Goal: Information Seeking & Learning: Learn about a topic

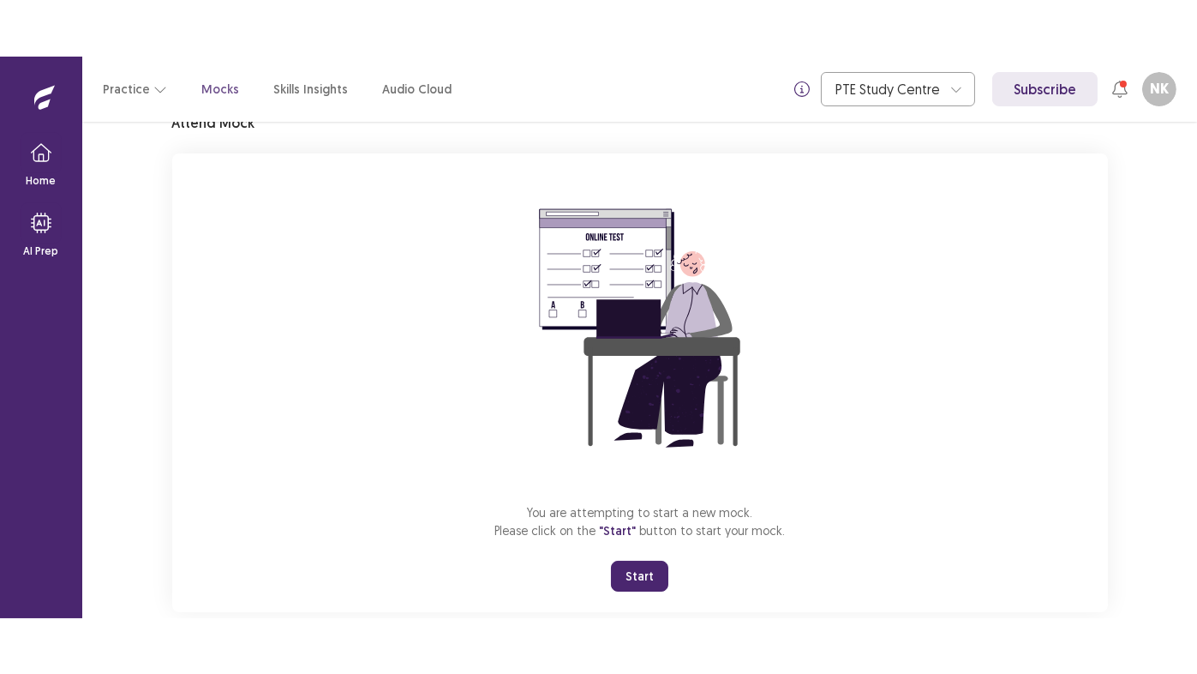
scroll to position [86, 0]
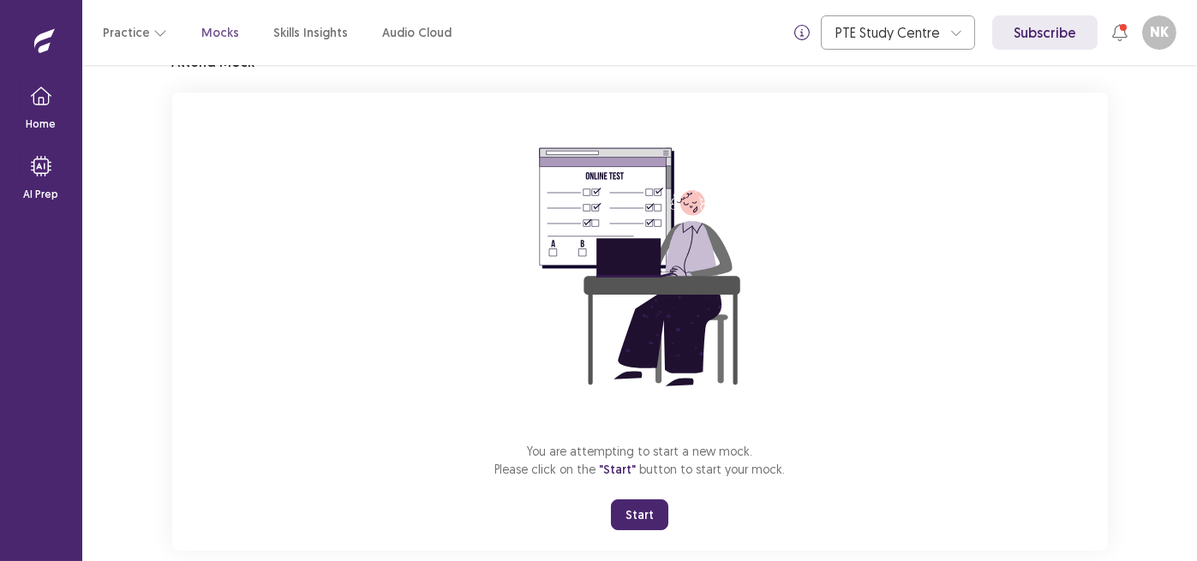
click at [641, 510] on button "Start" at bounding box center [639, 515] width 57 height 31
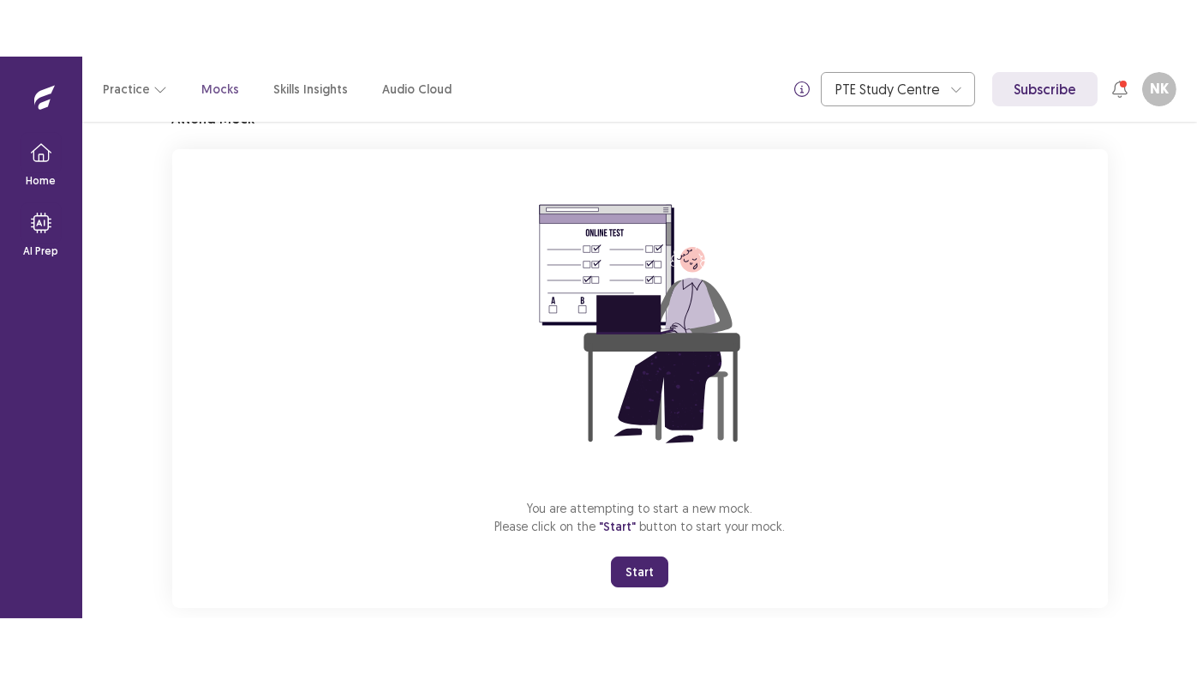
scroll to position [3, 0]
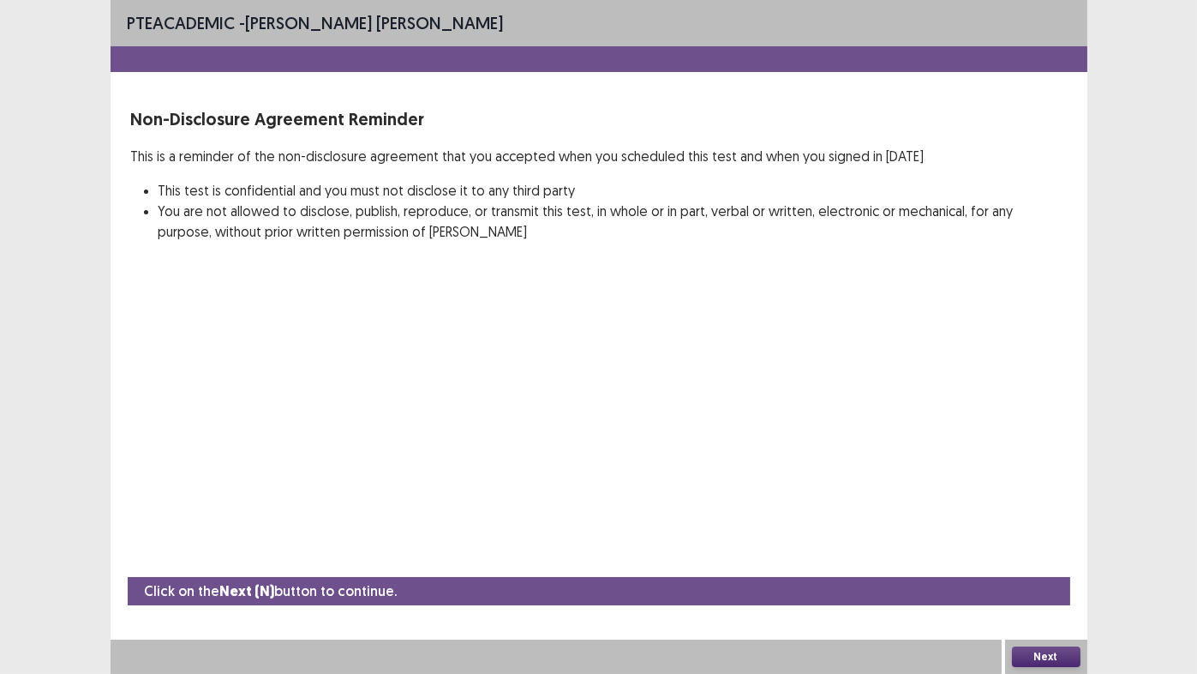
click at [1056, 561] on button "Next" at bounding box center [1046, 656] width 69 height 21
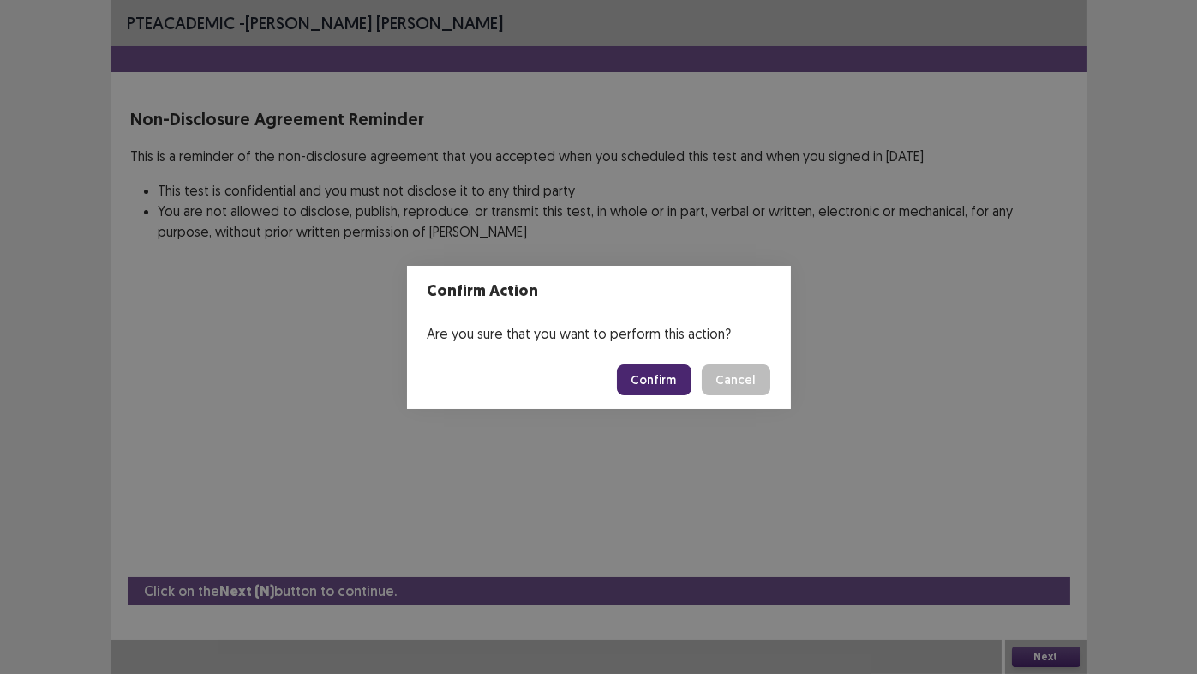
click at [663, 381] on button "Confirm" at bounding box center [654, 379] width 75 height 31
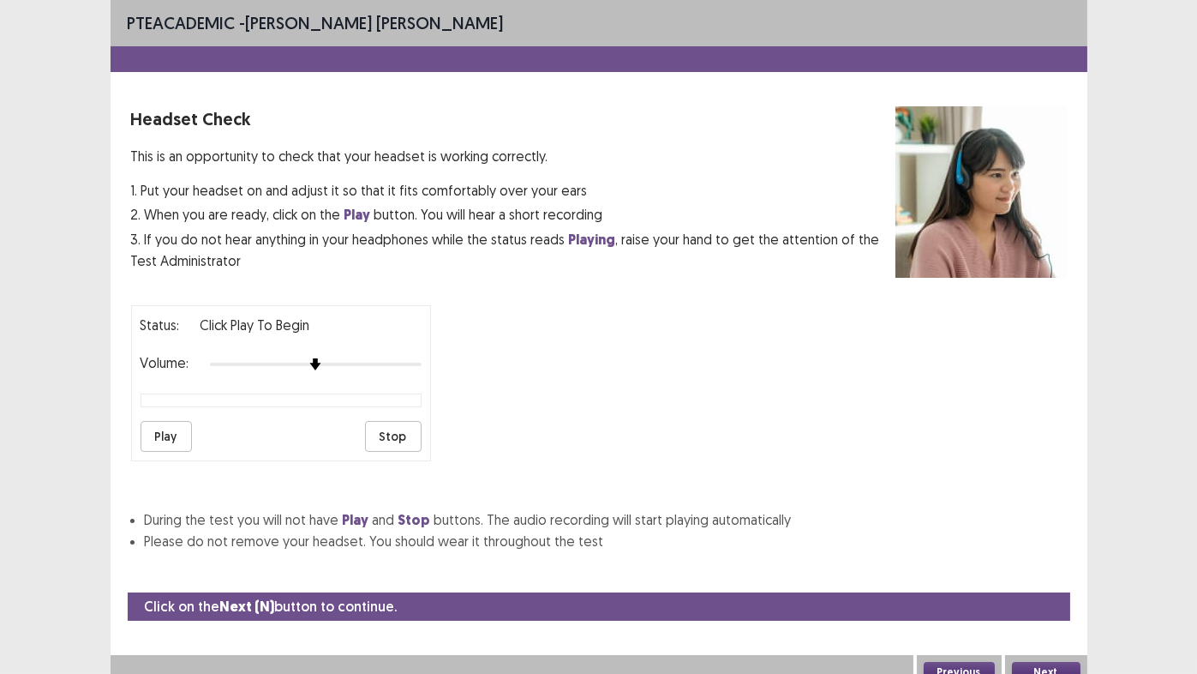
click at [167, 432] on button "Play" at bounding box center [166, 436] width 51 height 31
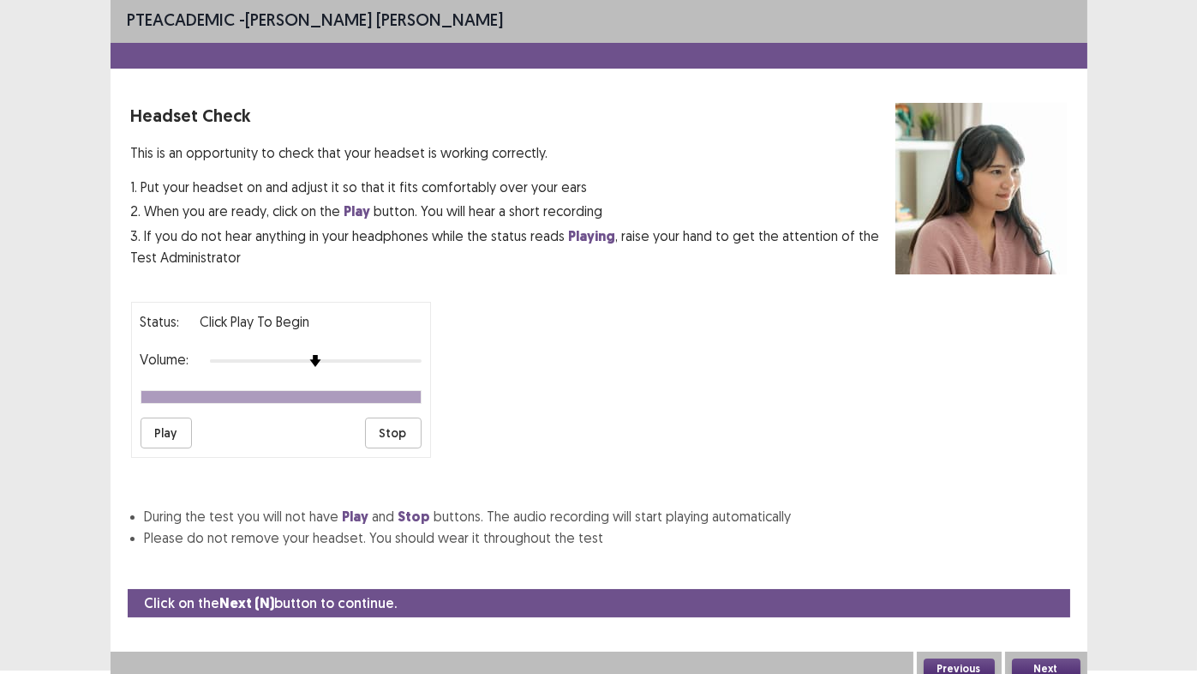
scroll to position [6, 0]
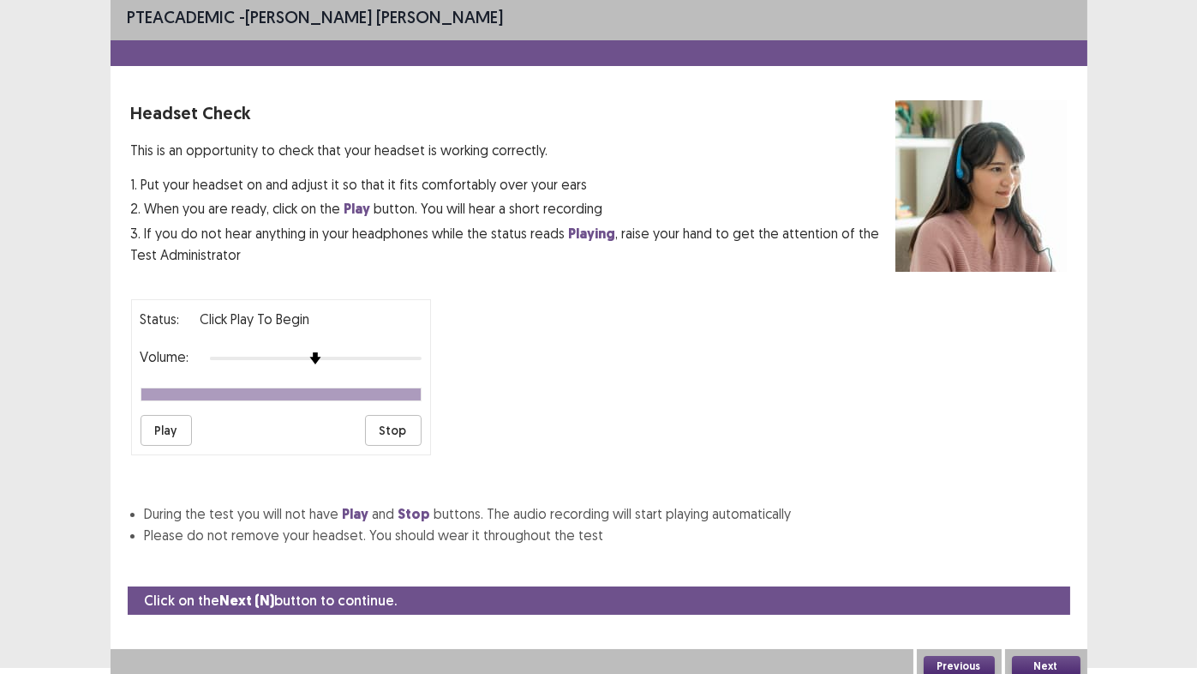
click at [1046, 561] on button "Next" at bounding box center [1046, 666] width 69 height 21
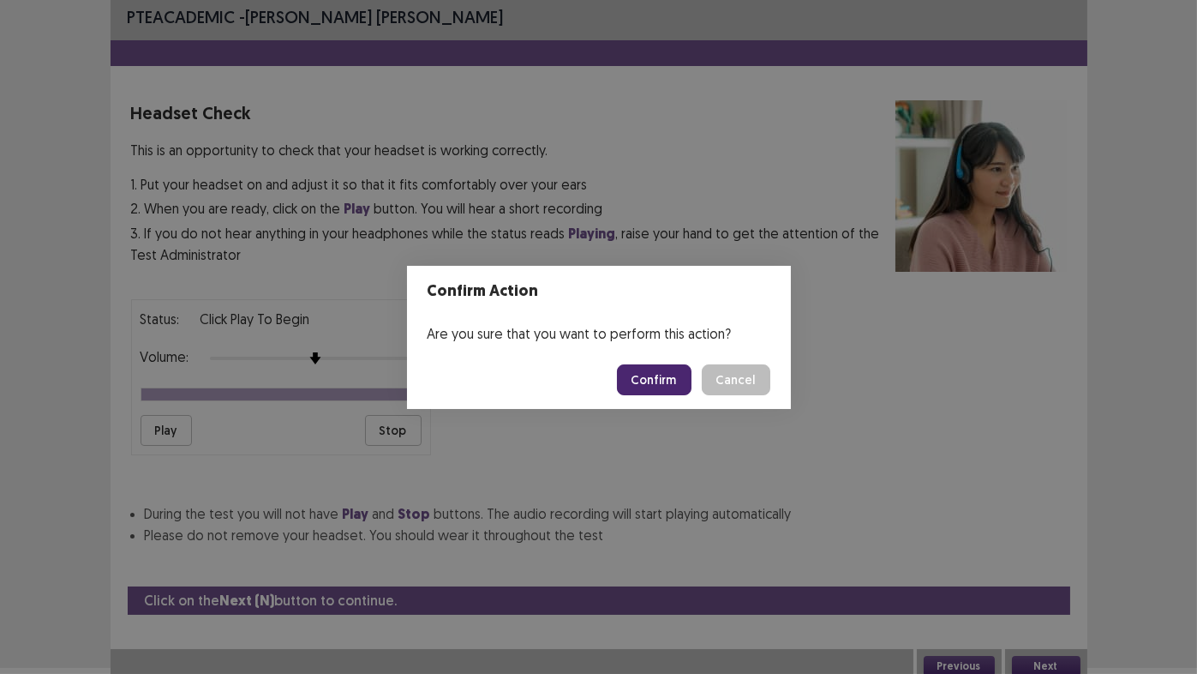
click at [676, 383] on button "Confirm" at bounding box center [654, 379] width 75 height 31
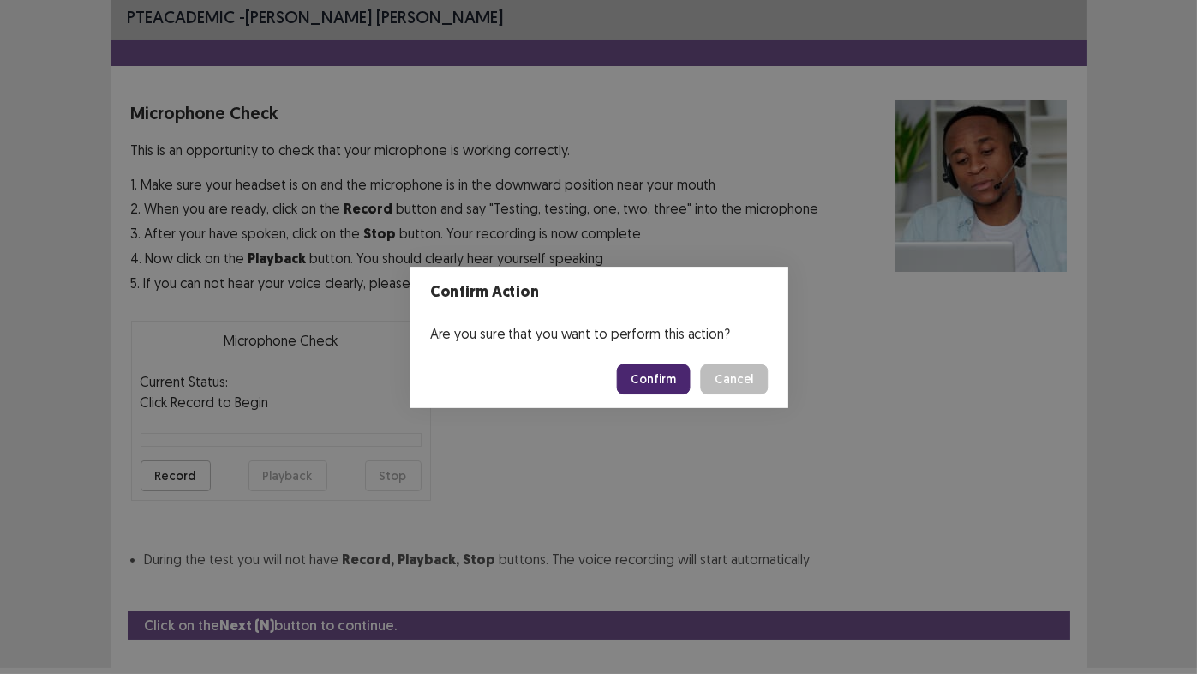
scroll to position [38, 0]
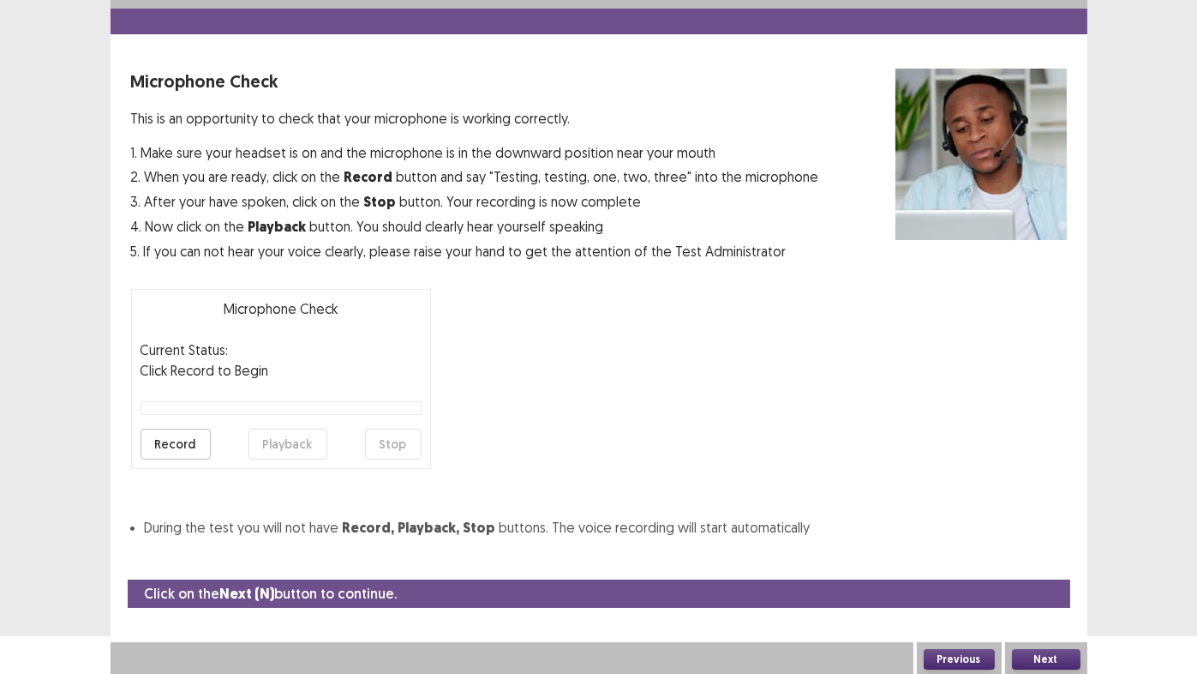
click at [176, 441] on button "Record" at bounding box center [176, 444] width 70 height 31
click at [393, 445] on button "Stop" at bounding box center [393, 444] width 57 height 31
click at [293, 445] on button "Playback" at bounding box center [288, 444] width 79 height 31
click at [1058, 561] on button "Next" at bounding box center [1046, 659] width 69 height 21
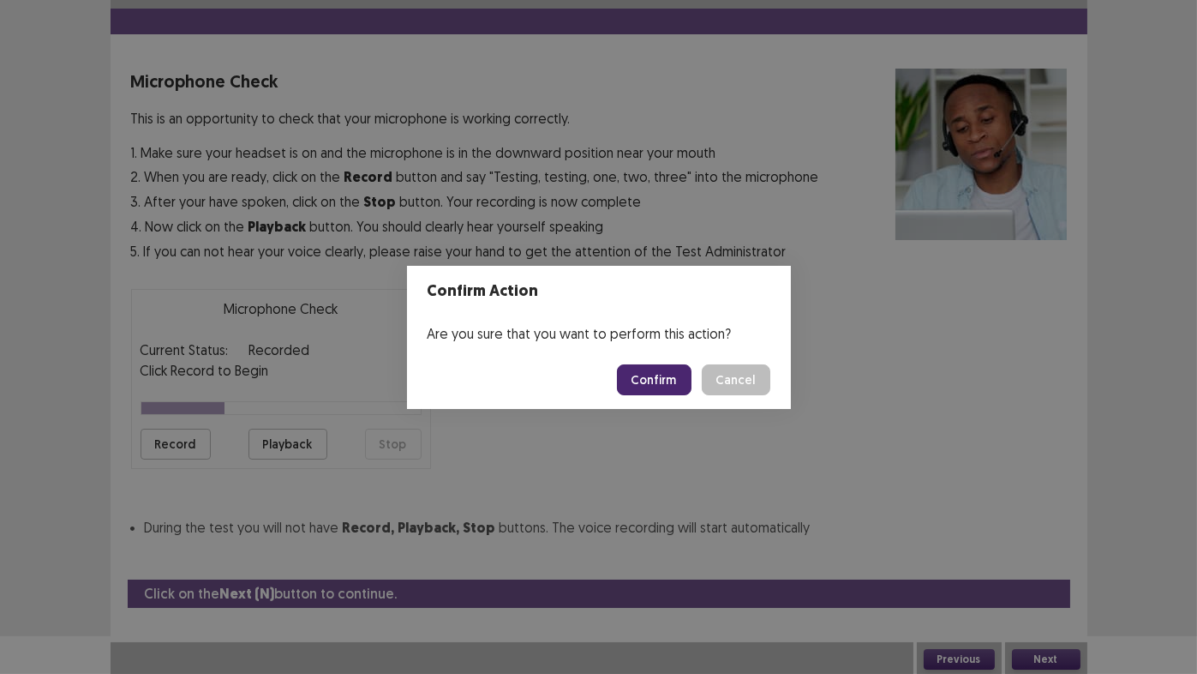
click at [662, 369] on button "Confirm" at bounding box center [654, 379] width 75 height 31
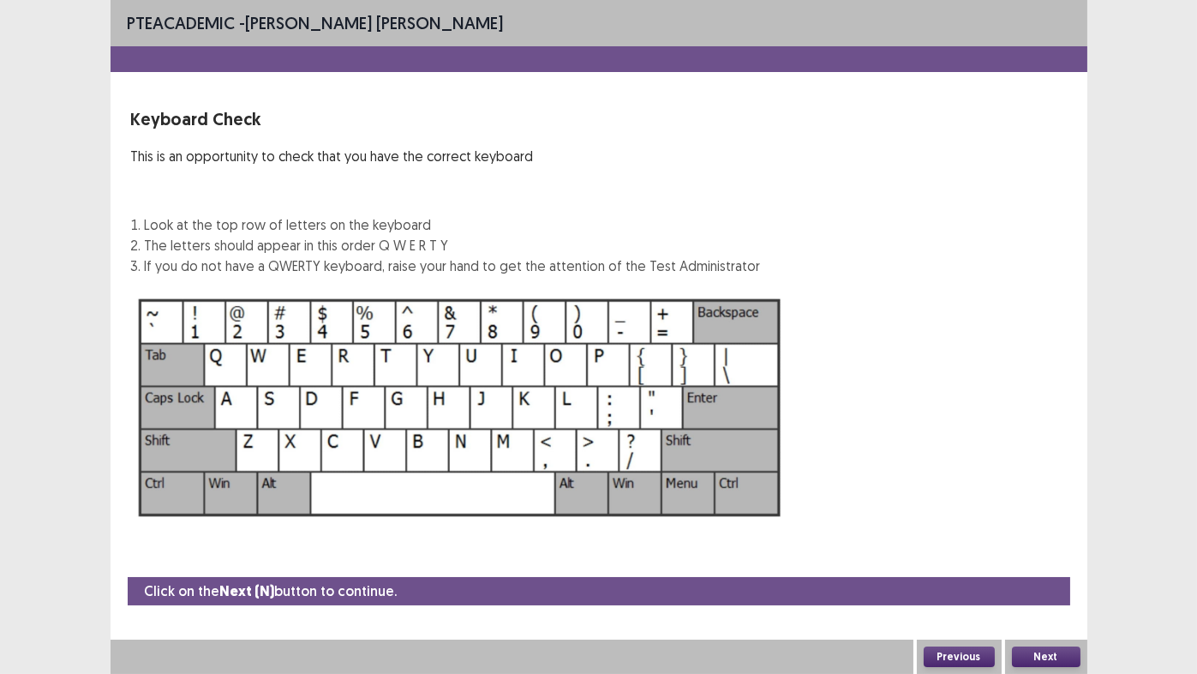
scroll to position [0, 0]
click at [1055, 561] on button "Next" at bounding box center [1046, 656] width 69 height 21
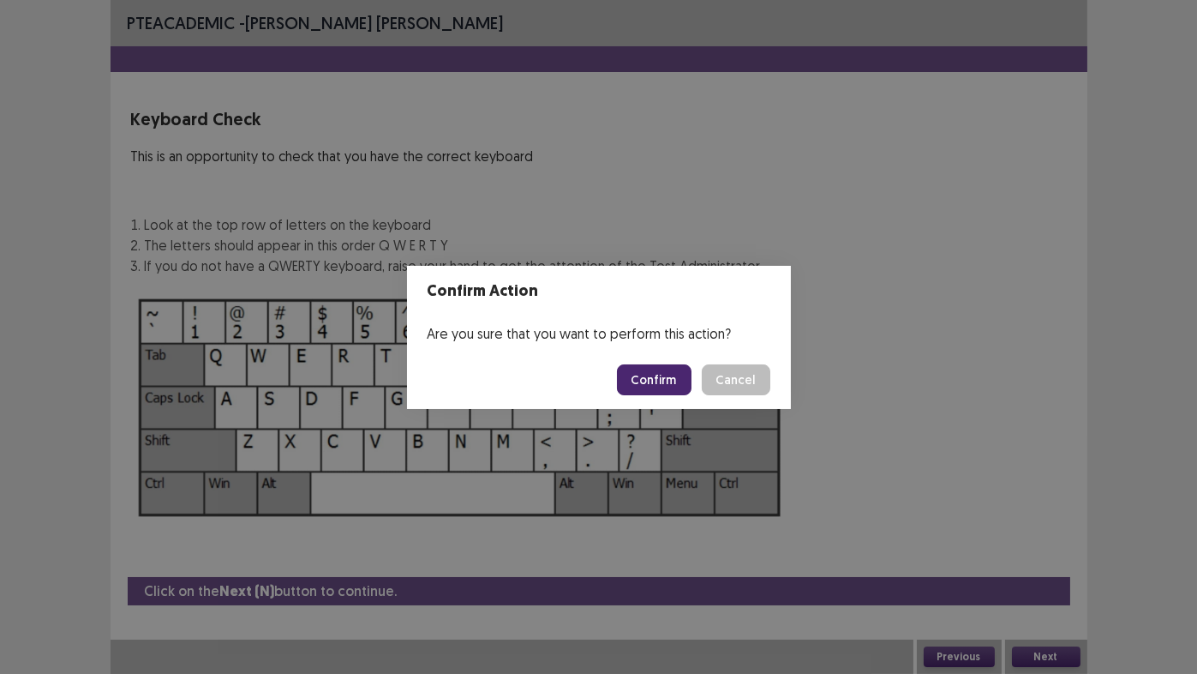
click at [653, 383] on button "Confirm" at bounding box center [654, 379] width 75 height 31
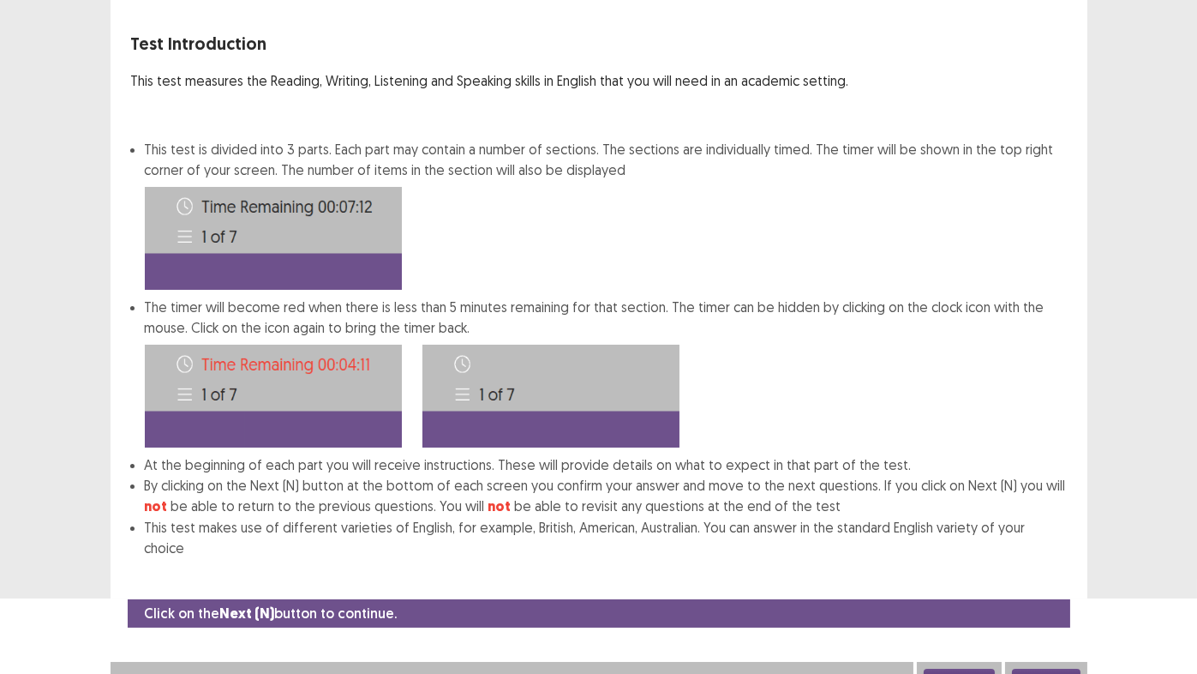
click at [1050, 561] on button "Next" at bounding box center [1046, 679] width 69 height 21
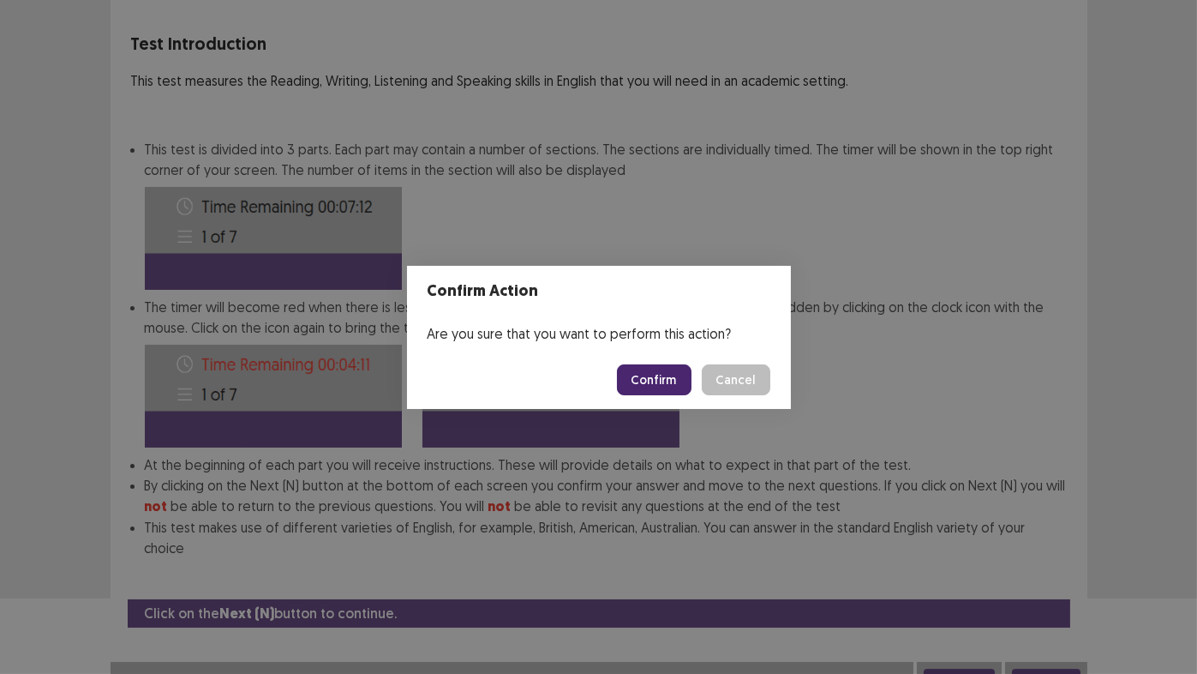
click at [672, 381] on button "Confirm" at bounding box center [654, 379] width 75 height 31
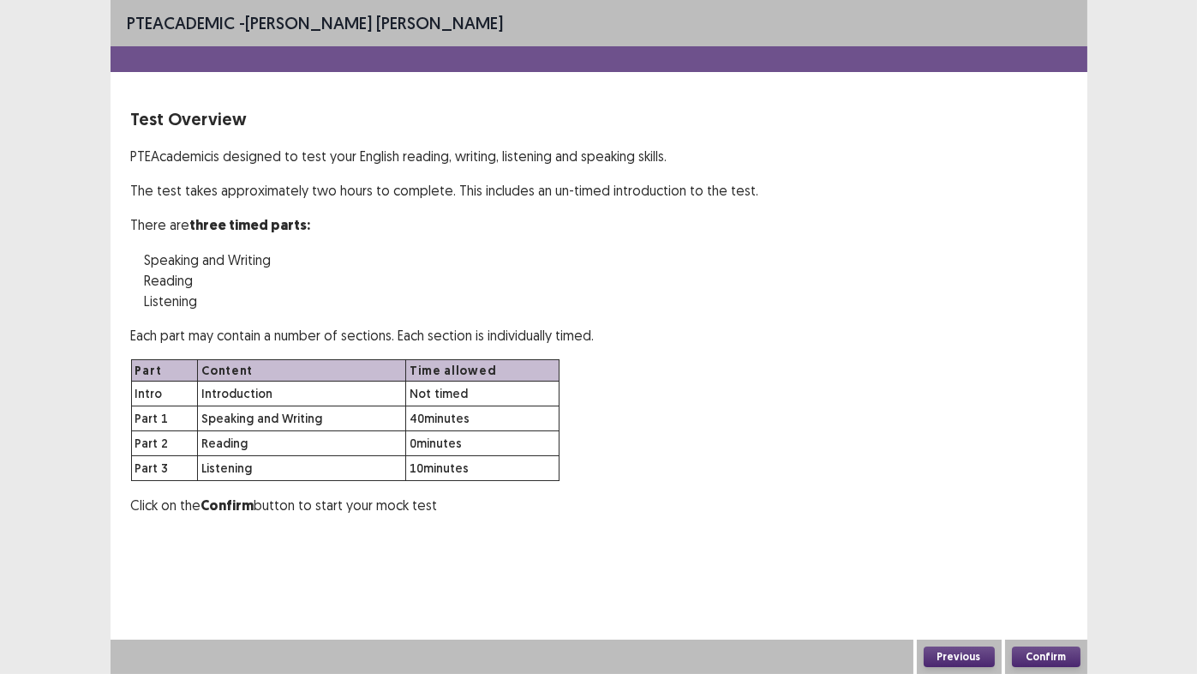
scroll to position [0, 0]
click at [1057, 561] on button "Confirm" at bounding box center [1046, 656] width 69 height 21
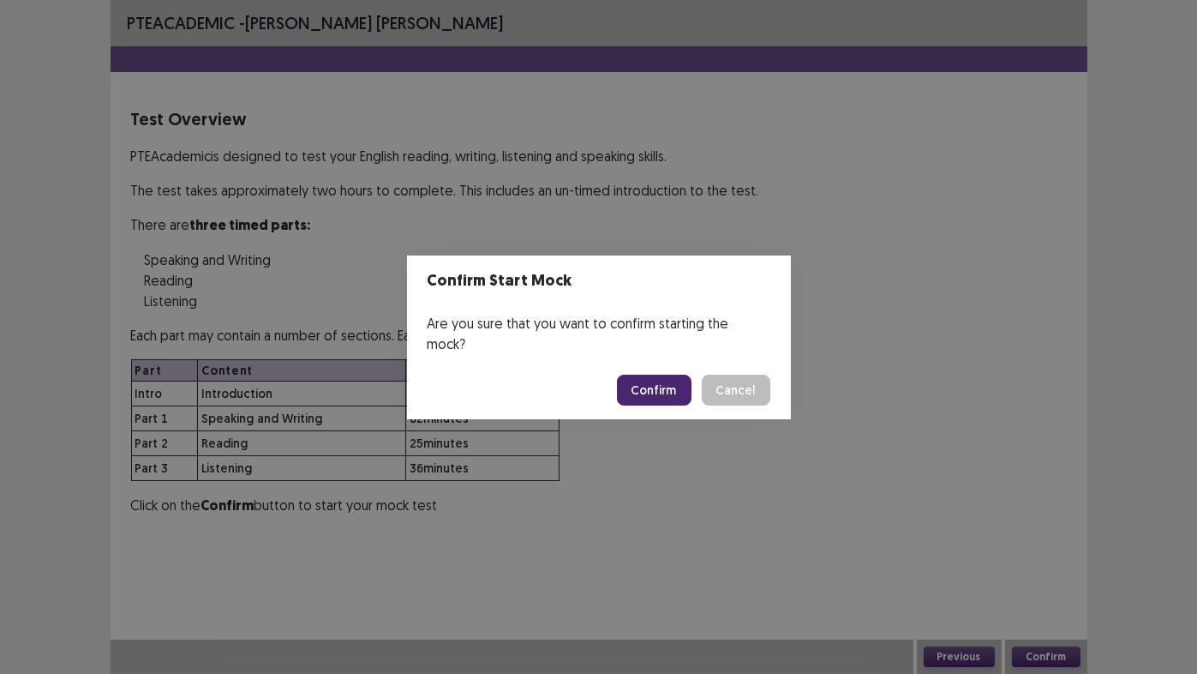
click at [668, 375] on button "Confirm" at bounding box center [654, 390] width 75 height 31
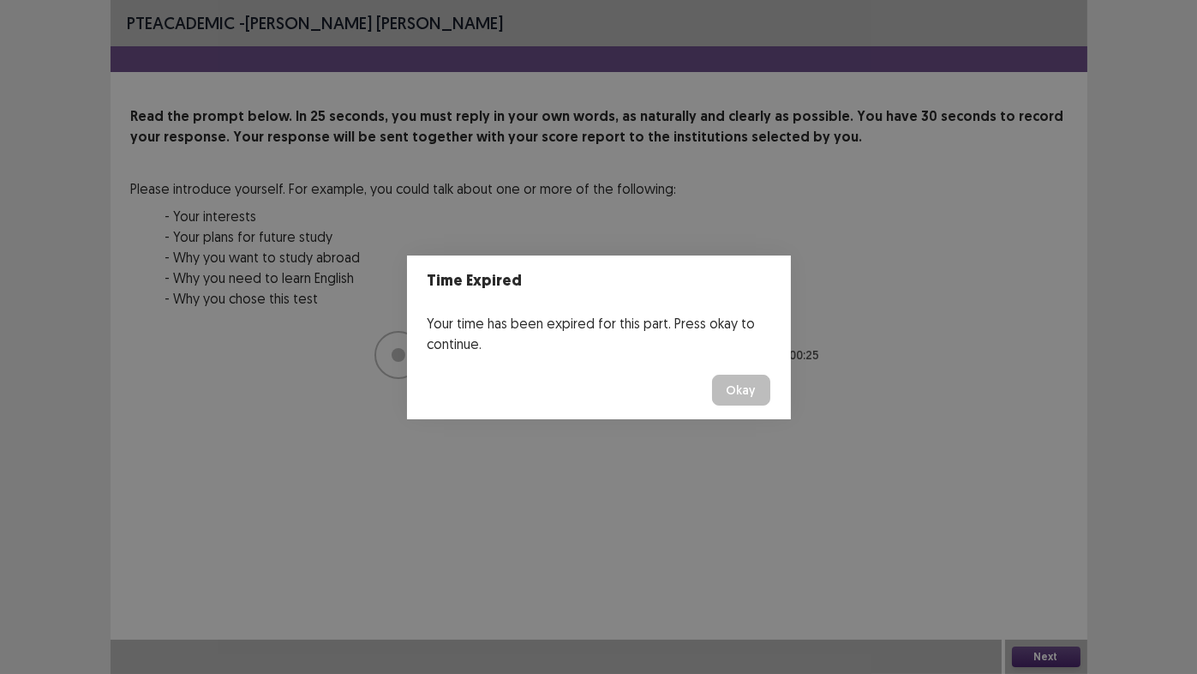
click at [742, 386] on button "Okay" at bounding box center [741, 390] width 58 height 31
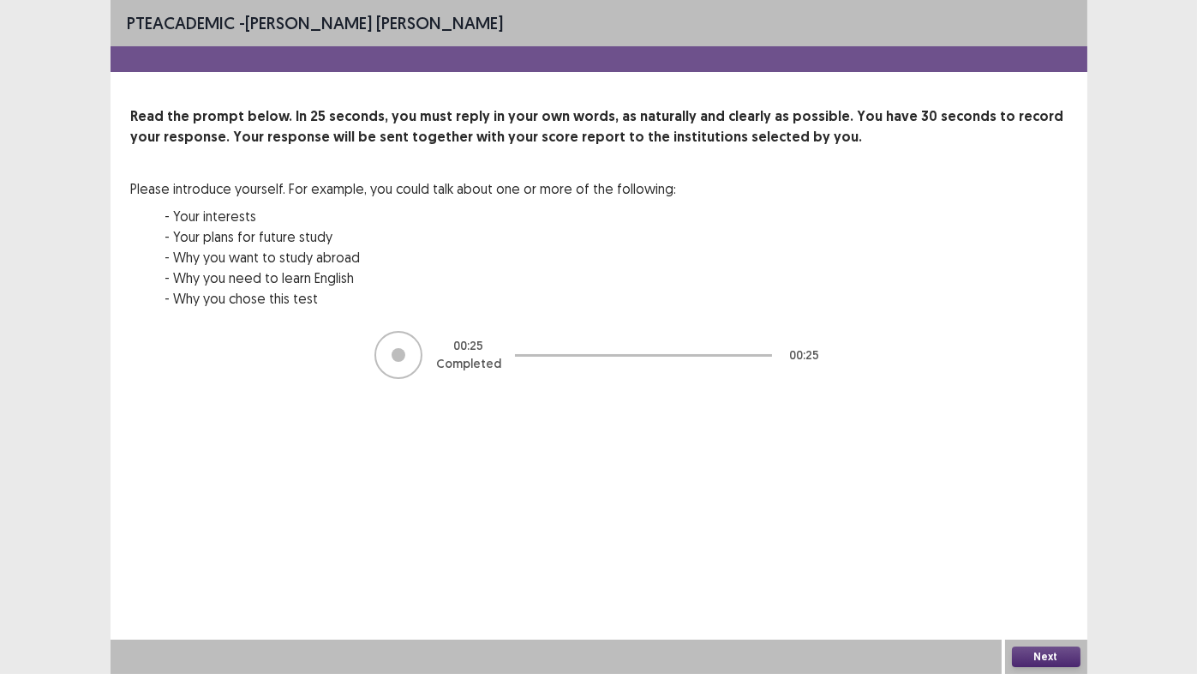
click at [1060, 561] on button "Next" at bounding box center [1046, 656] width 69 height 21
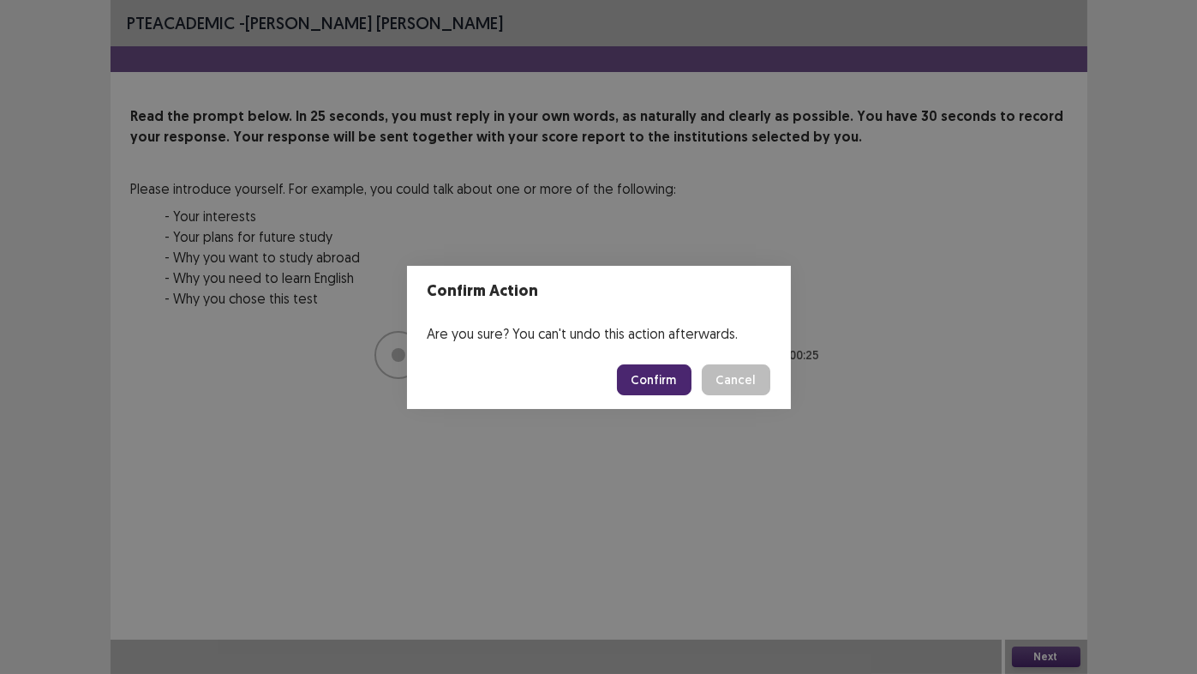
click at [646, 378] on button "Confirm" at bounding box center [654, 379] width 75 height 31
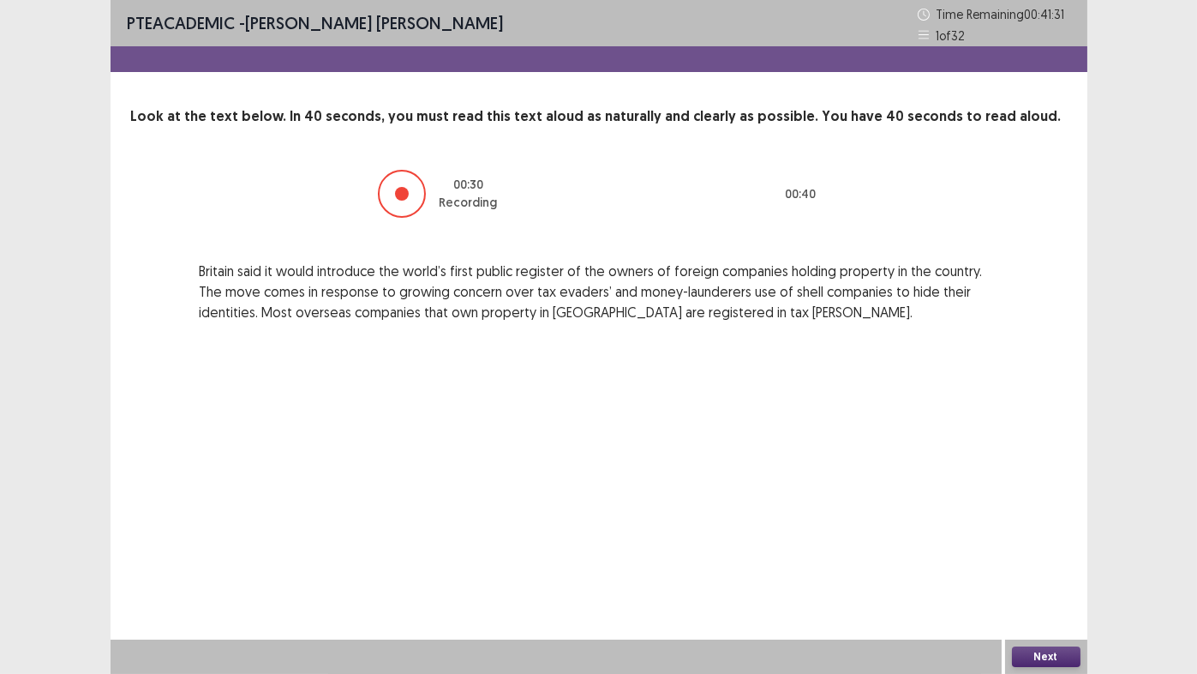
click at [1049, 561] on button "Next" at bounding box center [1046, 656] width 69 height 21
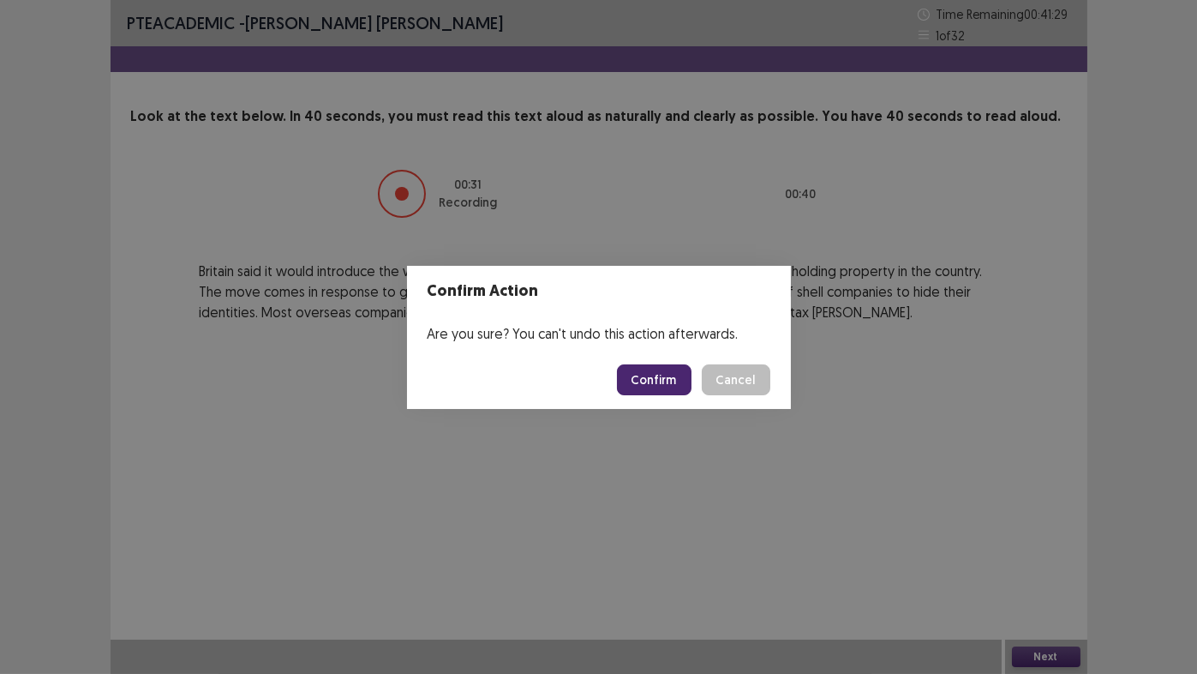
click at [670, 383] on button "Confirm" at bounding box center [654, 379] width 75 height 31
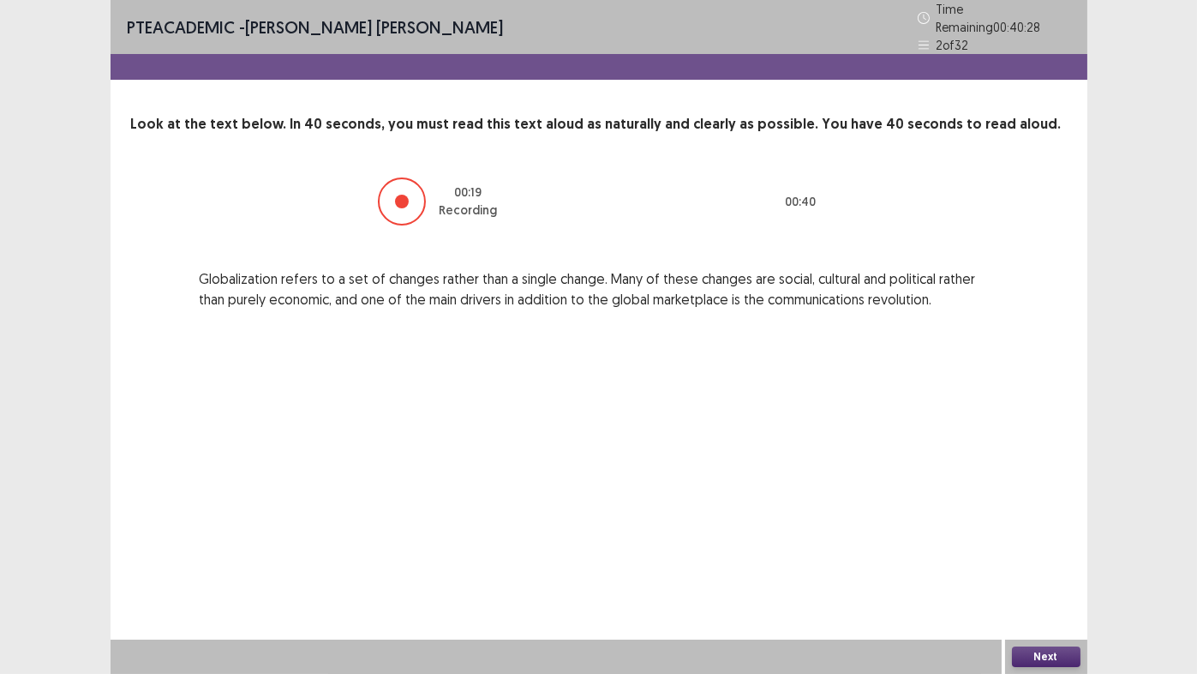
drag, startPoint x: 666, startPoint y: 381, endPoint x: 706, endPoint y: 480, distance: 106.5
drag, startPoint x: 706, startPoint y: 480, endPoint x: 1057, endPoint y: 657, distance: 392.9
click at [1057, 561] on button "Next" at bounding box center [1046, 656] width 69 height 21
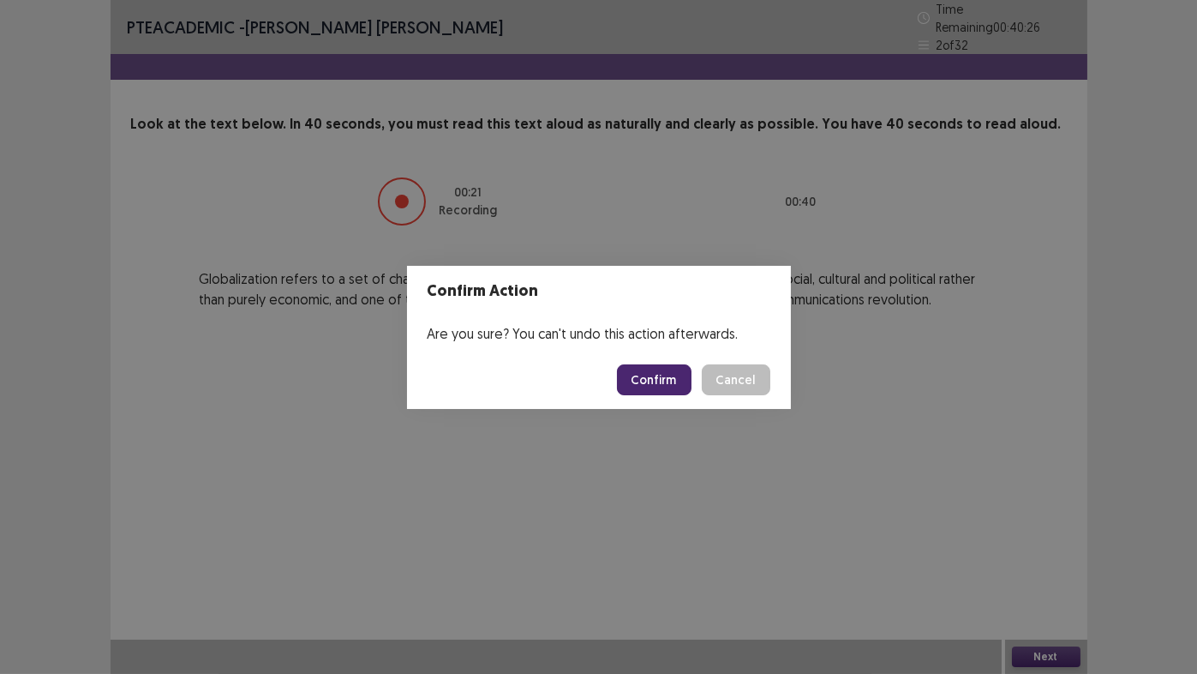
click at [651, 374] on button "Confirm" at bounding box center [654, 379] width 75 height 31
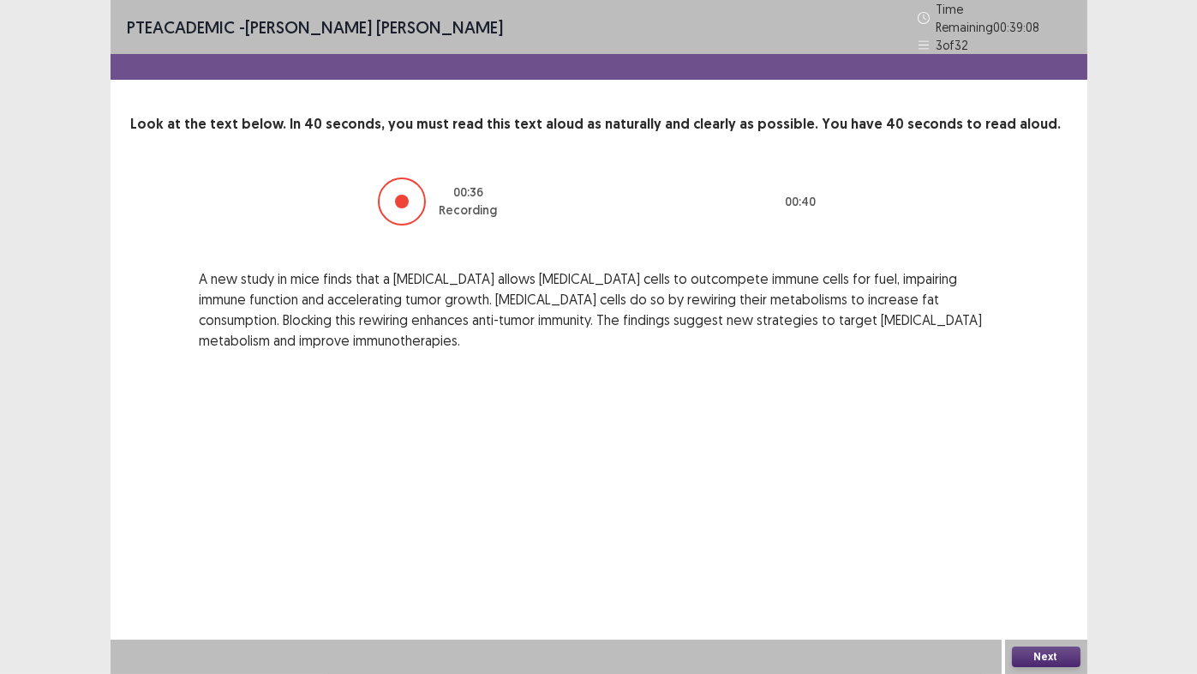
click at [1034, 561] on button "Next" at bounding box center [1046, 656] width 69 height 21
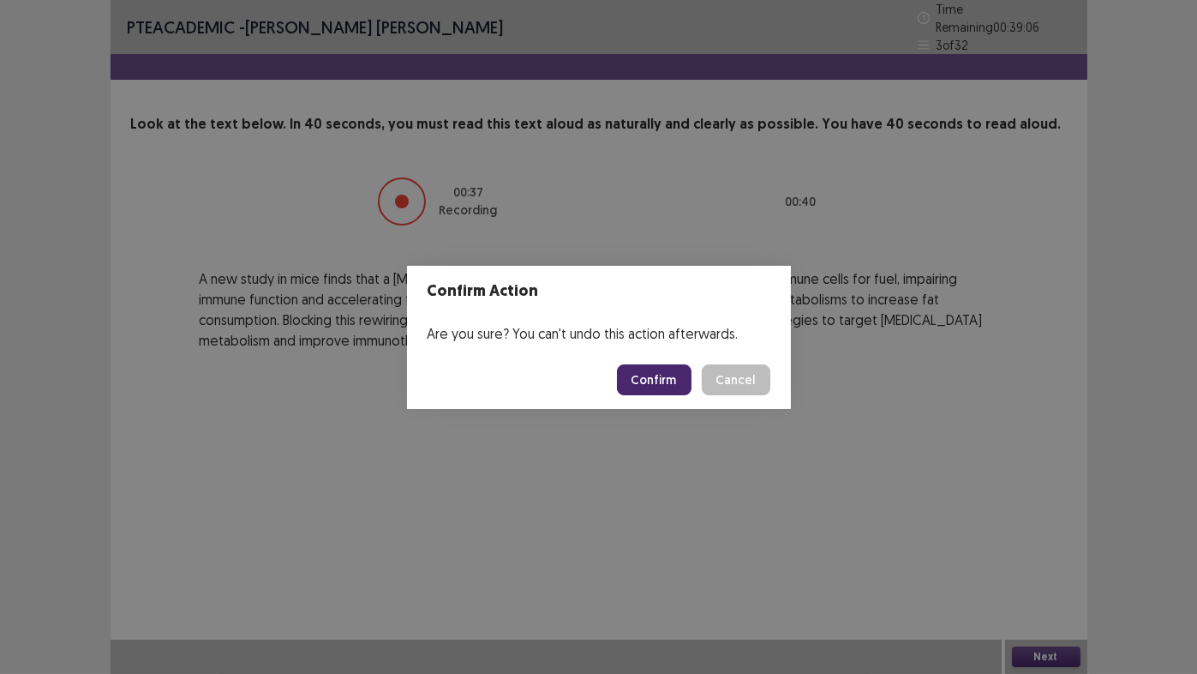
click at [666, 382] on button "Confirm" at bounding box center [654, 379] width 75 height 31
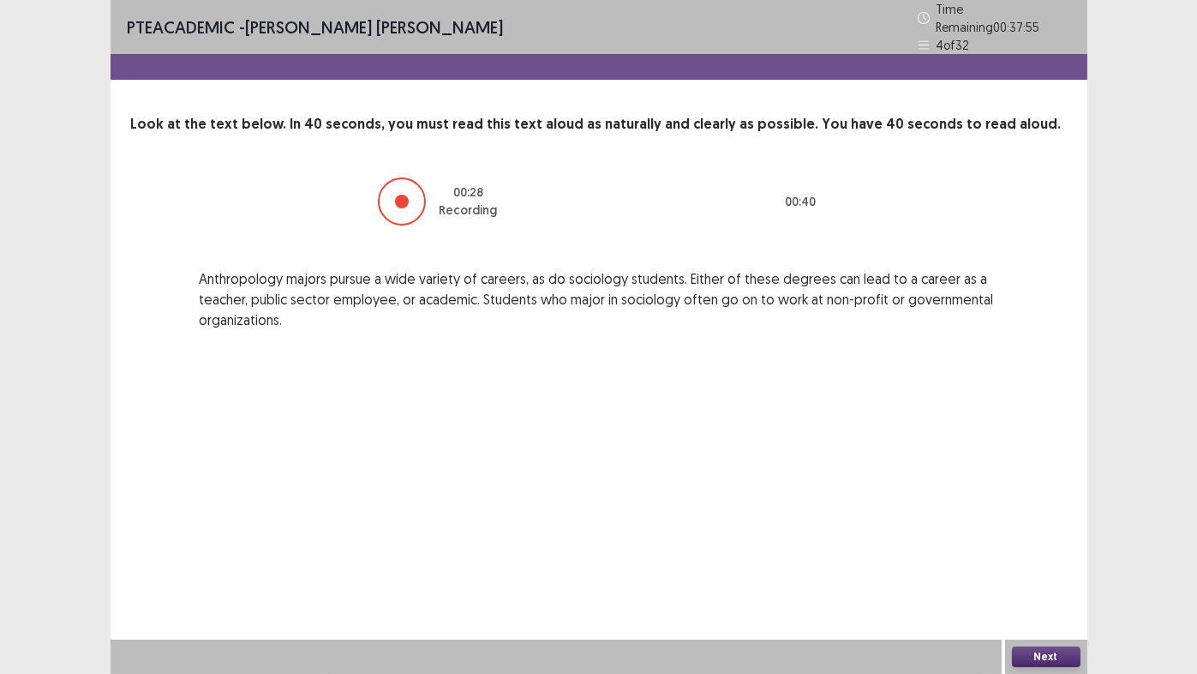
click at [1044, 561] on button "Next" at bounding box center [1046, 656] width 69 height 21
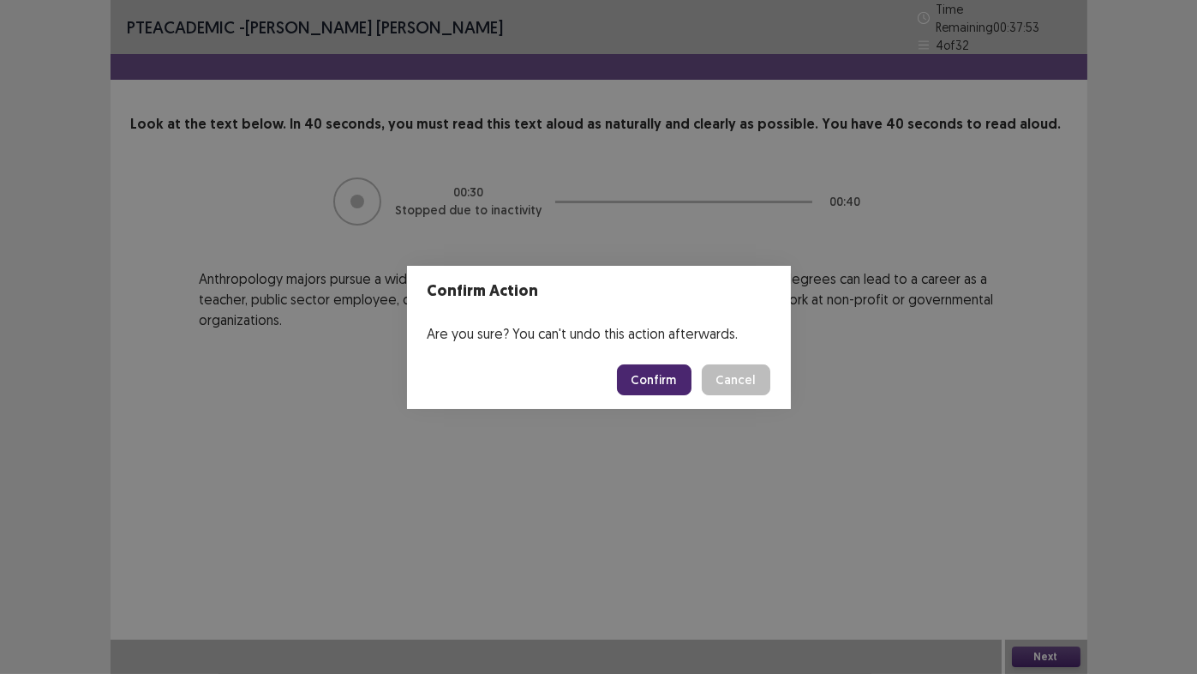
click at [647, 381] on button "Confirm" at bounding box center [654, 379] width 75 height 31
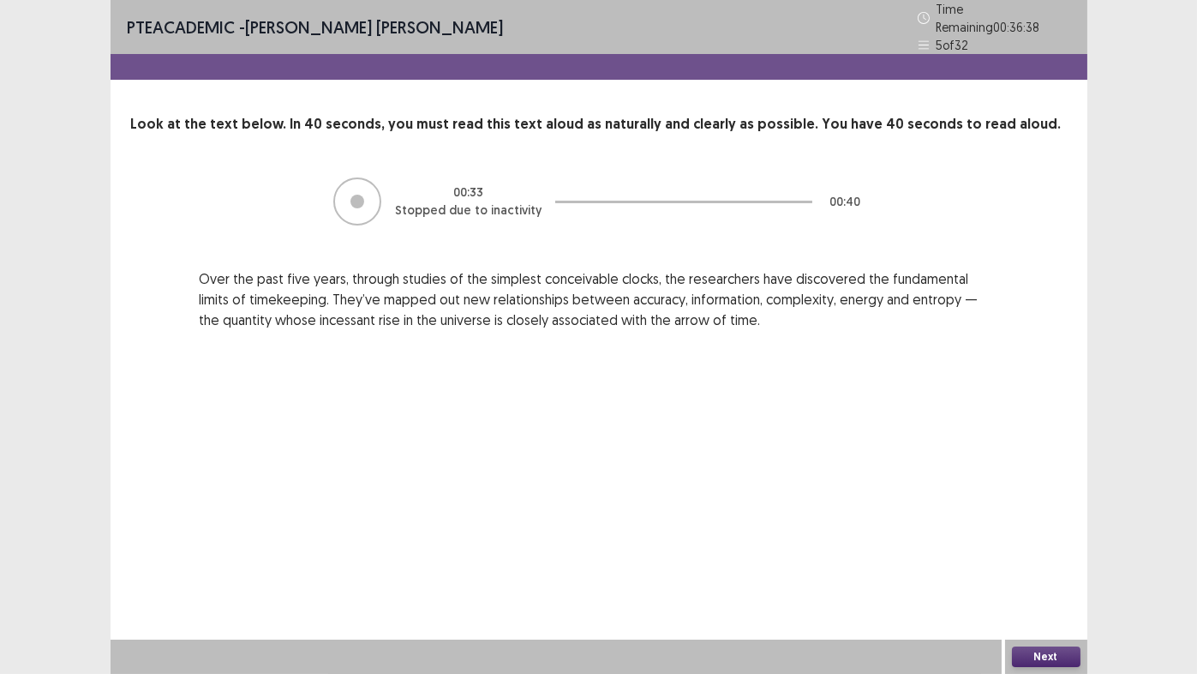
click at [1058, 561] on button "Next" at bounding box center [1046, 656] width 69 height 21
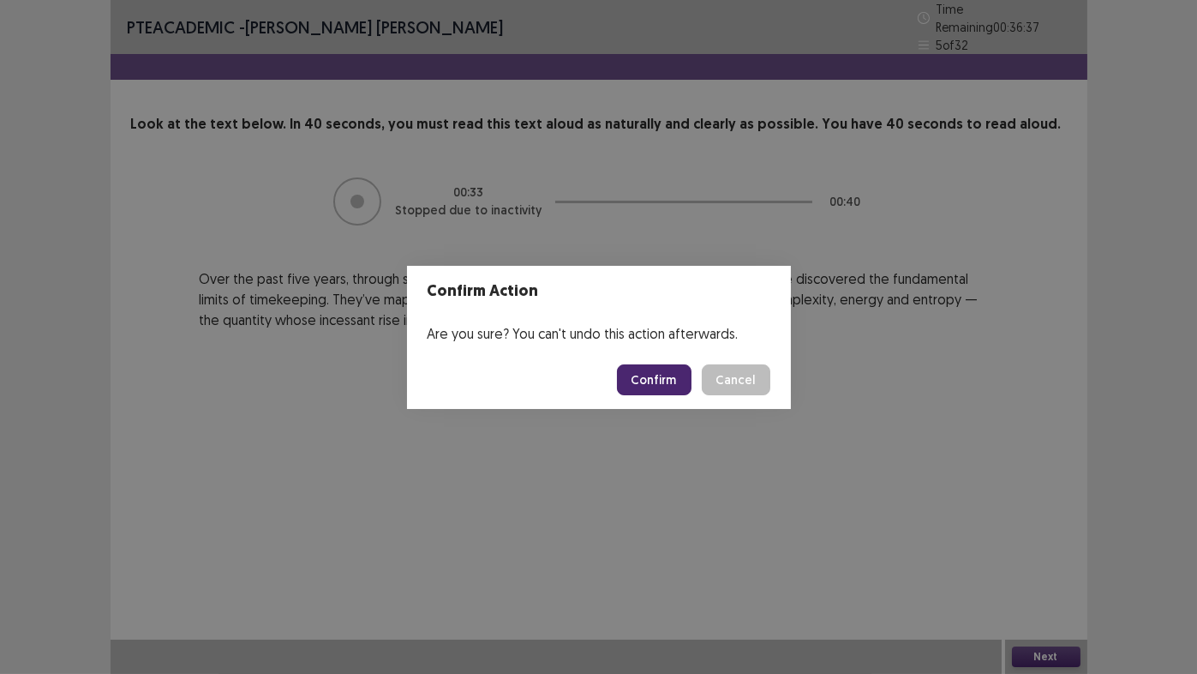
click at [636, 376] on button "Confirm" at bounding box center [654, 379] width 75 height 31
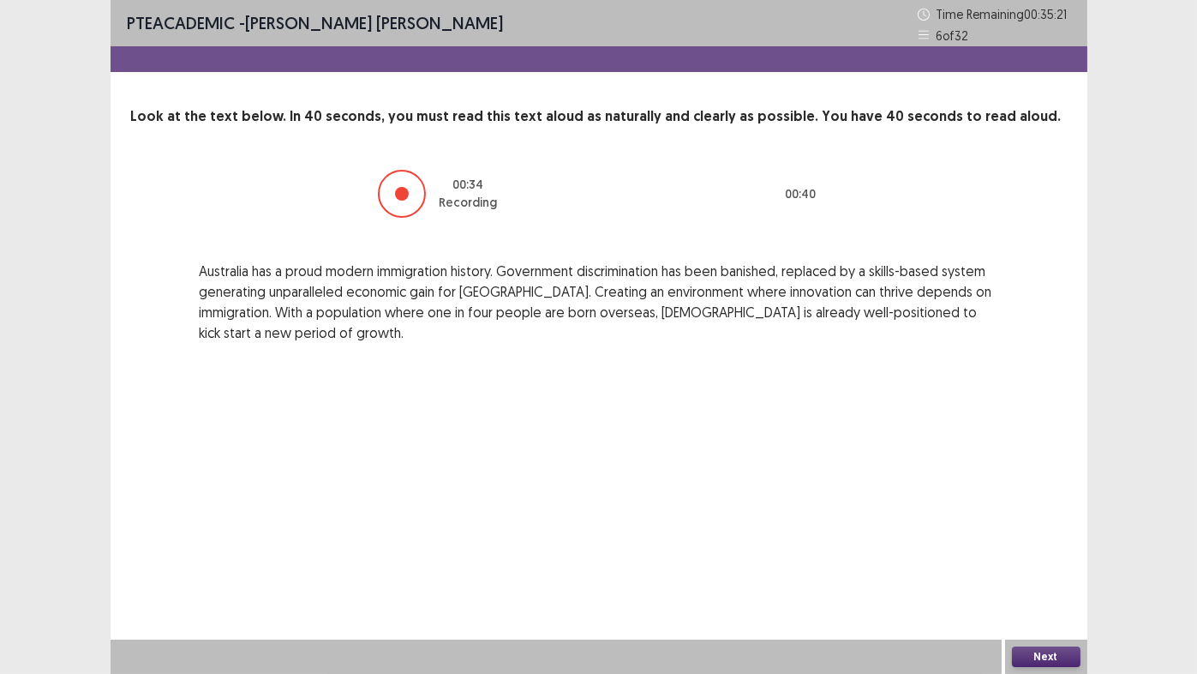
click at [1032, 561] on button "Next" at bounding box center [1046, 656] width 69 height 21
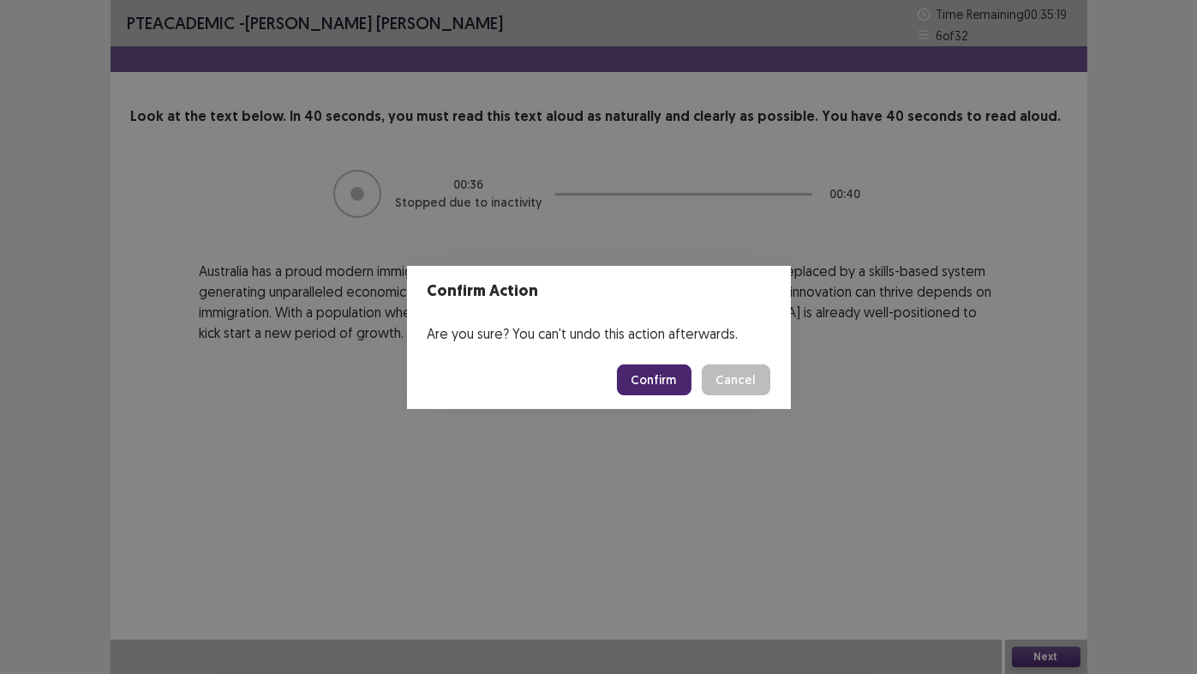
click at [672, 377] on button "Confirm" at bounding box center [654, 379] width 75 height 31
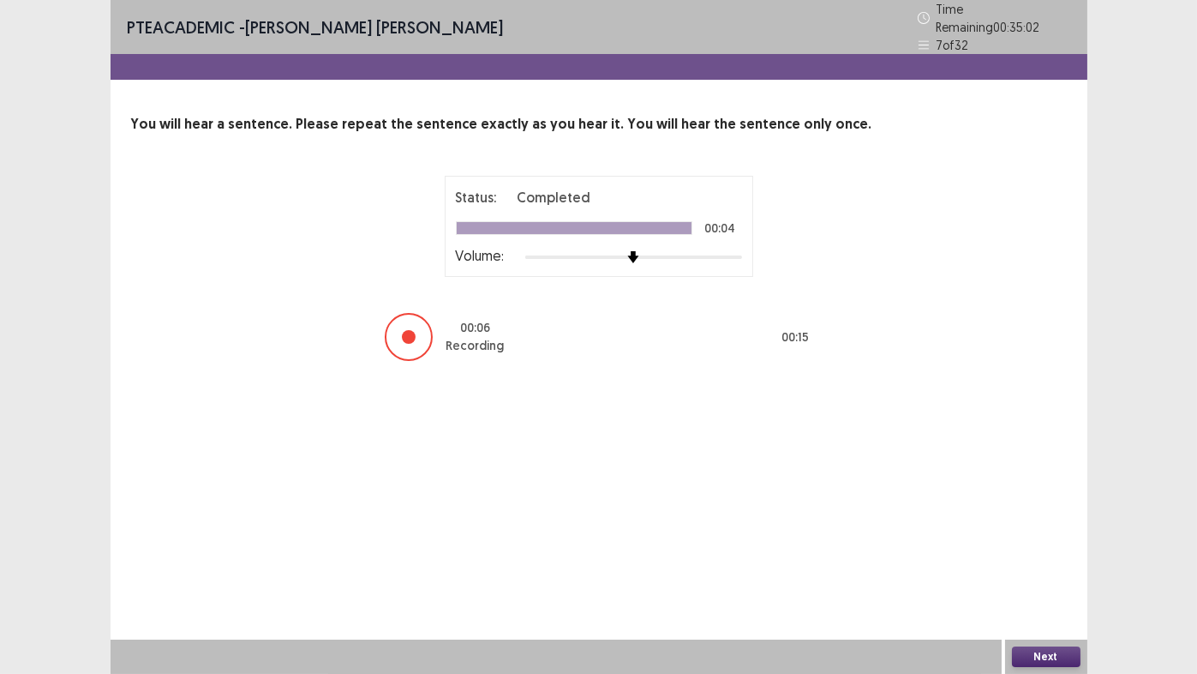
click at [1060, 561] on button "Next" at bounding box center [1046, 656] width 69 height 21
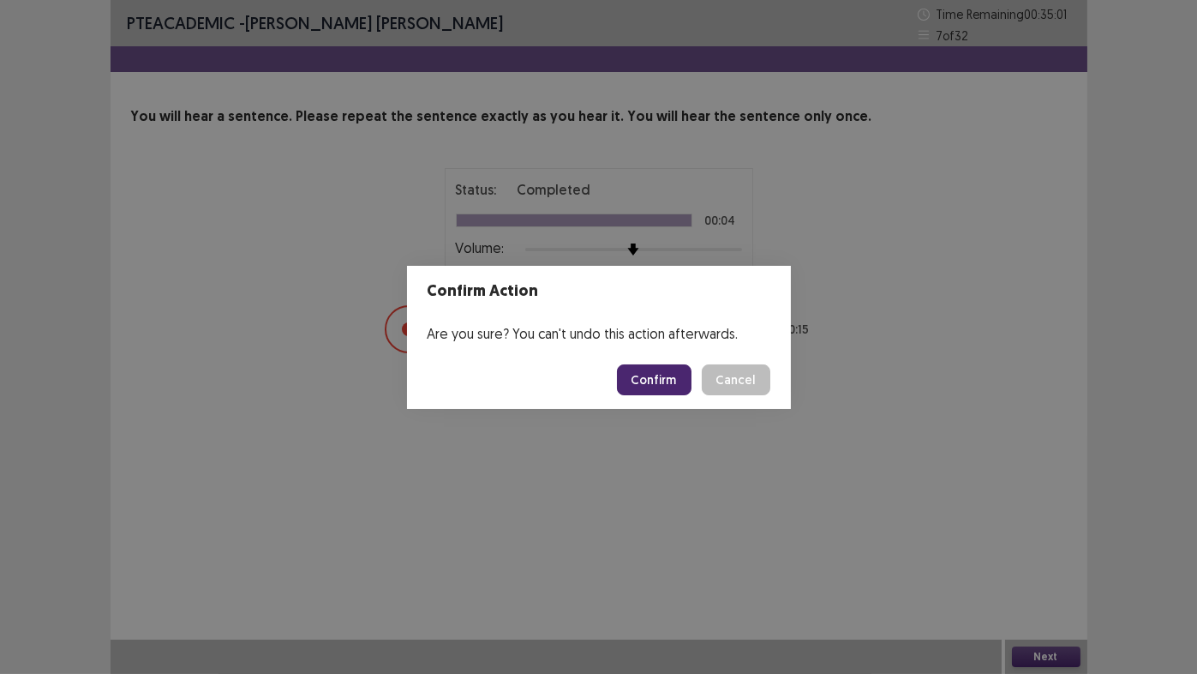
click at [674, 375] on button "Confirm" at bounding box center [654, 379] width 75 height 31
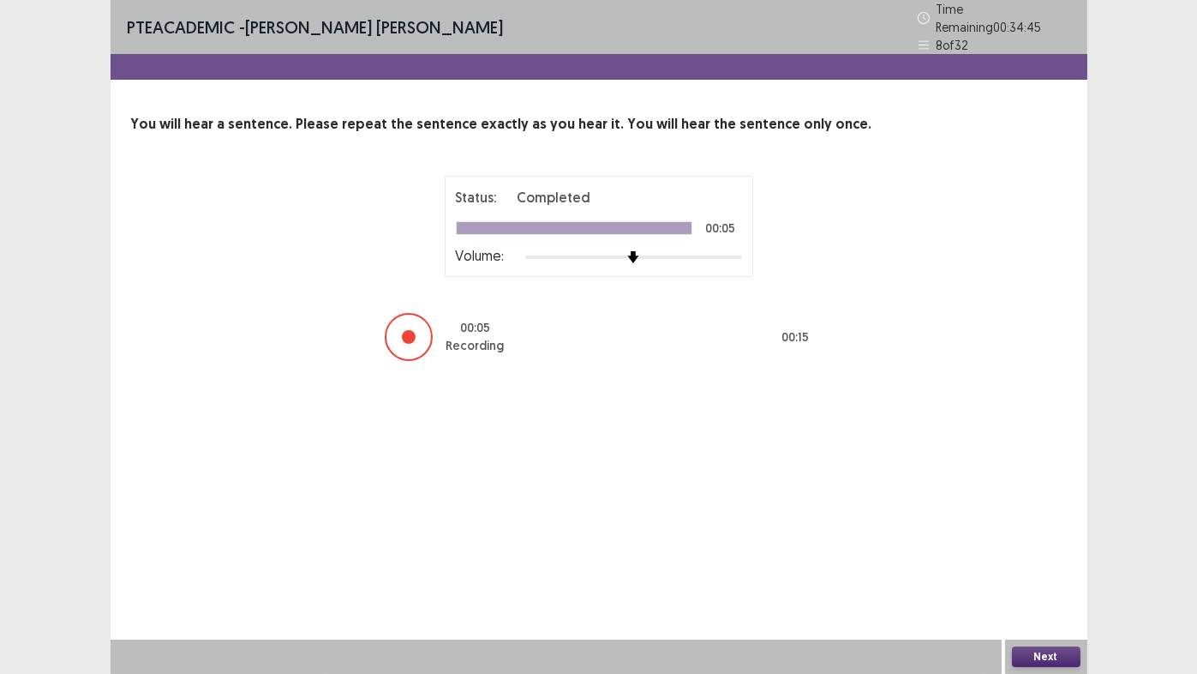
click at [1053, 561] on button "Next" at bounding box center [1046, 656] width 69 height 21
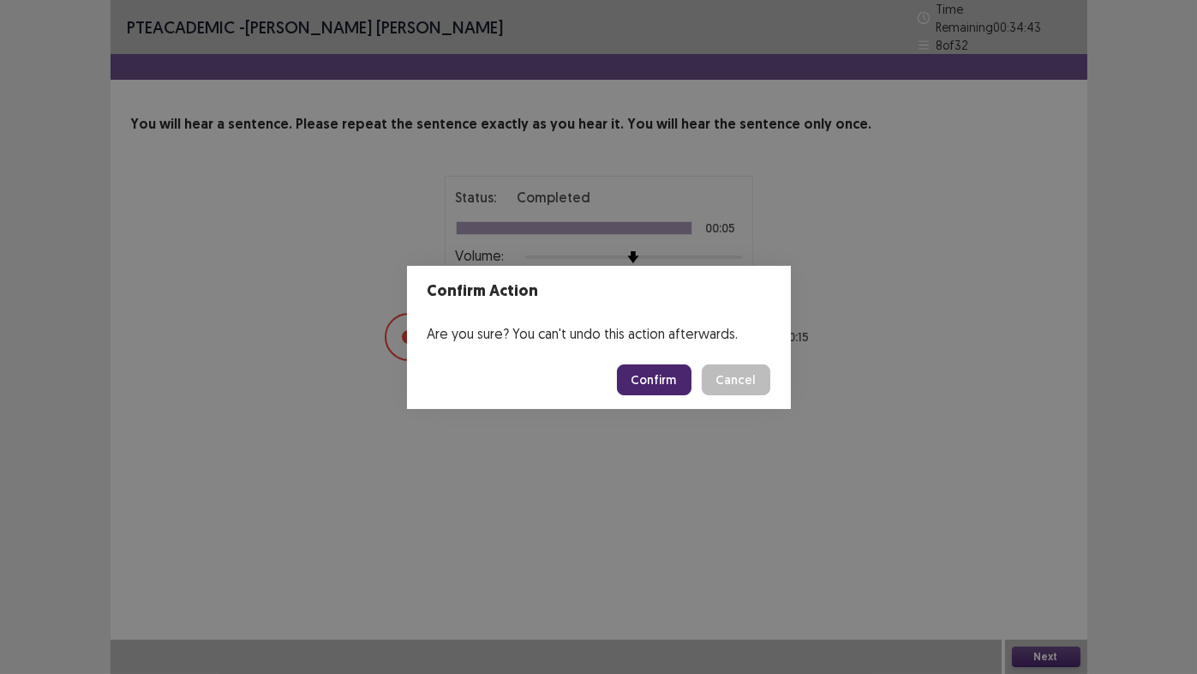
click at [653, 381] on button "Confirm" at bounding box center [654, 379] width 75 height 31
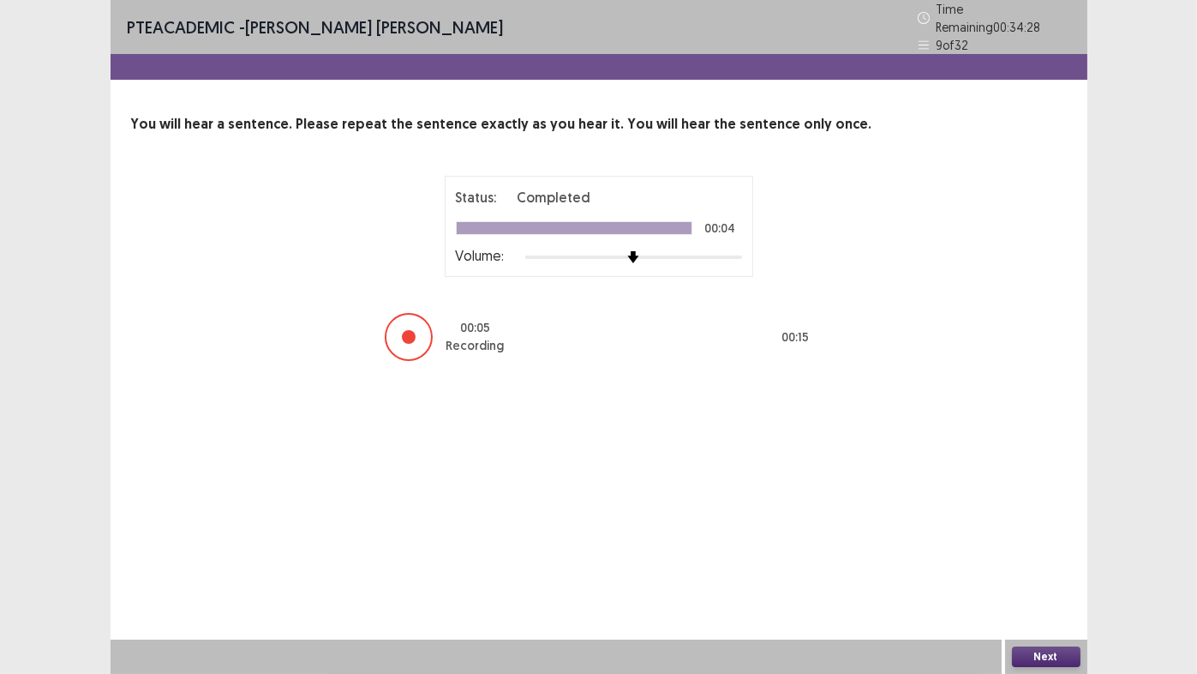
click at [1046, 561] on button "Next" at bounding box center [1046, 656] width 69 height 21
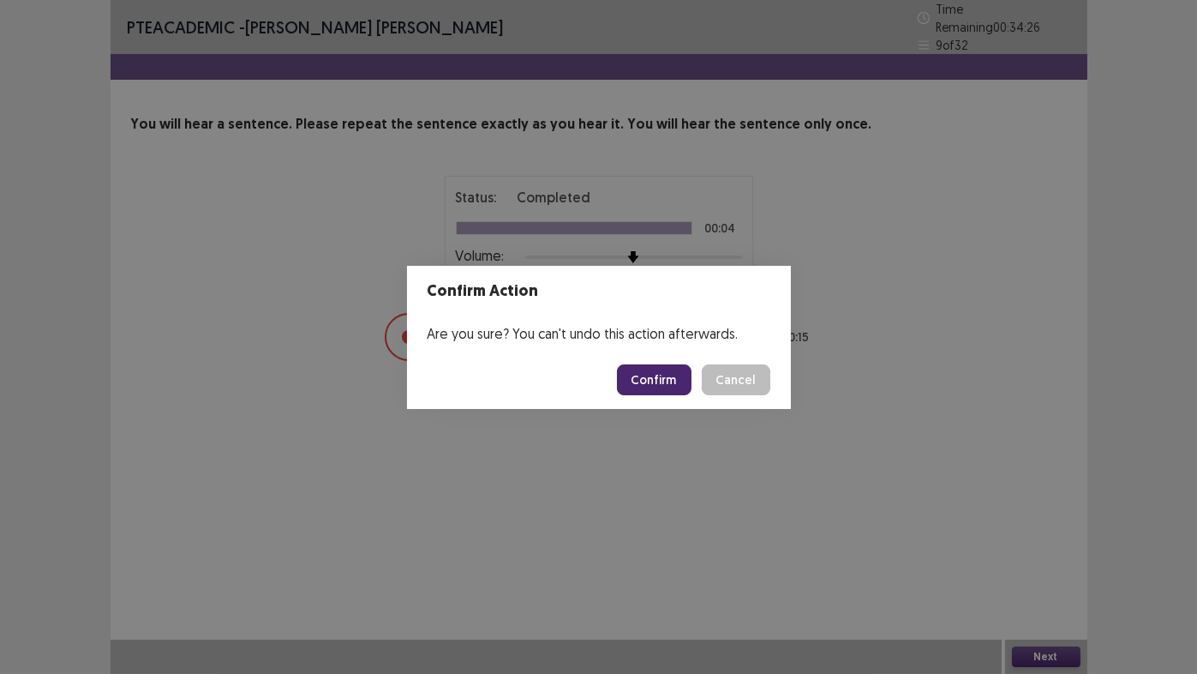
click at [655, 387] on button "Confirm" at bounding box center [654, 379] width 75 height 31
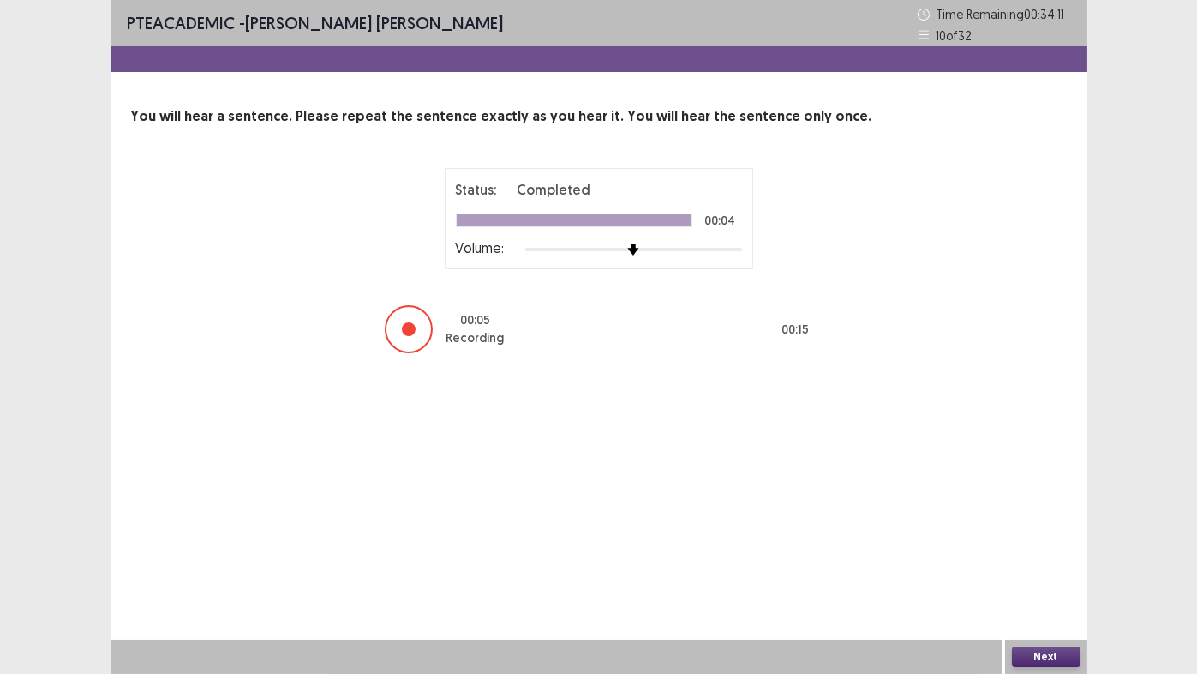
click at [1033, 561] on button "Next" at bounding box center [1046, 656] width 69 height 21
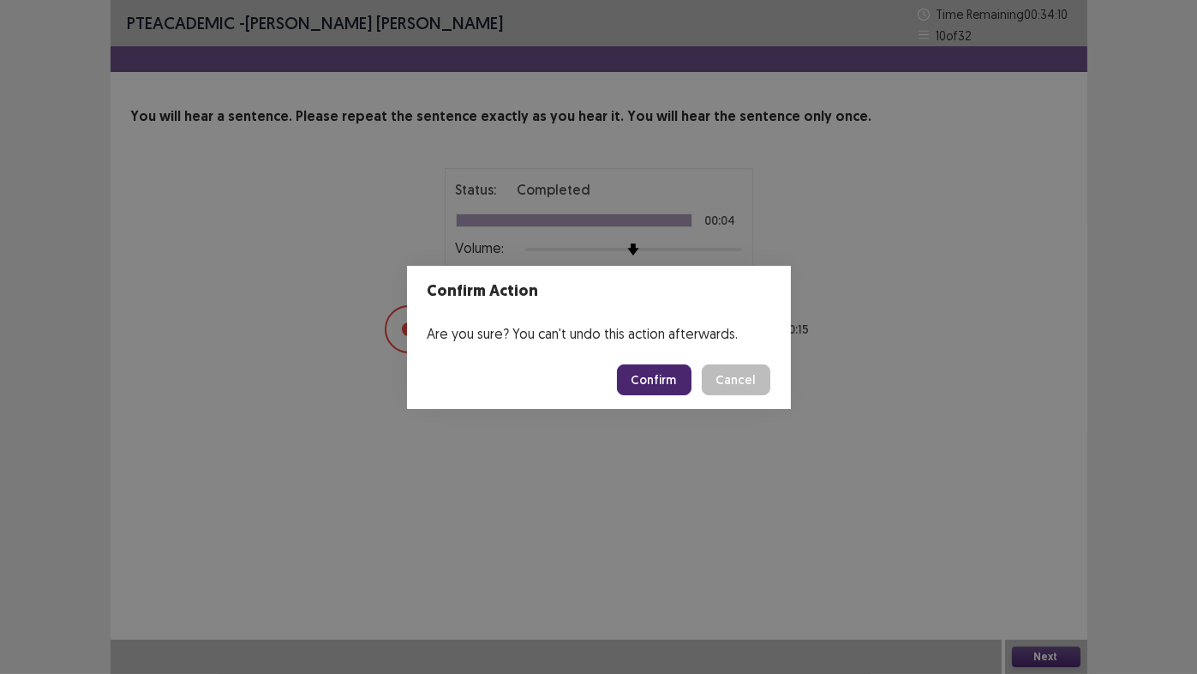
click at [658, 377] on button "Confirm" at bounding box center [654, 379] width 75 height 31
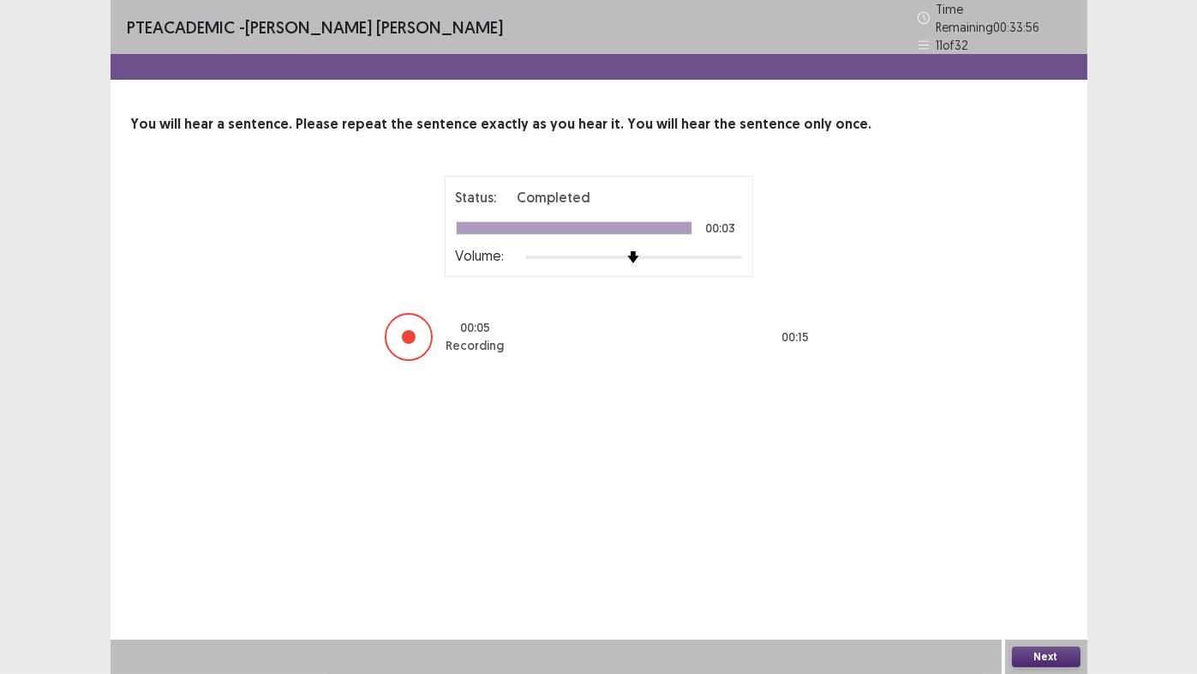
click at [1052, 561] on button "Next" at bounding box center [1046, 656] width 69 height 21
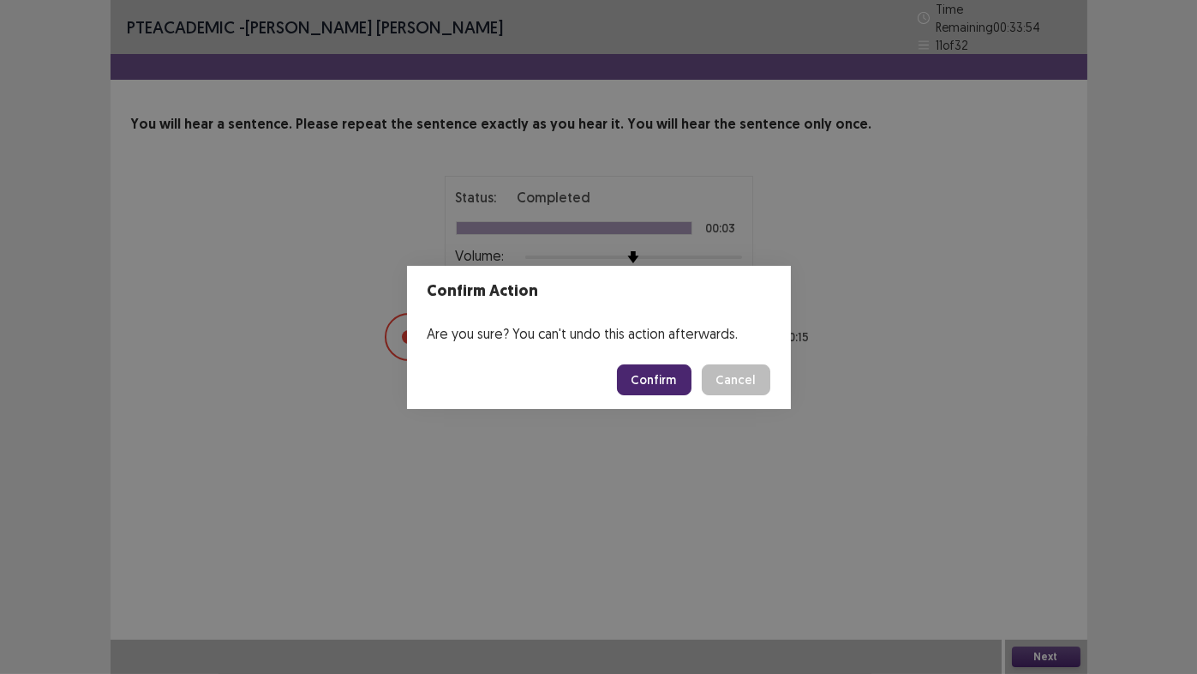
click at [656, 369] on button "Confirm" at bounding box center [654, 379] width 75 height 31
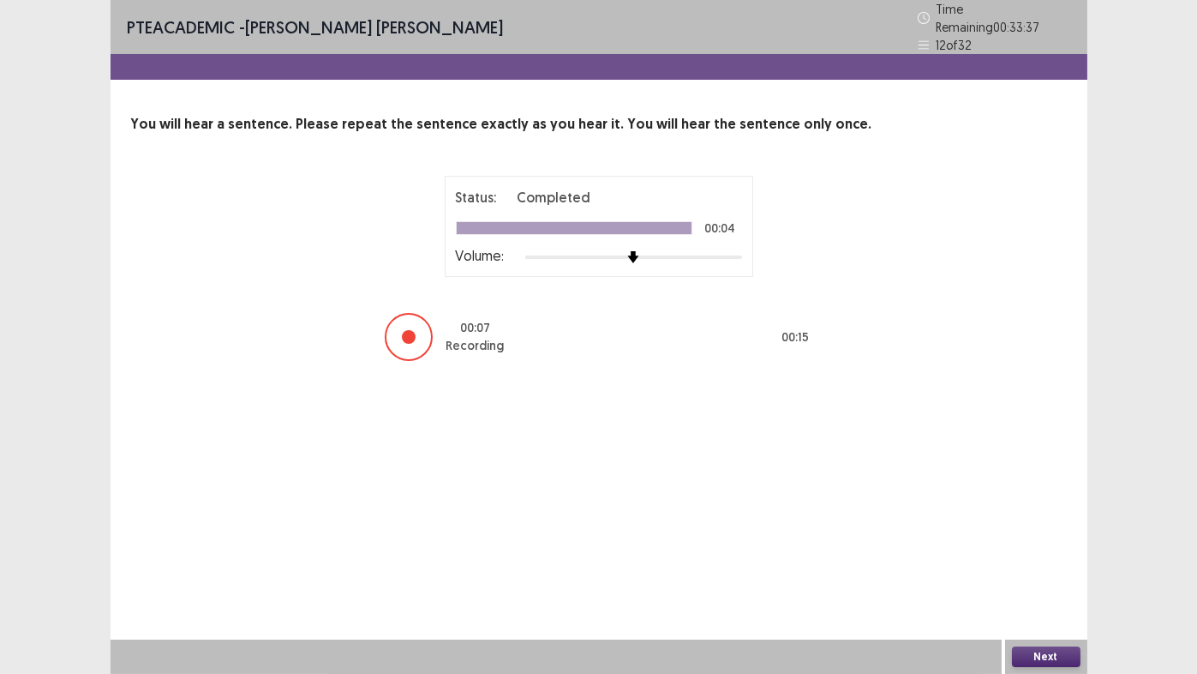
click at [1056, 561] on button "Next" at bounding box center [1046, 656] width 69 height 21
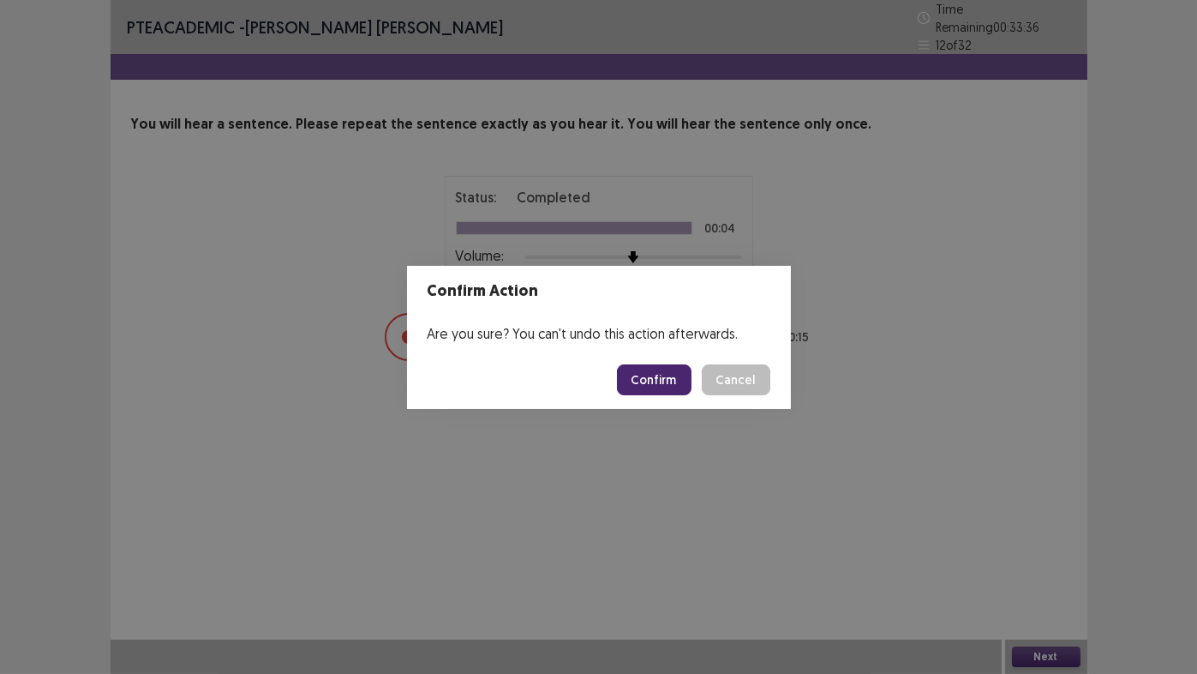
click at [658, 383] on button "Confirm" at bounding box center [654, 379] width 75 height 31
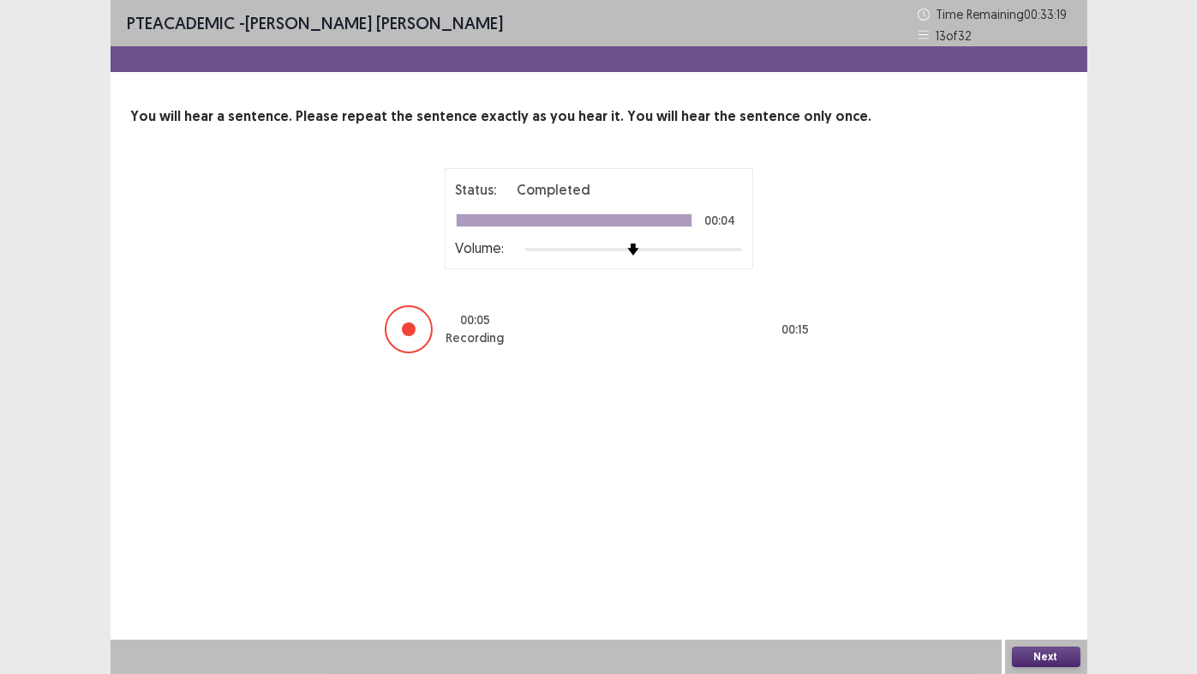
click at [1046, 561] on button "Next" at bounding box center [1046, 656] width 69 height 21
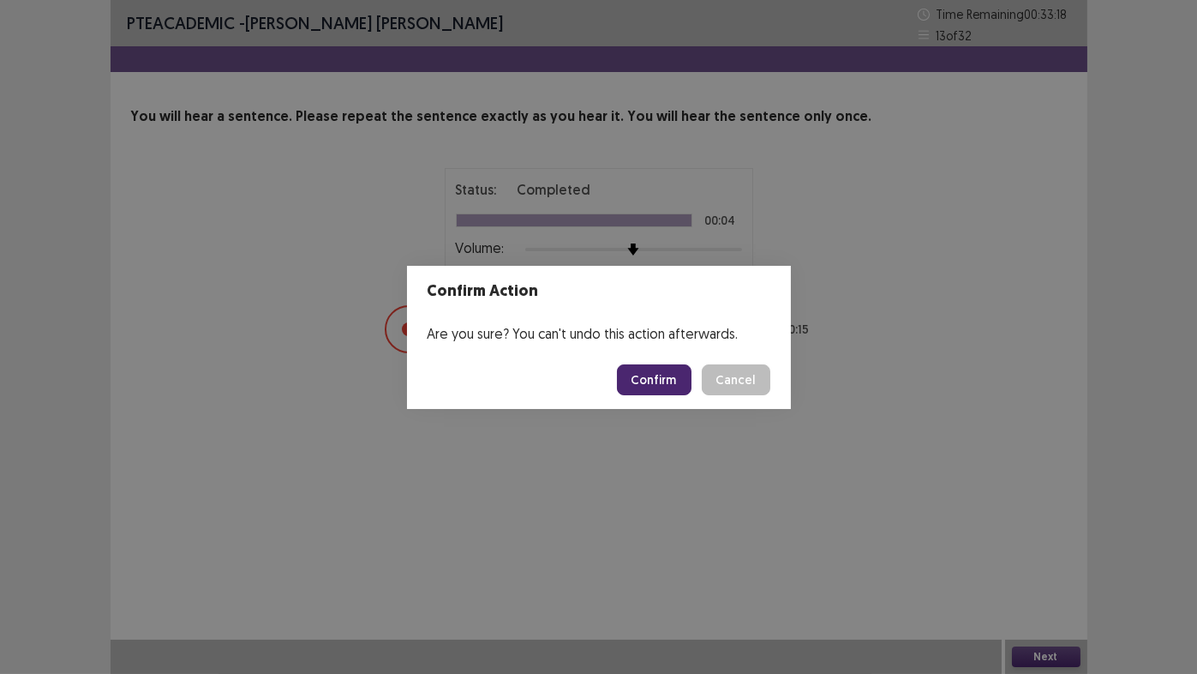
click at [651, 377] on button "Confirm" at bounding box center [654, 379] width 75 height 31
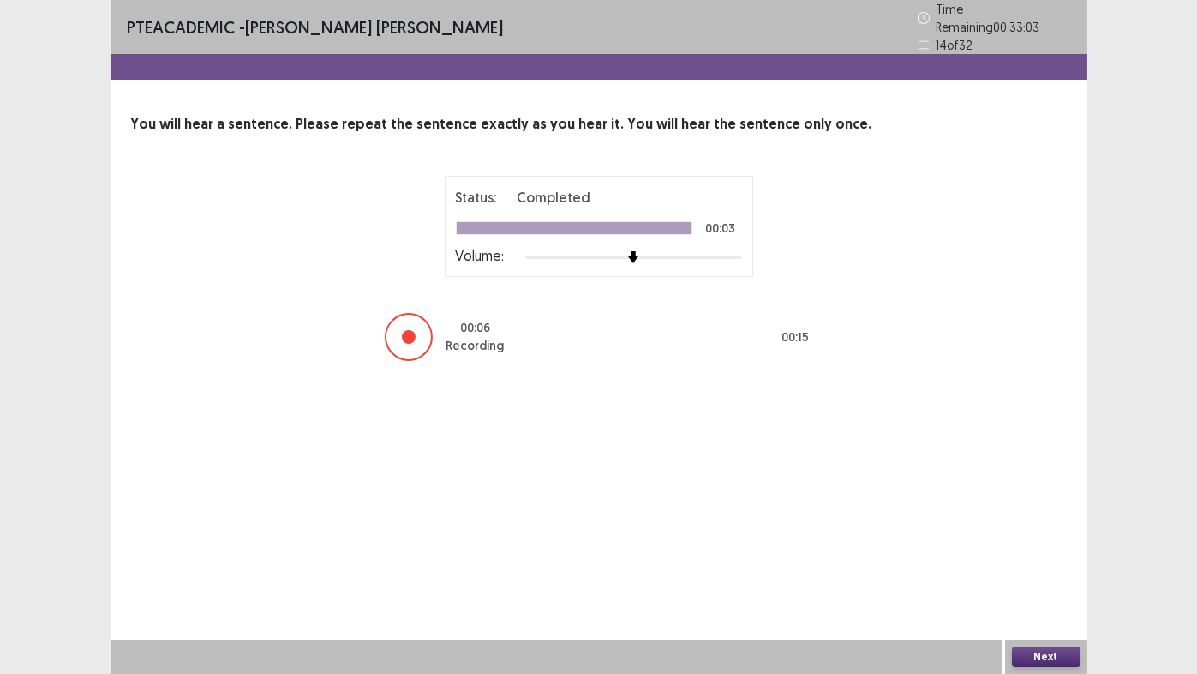
click at [1039, 561] on button "Next" at bounding box center [1046, 656] width 69 height 21
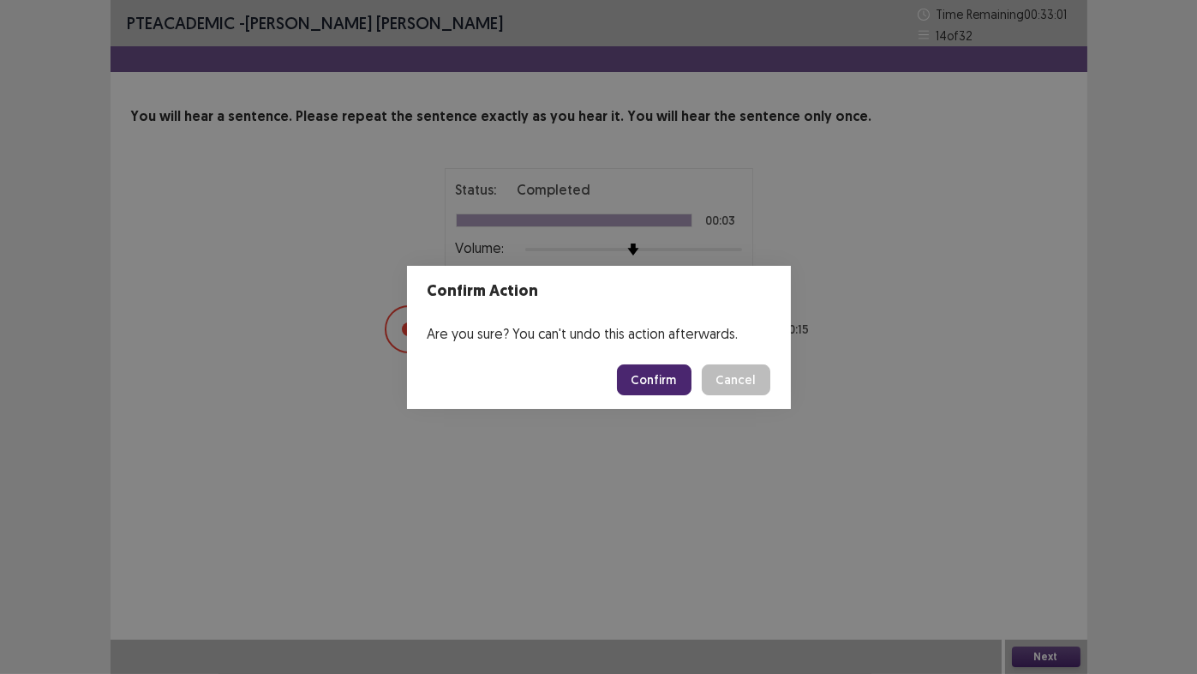
click at [662, 382] on button "Confirm" at bounding box center [654, 379] width 75 height 31
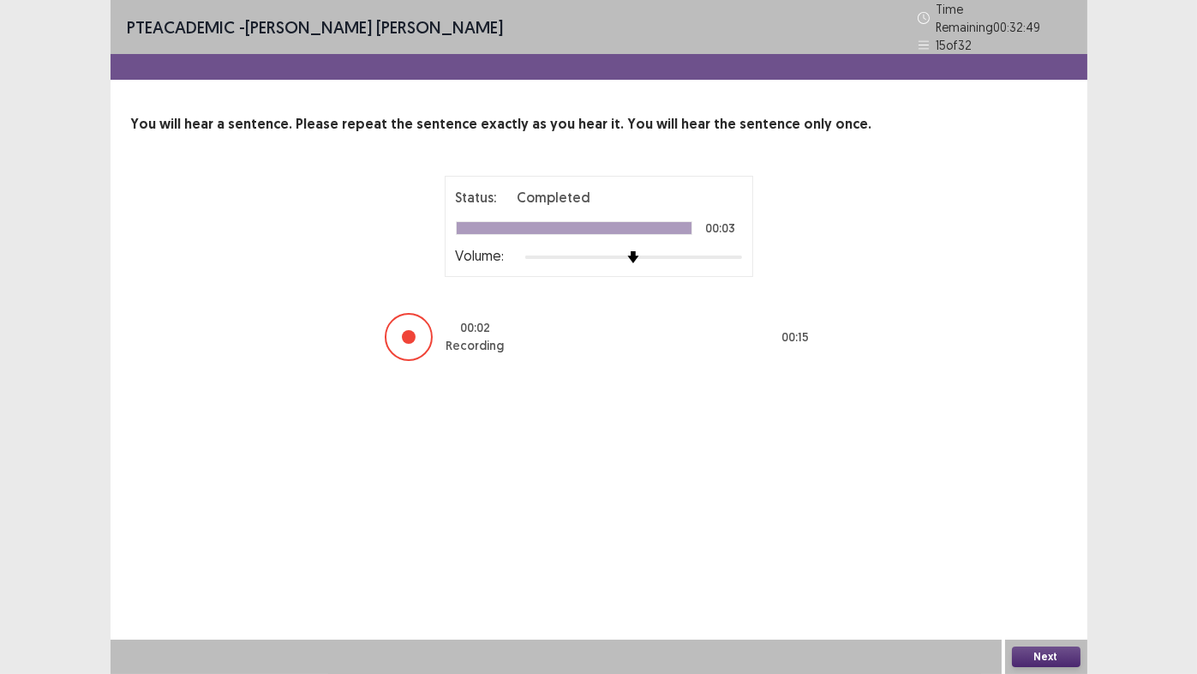
click at [1040, 561] on button "Next" at bounding box center [1046, 656] width 69 height 21
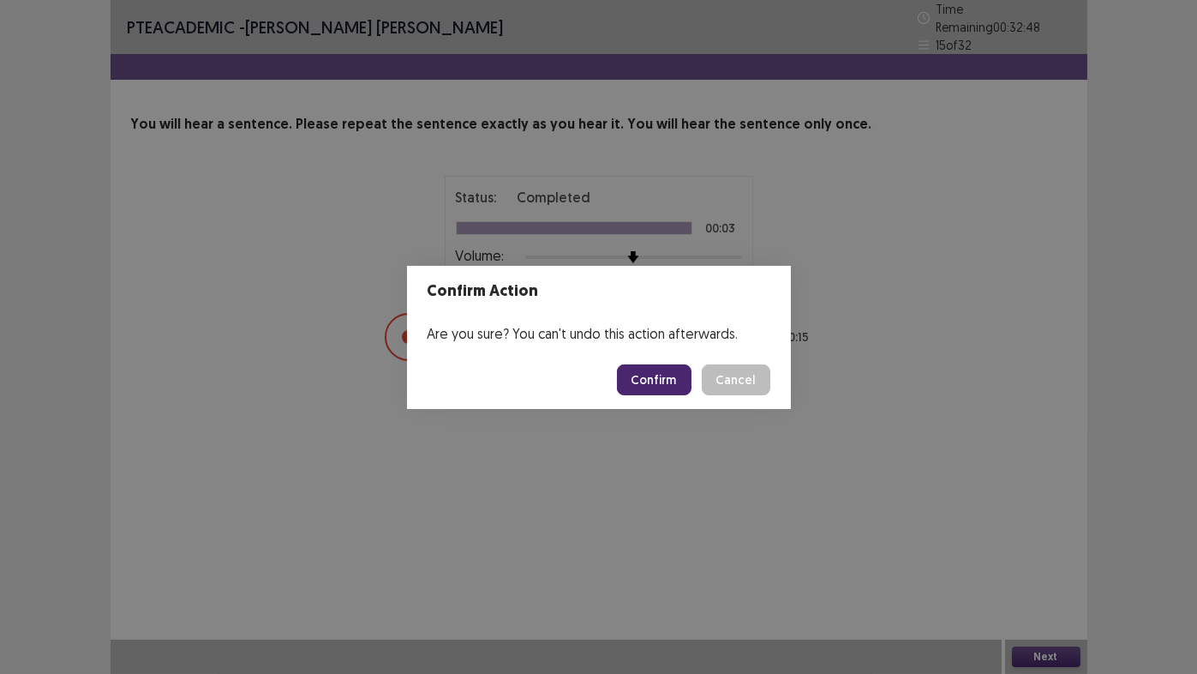
click at [658, 383] on button "Confirm" at bounding box center [654, 379] width 75 height 31
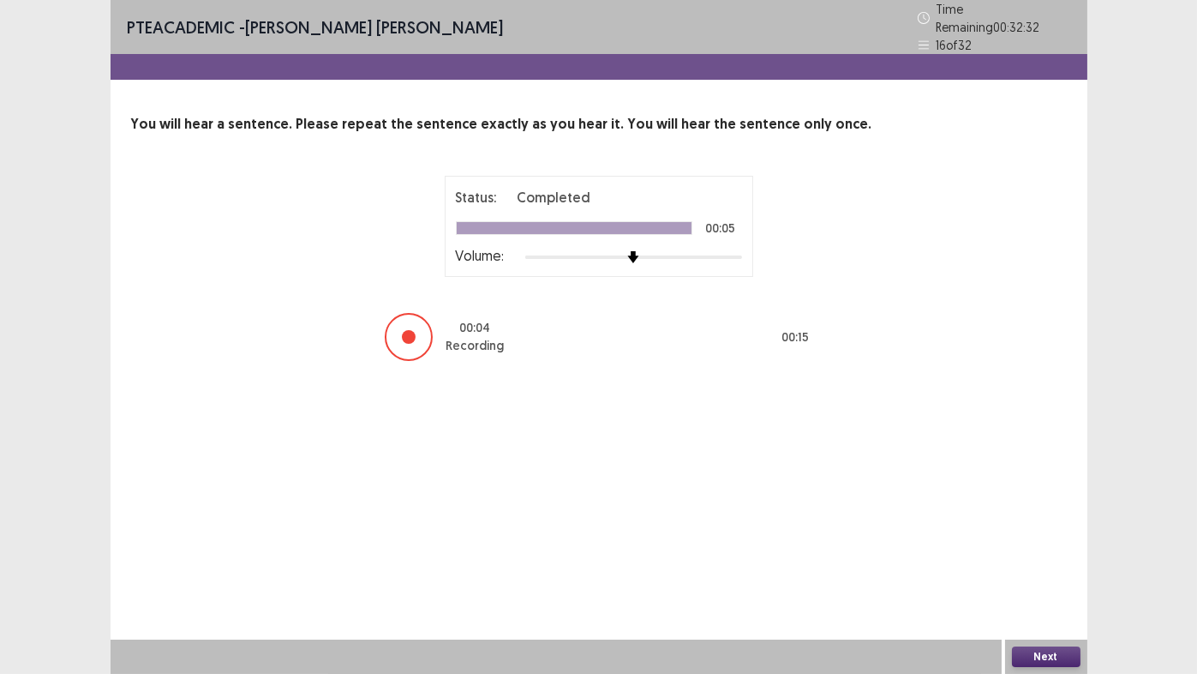
click at [1053, 561] on button "Next" at bounding box center [1046, 656] width 69 height 21
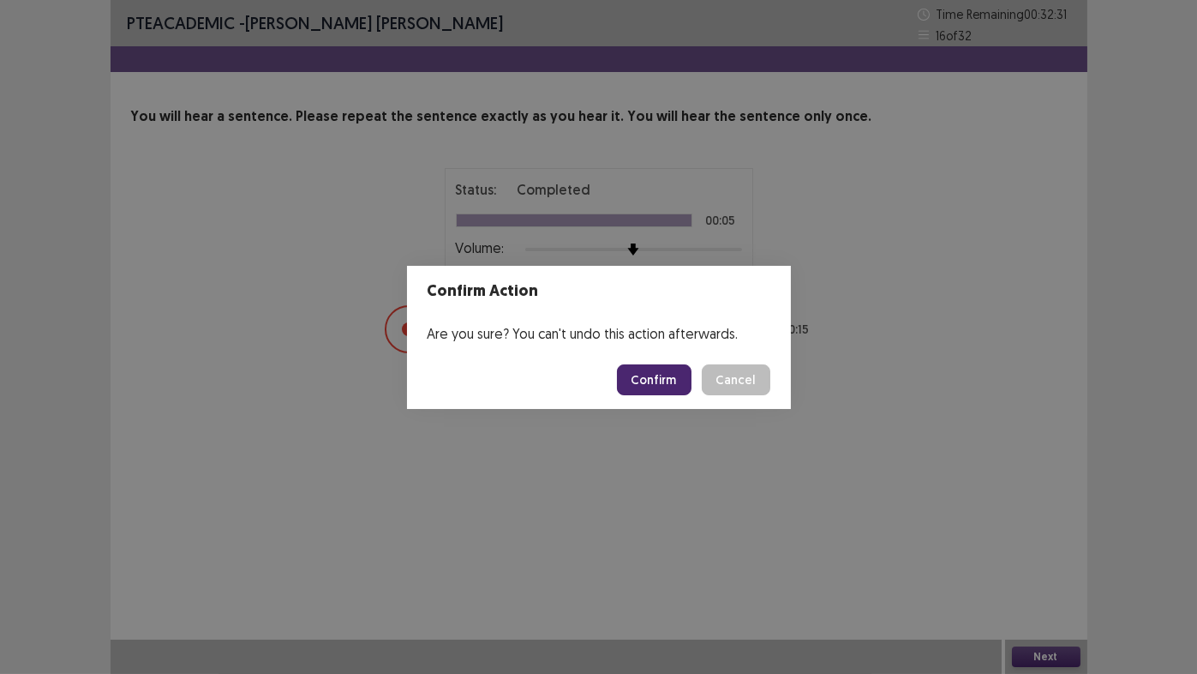
click at [661, 375] on button "Confirm" at bounding box center [654, 379] width 75 height 31
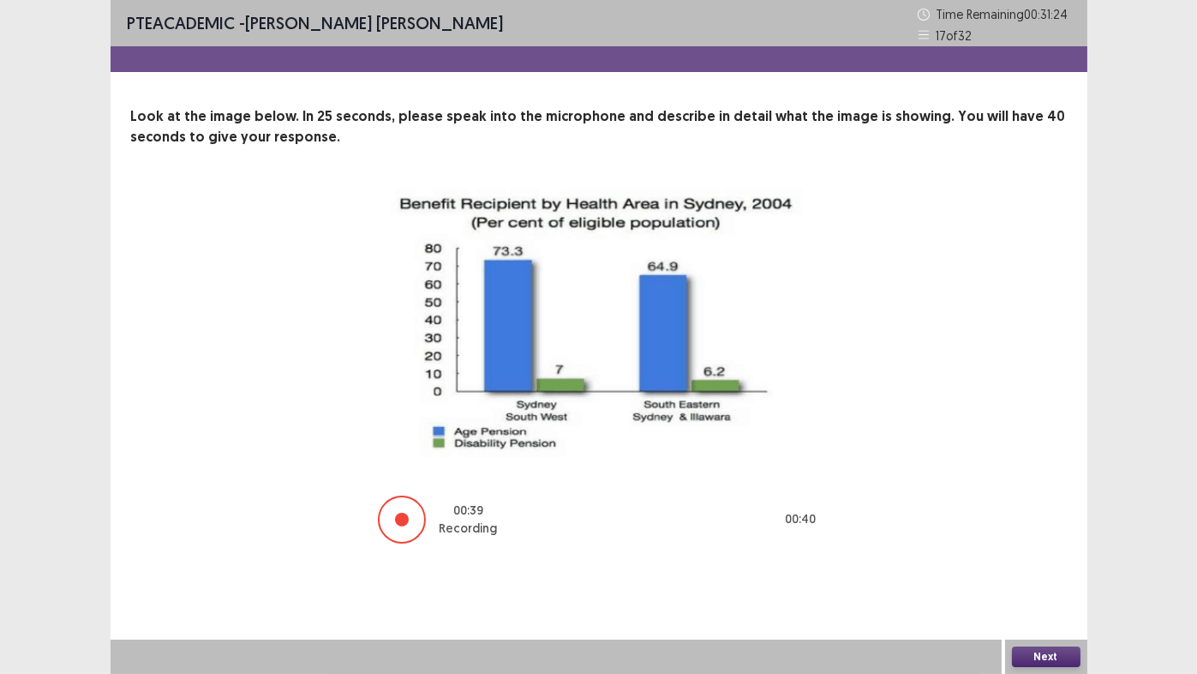
click at [1050, 561] on button "Next" at bounding box center [1046, 656] width 69 height 21
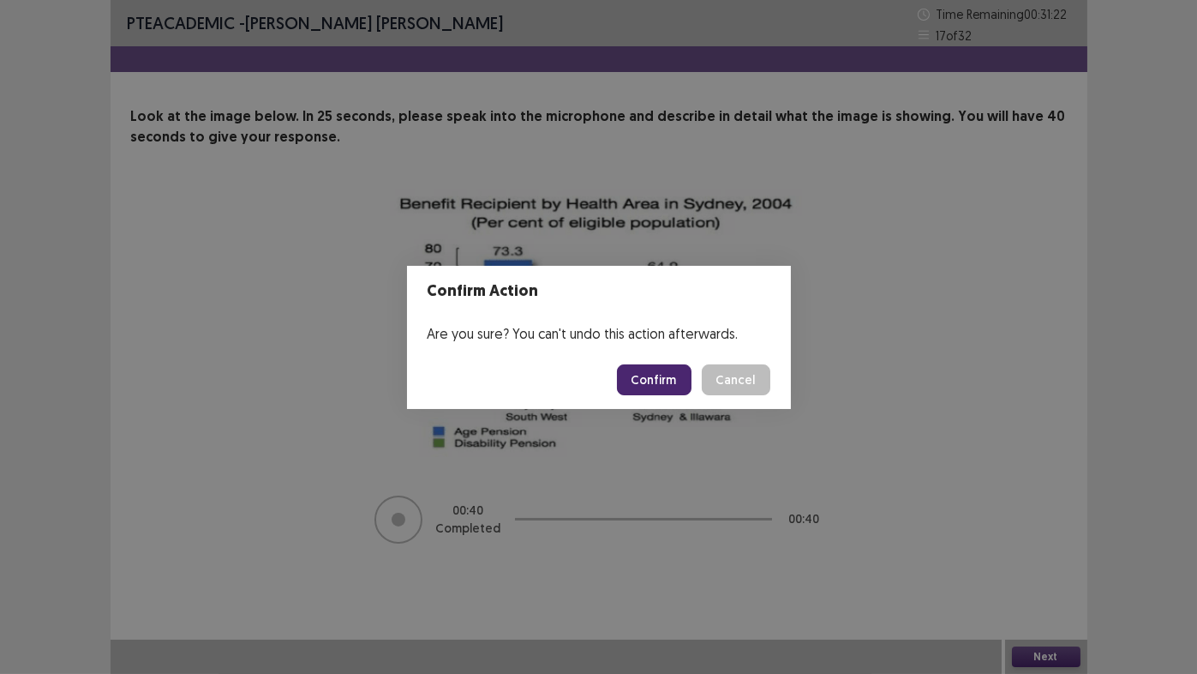
click at [660, 378] on button "Confirm" at bounding box center [654, 379] width 75 height 31
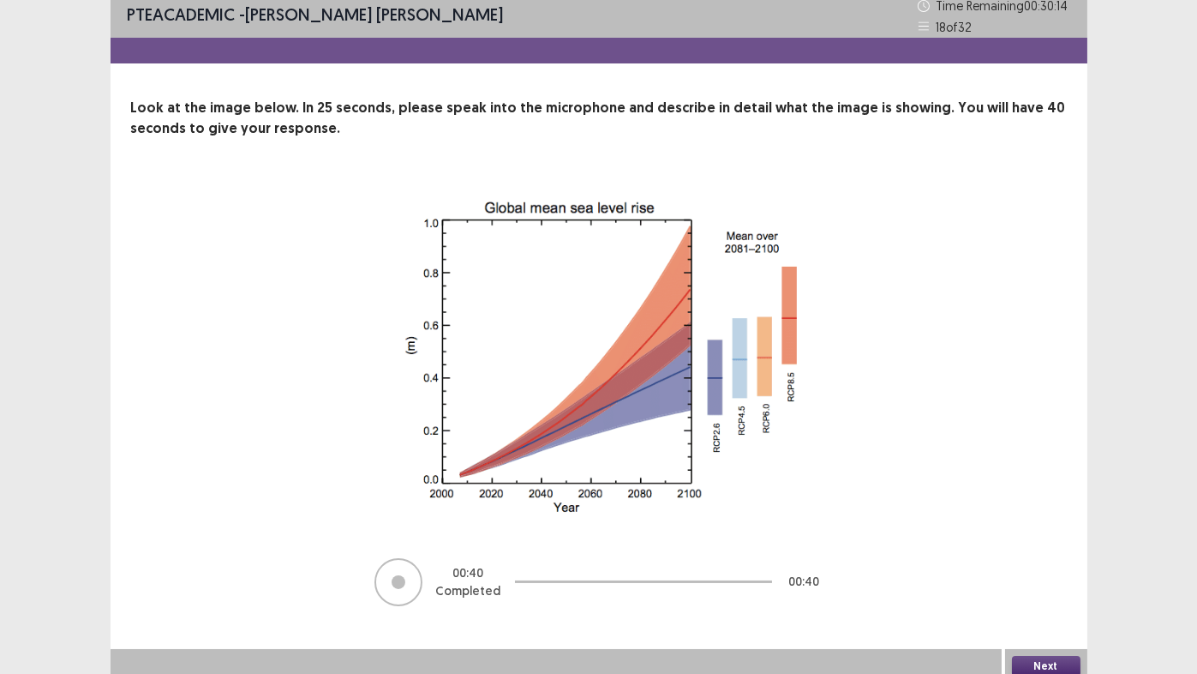
scroll to position [18, 0]
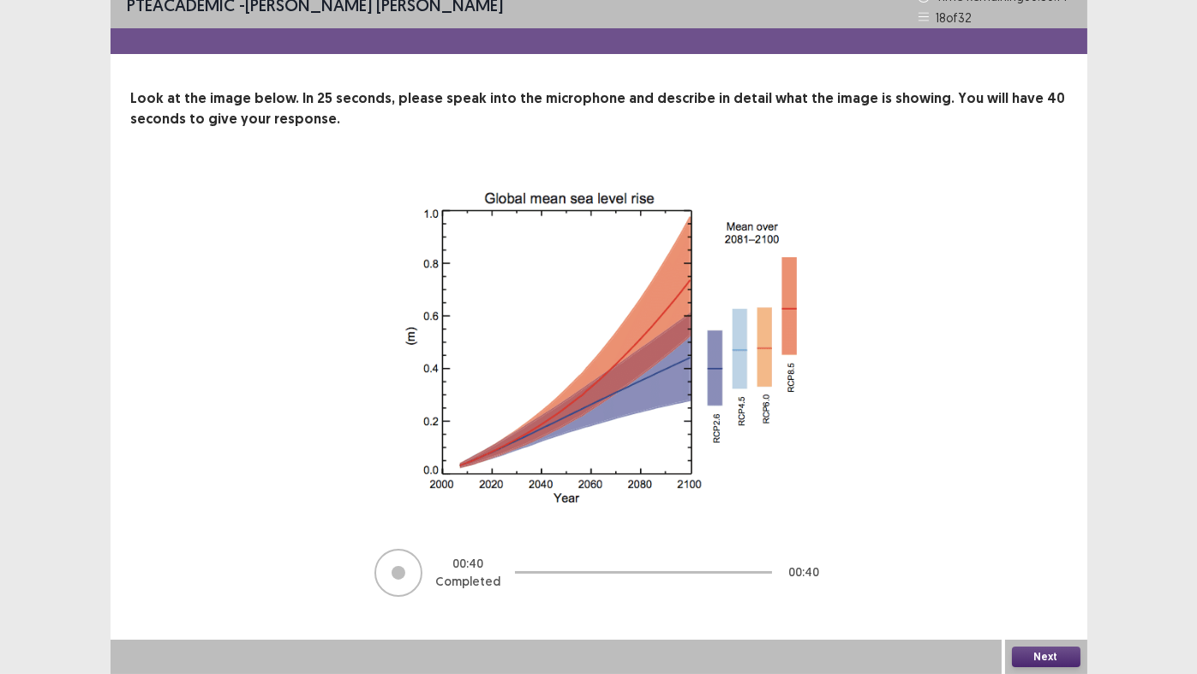
click at [1057, 561] on button "Next" at bounding box center [1046, 656] width 69 height 21
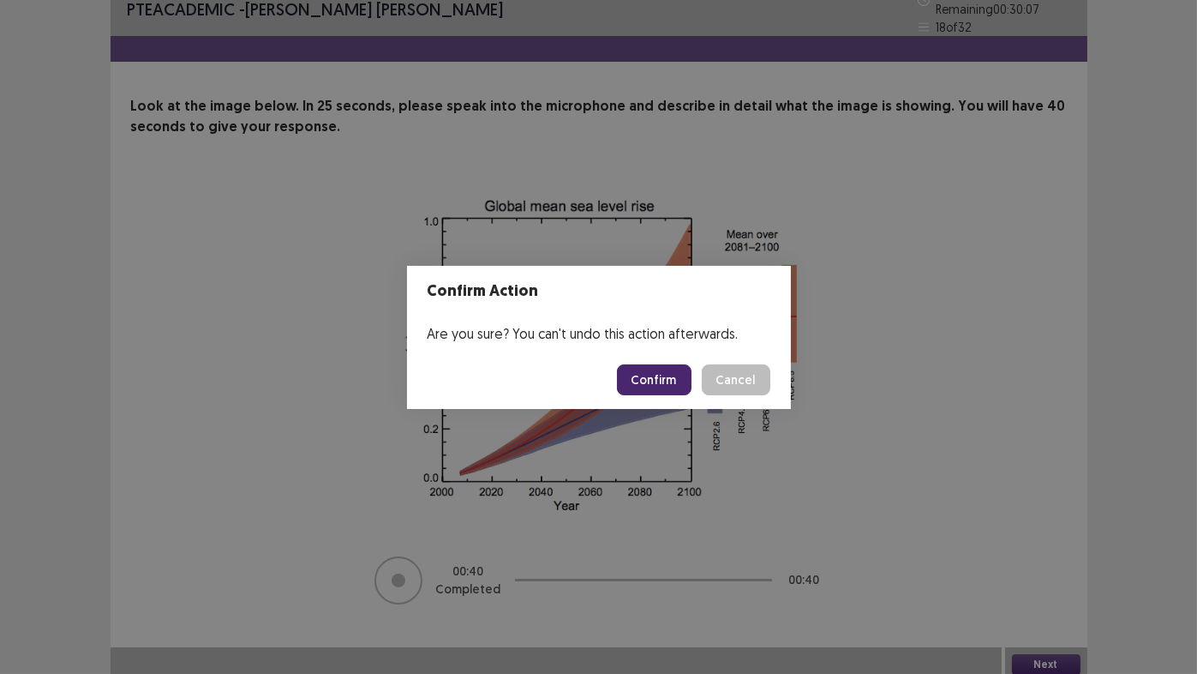
click at [662, 378] on button "Confirm" at bounding box center [654, 379] width 75 height 31
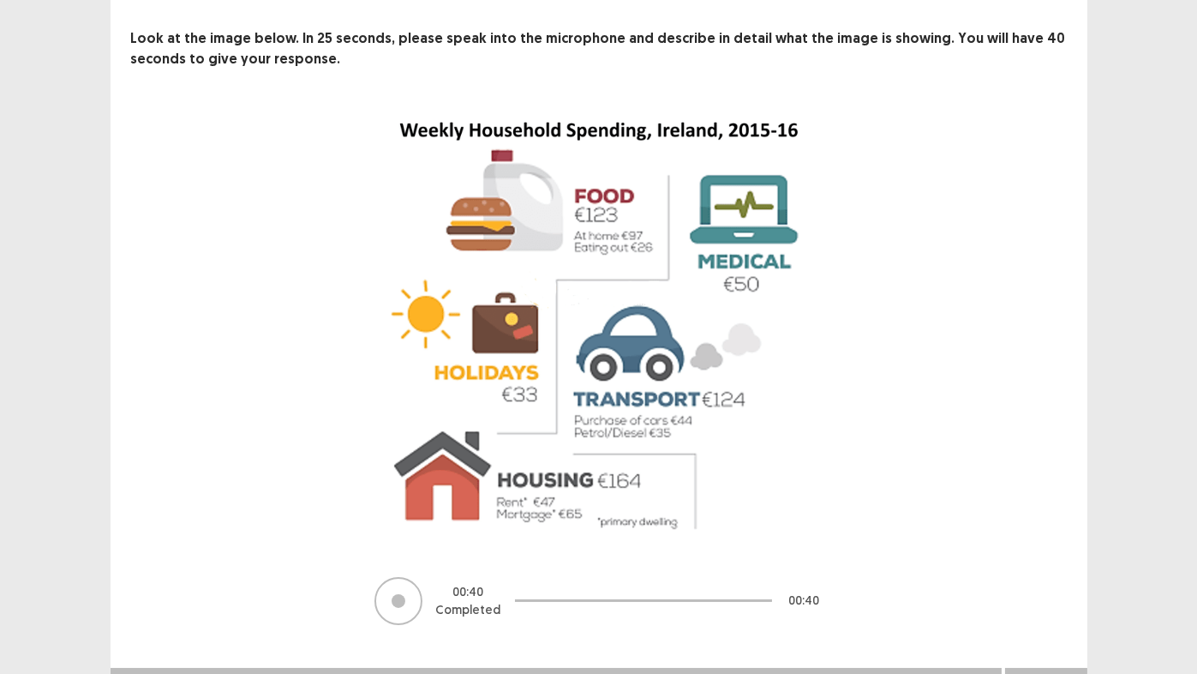
scroll to position [105, 0]
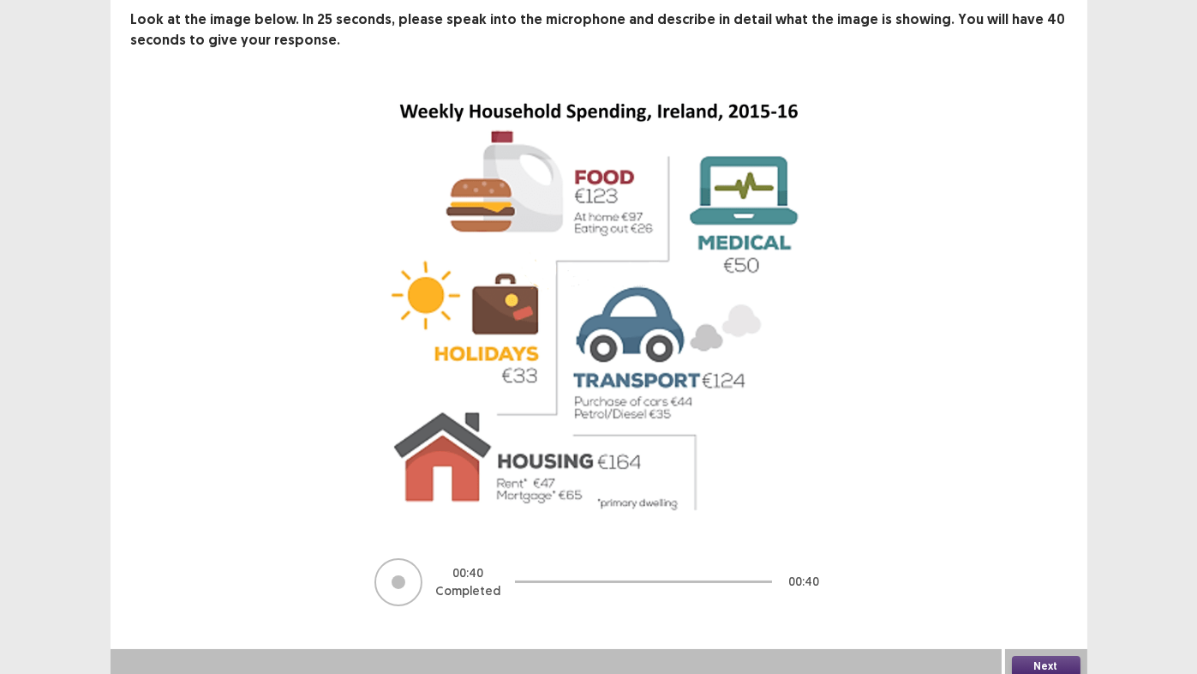
click at [1037, 561] on button "Next" at bounding box center [1046, 666] width 69 height 21
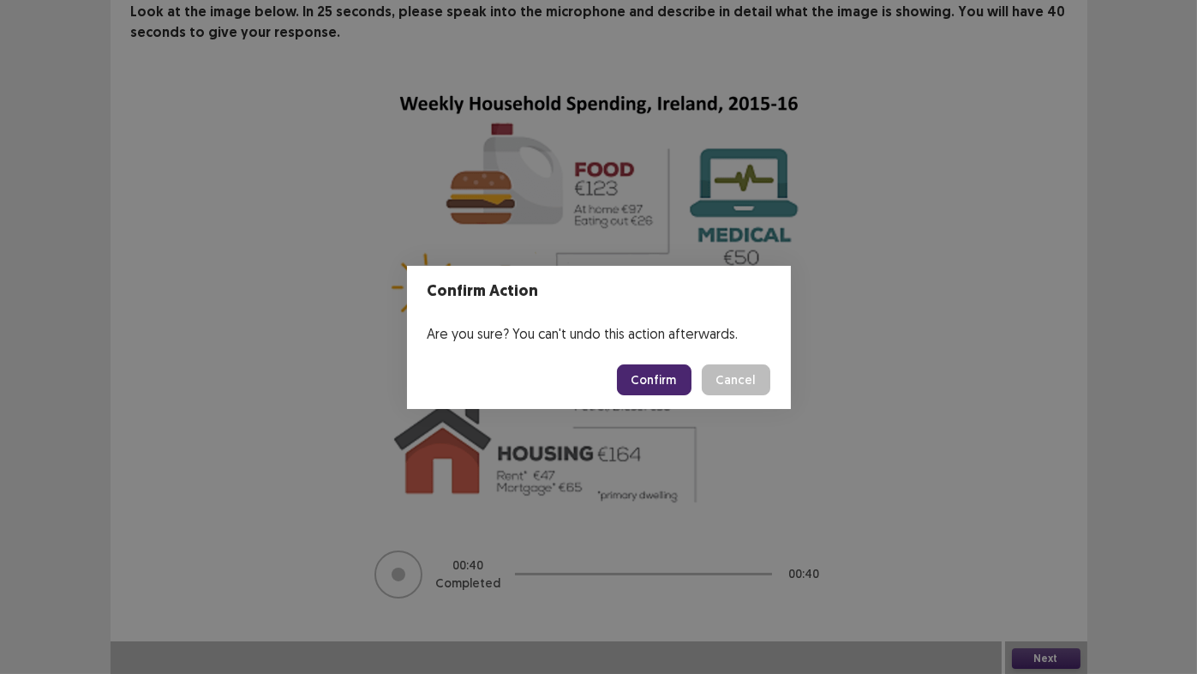
click at [661, 382] on button "Confirm" at bounding box center [654, 379] width 75 height 31
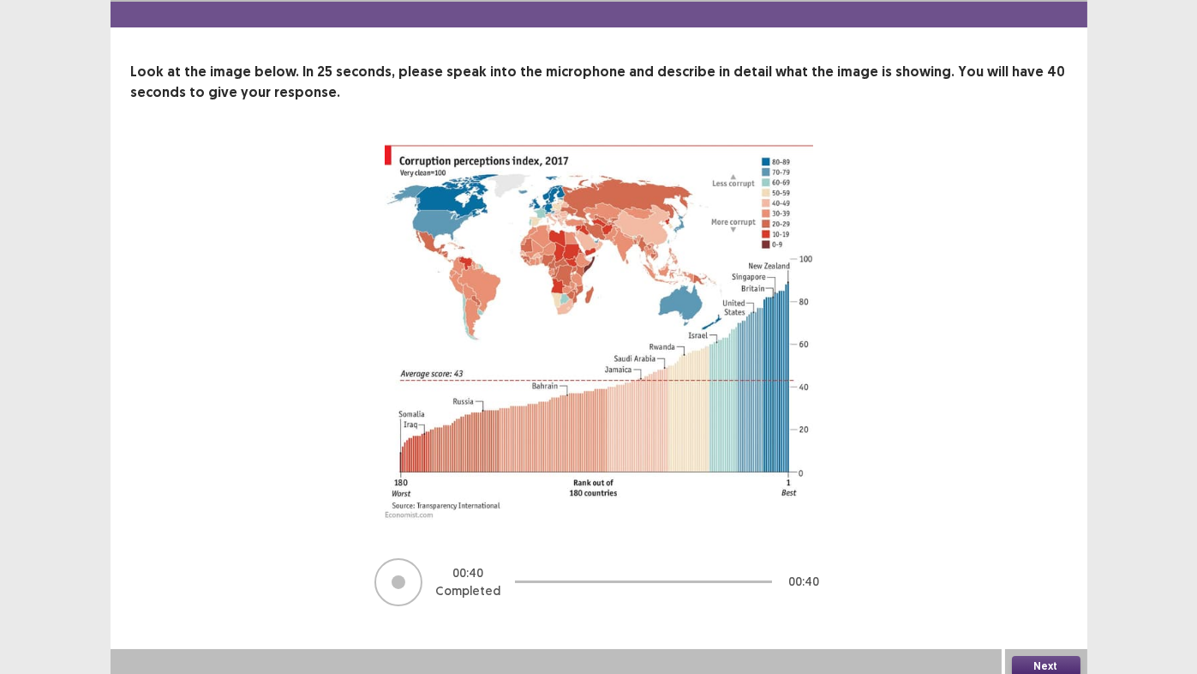
scroll to position [52, 0]
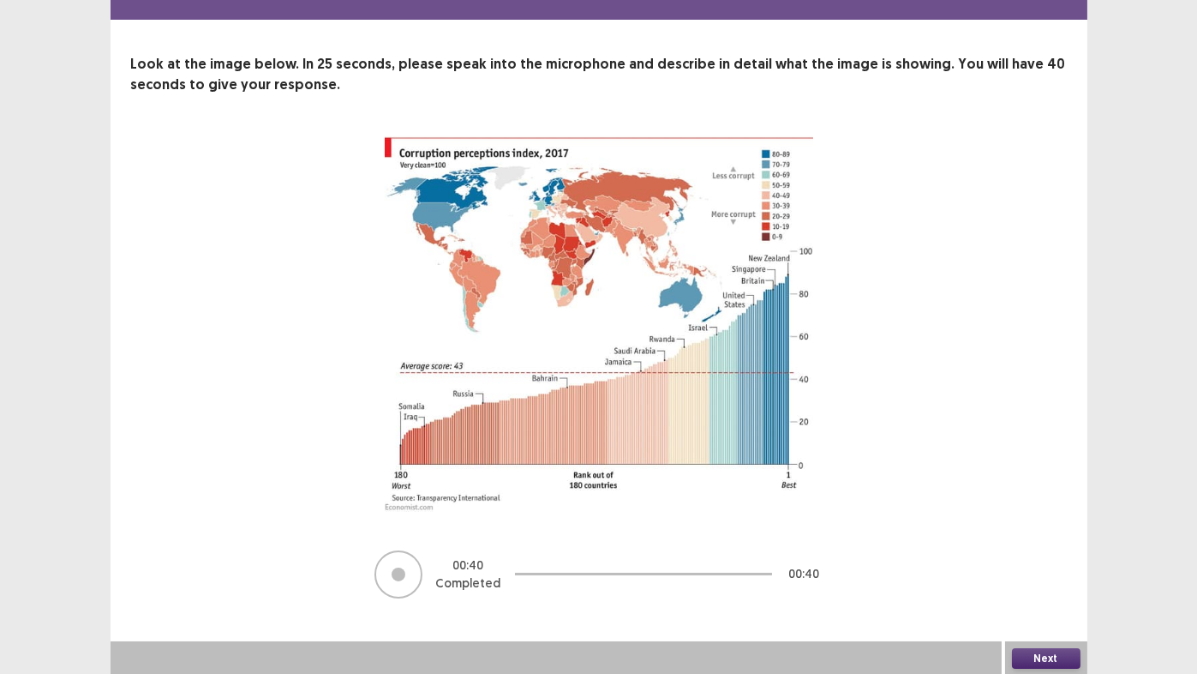
click at [1049, 561] on button "Next" at bounding box center [1046, 658] width 69 height 21
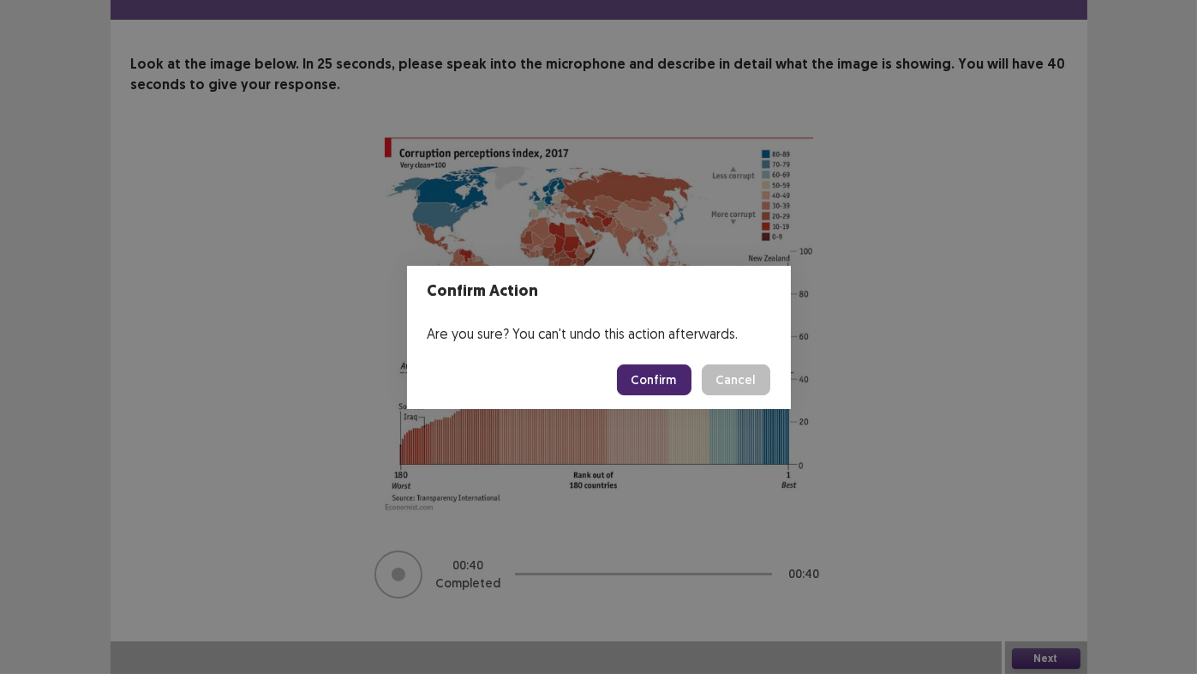
click at [657, 377] on button "Confirm" at bounding box center [654, 379] width 75 height 31
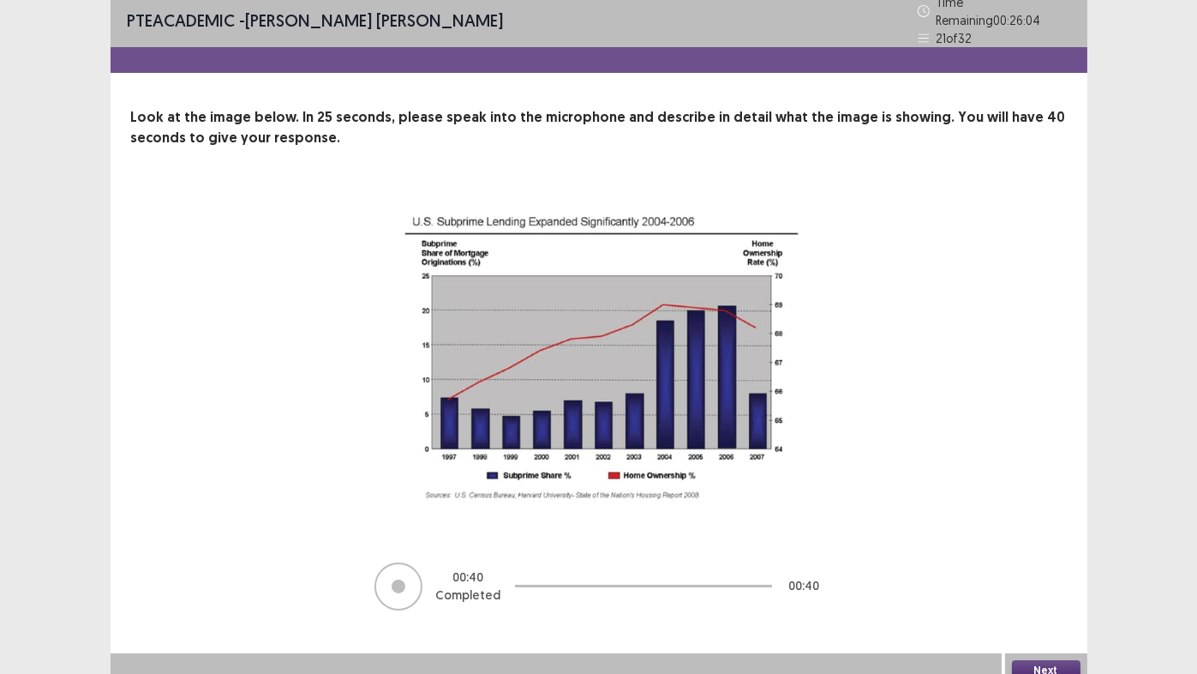
scroll to position [12, 0]
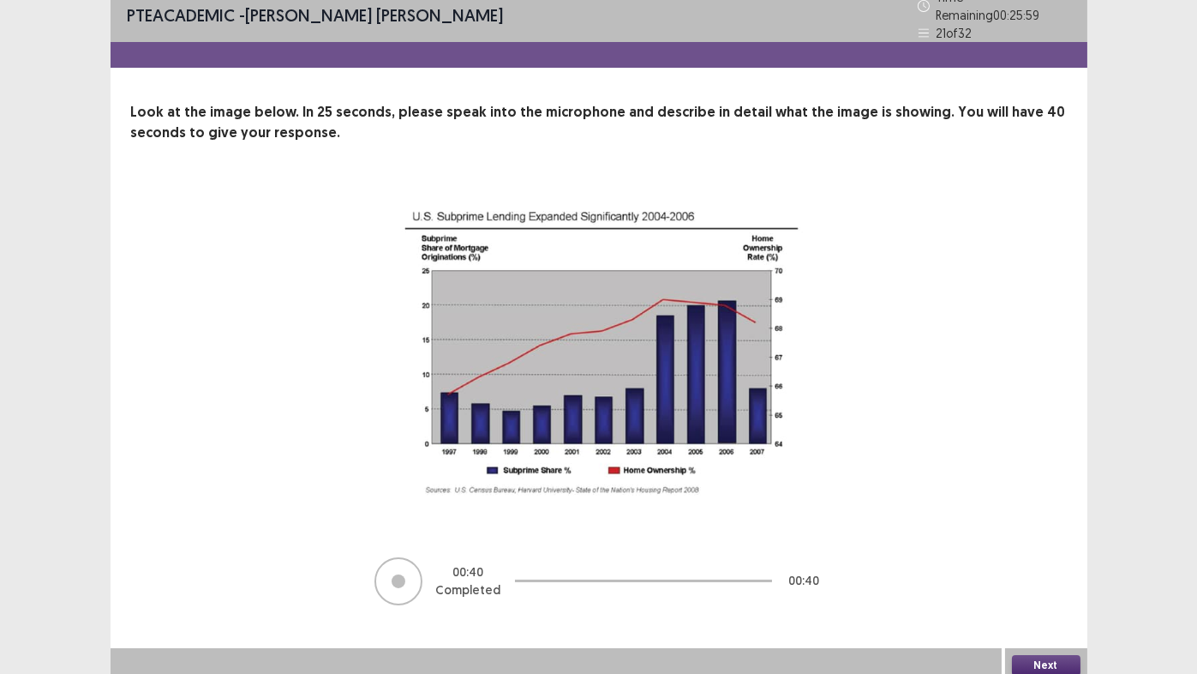
click at [1047, 561] on button "Next" at bounding box center [1046, 665] width 69 height 21
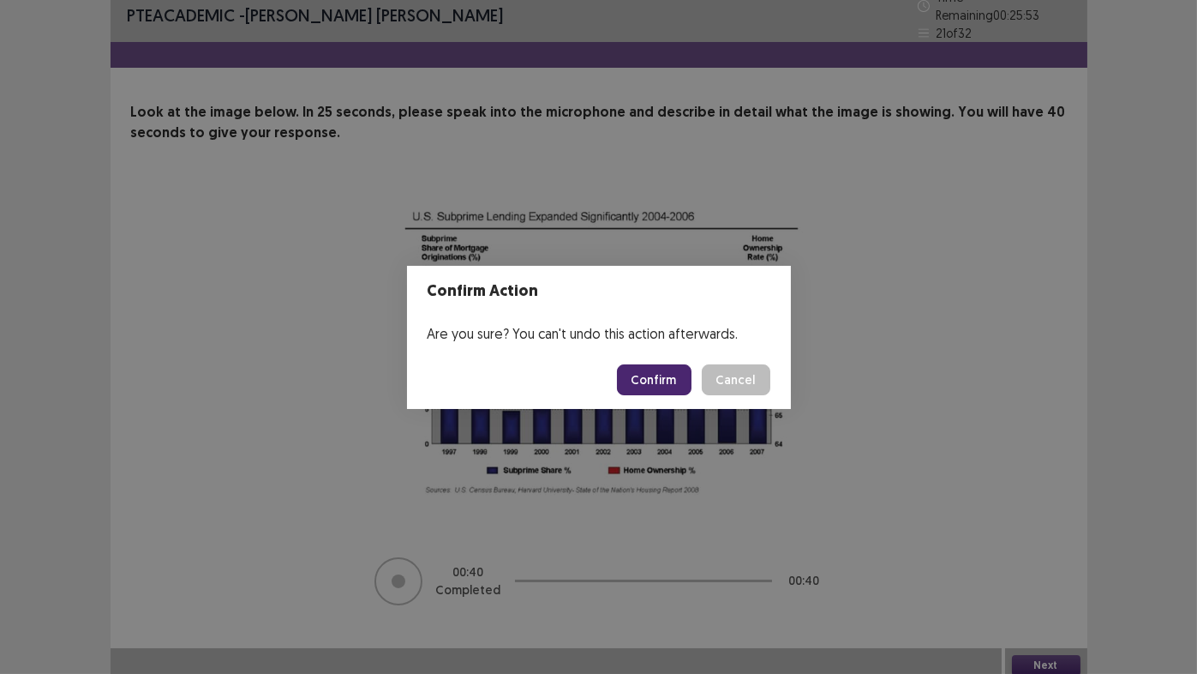
click at [651, 383] on button "Confirm" at bounding box center [654, 379] width 75 height 31
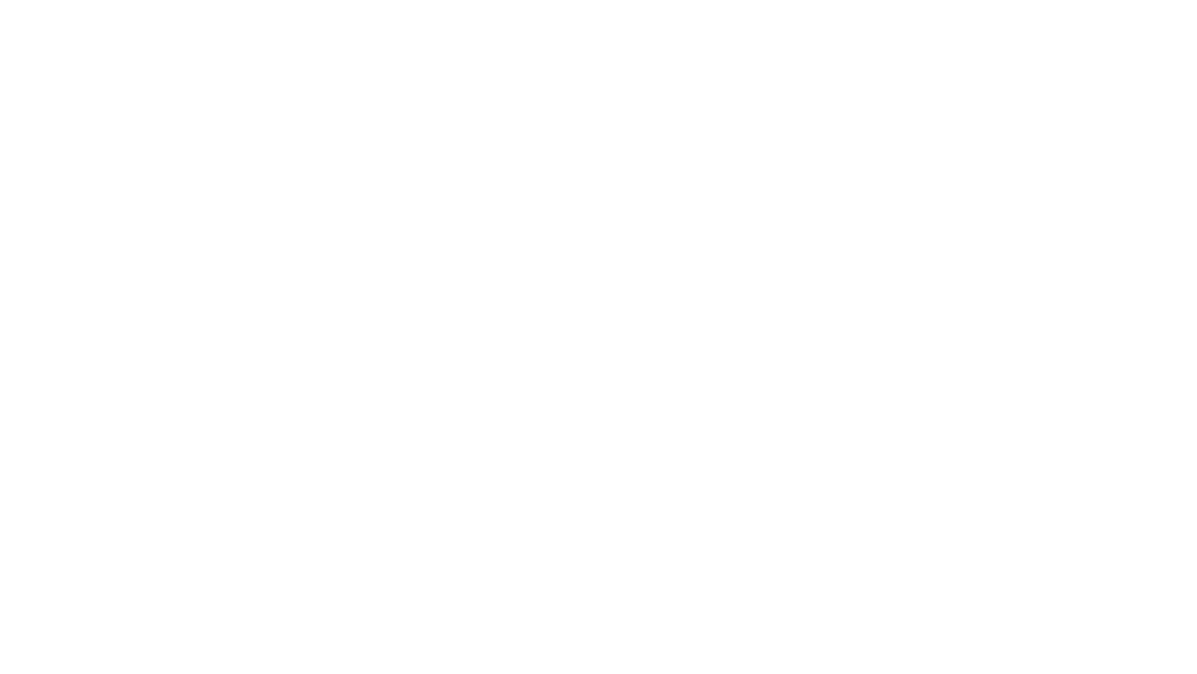
scroll to position [0, 0]
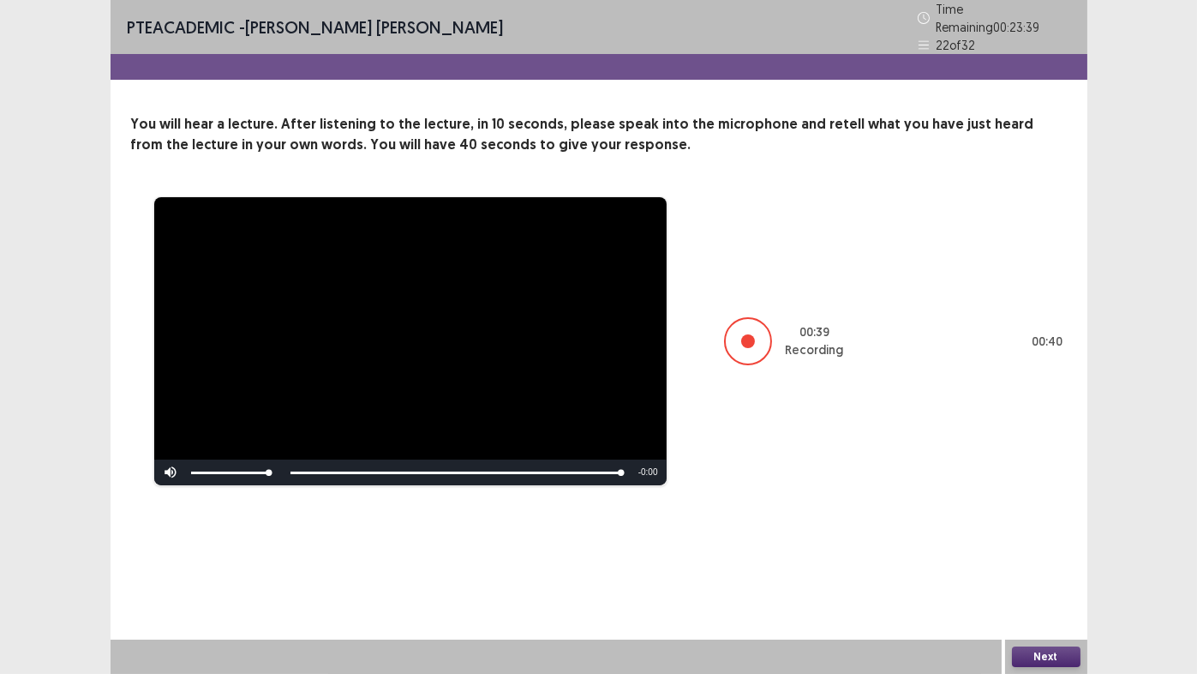
click at [1053, 561] on button "Next" at bounding box center [1046, 656] width 69 height 21
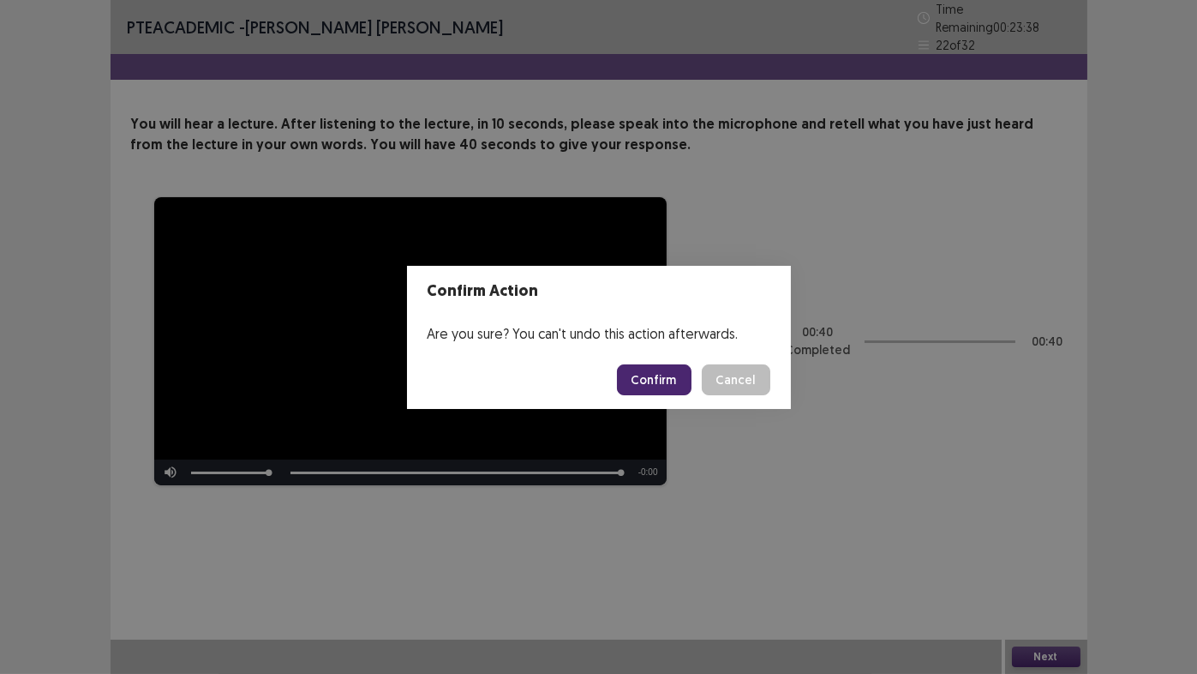
click at [679, 379] on button "Confirm" at bounding box center [654, 379] width 75 height 31
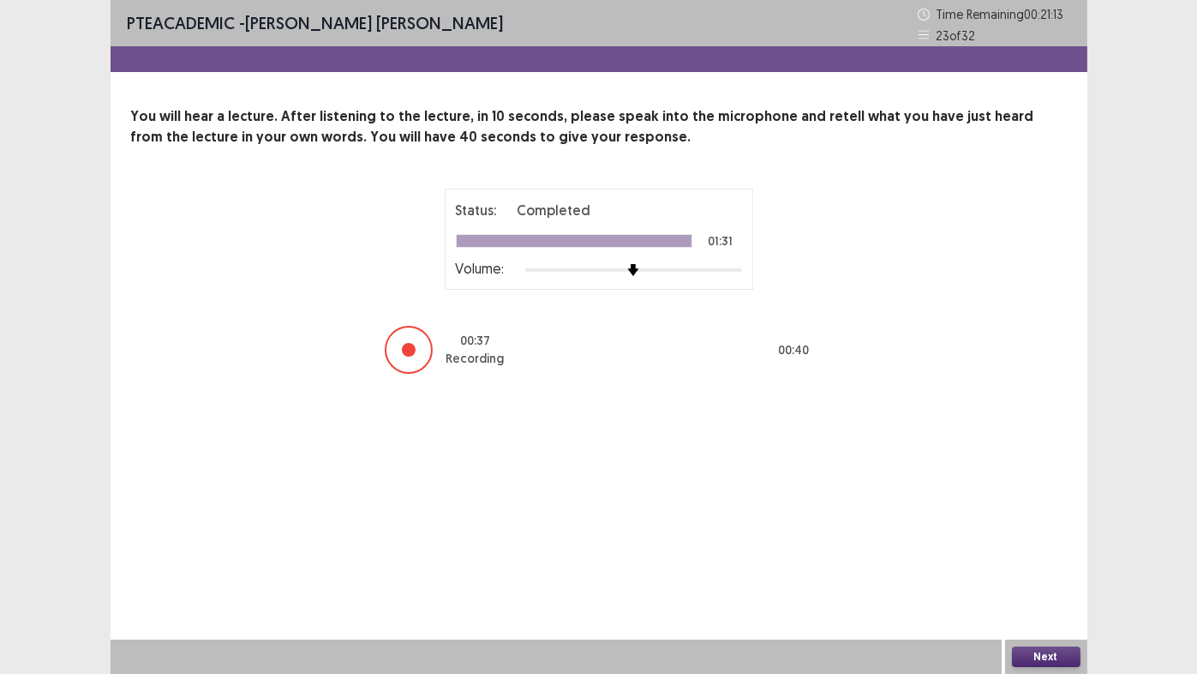
click at [1052, 561] on button "Next" at bounding box center [1046, 656] width 69 height 21
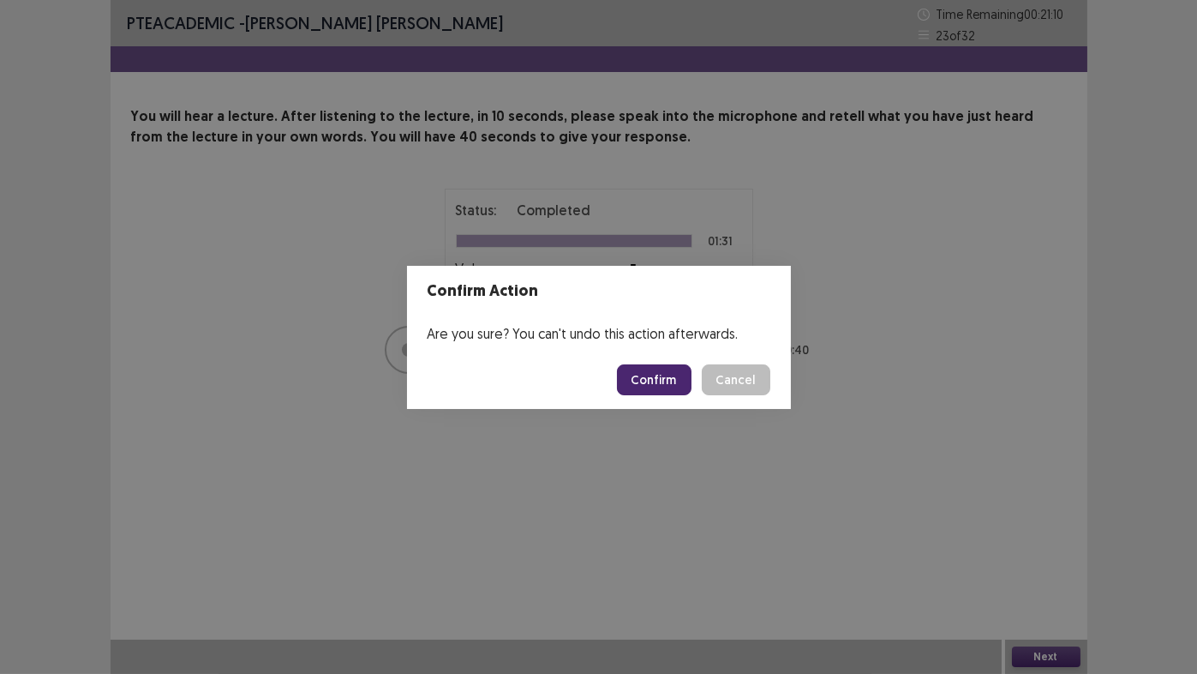
click at [656, 381] on button "Confirm" at bounding box center [654, 379] width 75 height 31
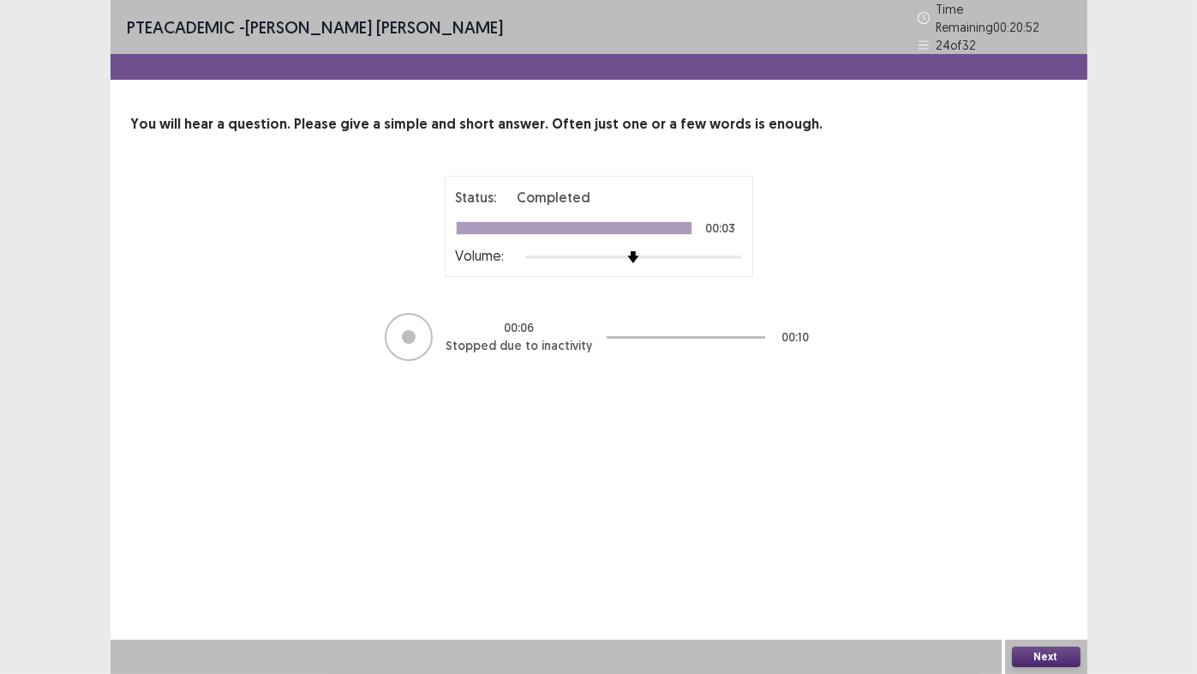
click at [1064, 561] on button "Next" at bounding box center [1046, 656] width 69 height 21
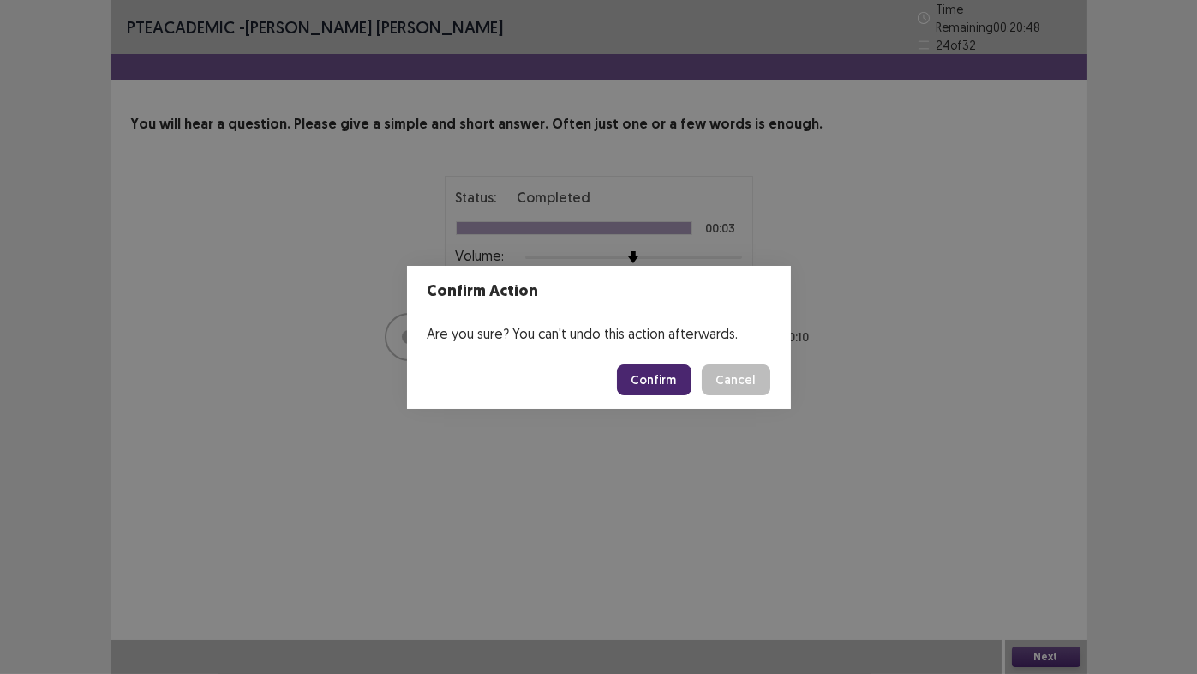
click at [645, 377] on button "Confirm" at bounding box center [654, 379] width 75 height 31
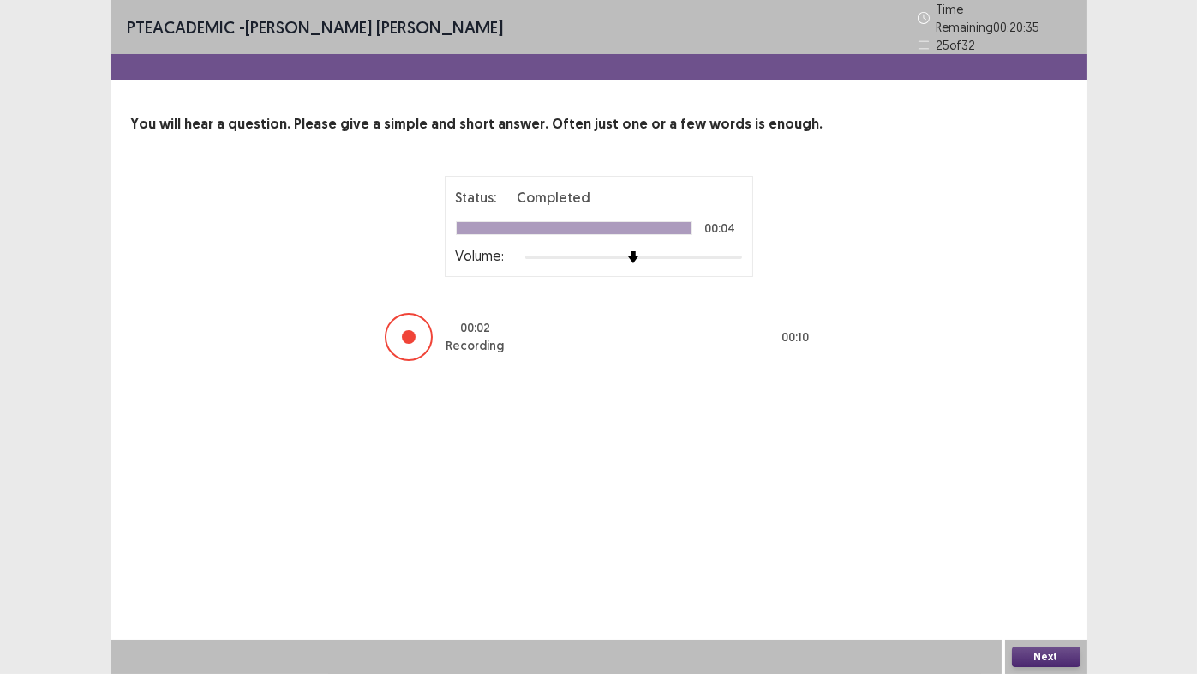
click at [1052, 561] on button "Next" at bounding box center [1046, 656] width 69 height 21
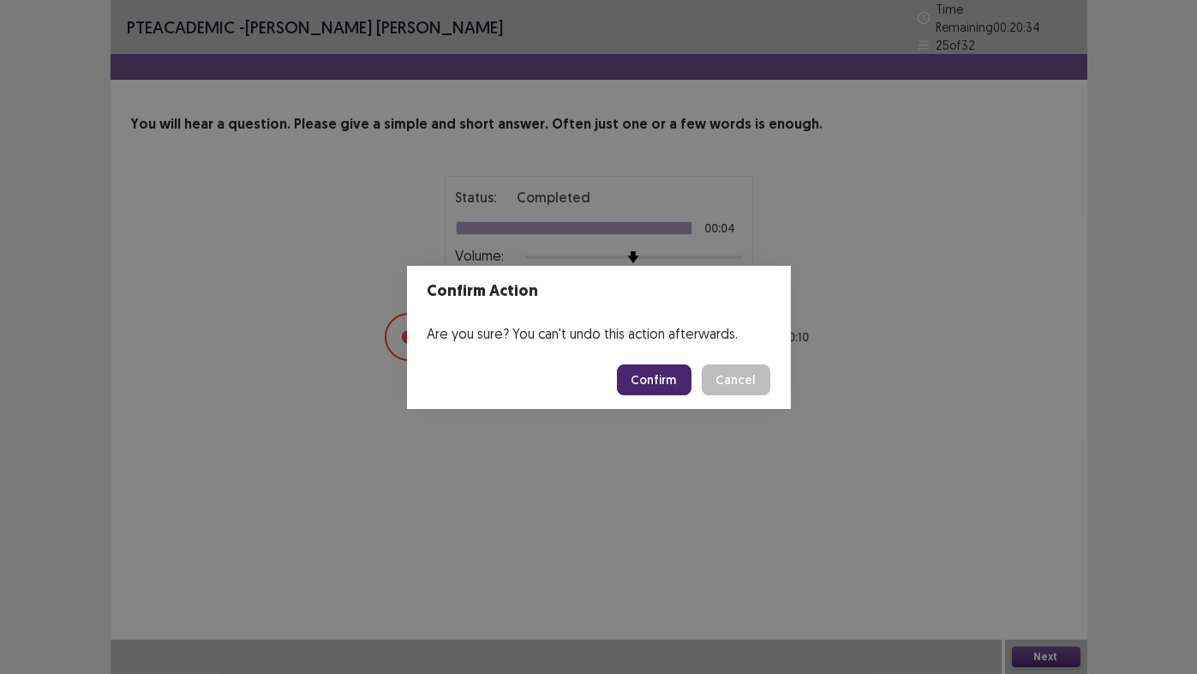
click at [674, 378] on button "Confirm" at bounding box center [654, 379] width 75 height 31
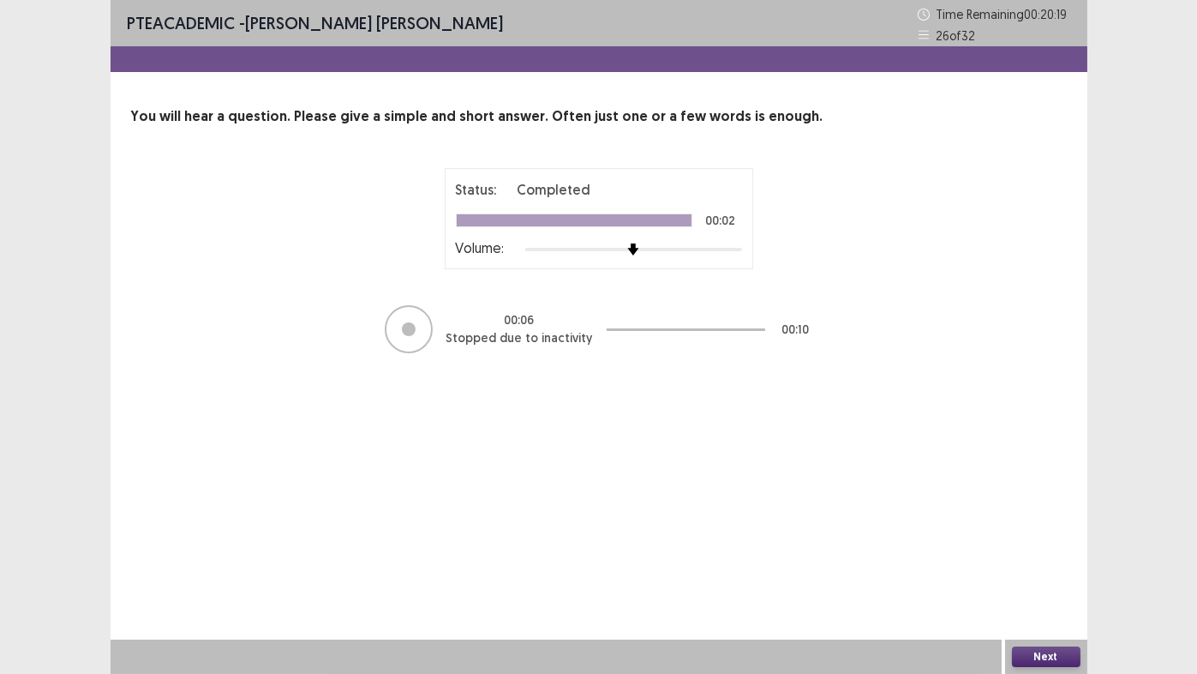
click at [1028, 561] on button "Next" at bounding box center [1046, 656] width 69 height 21
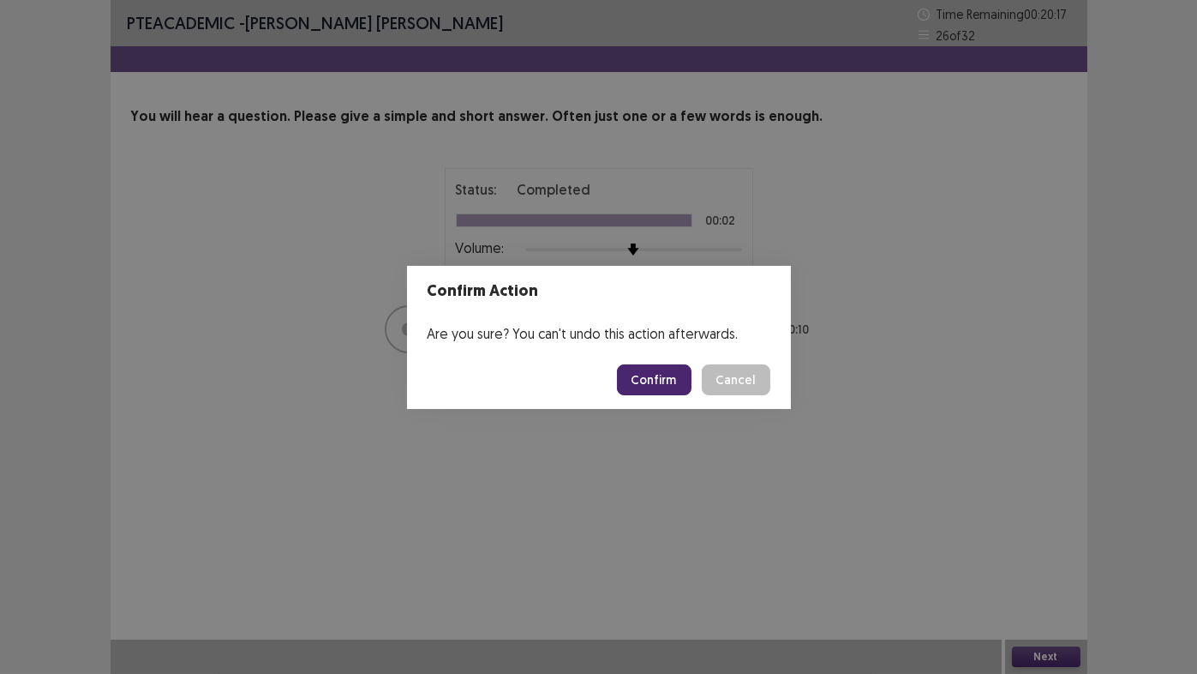
click at [643, 378] on button "Confirm" at bounding box center [654, 379] width 75 height 31
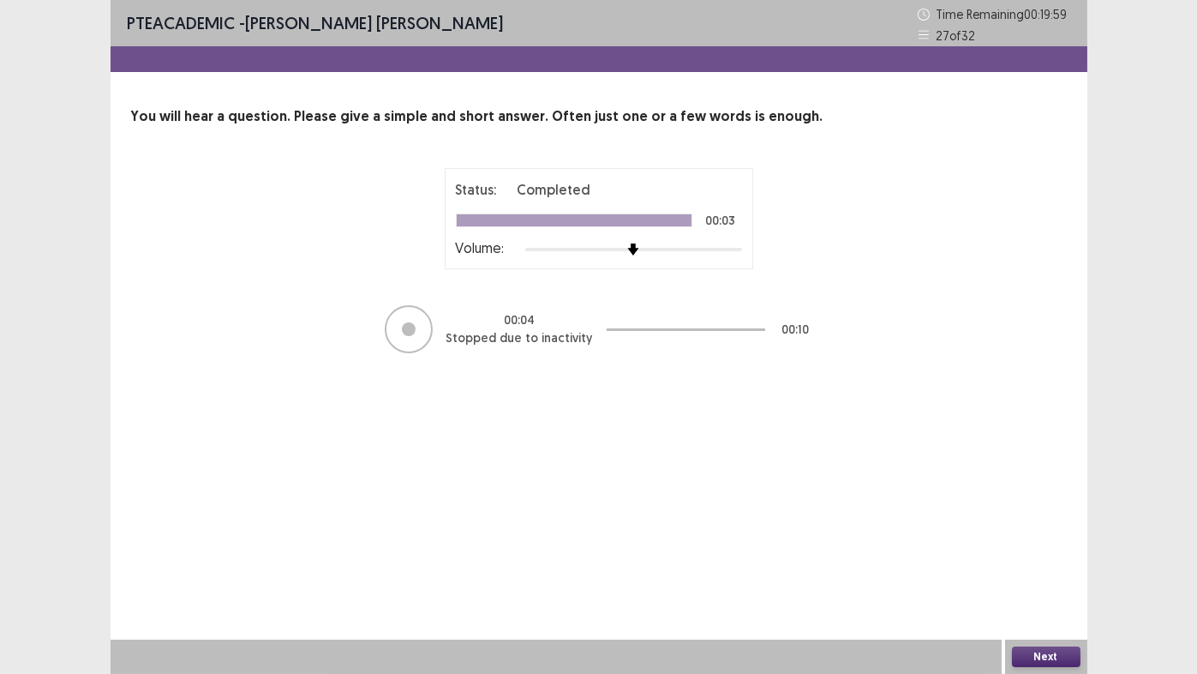
click at [1050, 561] on button "Next" at bounding box center [1046, 656] width 69 height 21
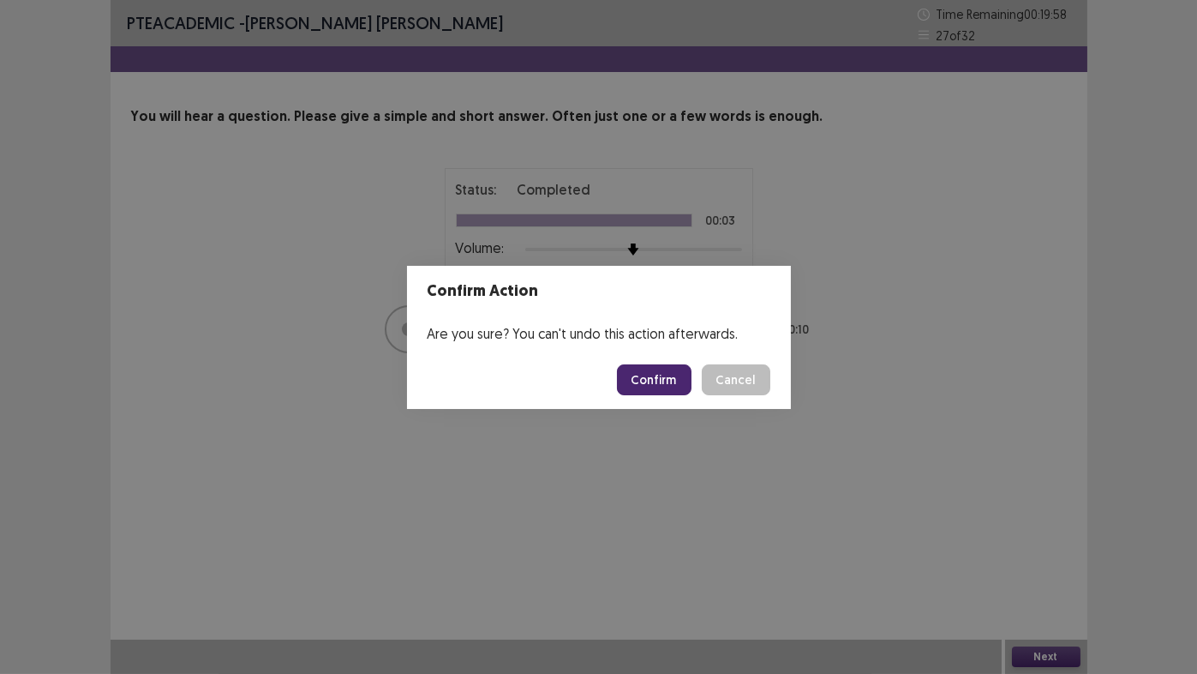
click at [666, 376] on button "Confirm" at bounding box center [654, 379] width 75 height 31
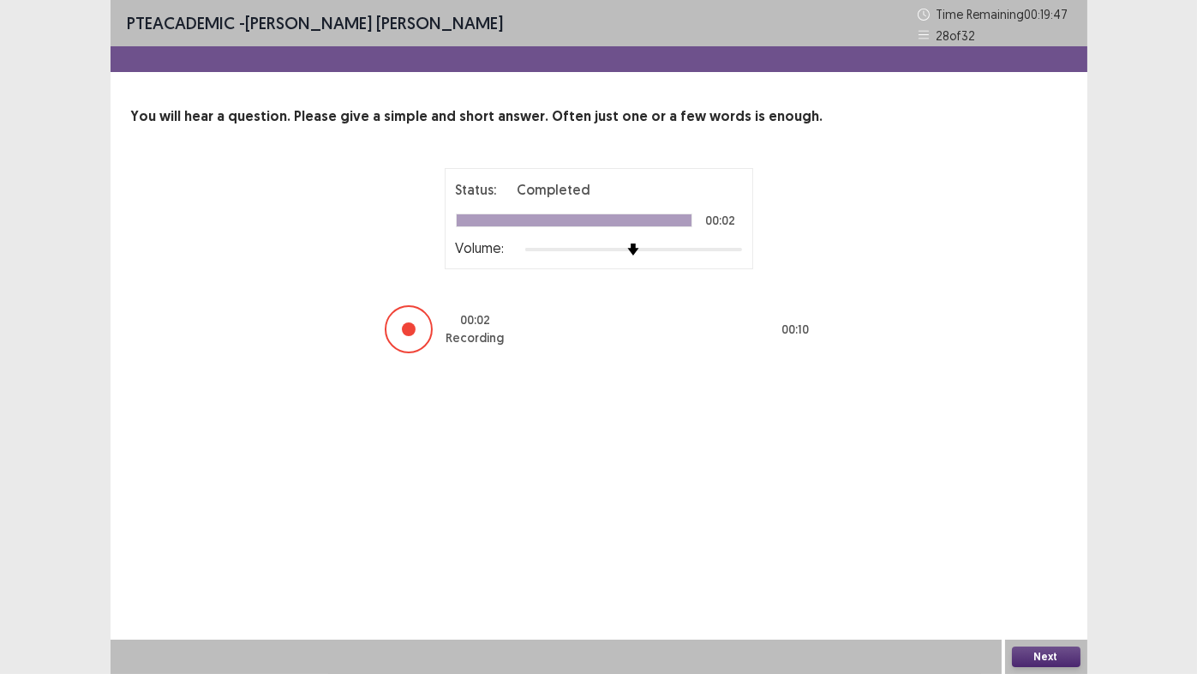
click at [1017, 561] on button "Next" at bounding box center [1046, 656] width 69 height 21
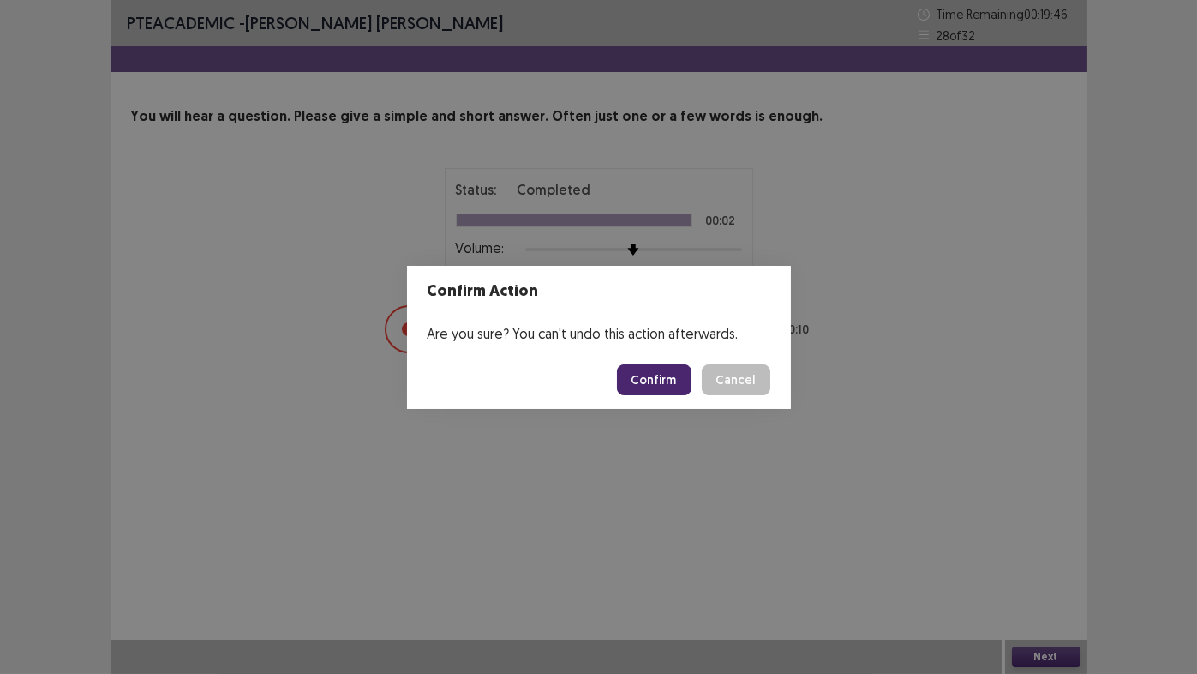
click at [639, 383] on button "Confirm" at bounding box center [654, 379] width 75 height 31
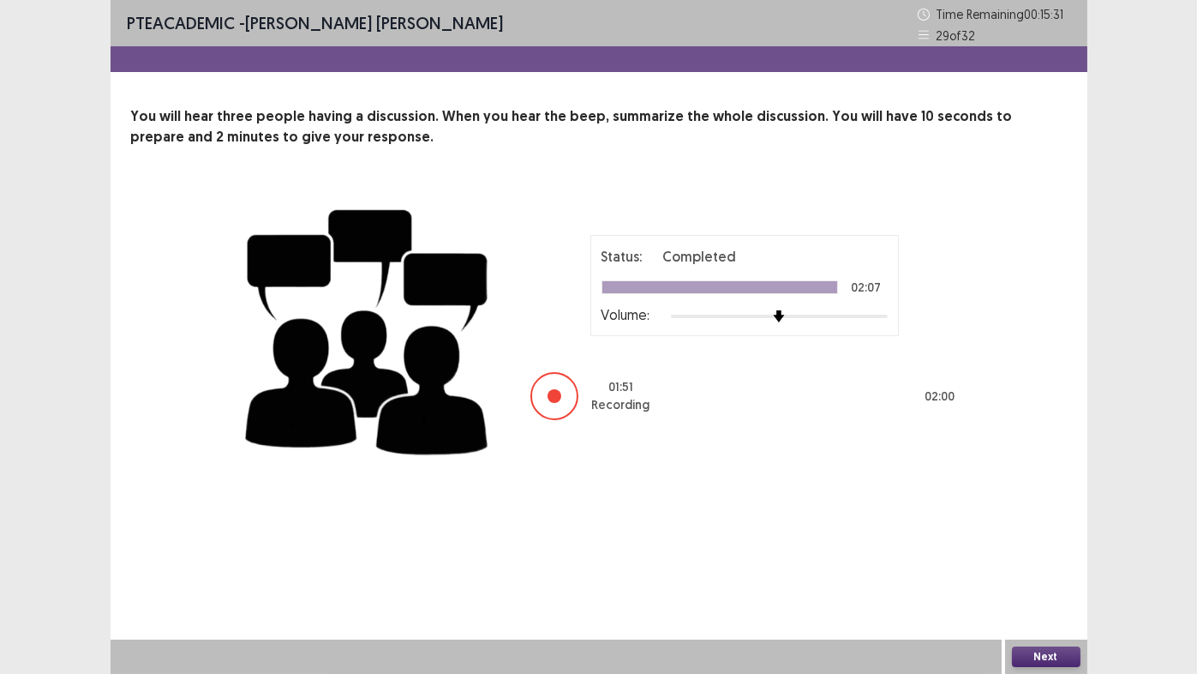
click at [1054, 561] on button "Next" at bounding box center [1046, 656] width 69 height 21
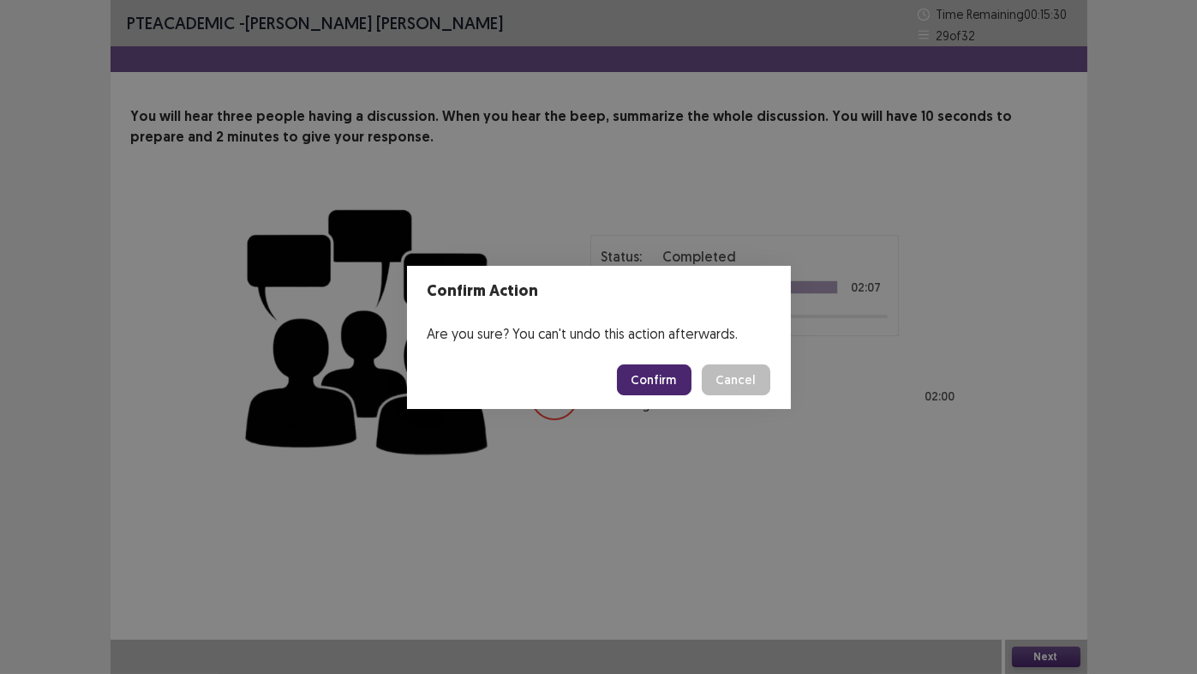
click at [657, 385] on button "Confirm" at bounding box center [654, 379] width 75 height 31
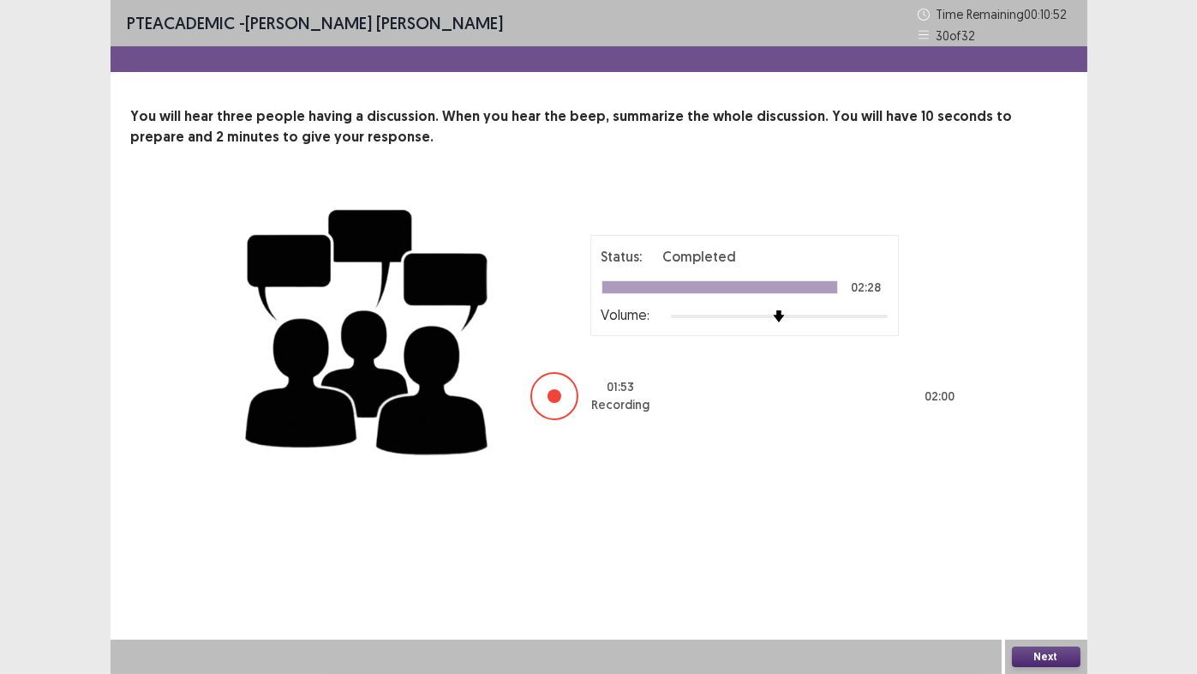
click at [1042, 561] on button "Next" at bounding box center [1046, 656] width 69 height 21
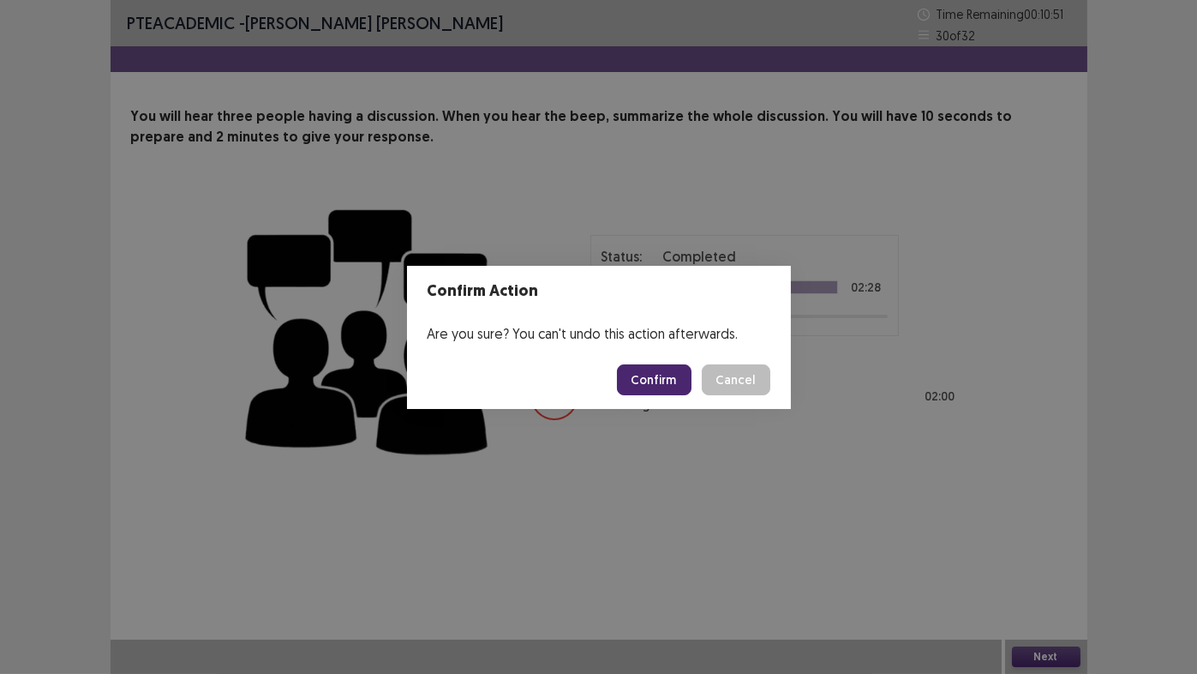
click at [671, 385] on button "Confirm" at bounding box center [654, 379] width 75 height 31
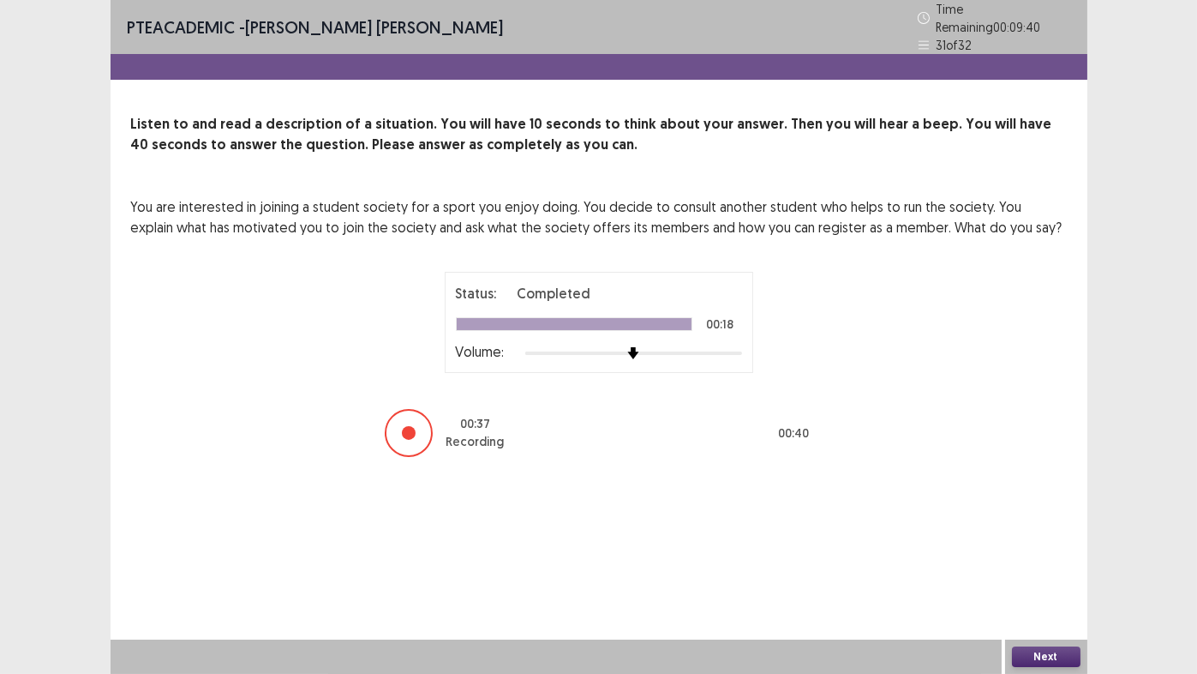
click at [1049, 561] on button "Next" at bounding box center [1046, 656] width 69 height 21
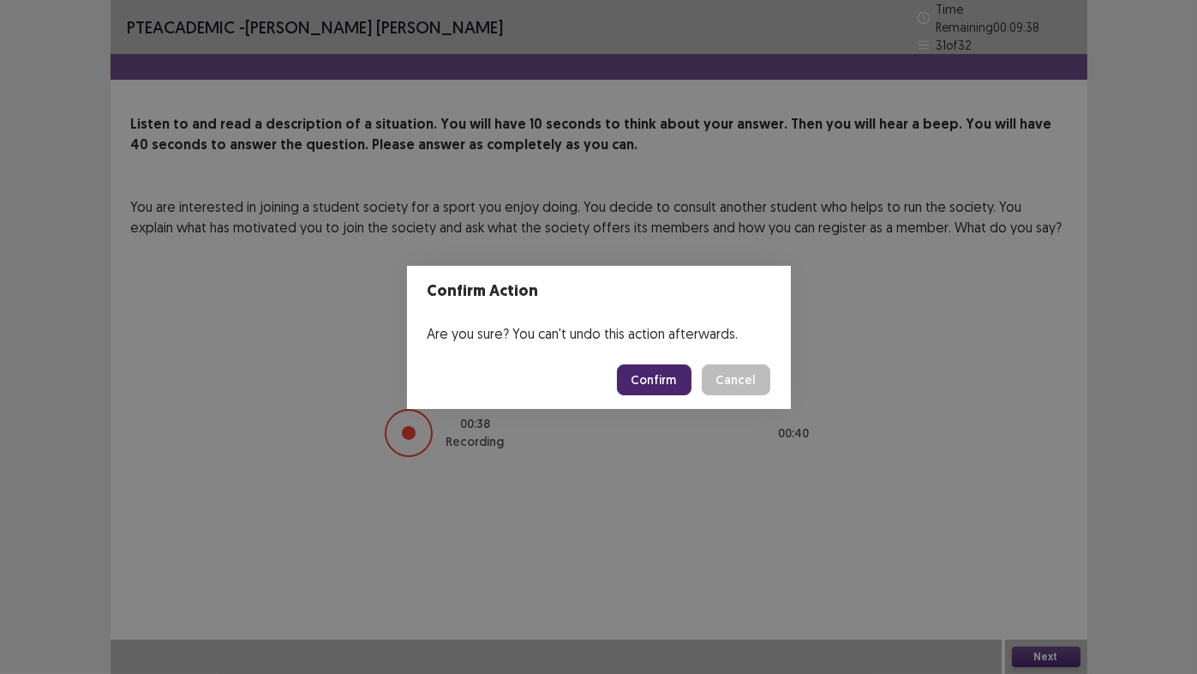
click at [675, 381] on button "Confirm" at bounding box center [654, 379] width 75 height 31
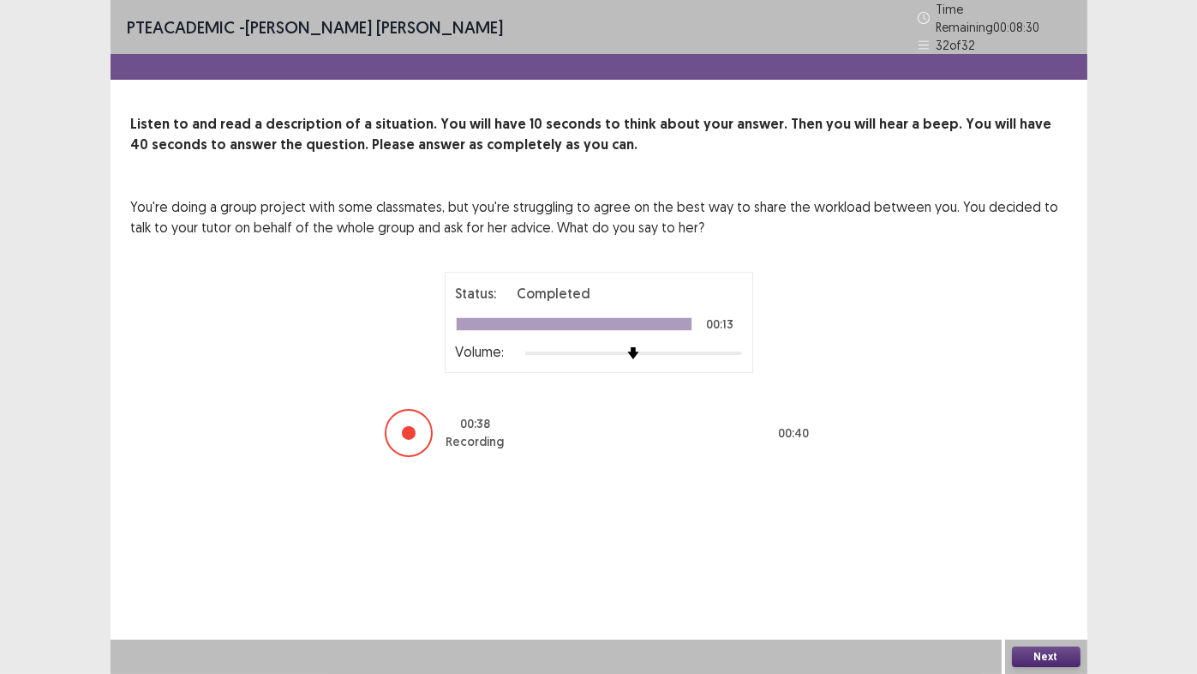
click at [1061, 561] on button "Next" at bounding box center [1046, 656] width 69 height 21
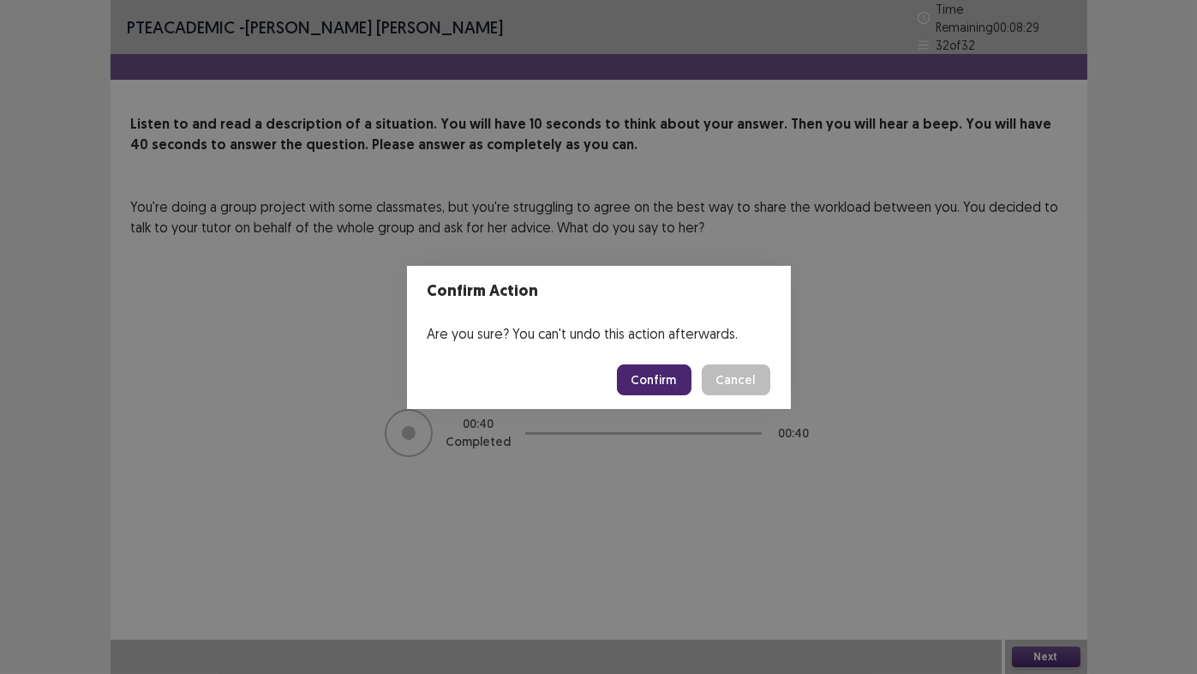
click at [669, 375] on button "Confirm" at bounding box center [654, 379] width 75 height 31
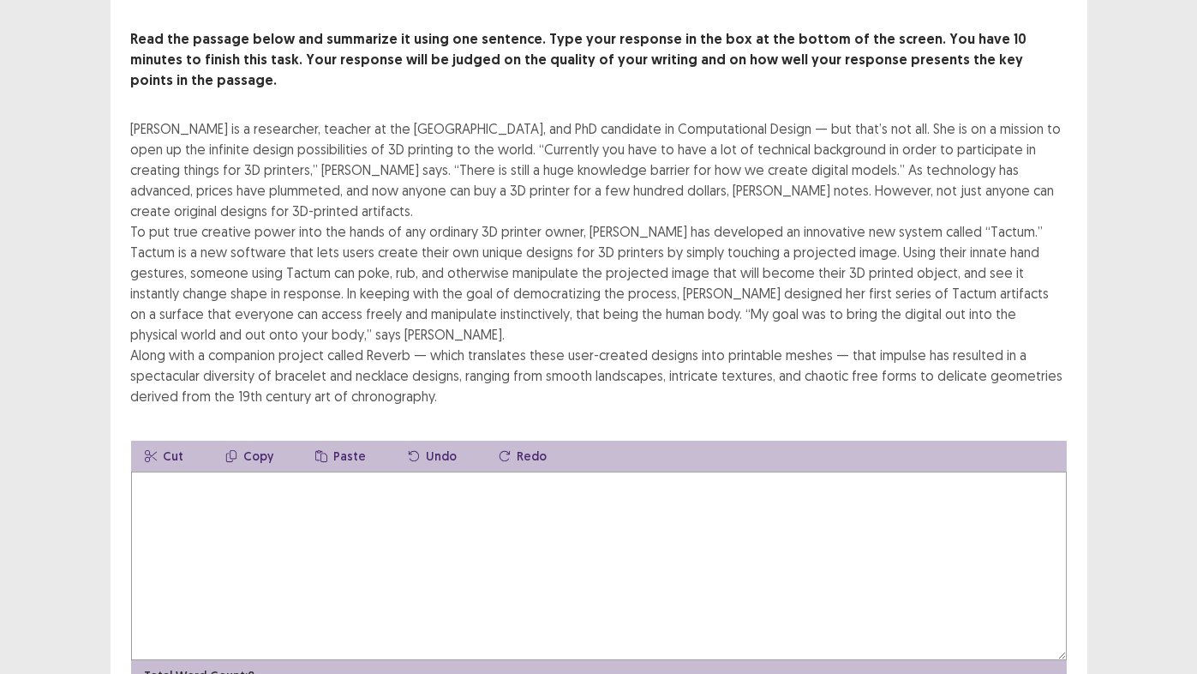
scroll to position [86, 0]
click at [279, 471] on textarea at bounding box center [599, 565] width 936 height 189
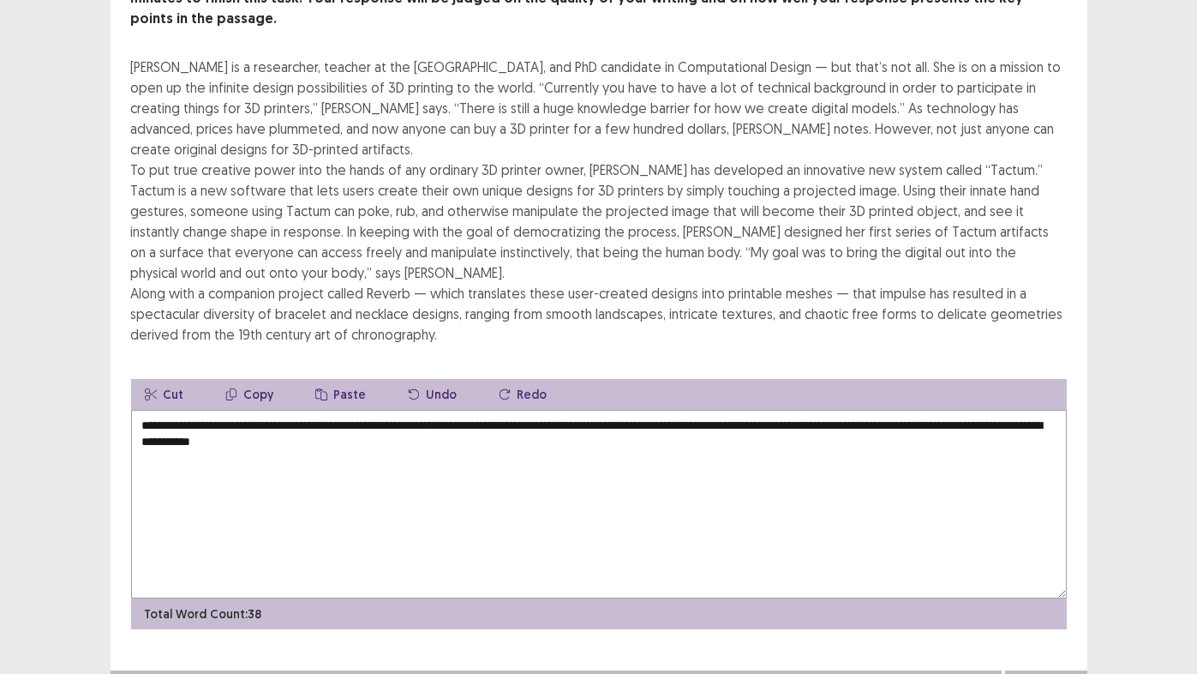
scroll to position [148, 0]
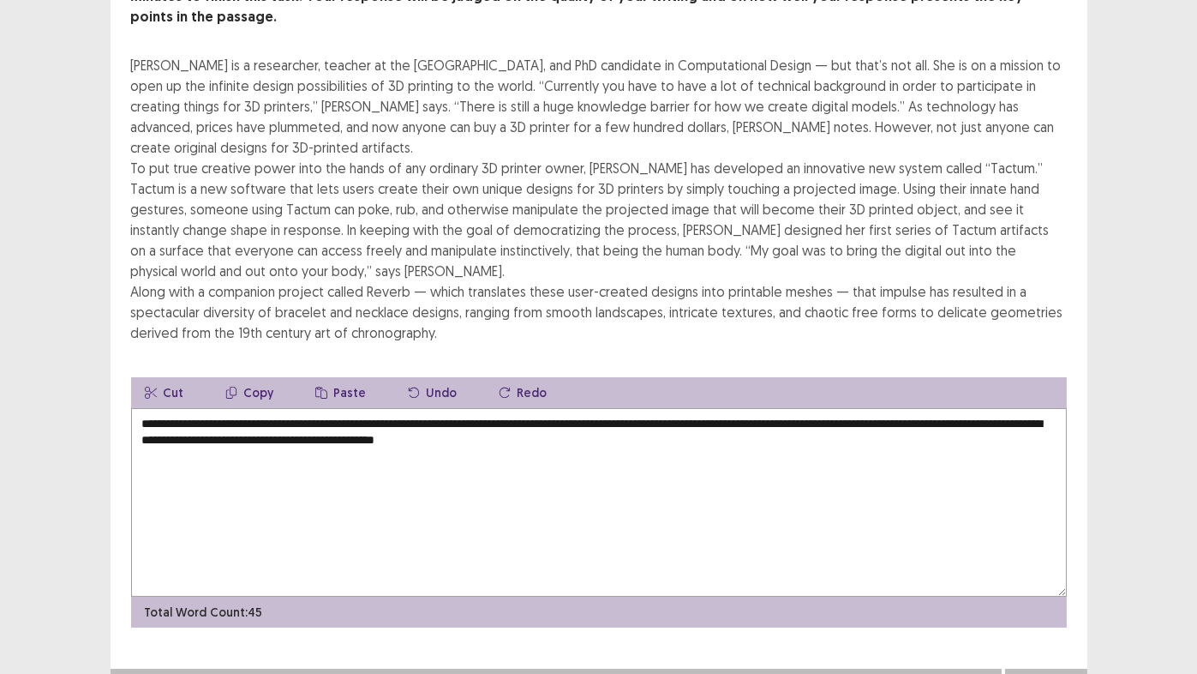
drag, startPoint x: 555, startPoint y: 184, endPoint x: 573, endPoint y: 184, distance: 18.0
click at [573, 184] on div "[PERSON_NAME] is a researcher, teacher at the [GEOGRAPHIC_DATA], and PhD candid…" at bounding box center [599, 199] width 936 height 288
drag, startPoint x: 591, startPoint y: 177, endPoint x: 568, endPoint y: 180, distance: 23.3
click at [568, 180] on div "[PERSON_NAME] is a researcher, teacher at the [GEOGRAPHIC_DATA], and PhD candid…" at bounding box center [599, 199] width 936 height 288
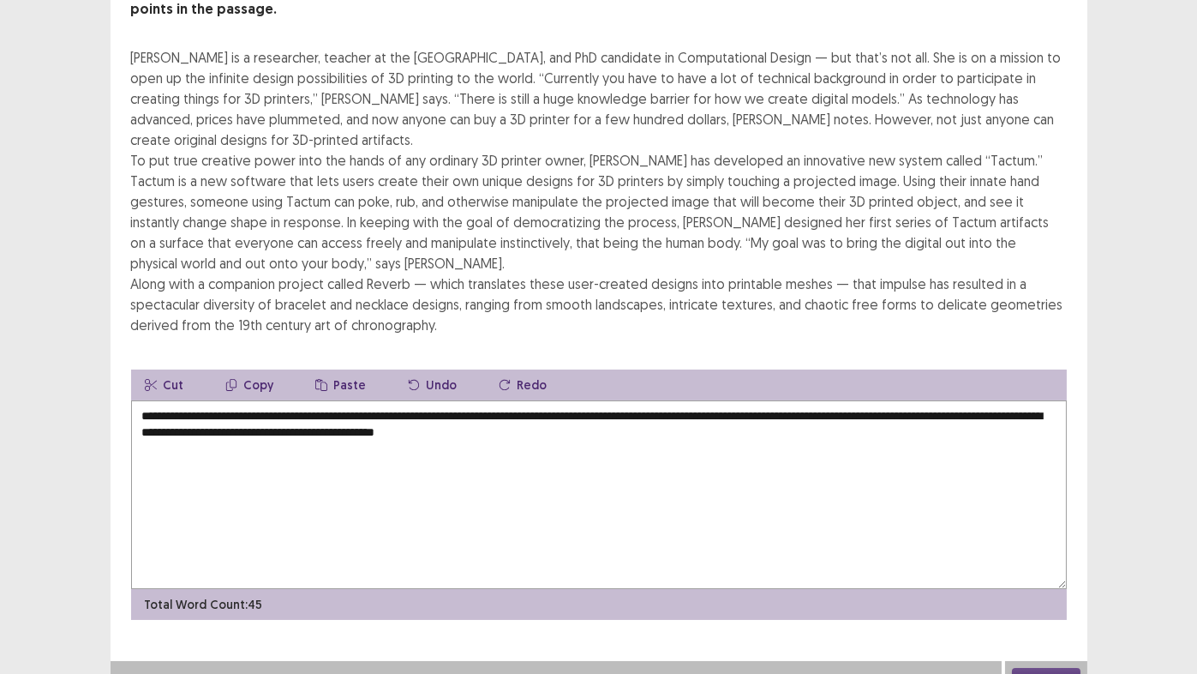
click at [674, 413] on textarea "**********" at bounding box center [599, 494] width 936 height 189
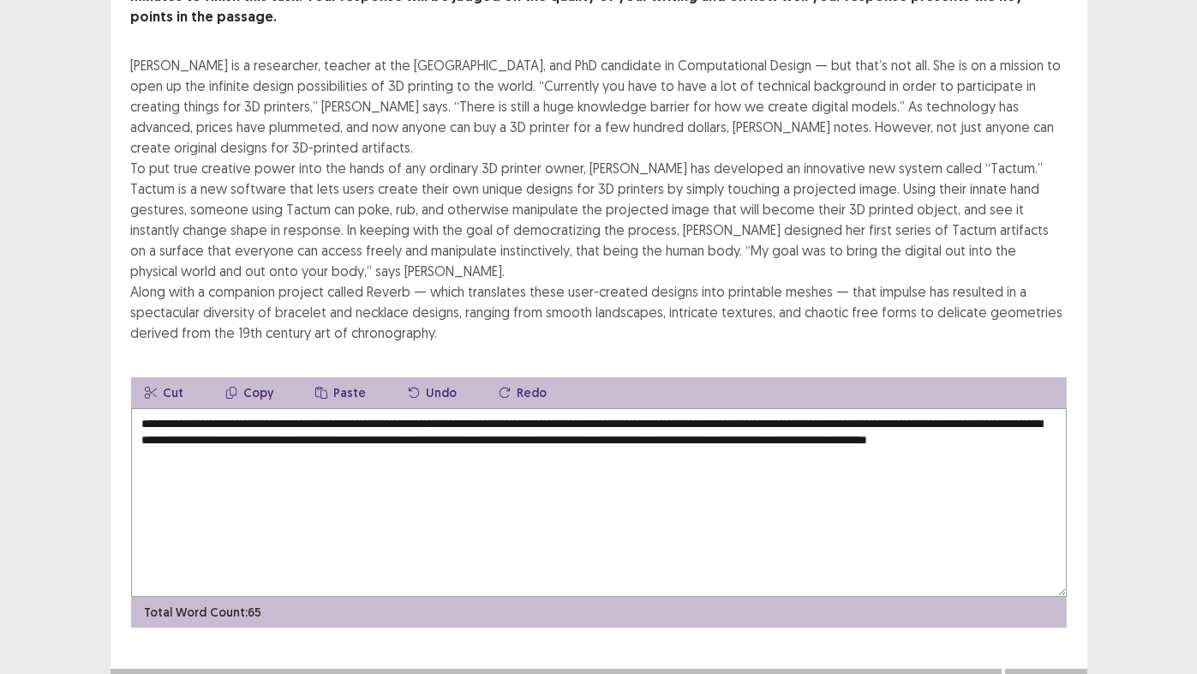
click at [285, 427] on textarea "**********" at bounding box center [599, 502] width 936 height 189
click at [358, 432] on textarea "**********" at bounding box center [599, 502] width 936 height 189
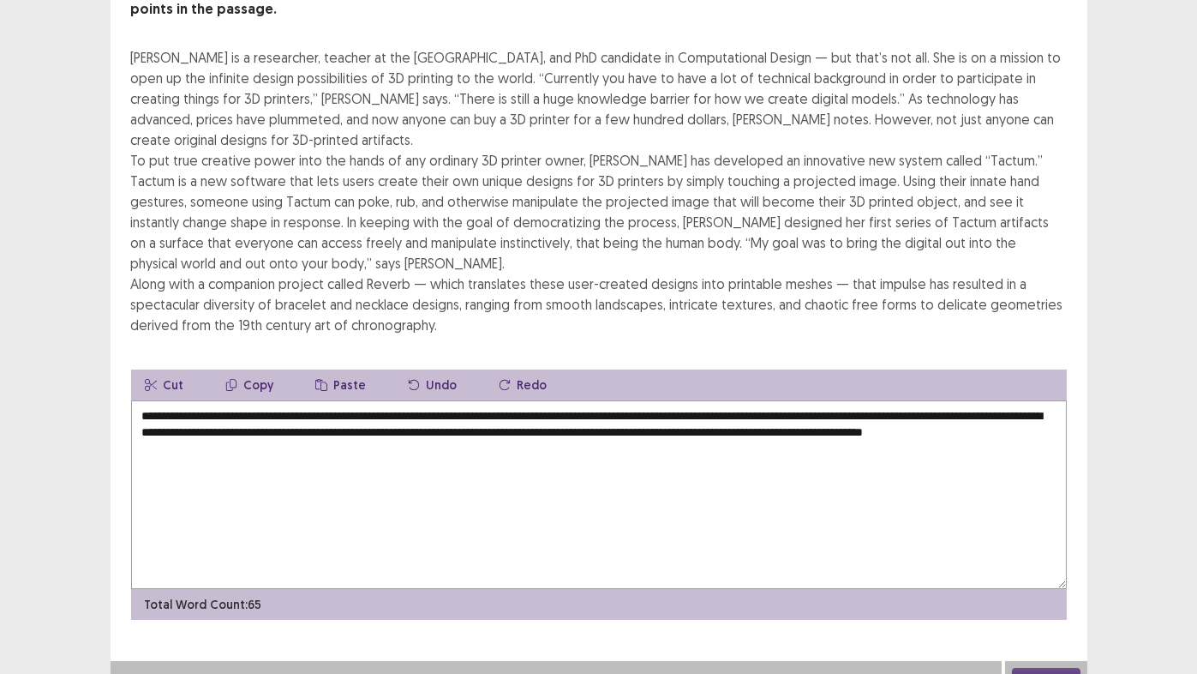
click at [626, 409] on textarea "**********" at bounding box center [599, 494] width 936 height 189
click at [582, 408] on textarea "**********" at bounding box center [599, 494] width 936 height 189
click at [219, 429] on textarea "**********" at bounding box center [599, 494] width 936 height 189
click at [326, 429] on textarea "**********" at bounding box center [599, 494] width 936 height 189
type textarea "**********"
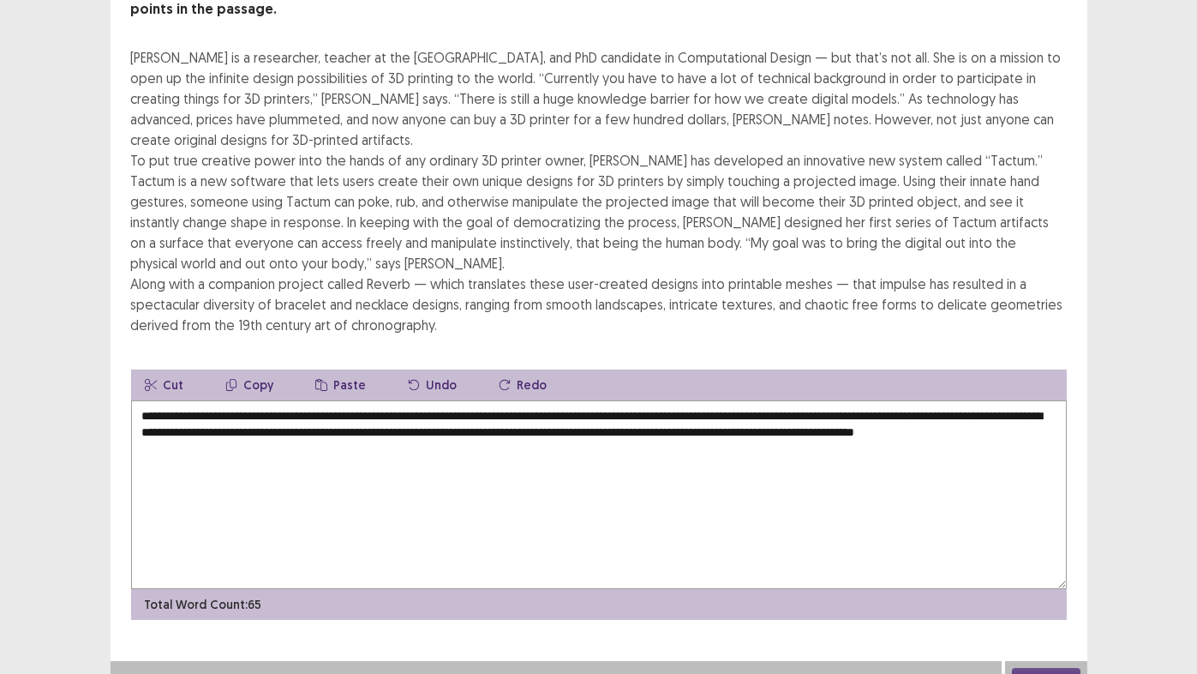
drag, startPoint x: 365, startPoint y: 284, endPoint x: 477, endPoint y: 279, distance: 111.5
click at [477, 279] on div "[PERSON_NAME] is a researcher, teacher at the [GEOGRAPHIC_DATA], and PhD candid…" at bounding box center [599, 191] width 936 height 288
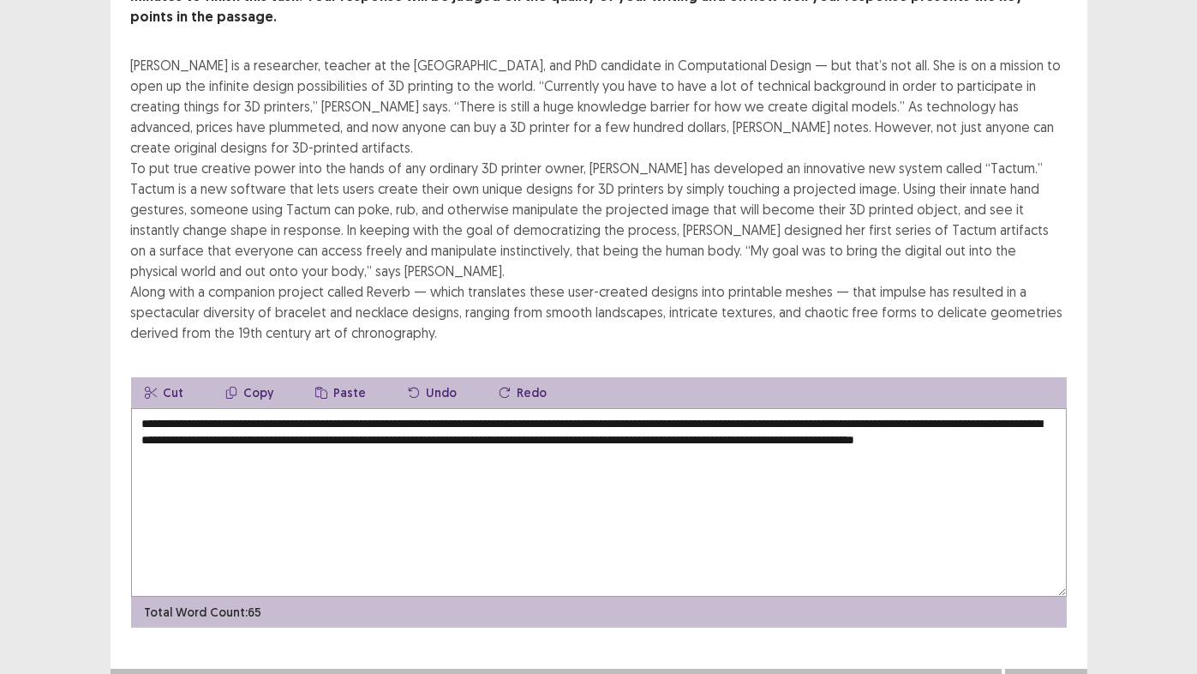
click at [1062, 561] on button "Next" at bounding box center [1046, 685] width 69 height 21
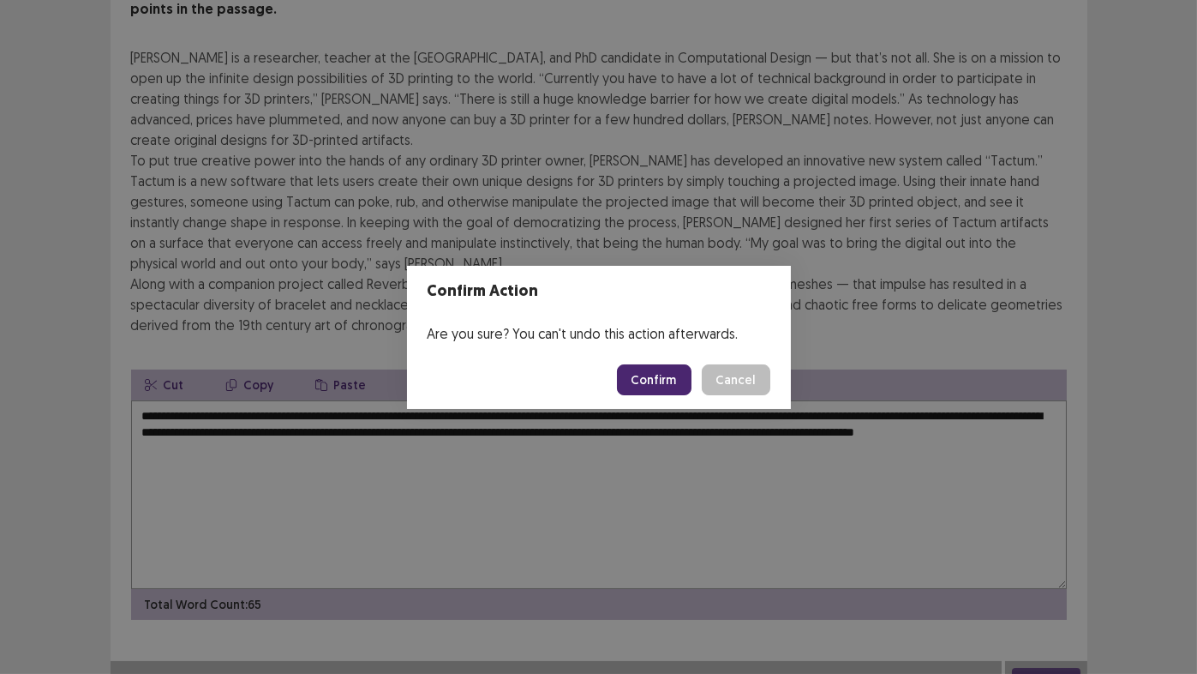
click at [651, 375] on button "Confirm" at bounding box center [654, 379] width 75 height 31
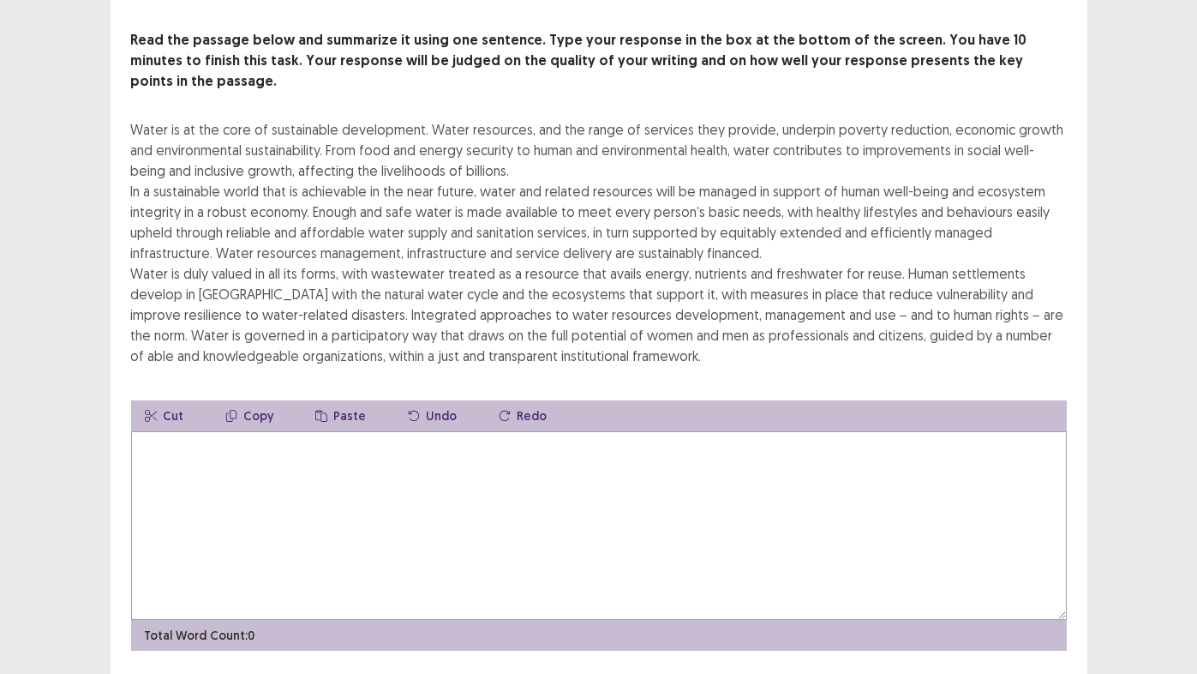
scroll to position [86, 0]
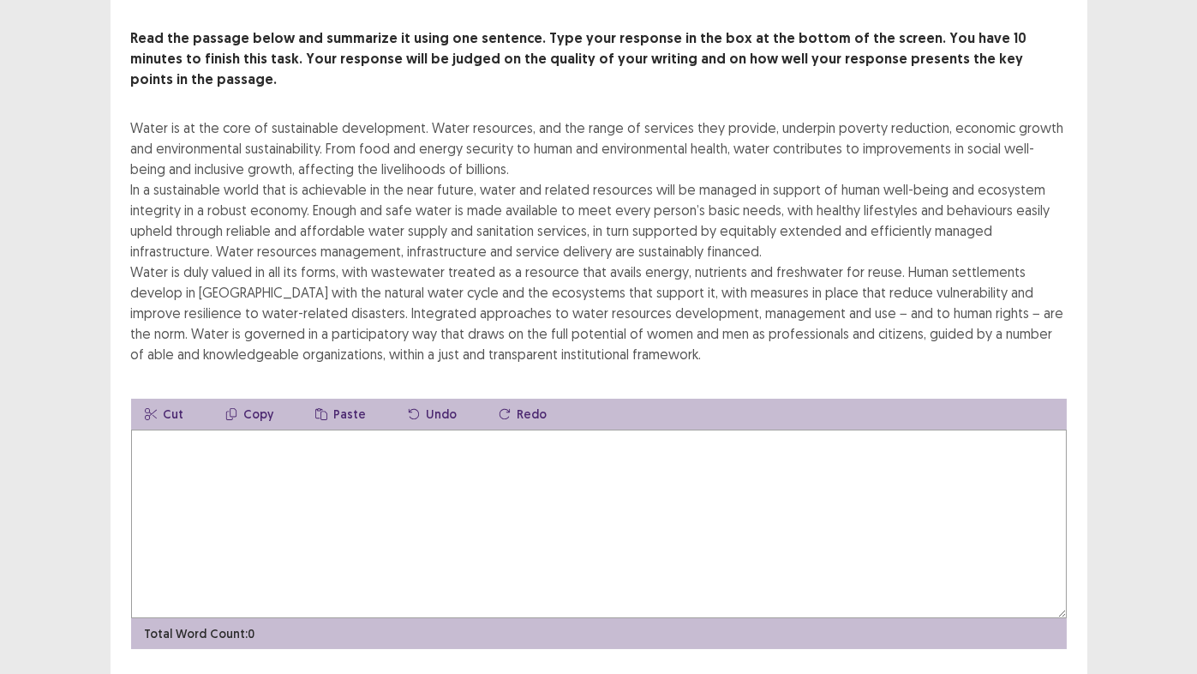
click at [327, 435] on textarea at bounding box center [599, 523] width 936 height 189
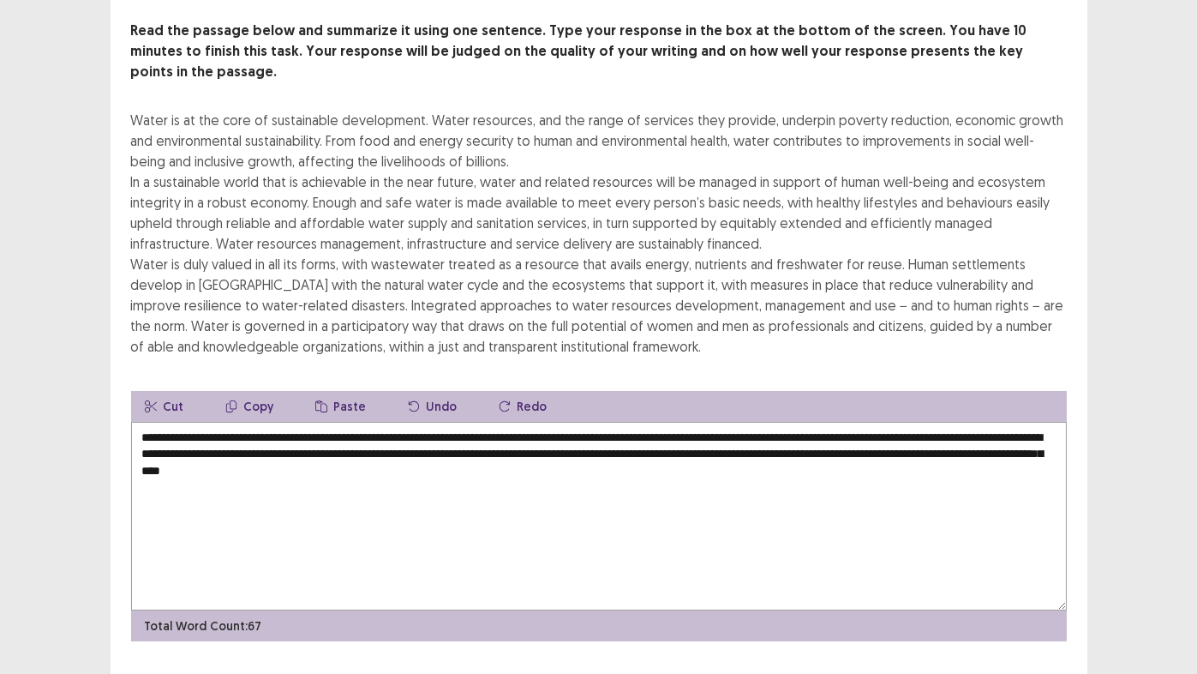
click at [331, 434] on textarea "**********" at bounding box center [599, 516] width 936 height 189
drag, startPoint x: 768, startPoint y: 432, endPoint x: 792, endPoint y: 432, distance: 24.0
click at [792, 432] on textarea "**********" at bounding box center [599, 516] width 936 height 189
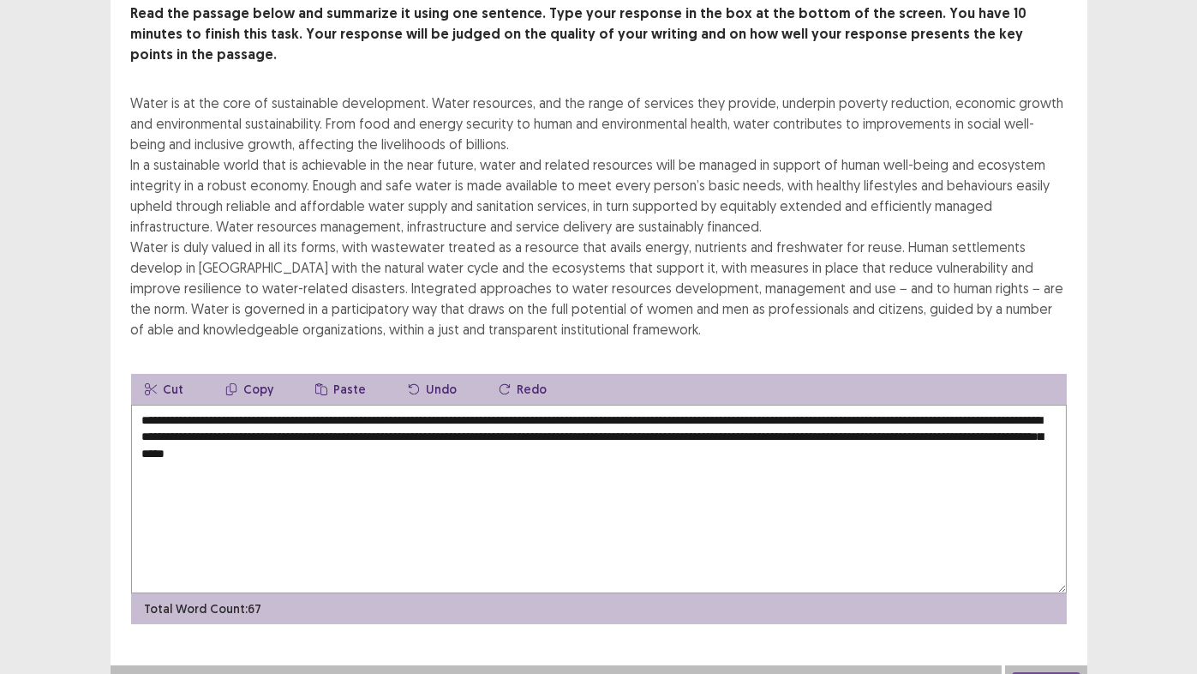
scroll to position [107, 0]
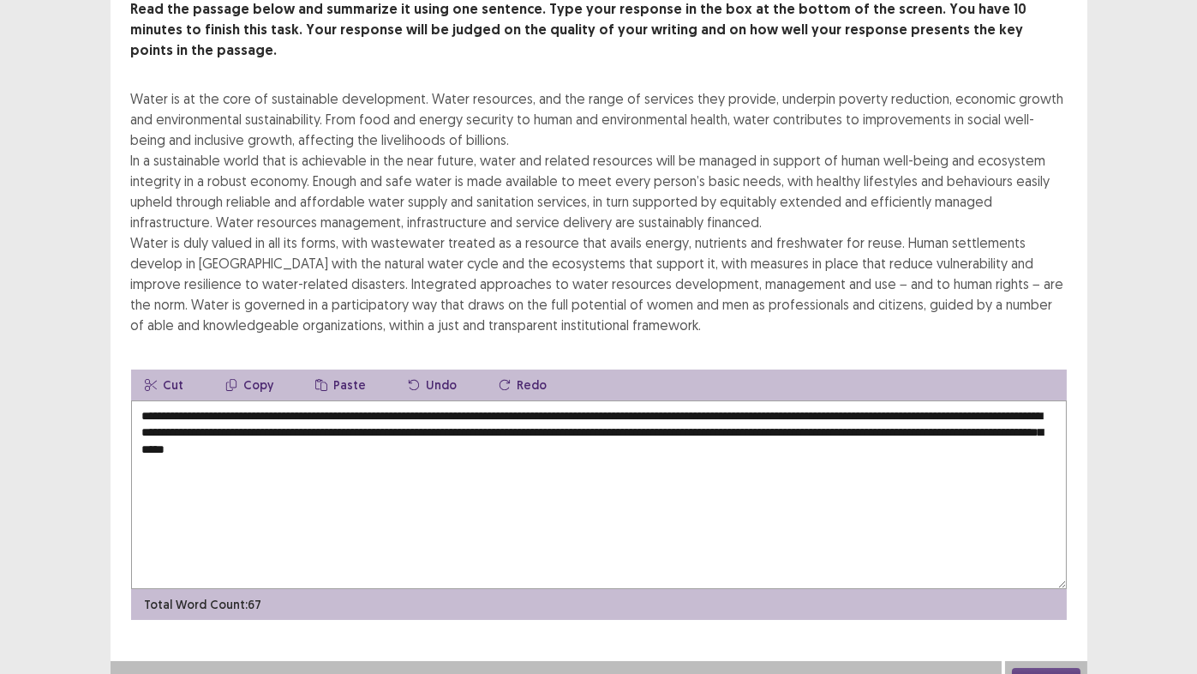
click at [824, 429] on textarea "**********" at bounding box center [599, 494] width 936 height 189
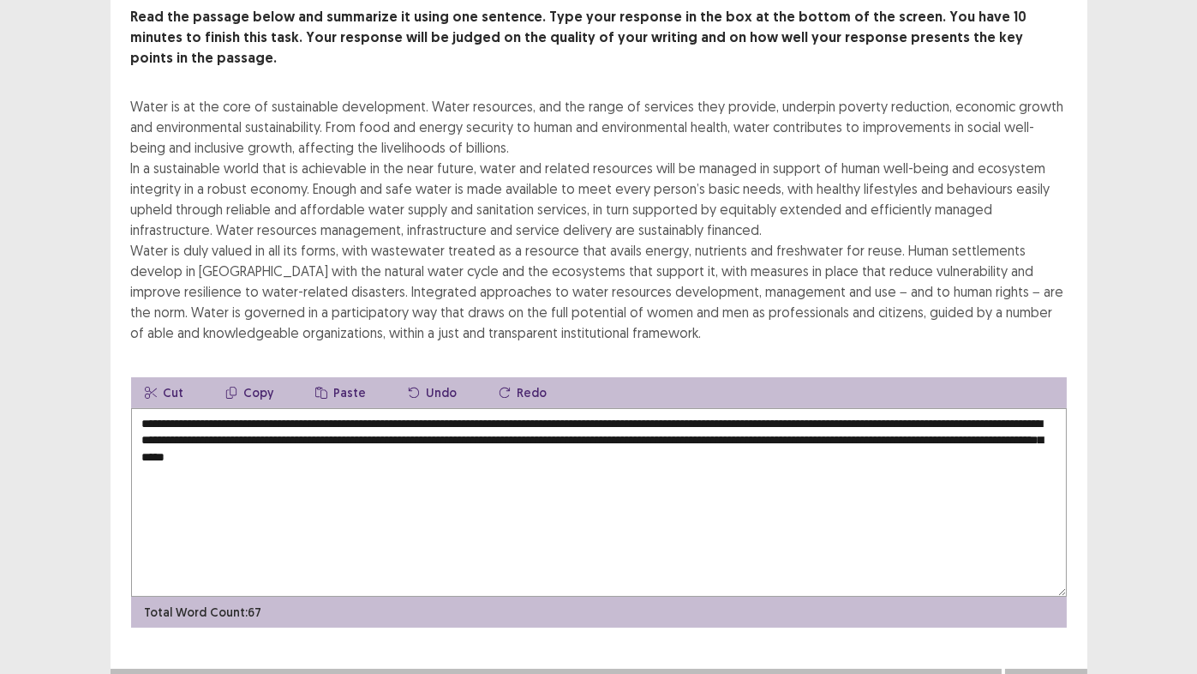
type textarea "**********"
click at [1034, 561] on button "Next" at bounding box center [1046, 685] width 69 height 21
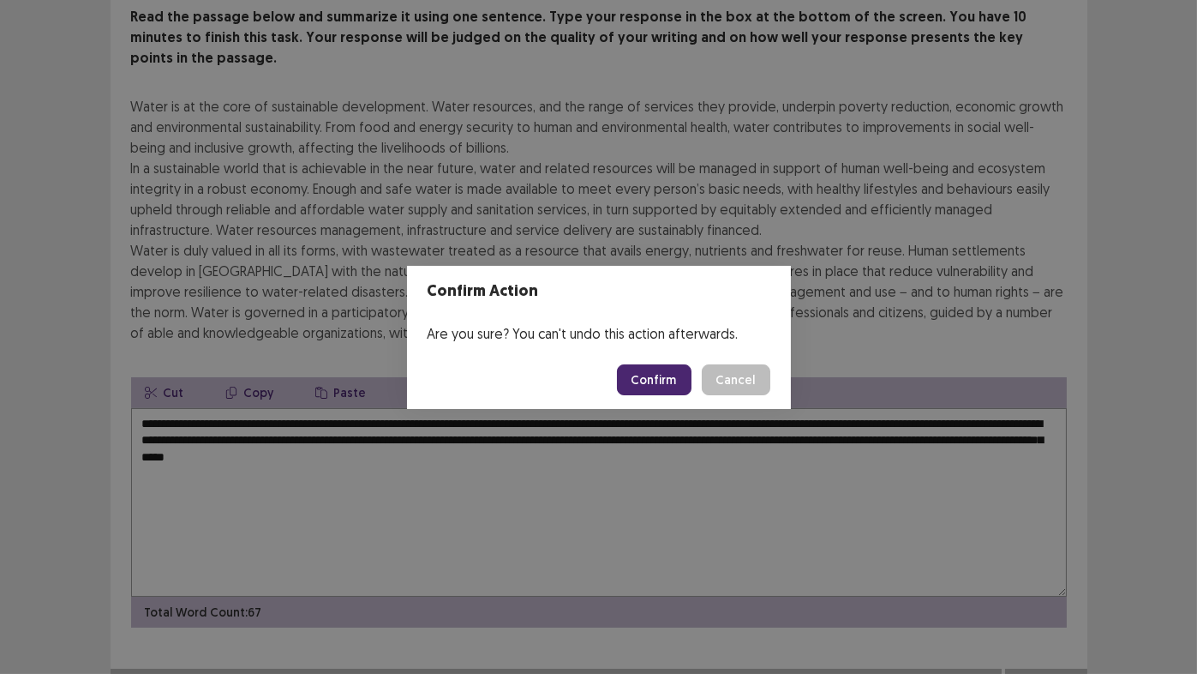
click at [652, 380] on button "Confirm" at bounding box center [654, 379] width 75 height 31
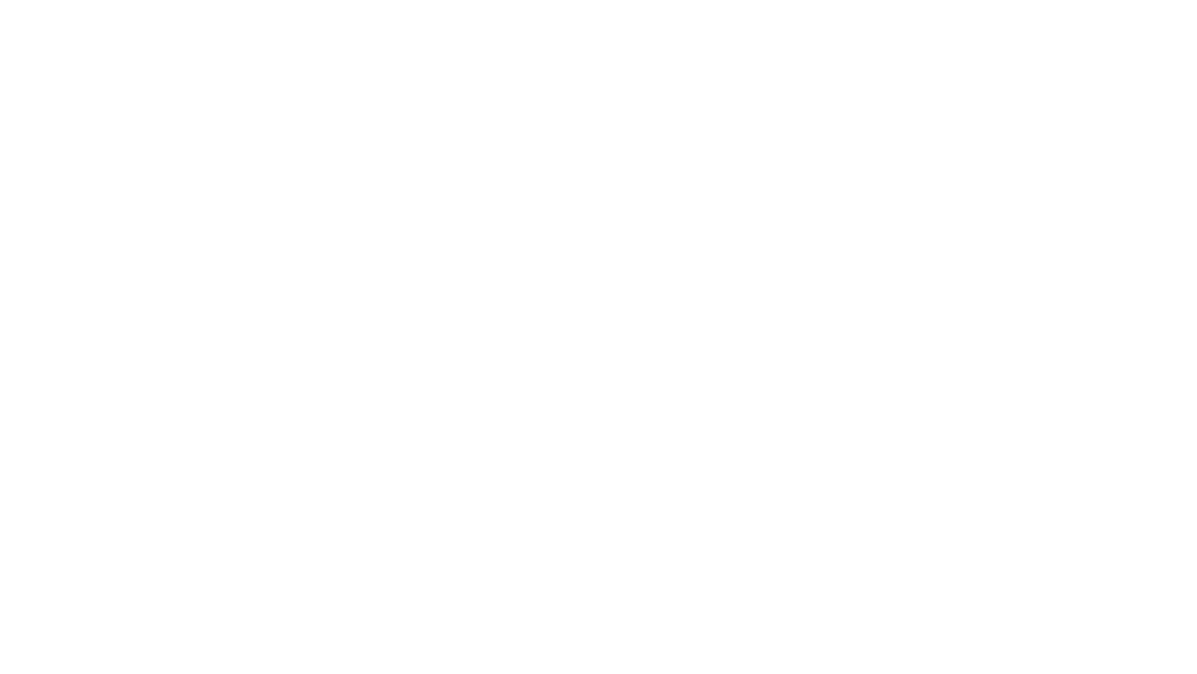
scroll to position [0, 0]
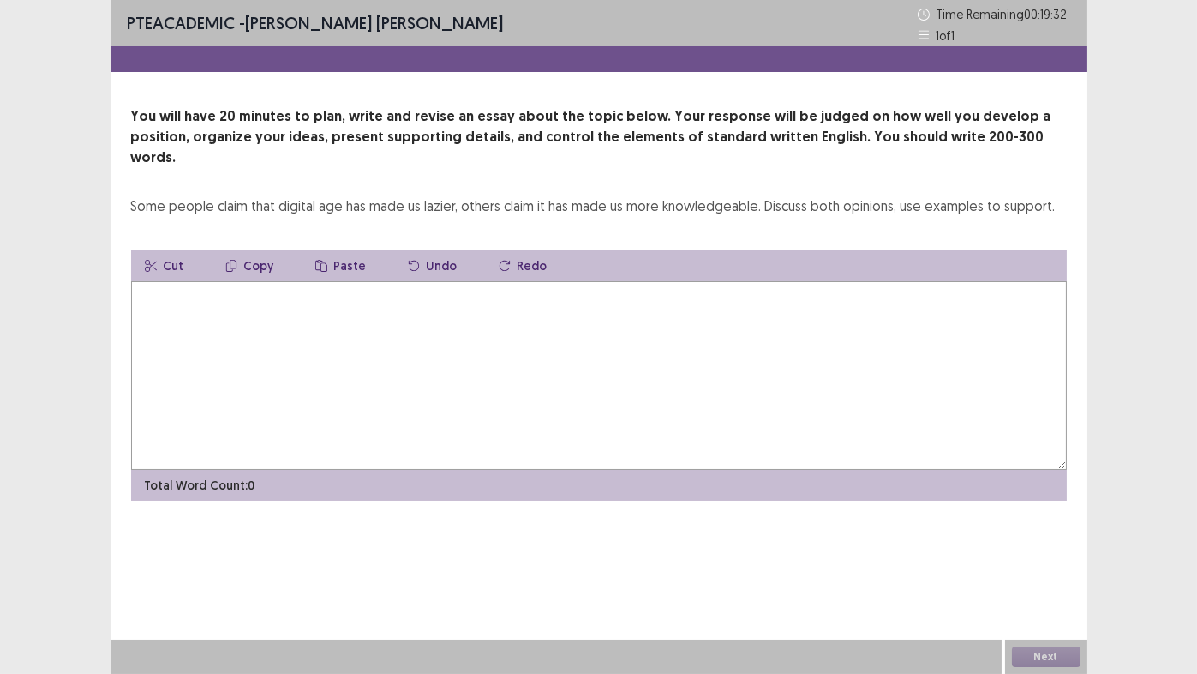
click at [703, 321] on textarea at bounding box center [599, 375] width 936 height 189
type textarea "*"
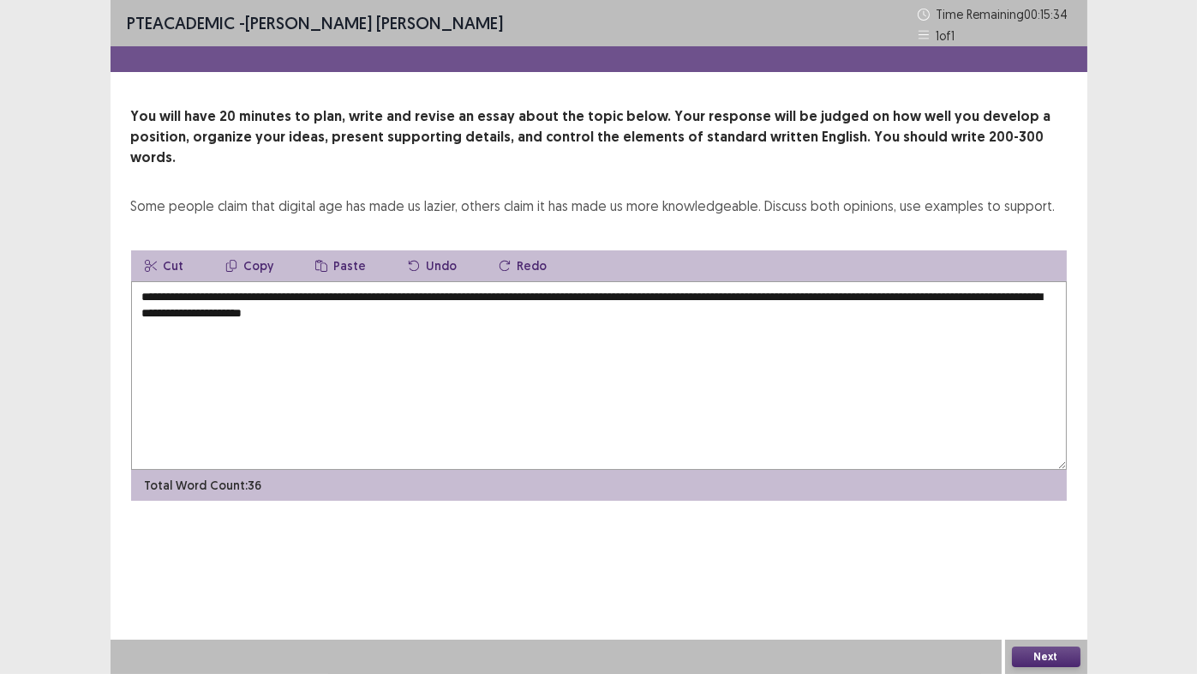
click at [895, 281] on textarea "**********" at bounding box center [599, 375] width 936 height 189
click at [416, 292] on textarea "**********" at bounding box center [599, 375] width 936 height 189
click at [485, 291] on textarea "**********" at bounding box center [599, 375] width 936 height 189
click at [879, 290] on textarea "**********" at bounding box center [599, 375] width 936 height 189
click at [942, 291] on textarea "**********" at bounding box center [599, 375] width 936 height 189
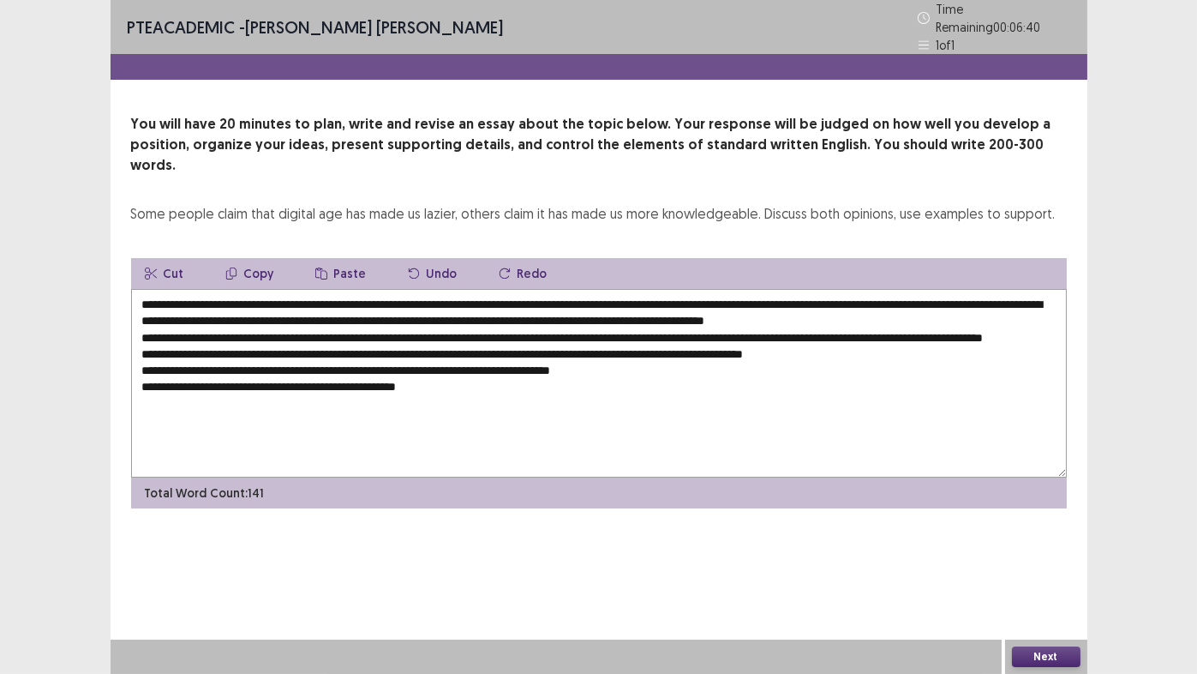
click at [658, 357] on textarea "**********" at bounding box center [599, 383] width 936 height 189
click at [453, 381] on textarea "**********" at bounding box center [599, 383] width 936 height 189
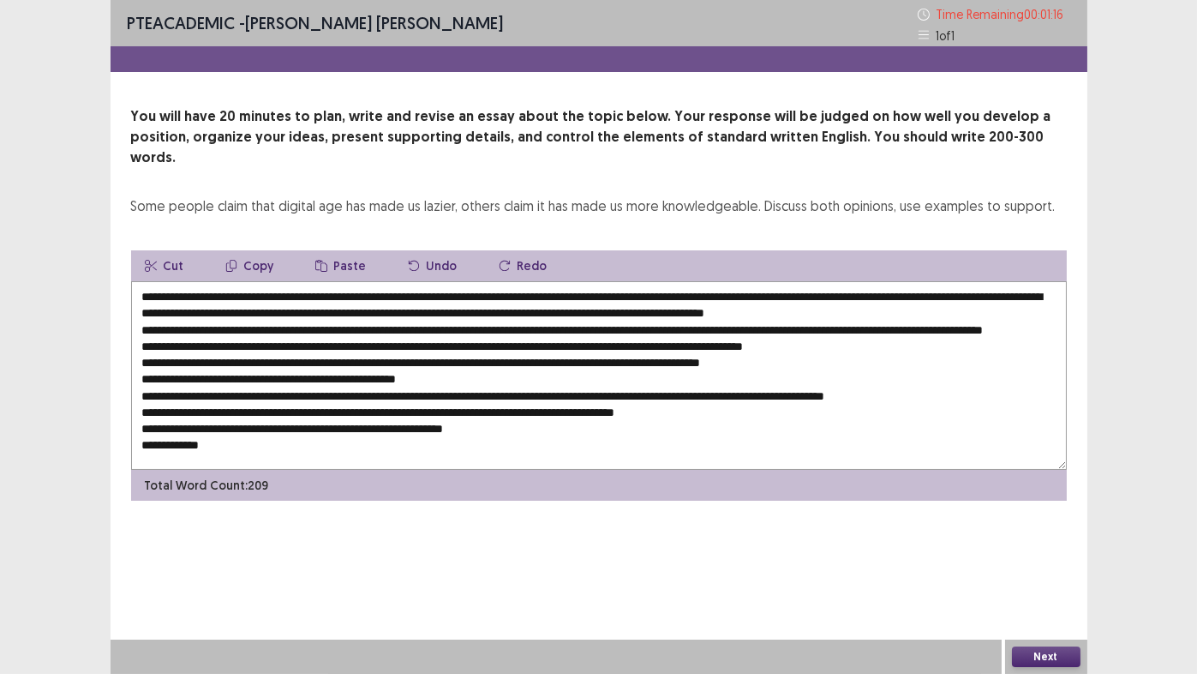
drag, startPoint x: 262, startPoint y: 275, endPoint x: 419, endPoint y: 281, distance: 157.0
click at [419, 281] on textarea at bounding box center [599, 375] width 936 height 189
click at [254, 250] on button "Copy" at bounding box center [250, 265] width 76 height 31
click at [247, 443] on textarea at bounding box center [599, 375] width 936 height 189
paste textarea "**********"
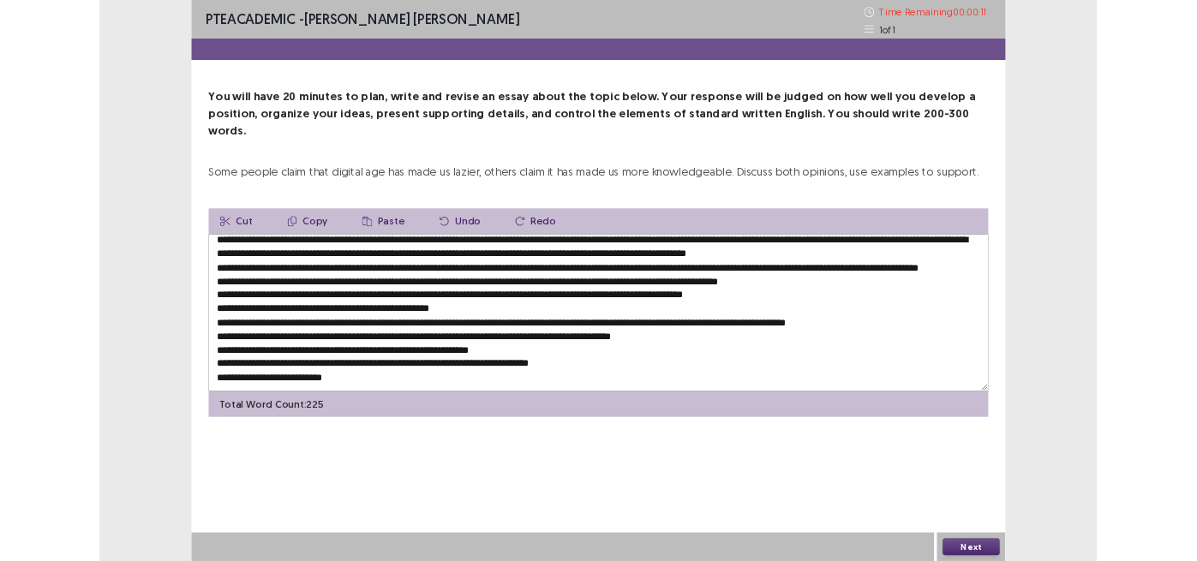
scroll to position [24, 0]
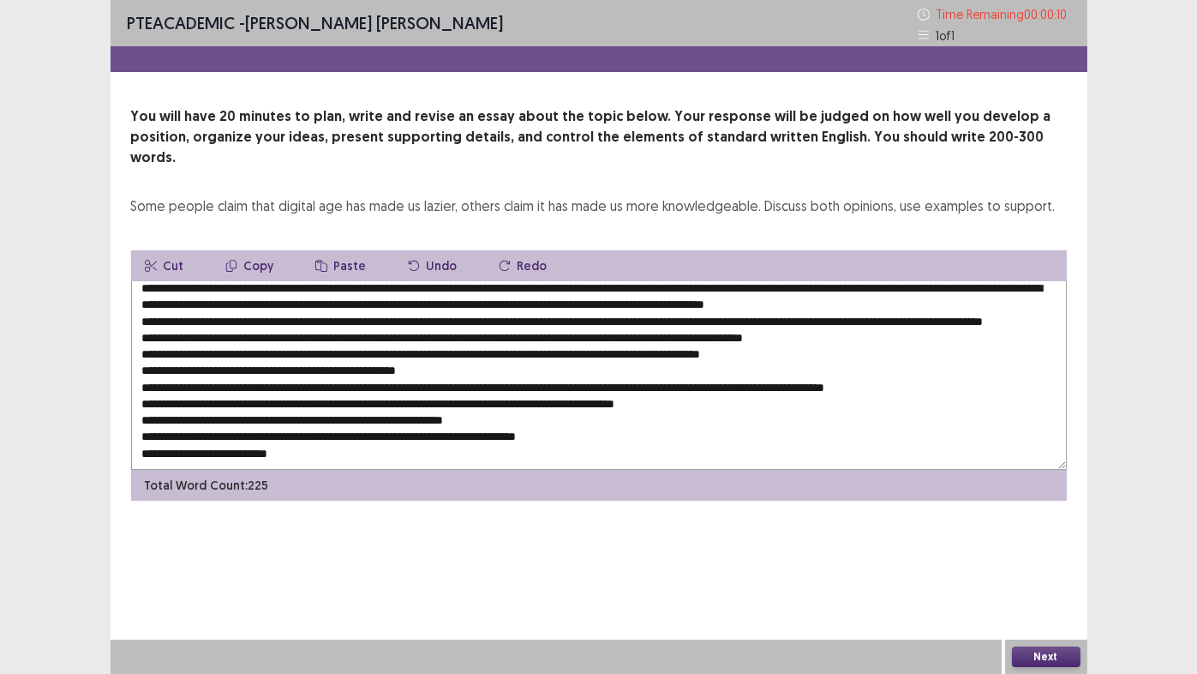
paste textarea "**********"
type textarea "**********"
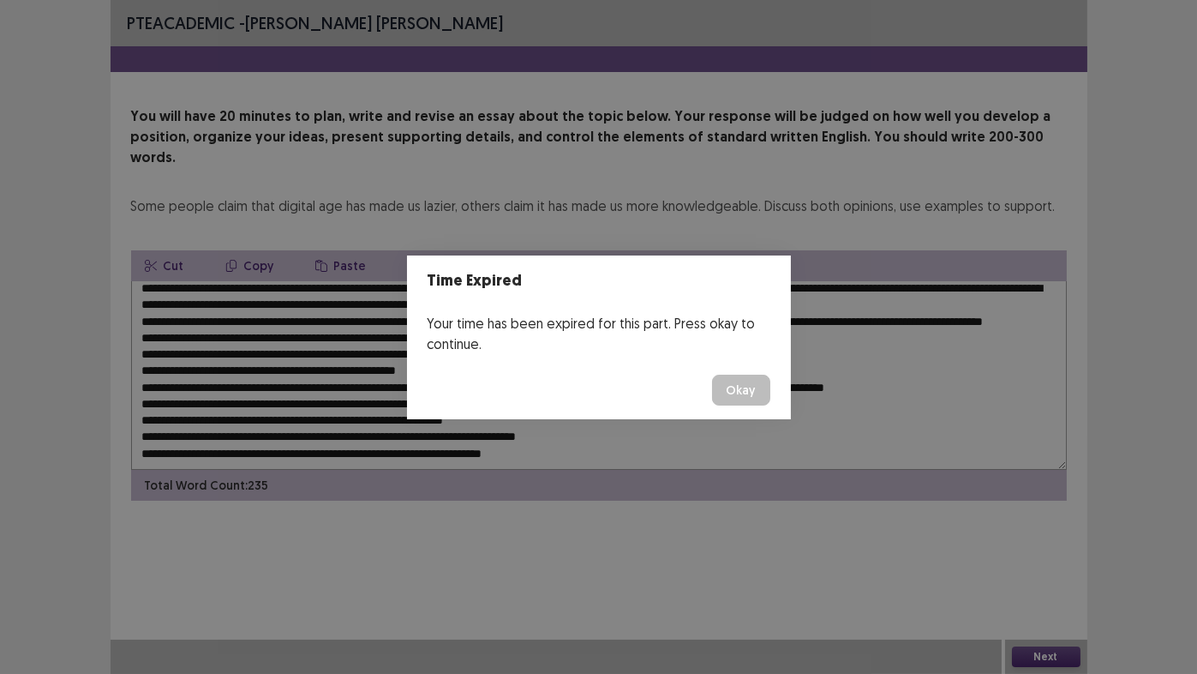
click at [742, 385] on button "Okay" at bounding box center [741, 390] width 58 height 31
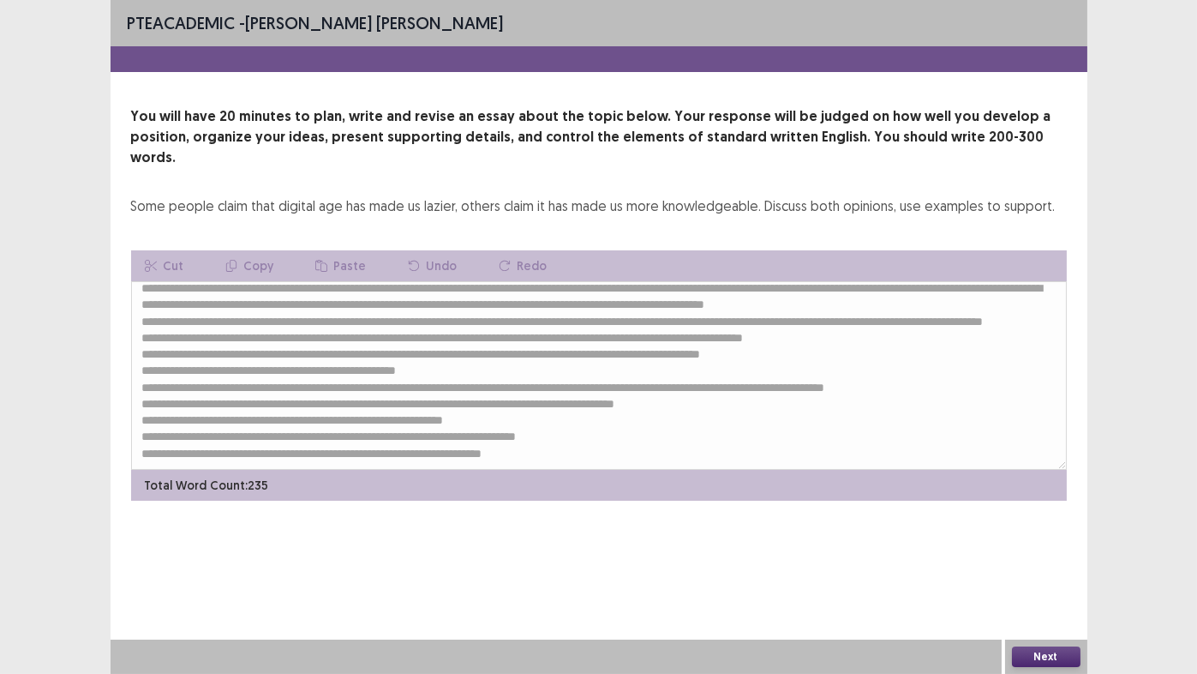
click at [1060, 561] on button "Next" at bounding box center [1046, 656] width 69 height 21
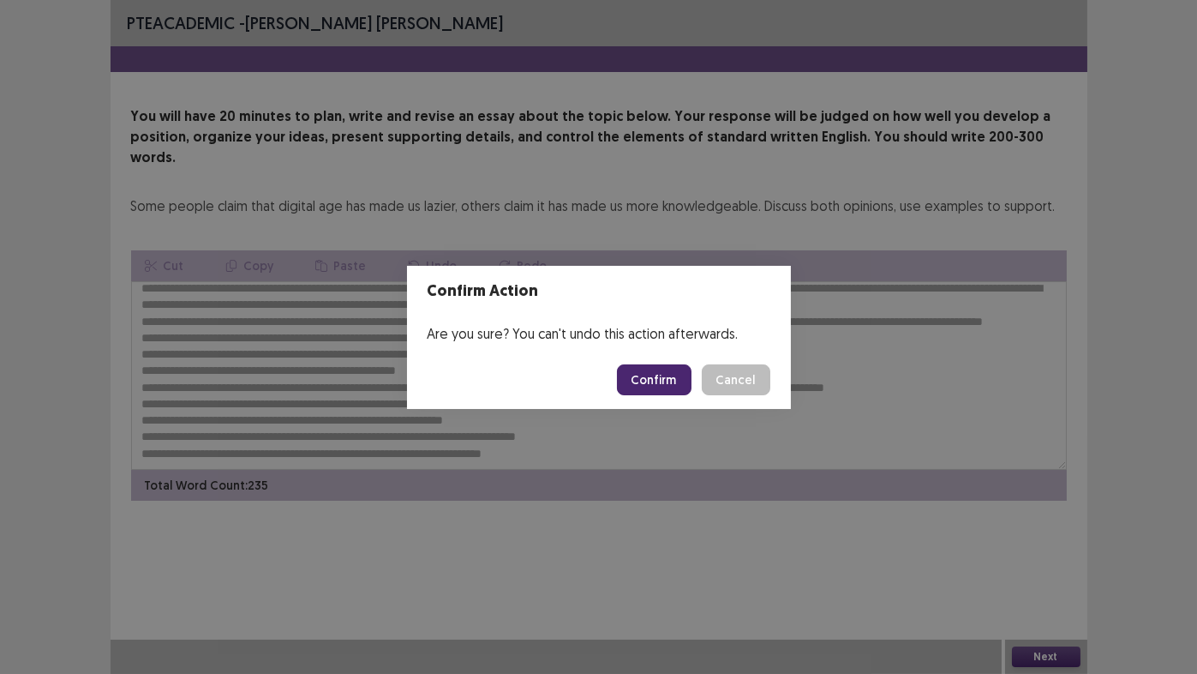
click at [645, 387] on button "Confirm" at bounding box center [654, 379] width 75 height 31
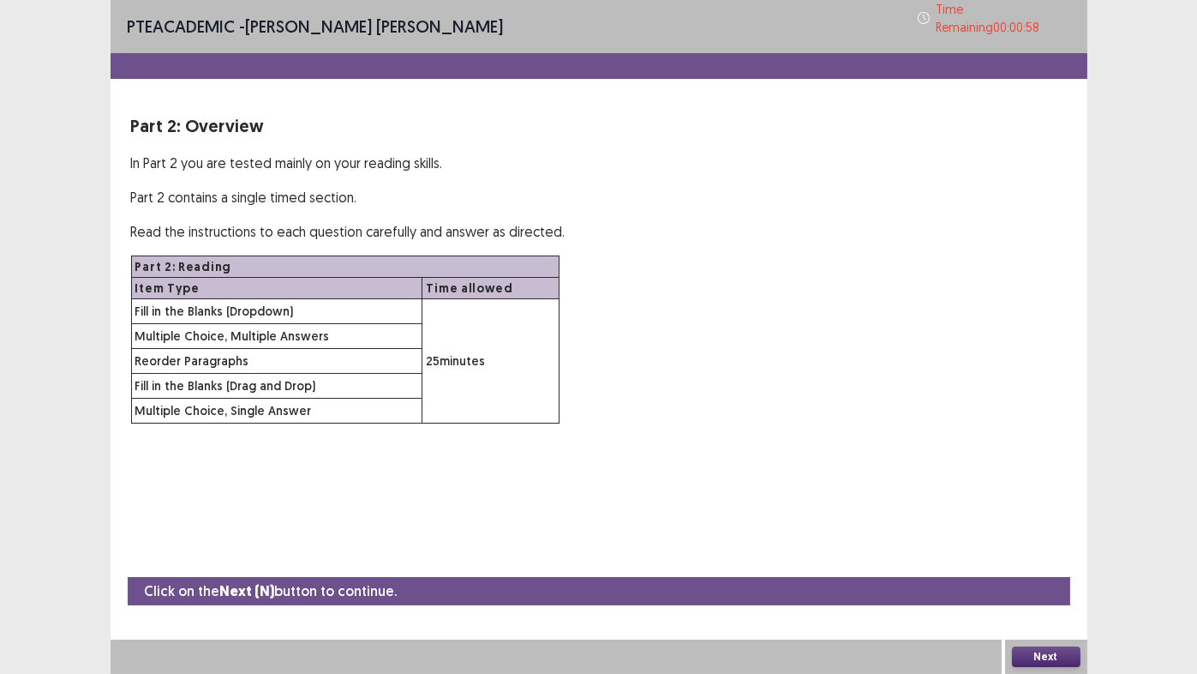
click at [1033, 561] on button "Next" at bounding box center [1046, 656] width 69 height 21
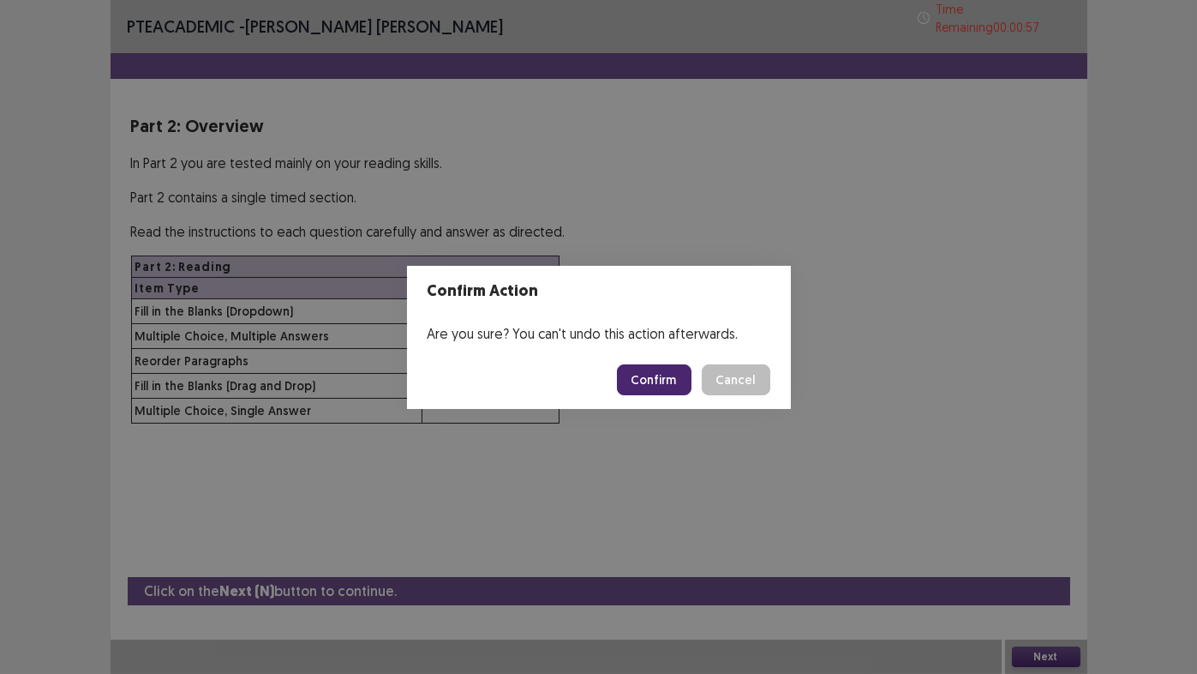
click at [649, 383] on button "Confirm" at bounding box center [654, 379] width 75 height 31
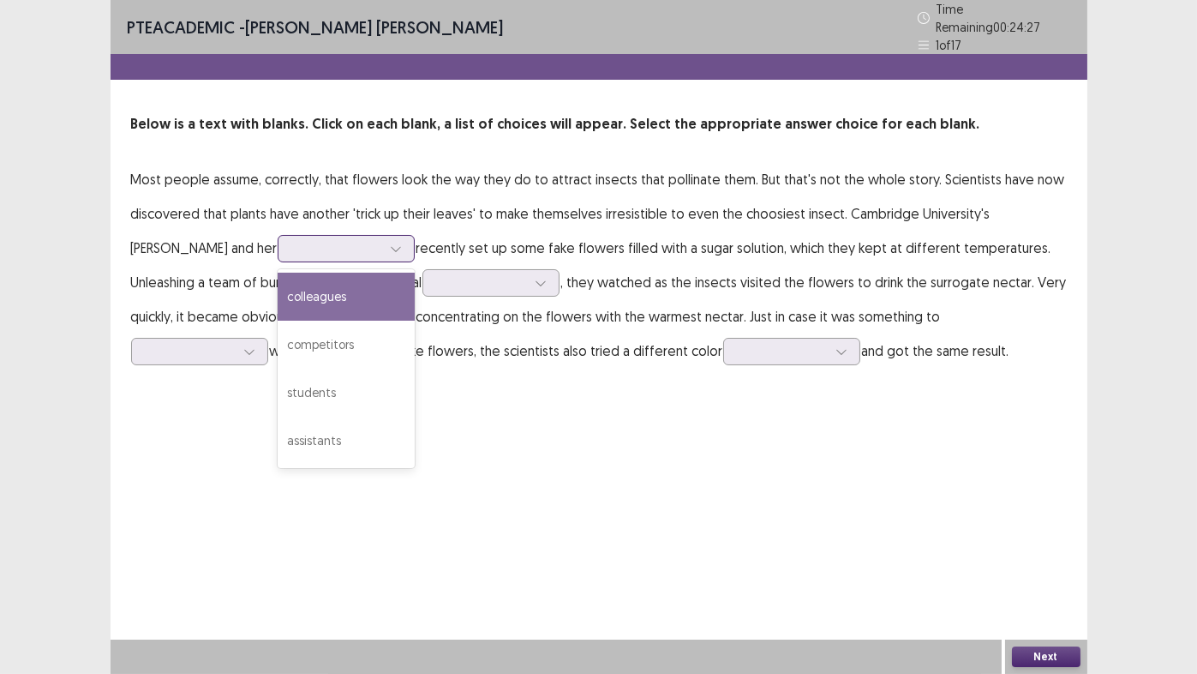
click at [292, 240] on div at bounding box center [336, 248] width 89 height 16
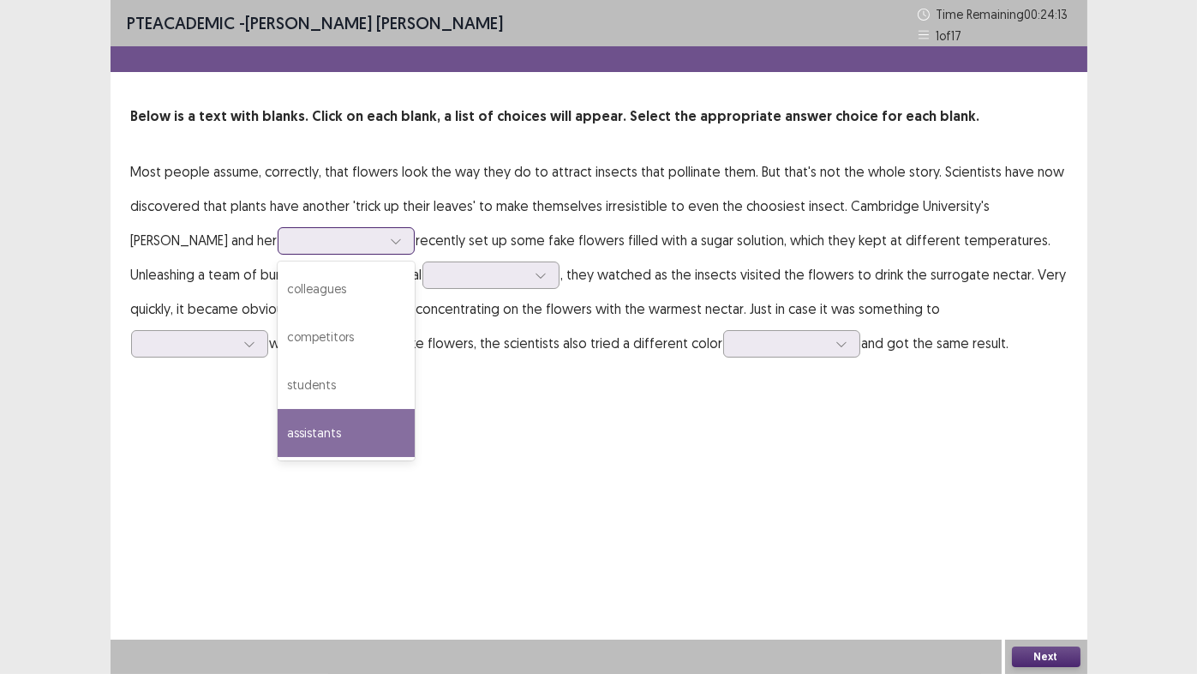
click at [278, 438] on div "assistants" at bounding box center [346, 433] width 137 height 48
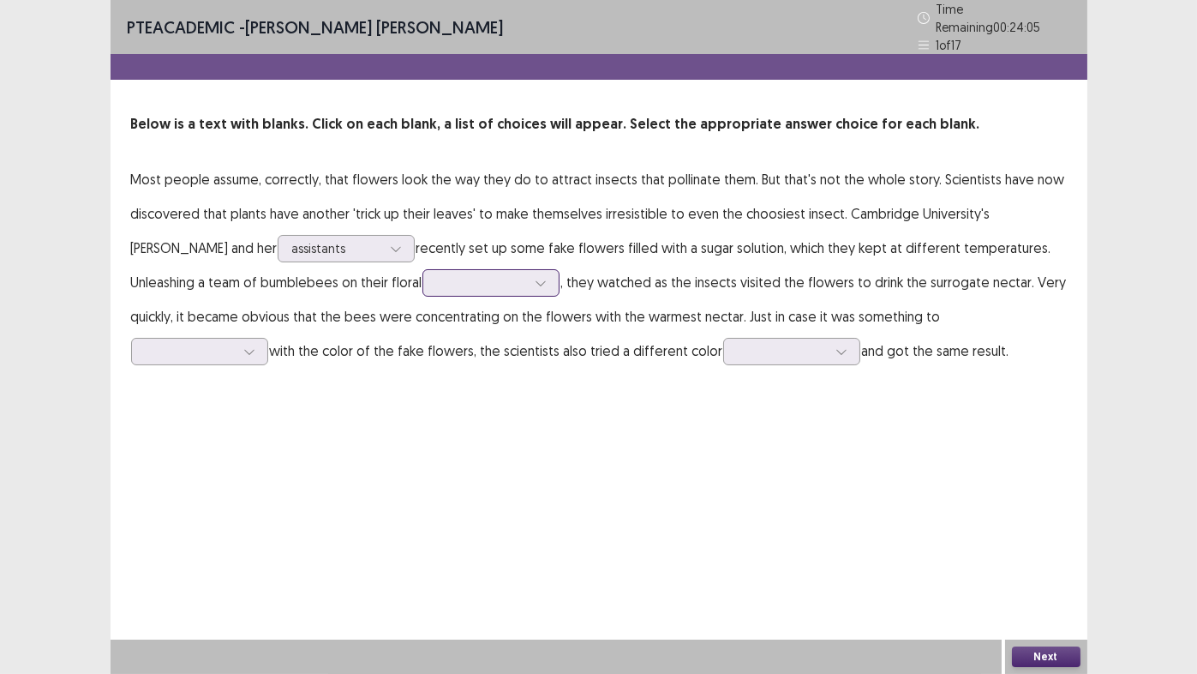
click at [437, 275] on div at bounding box center [481, 282] width 89 height 16
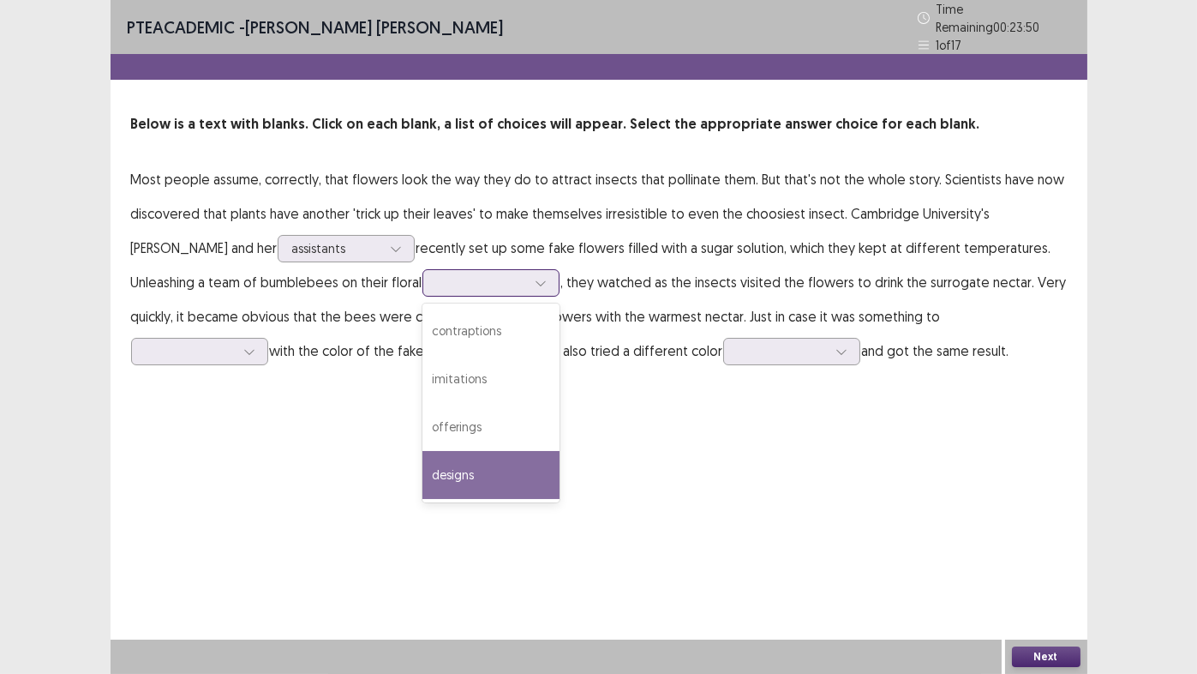
click at [423, 471] on div "designs" at bounding box center [491, 475] width 137 height 48
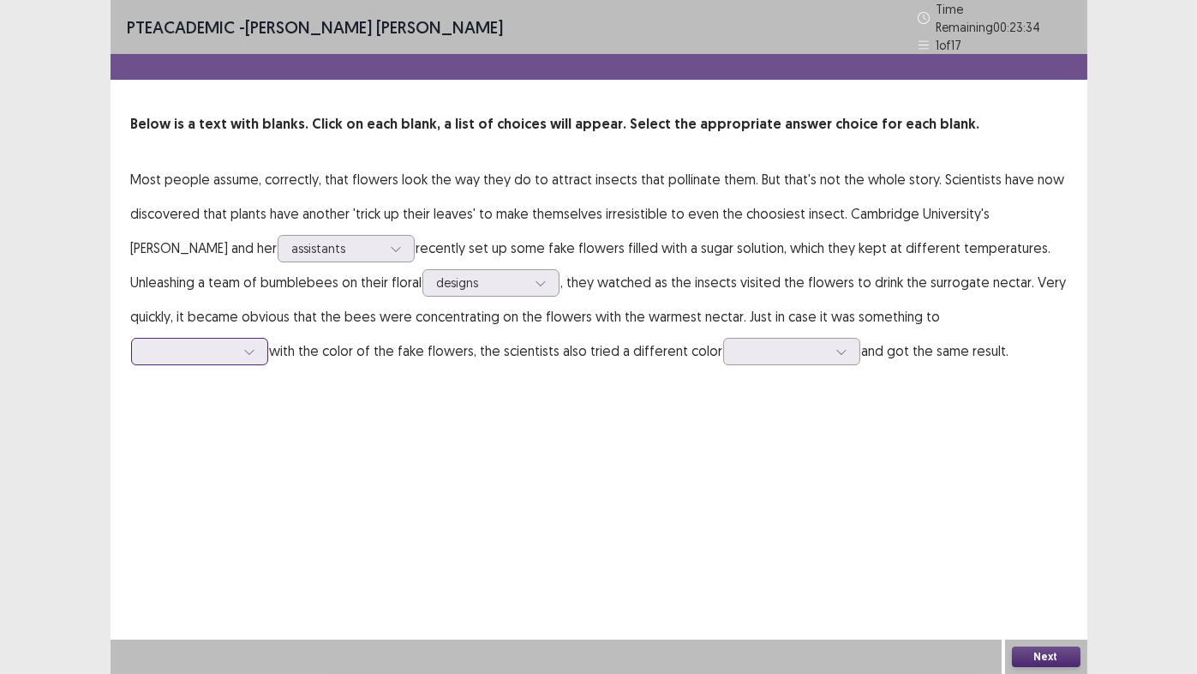
click at [235, 343] on div at bounding box center [190, 351] width 89 height 16
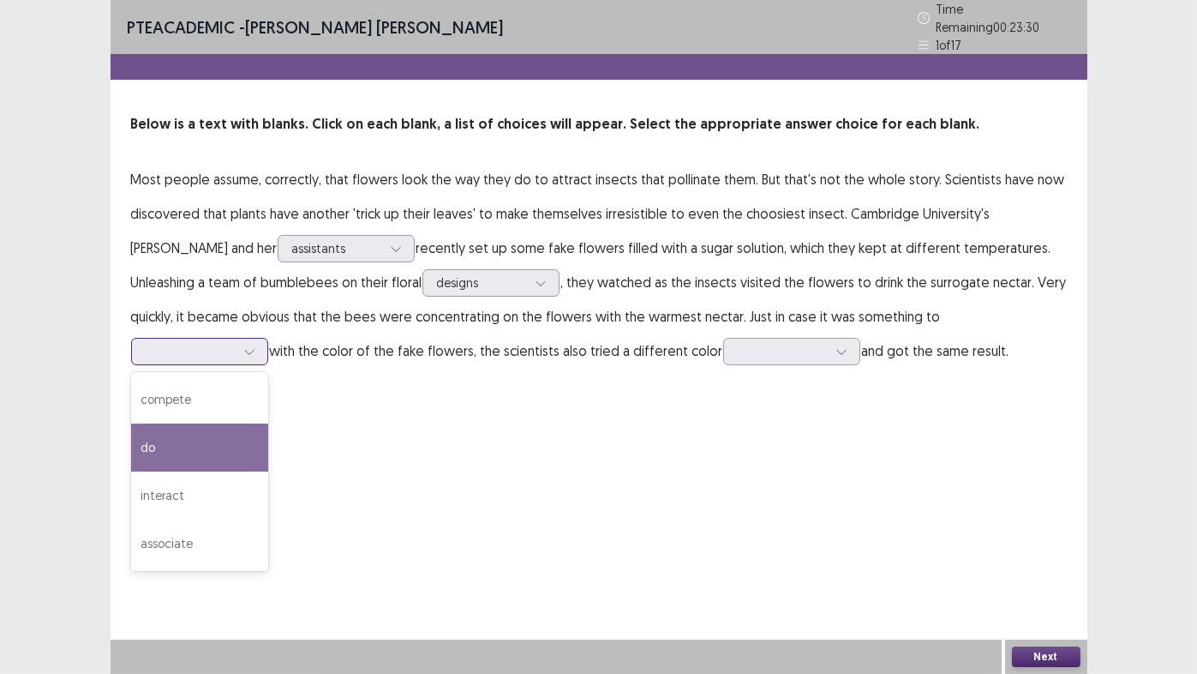
click at [268, 423] on div "do" at bounding box center [199, 447] width 137 height 48
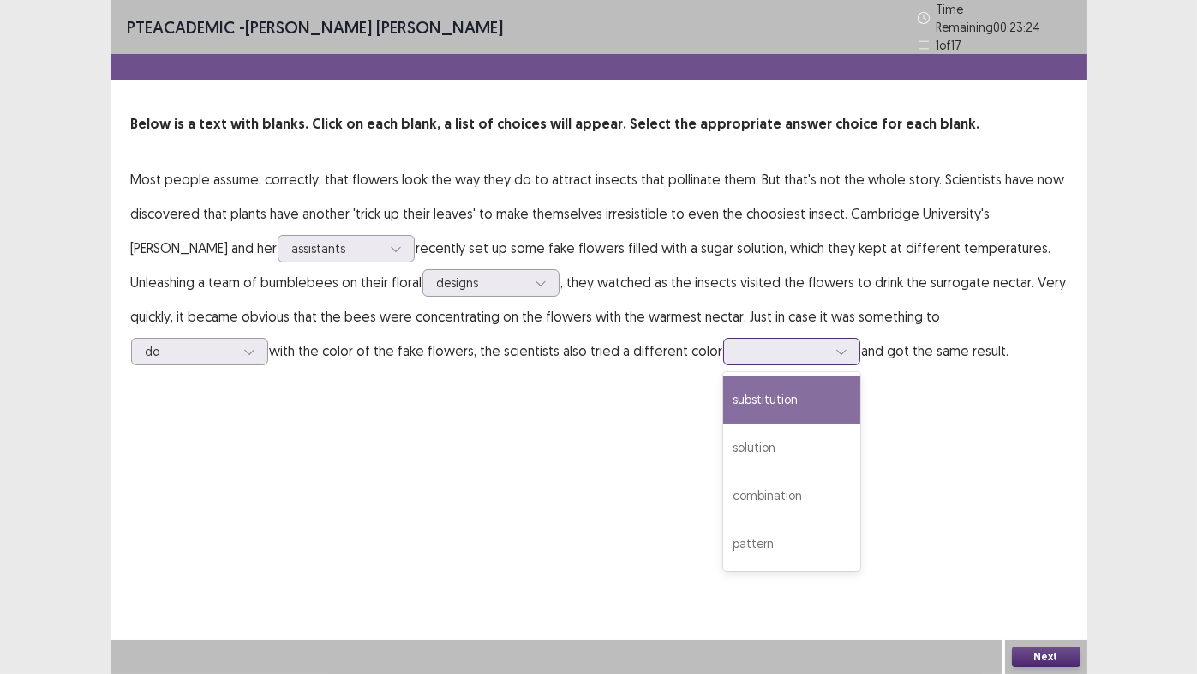
click at [738, 343] on div at bounding box center [782, 351] width 89 height 16
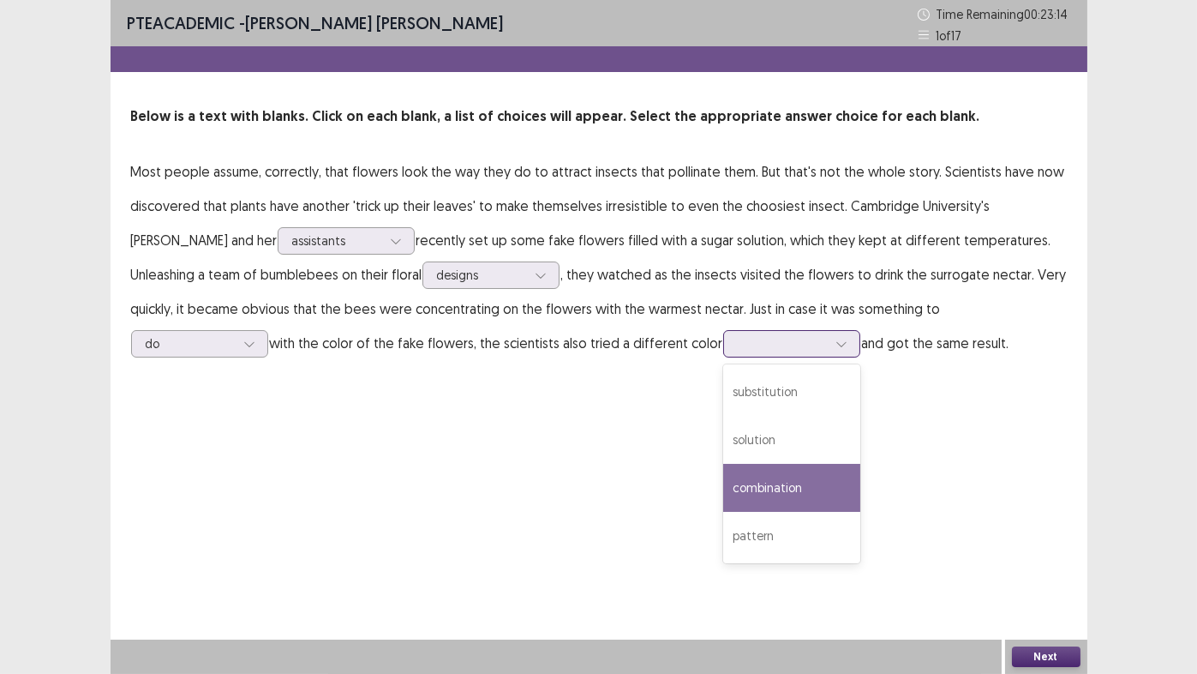
click at [723, 493] on div "combination" at bounding box center [791, 488] width 137 height 48
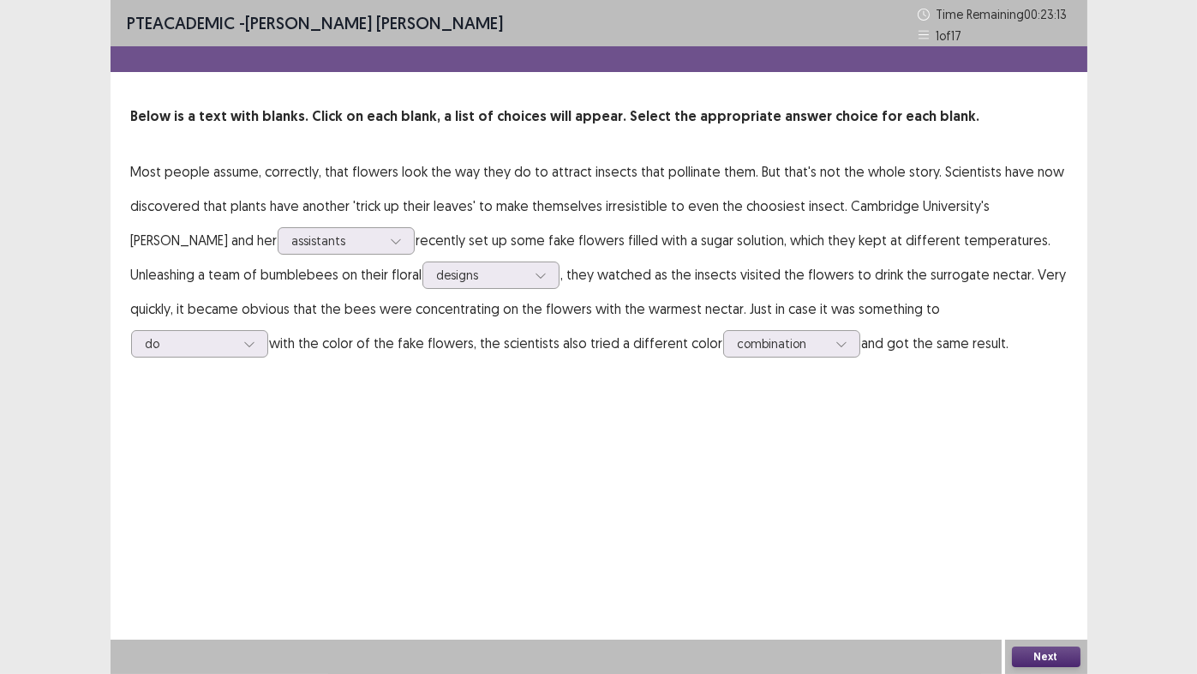
click at [1070, 561] on button "Next" at bounding box center [1046, 656] width 69 height 21
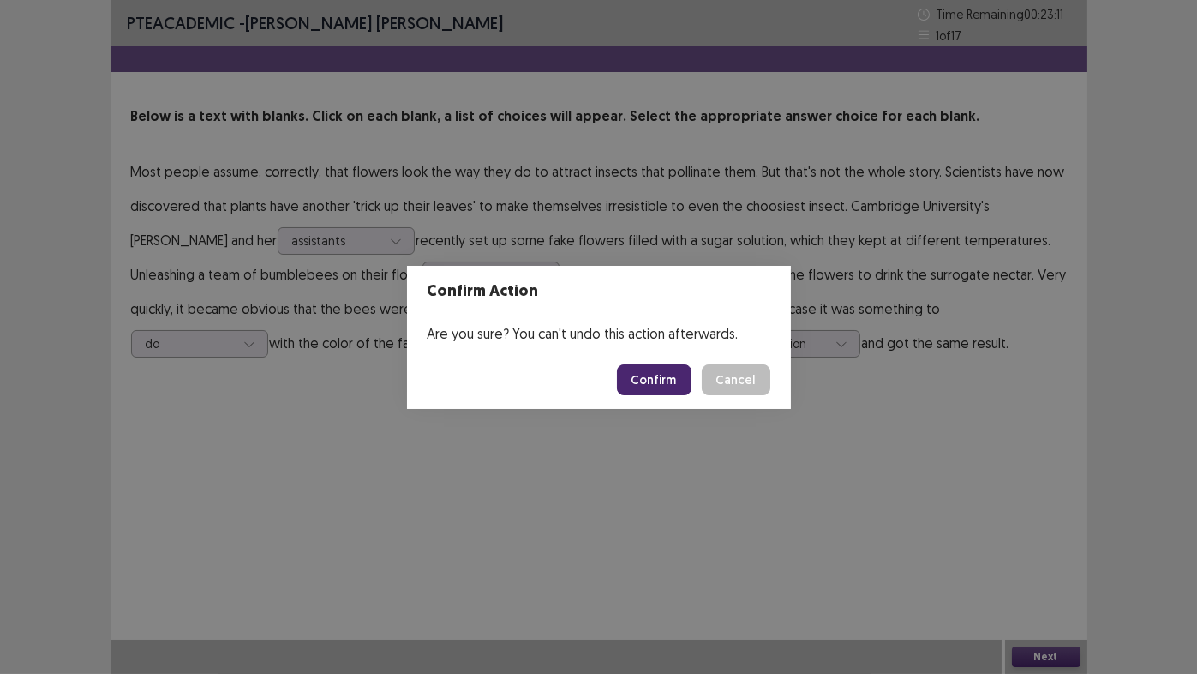
click at [644, 375] on button "Confirm" at bounding box center [654, 379] width 75 height 31
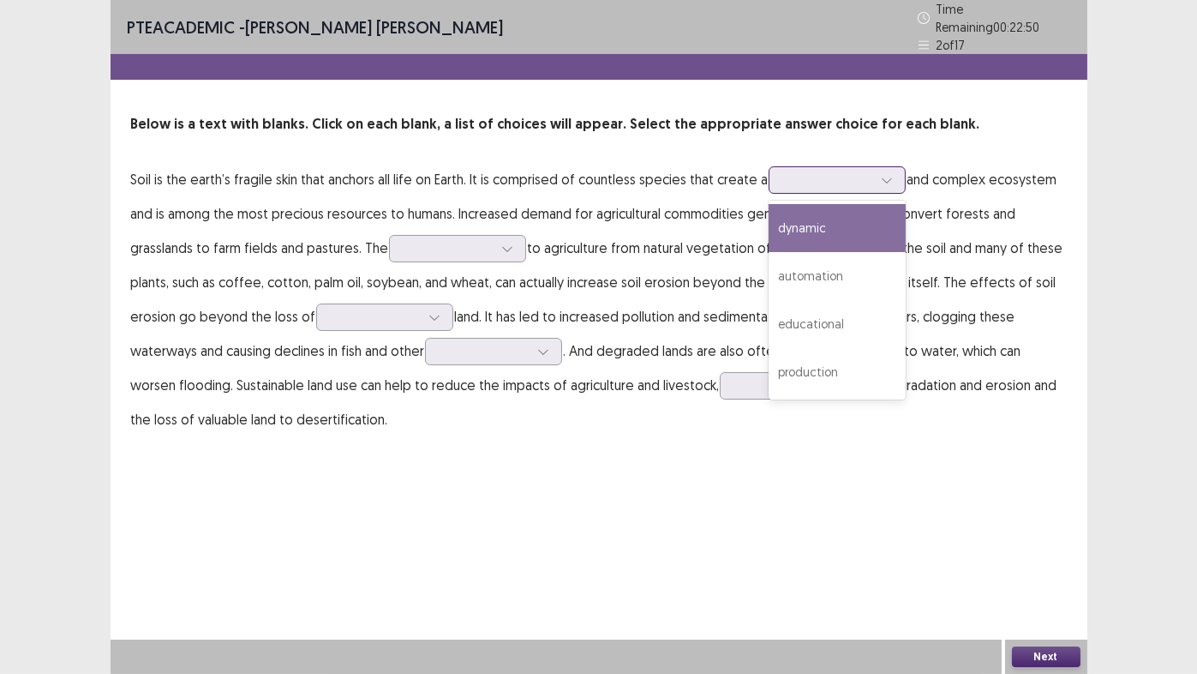
click at [831, 174] on div at bounding box center [827, 179] width 89 height 16
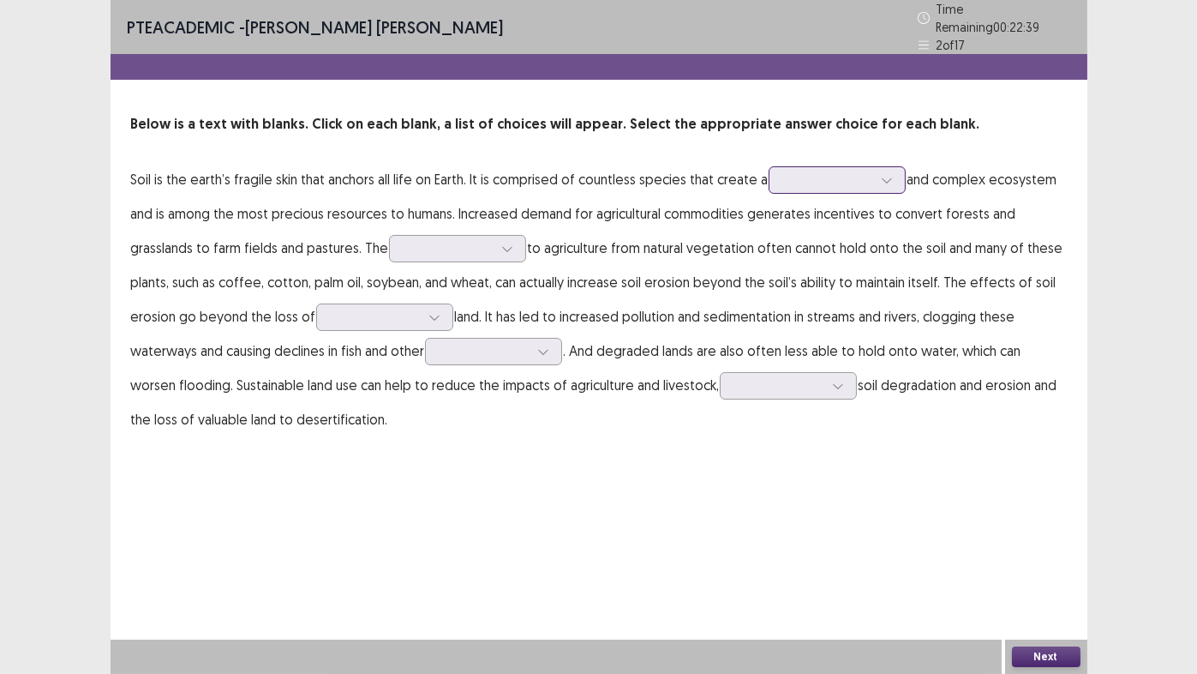
click at [828, 176] on div at bounding box center [827, 179] width 89 height 16
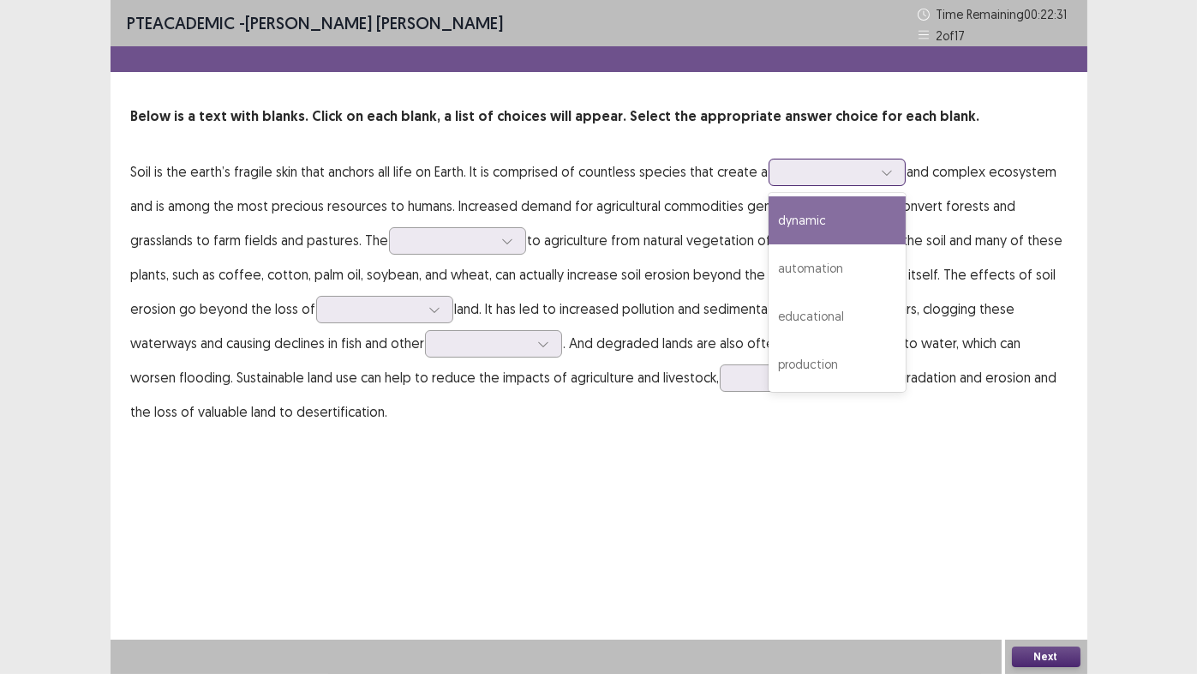
click at [807, 223] on div "dynamic" at bounding box center [837, 220] width 137 height 48
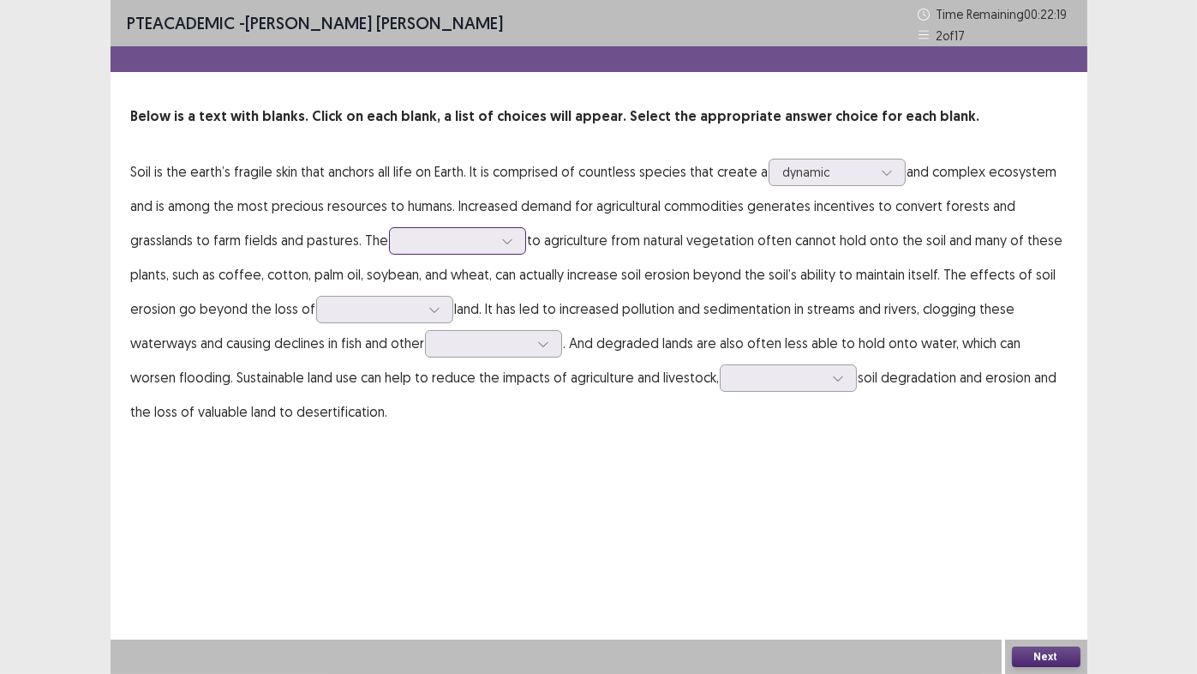
click at [464, 240] on div at bounding box center [448, 240] width 89 height 16
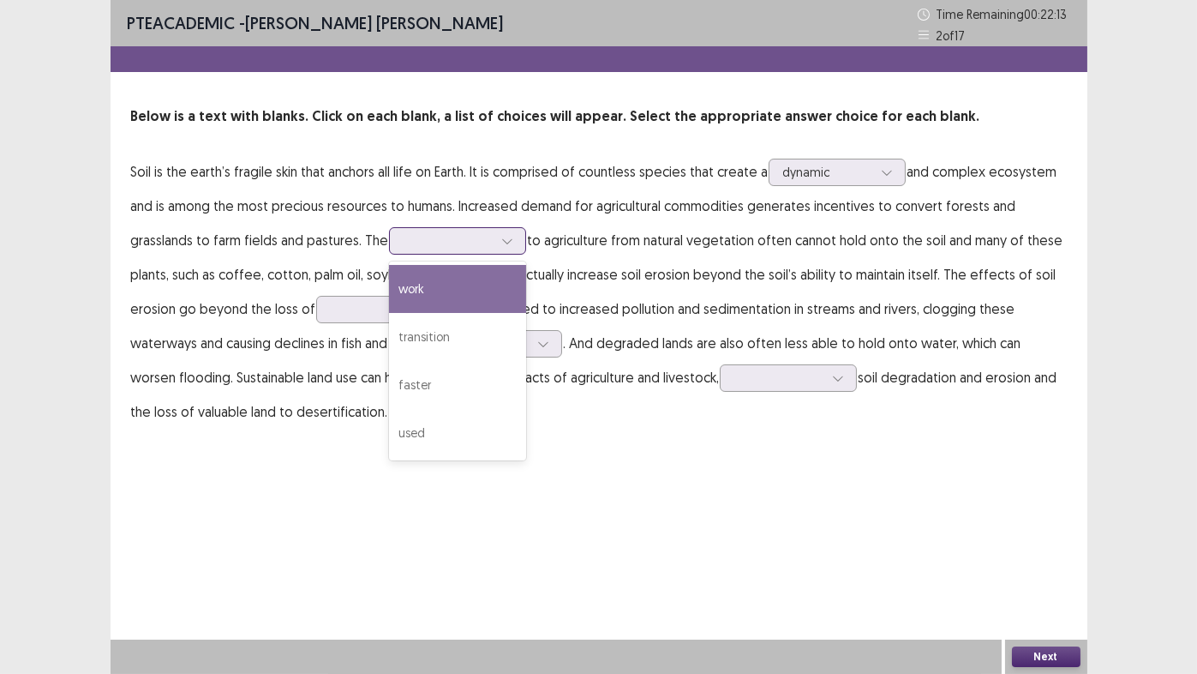
click at [464, 240] on div at bounding box center [448, 240] width 89 height 16
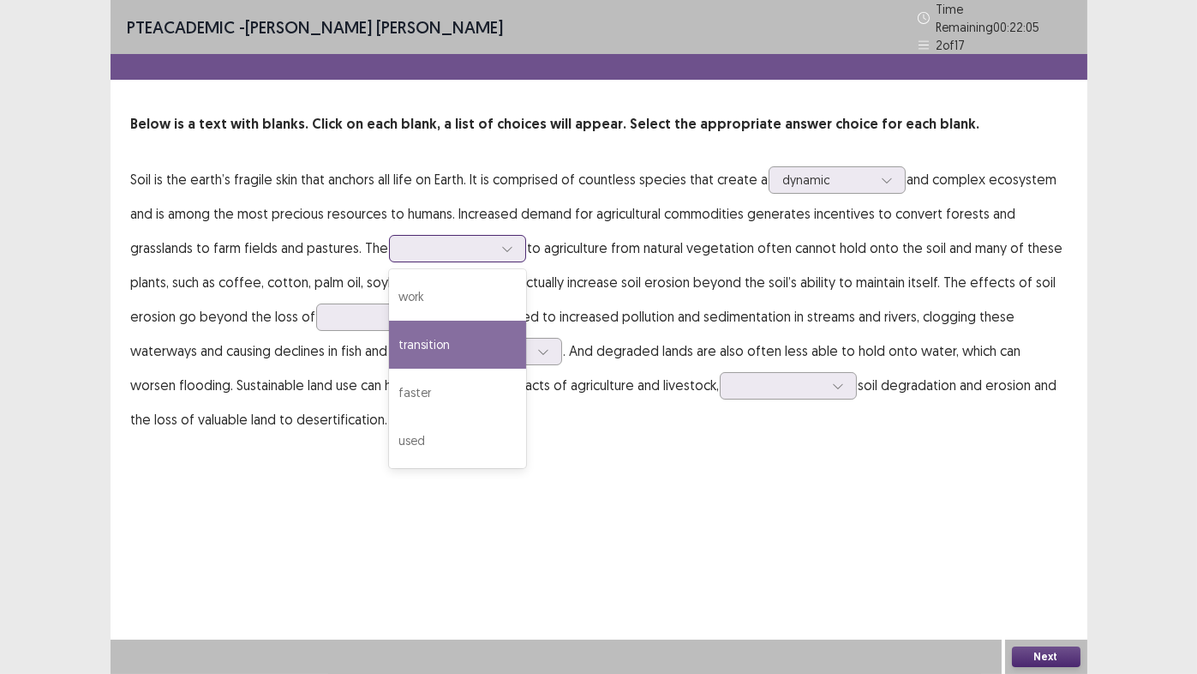
click at [433, 336] on div "transition" at bounding box center [457, 345] width 137 height 48
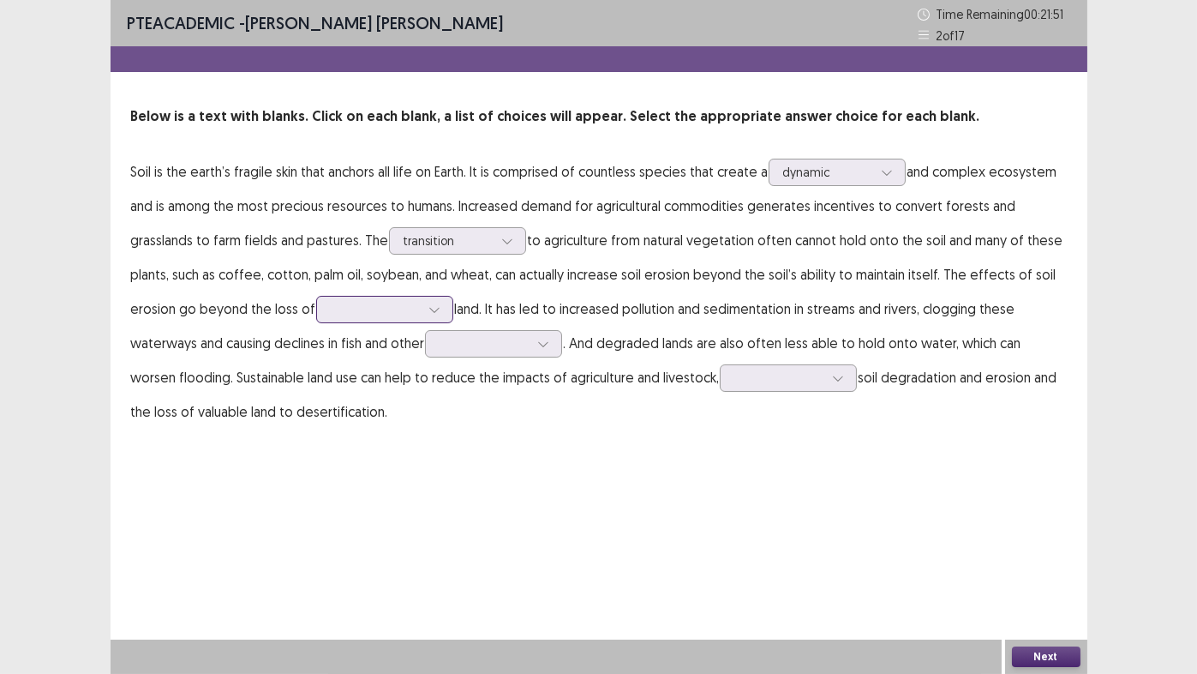
click at [368, 310] on div at bounding box center [375, 309] width 89 height 16
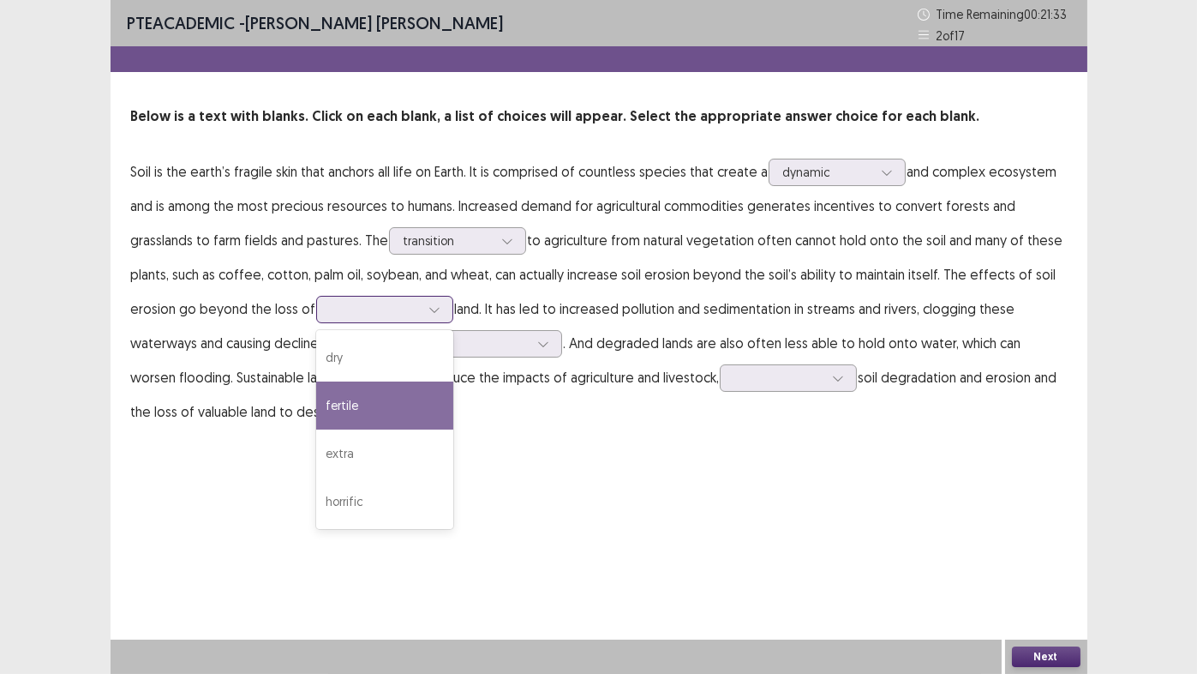
click at [358, 405] on div "fertile" at bounding box center [384, 405] width 137 height 48
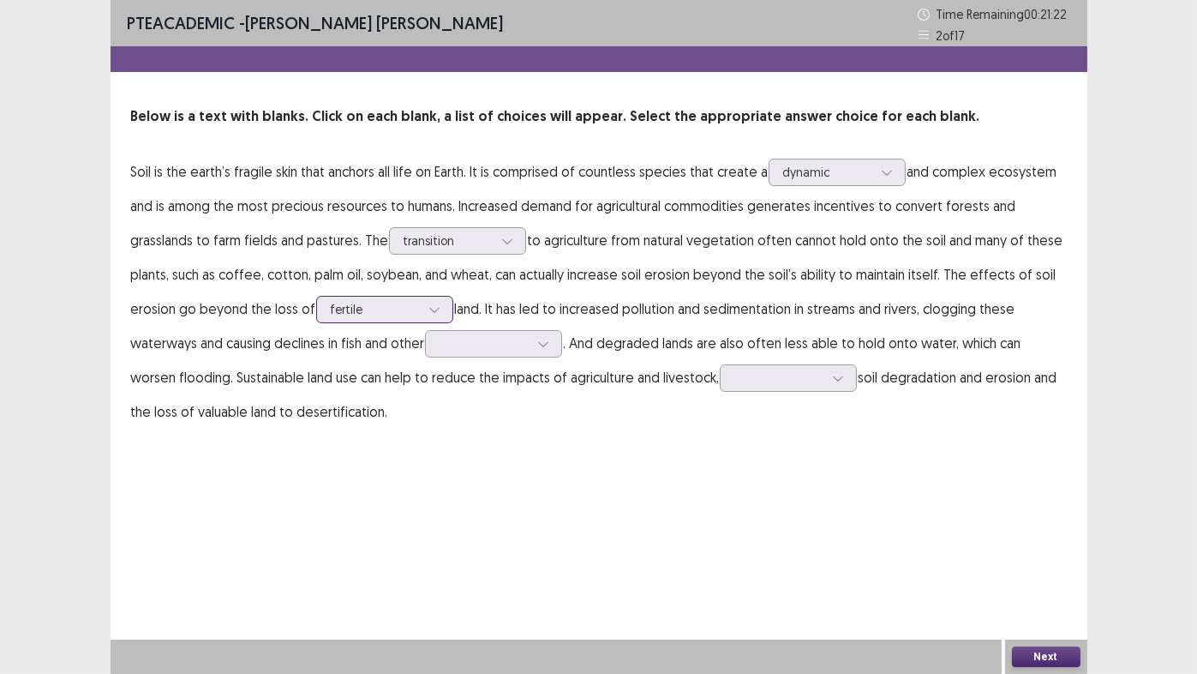
click at [406, 312] on div at bounding box center [375, 309] width 89 height 16
click at [935, 315] on p "Soil is the earth’s fragile skin that anchors all life on Earth. It is comprise…" at bounding box center [599, 291] width 936 height 274
click at [482, 342] on div at bounding box center [484, 343] width 89 height 16
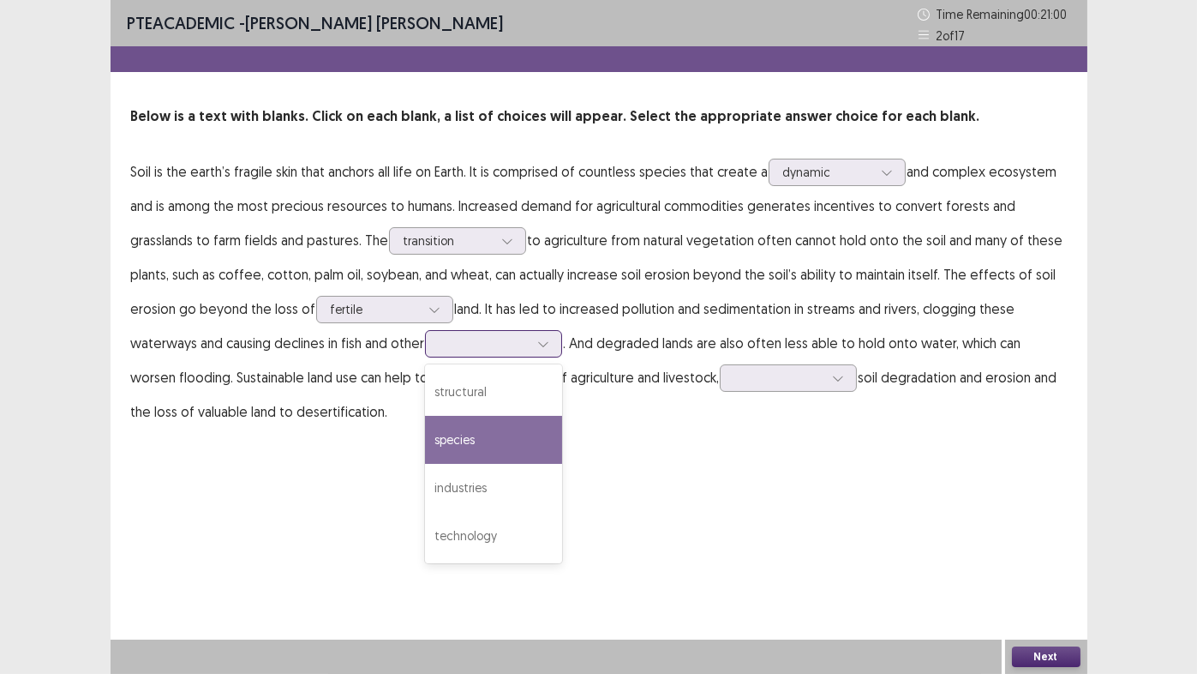
click at [481, 436] on div "species" at bounding box center [493, 440] width 137 height 48
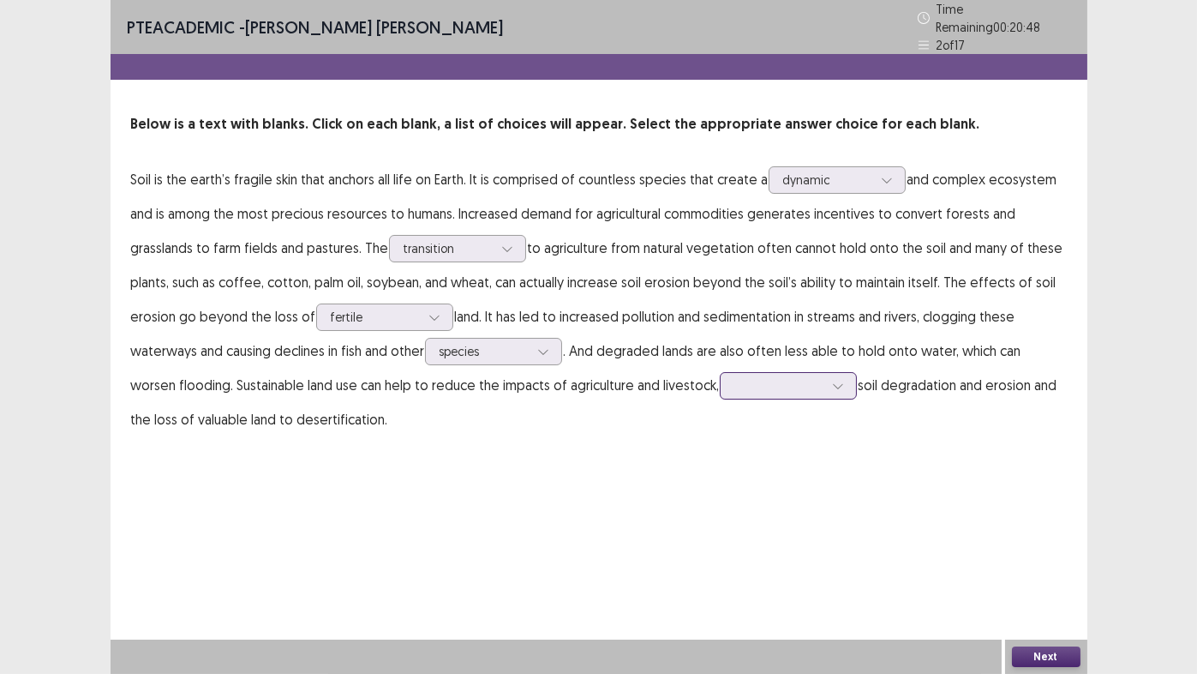
click at [776, 377] on div at bounding box center [779, 385] width 89 height 16
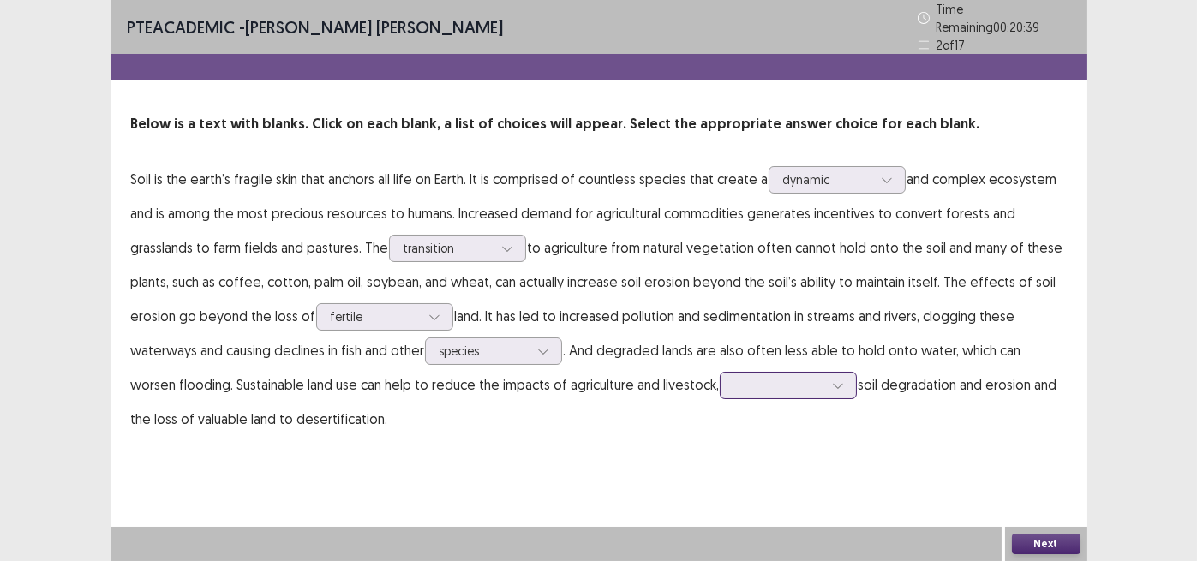
click at [823, 381] on div at bounding box center [779, 385] width 89 height 16
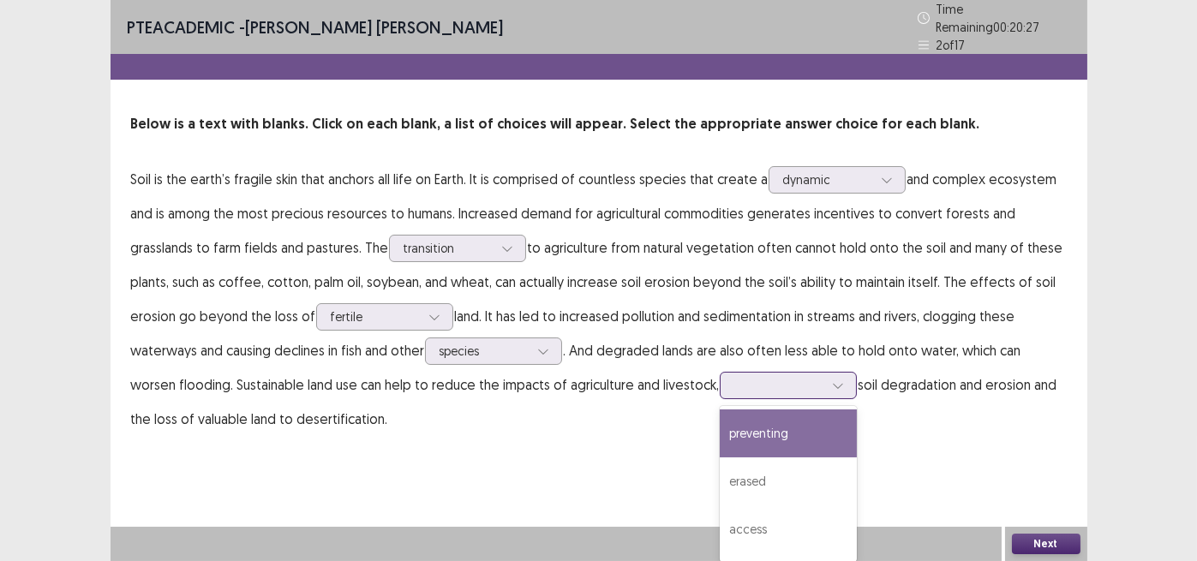
click at [774, 429] on div "preventing" at bounding box center [788, 434] width 137 height 48
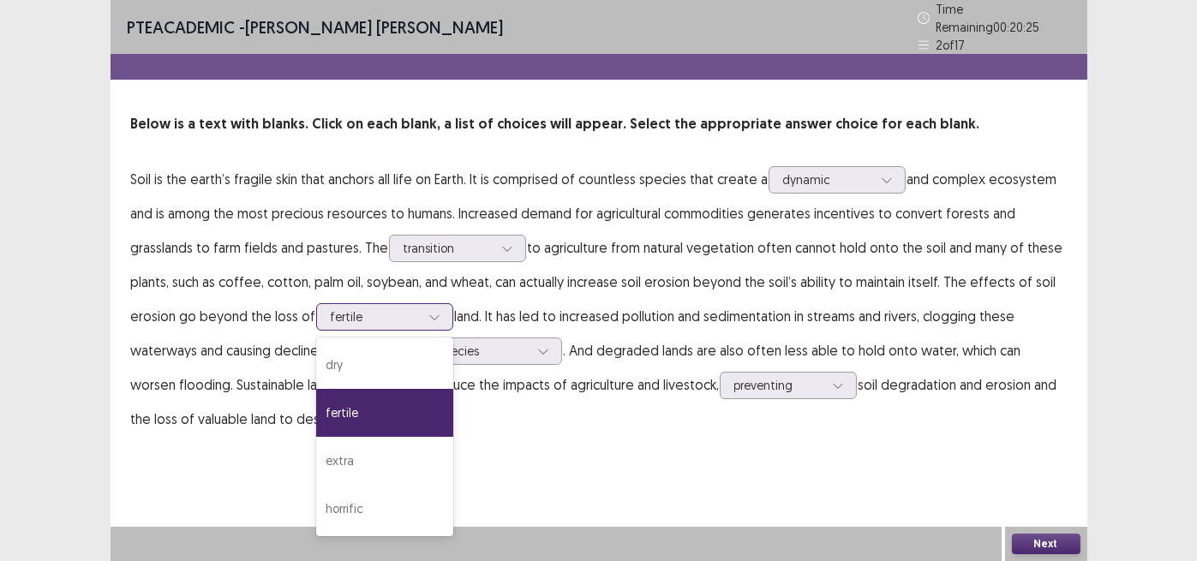
click at [386, 309] on div at bounding box center [375, 317] width 89 height 16
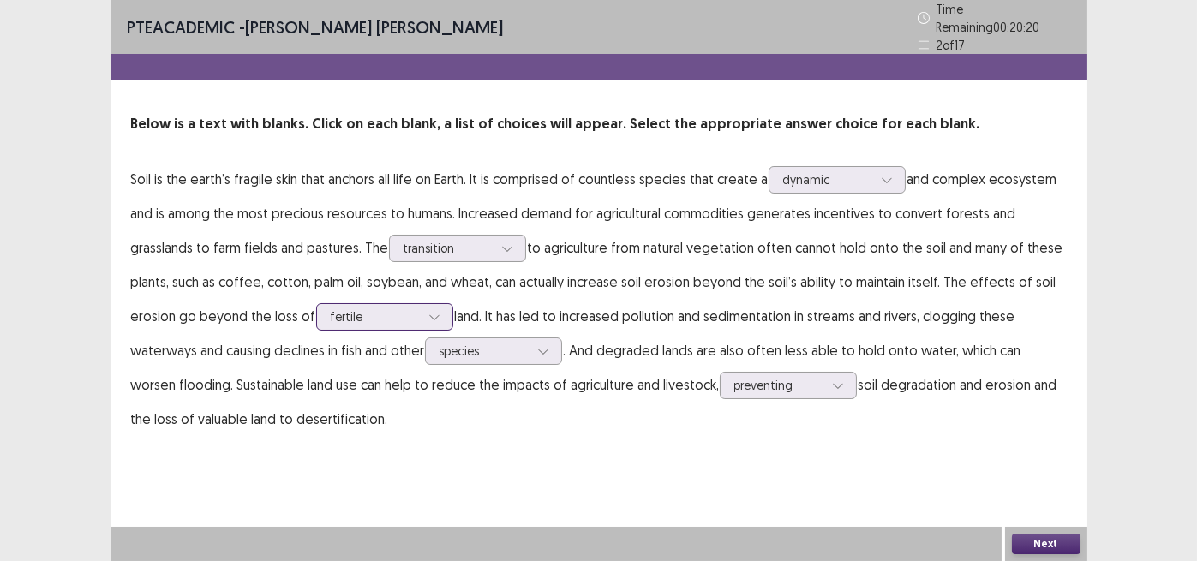
click at [386, 309] on div at bounding box center [375, 317] width 89 height 16
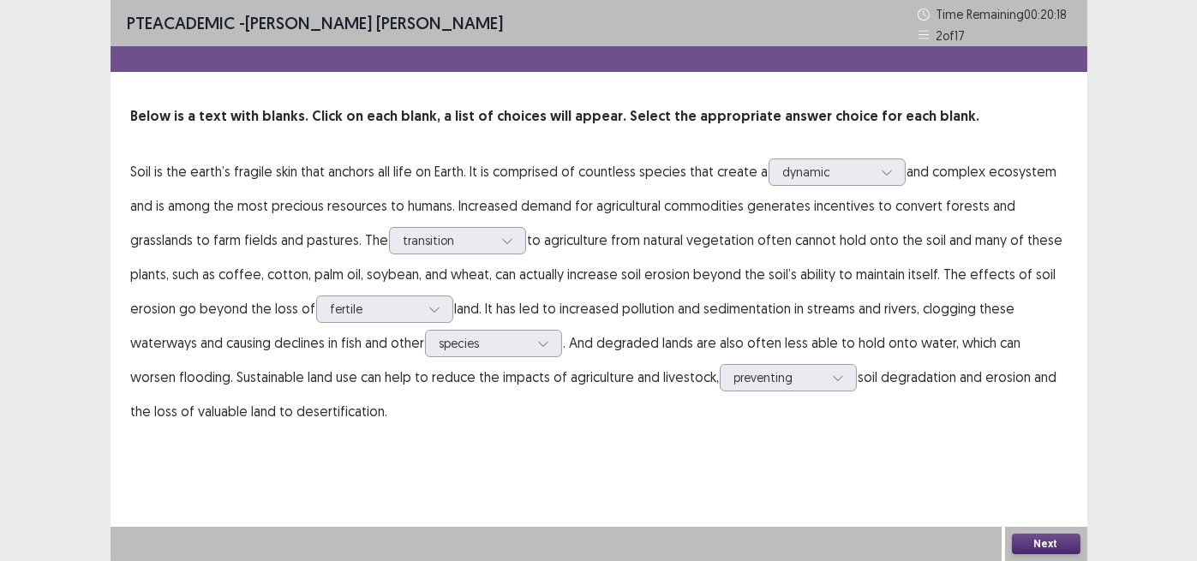
click at [1049, 543] on button "Next" at bounding box center [1046, 544] width 69 height 21
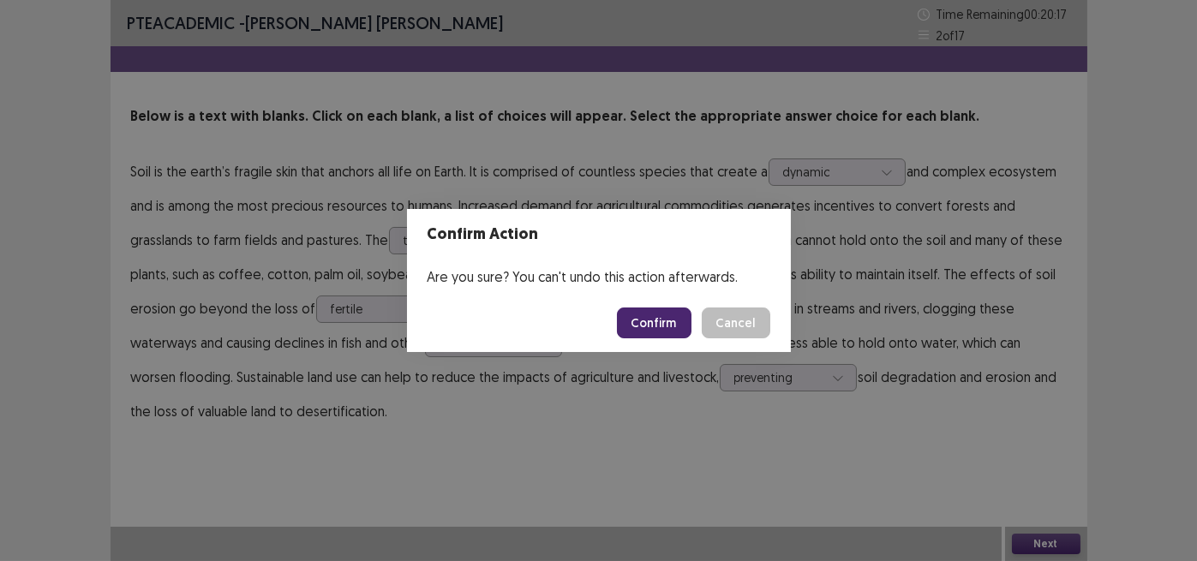
click at [658, 325] on button "Confirm" at bounding box center [654, 323] width 75 height 31
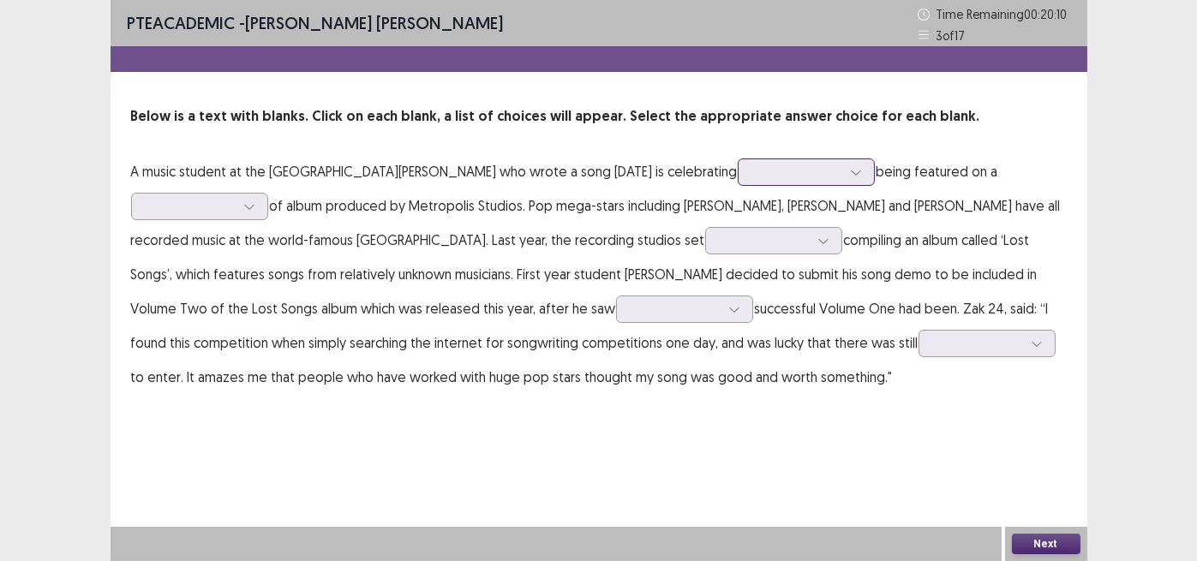
click at [753, 167] on div at bounding box center [797, 172] width 89 height 16
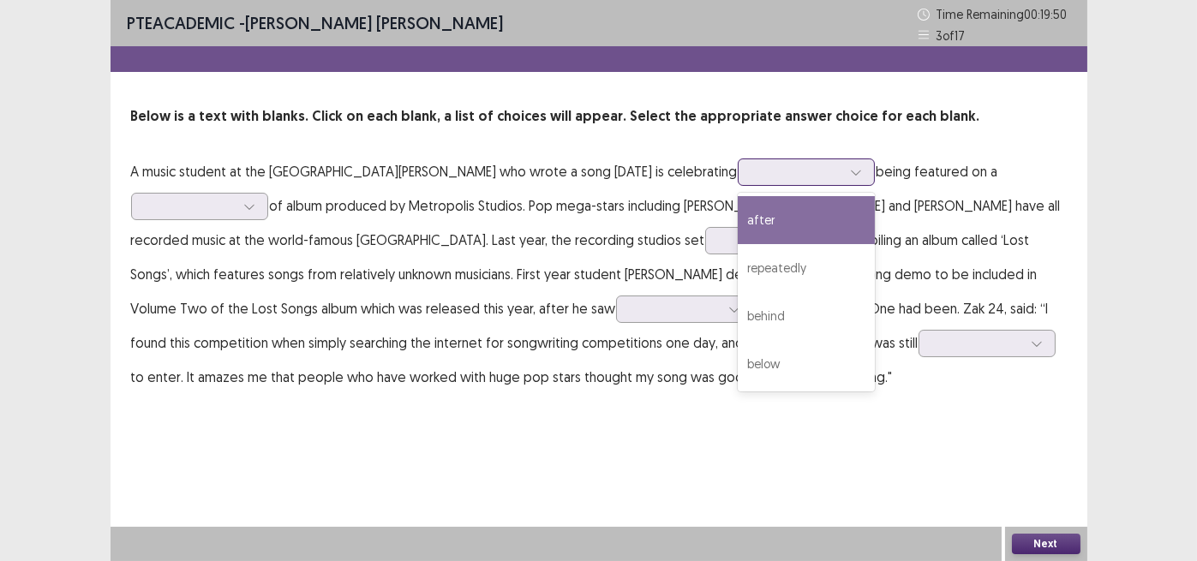
click at [738, 228] on div "after" at bounding box center [806, 220] width 137 height 48
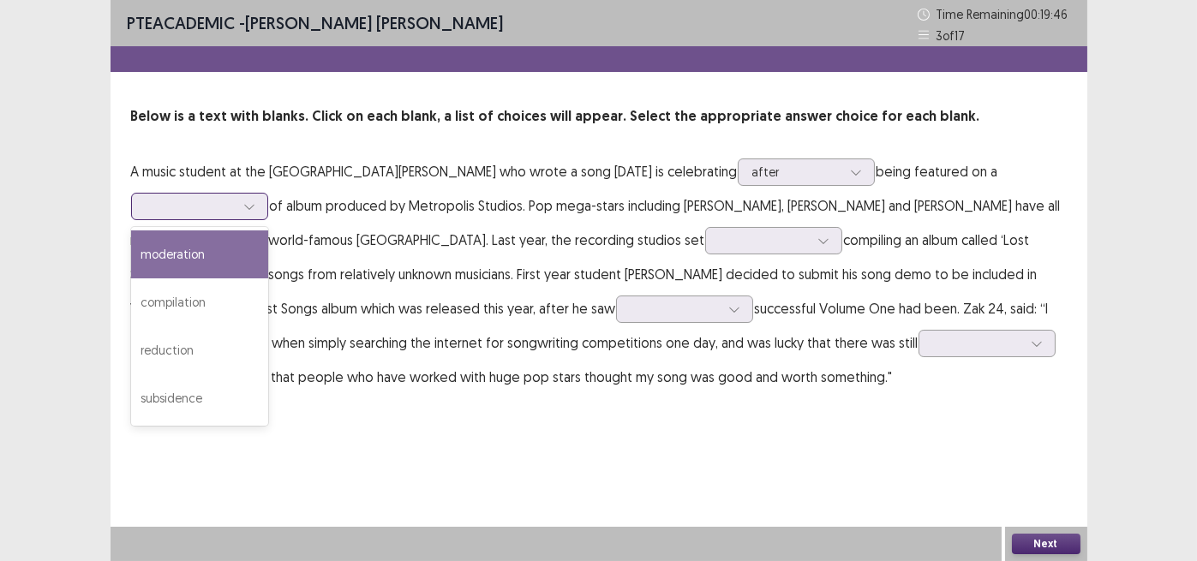
click at [169, 206] on div at bounding box center [190, 206] width 89 height 16
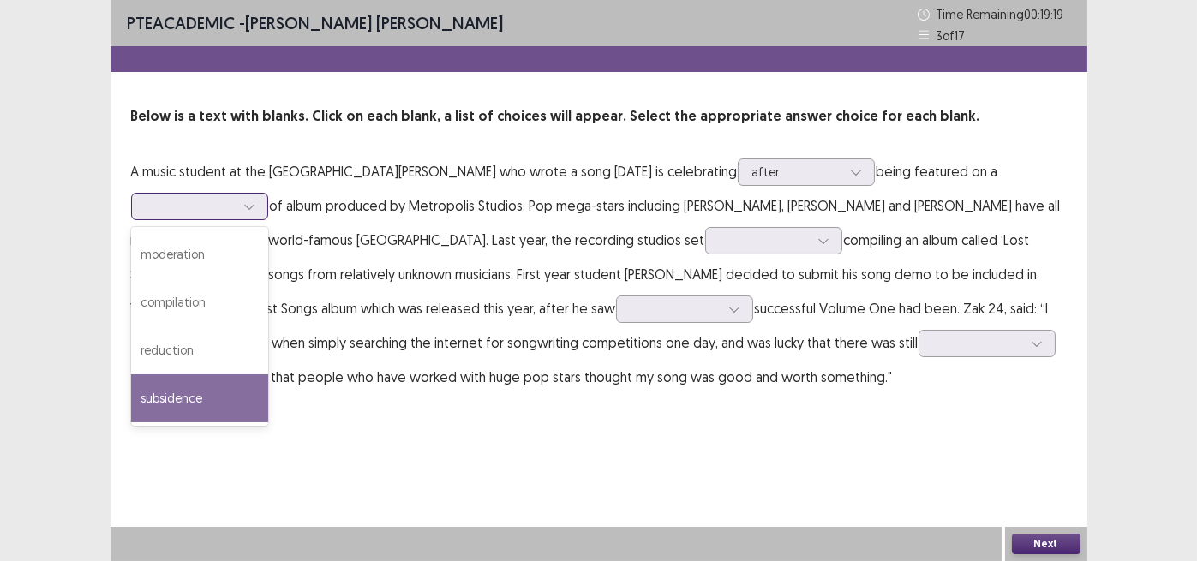
click at [182, 400] on div "subsidence" at bounding box center [199, 399] width 137 height 48
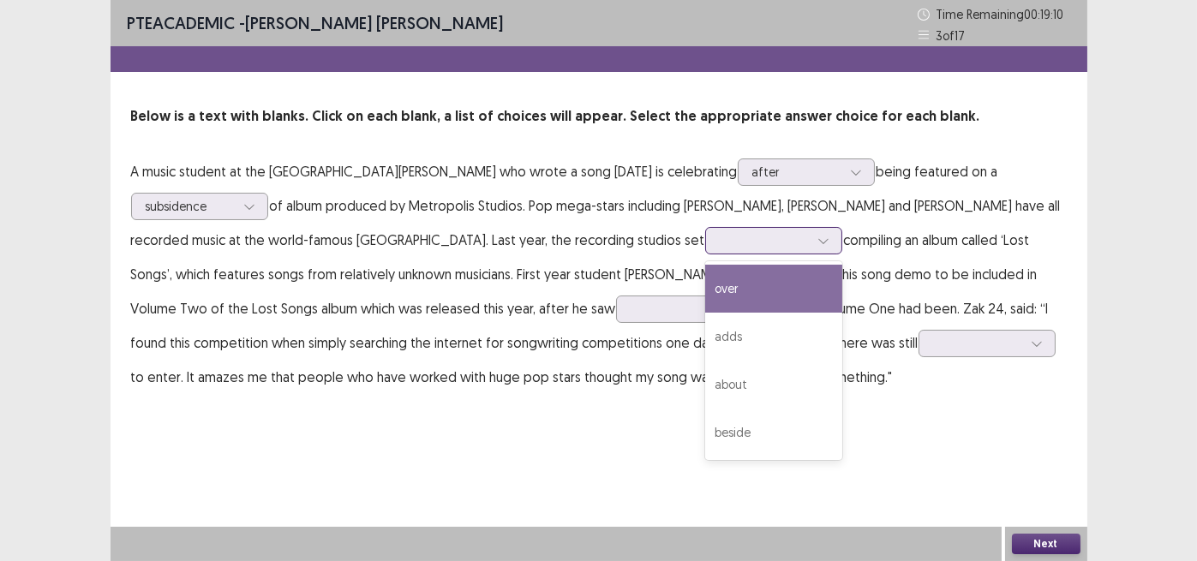
click at [720, 241] on div at bounding box center [764, 240] width 89 height 16
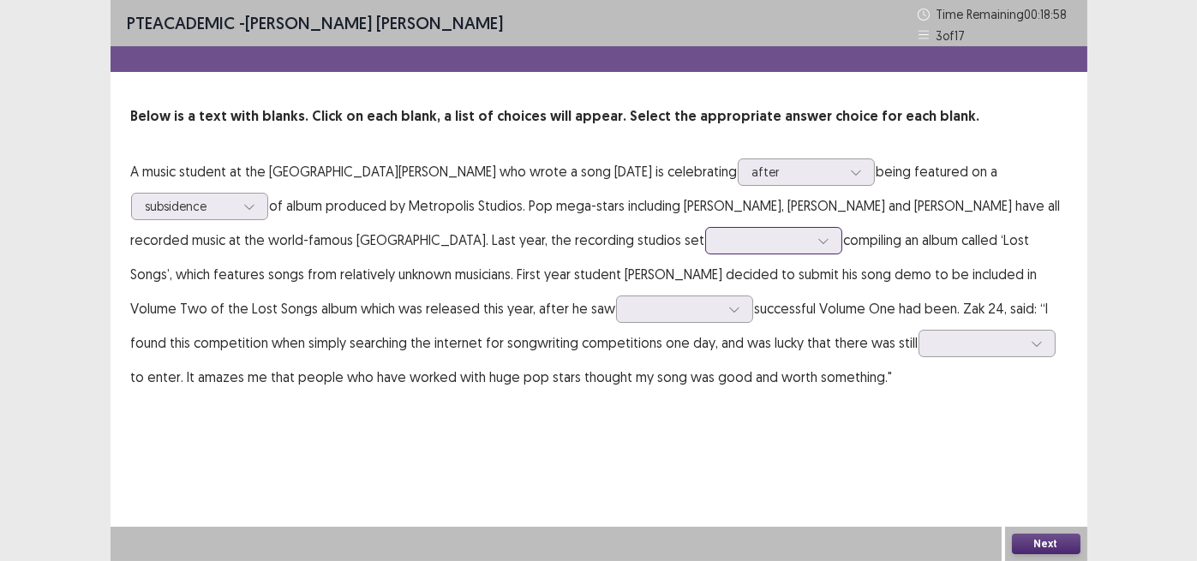
drag, startPoint x: 717, startPoint y: 243, endPoint x: 663, endPoint y: 241, distance: 54.9
click at [720, 241] on div at bounding box center [764, 240] width 89 height 16
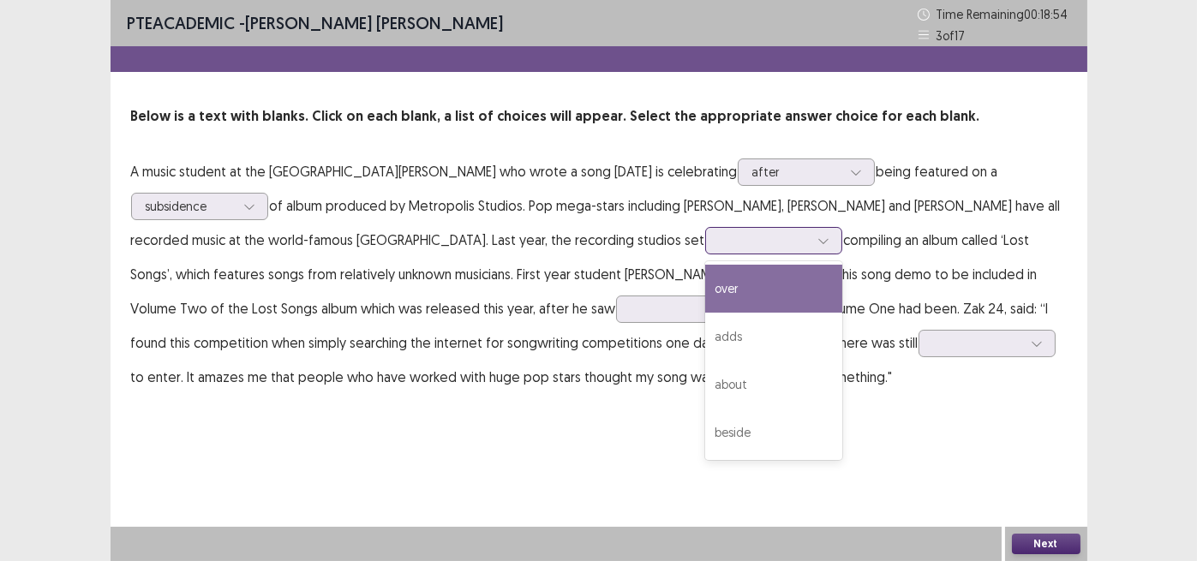
drag, startPoint x: 663, startPoint y: 241, endPoint x: 642, endPoint y: 242, distance: 21.4
click at [720, 242] on div at bounding box center [764, 240] width 89 height 16
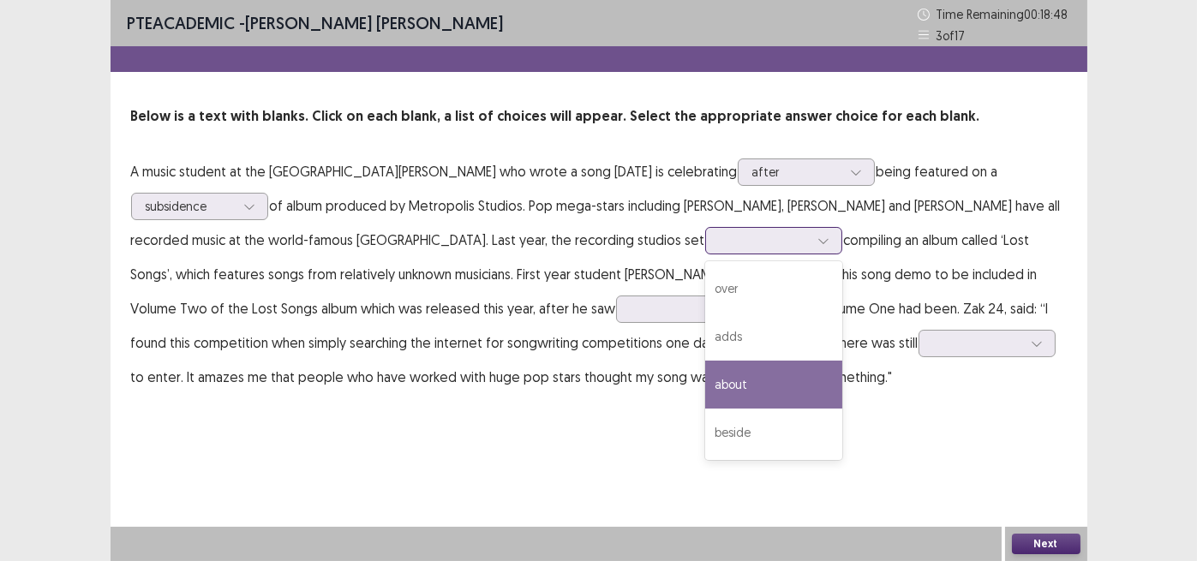
click at [705, 389] on div "about" at bounding box center [773, 385] width 137 height 48
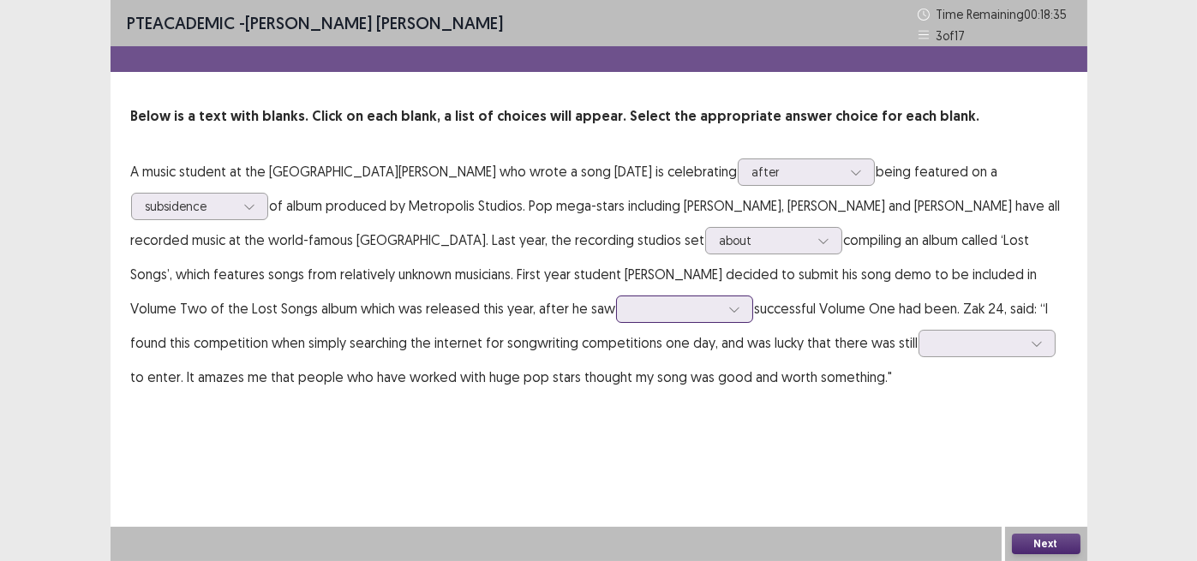
click at [631, 311] on div at bounding box center [675, 309] width 89 height 16
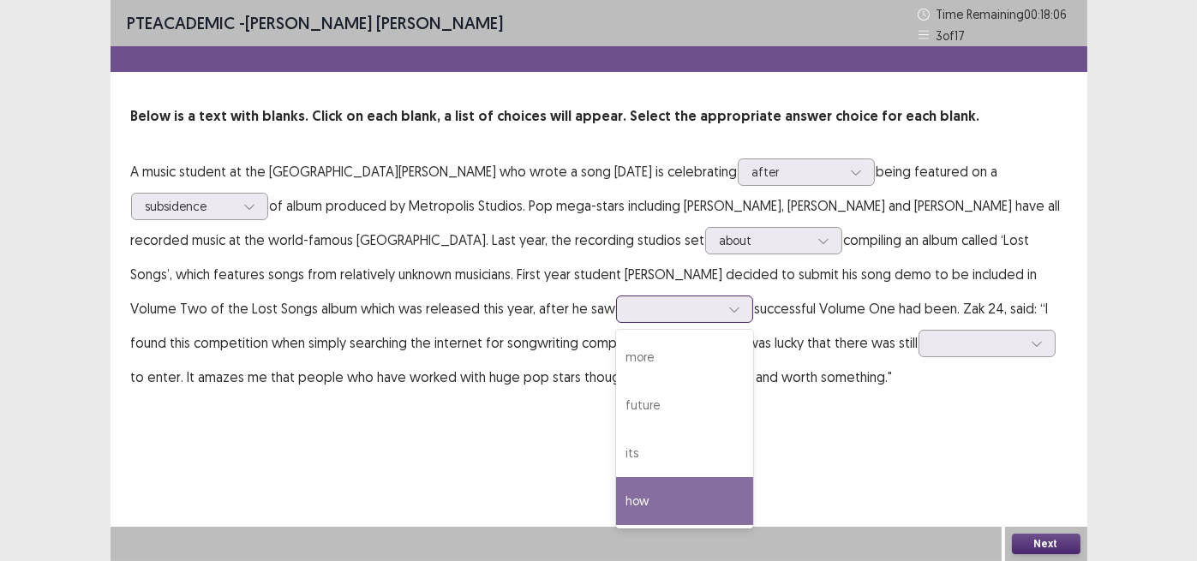
click at [616, 511] on div "how" at bounding box center [684, 501] width 137 height 48
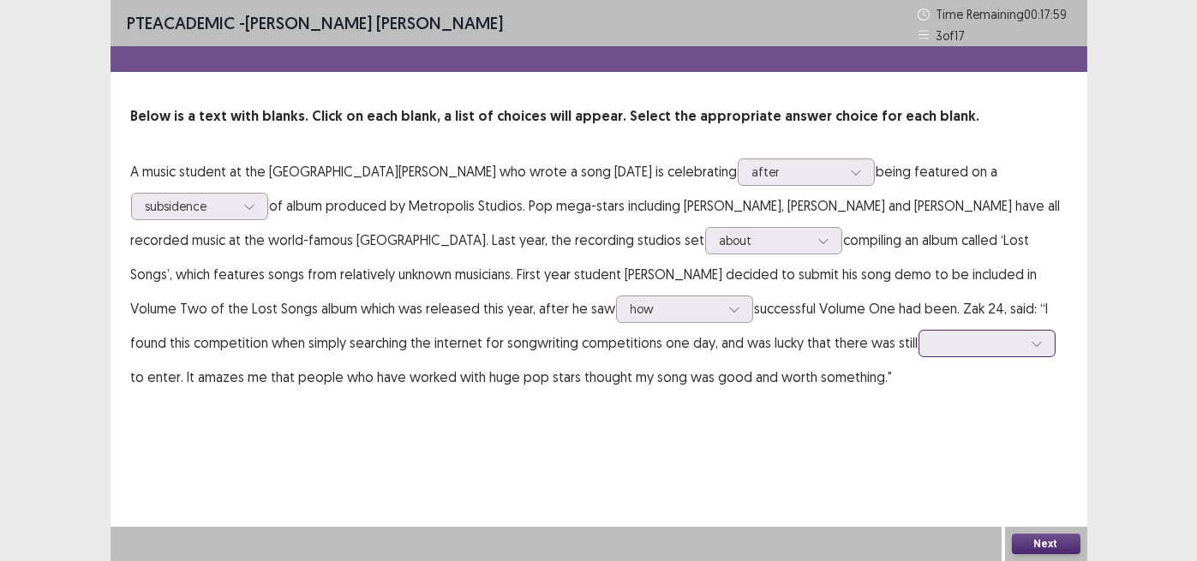
click at [933, 345] on div at bounding box center [977, 343] width 89 height 16
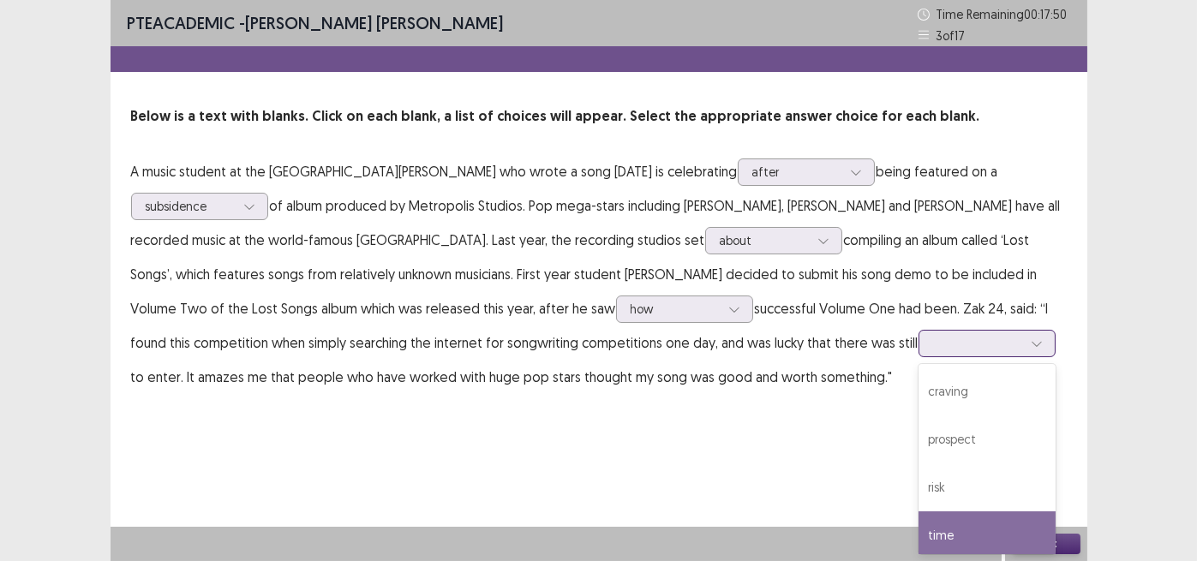
click at [919, 543] on div "time" at bounding box center [987, 536] width 137 height 48
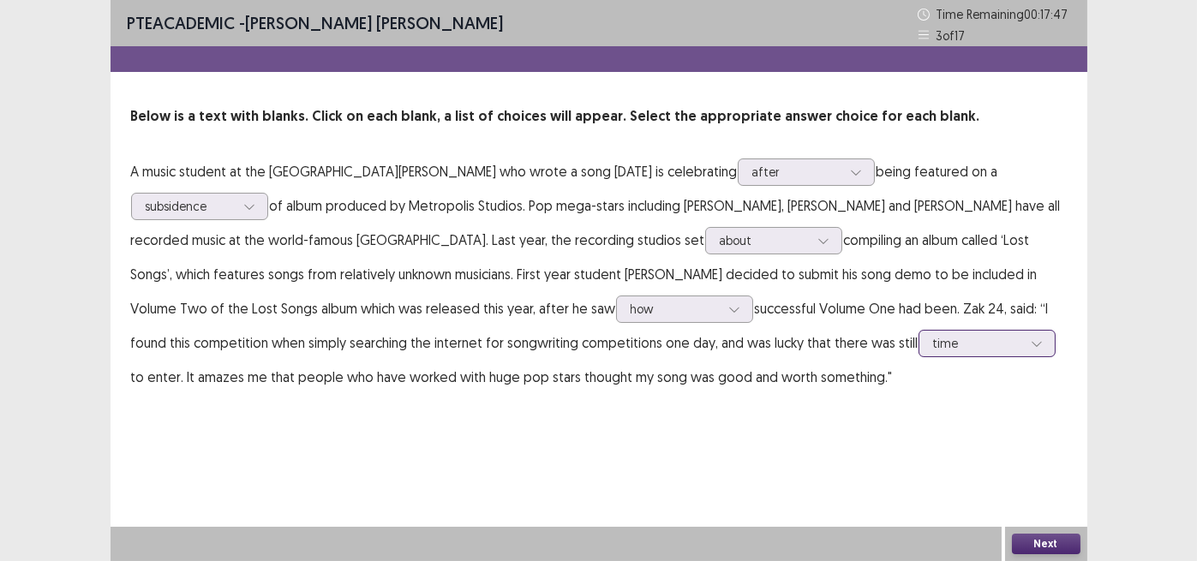
click at [1031, 344] on icon at bounding box center [1037, 344] width 12 height 12
click at [933, 342] on div at bounding box center [977, 343] width 89 height 16
click at [933, 344] on div at bounding box center [977, 343] width 89 height 16
click at [1053, 540] on button "Next" at bounding box center [1046, 544] width 69 height 21
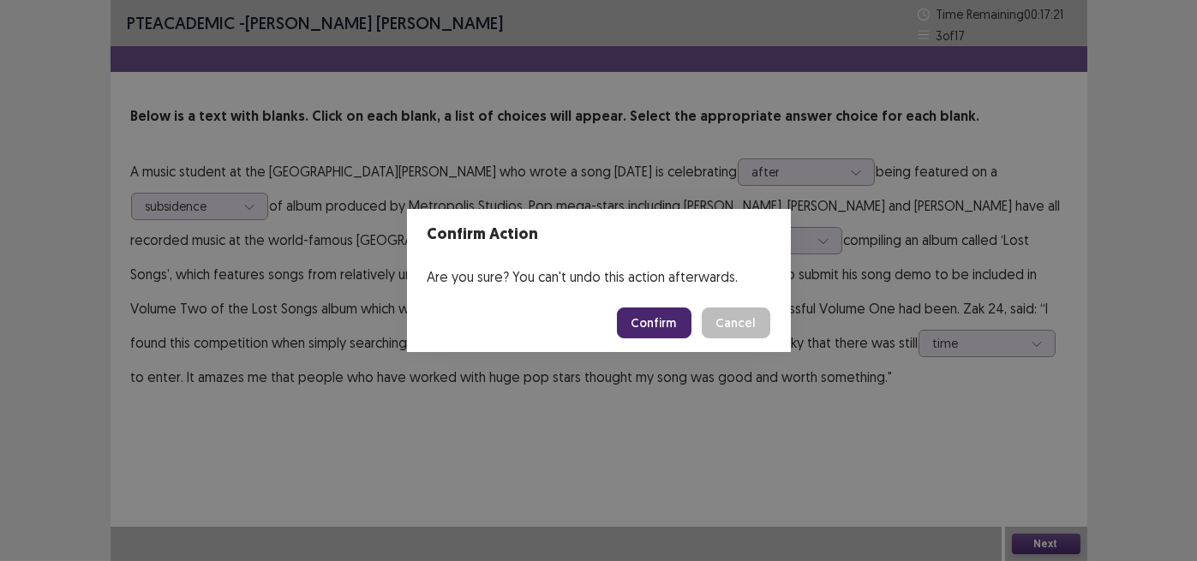
click at [661, 327] on button "Confirm" at bounding box center [654, 323] width 75 height 31
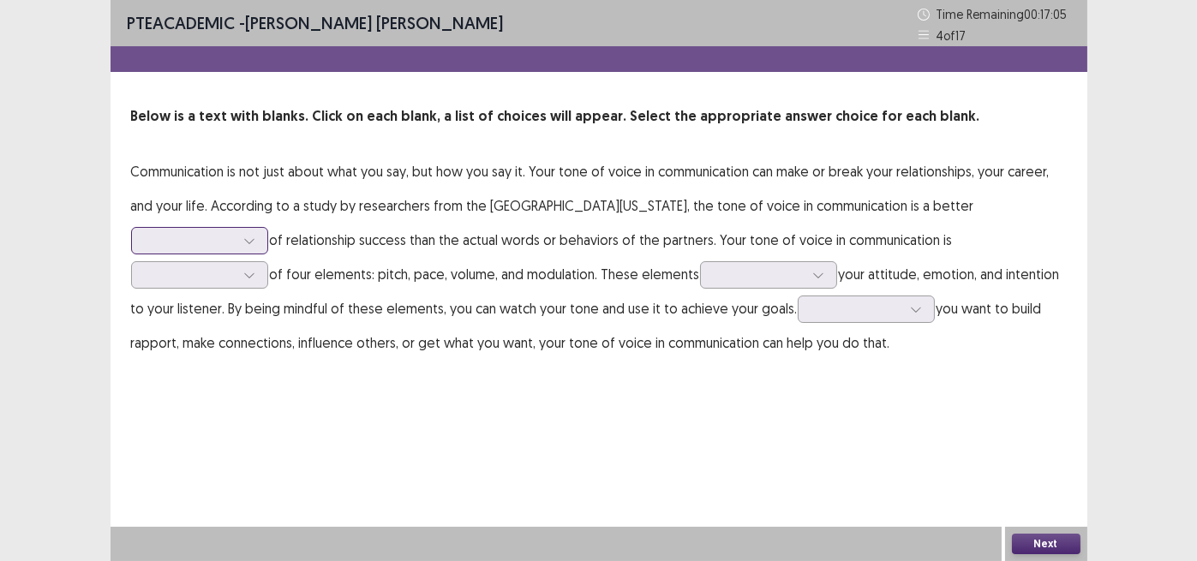
click at [158, 244] on div at bounding box center [190, 240] width 89 height 16
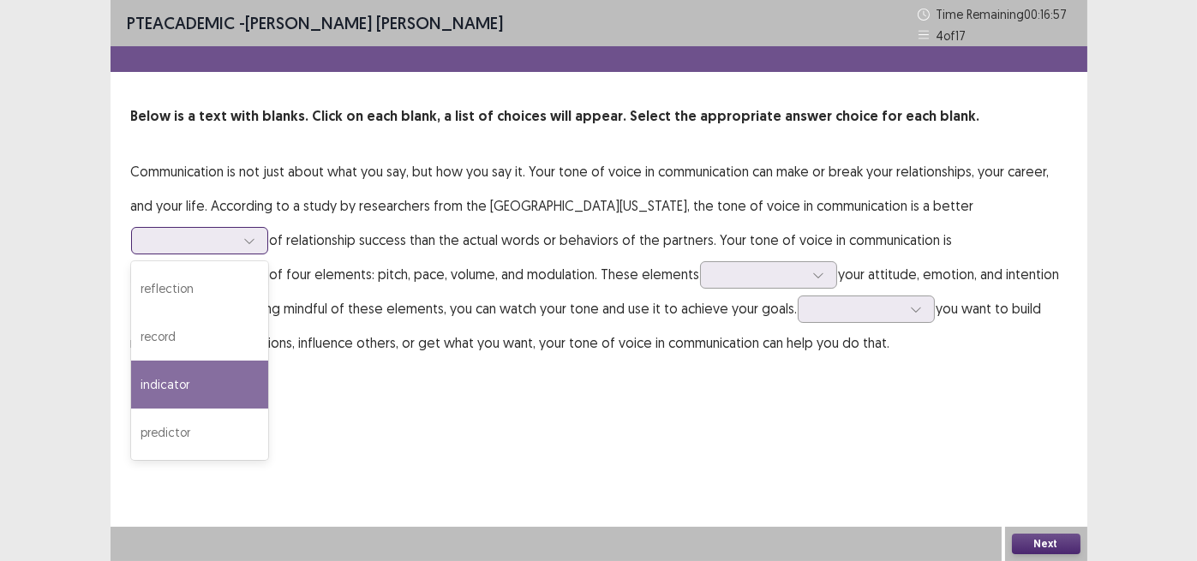
click at [171, 387] on div "indicator" at bounding box center [199, 385] width 137 height 48
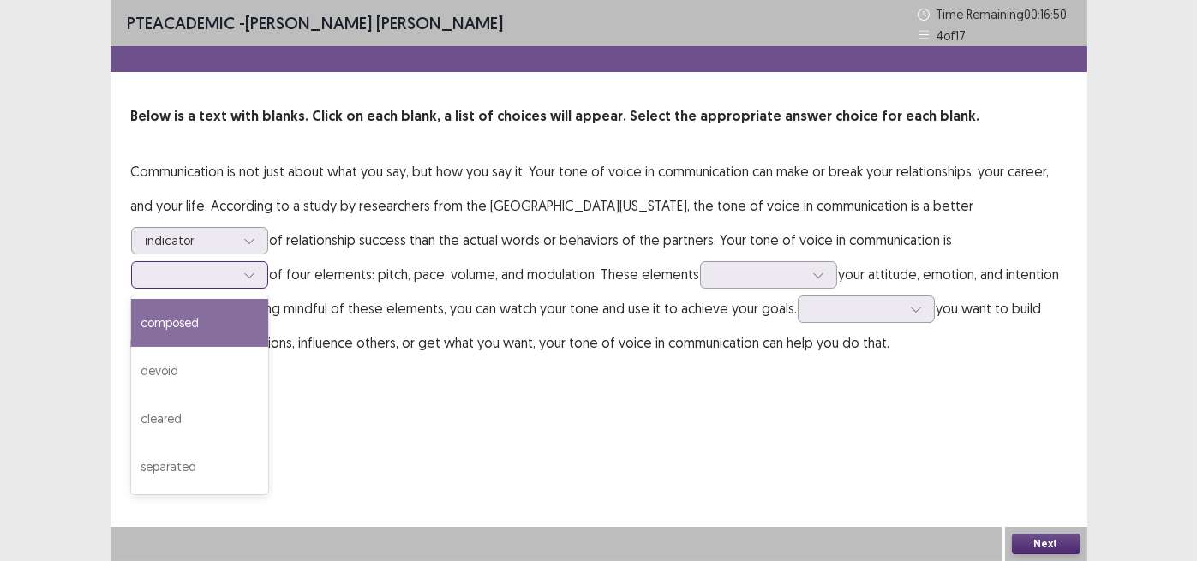
click at [180, 277] on div at bounding box center [190, 275] width 89 height 16
click at [173, 327] on div "composed" at bounding box center [199, 323] width 137 height 48
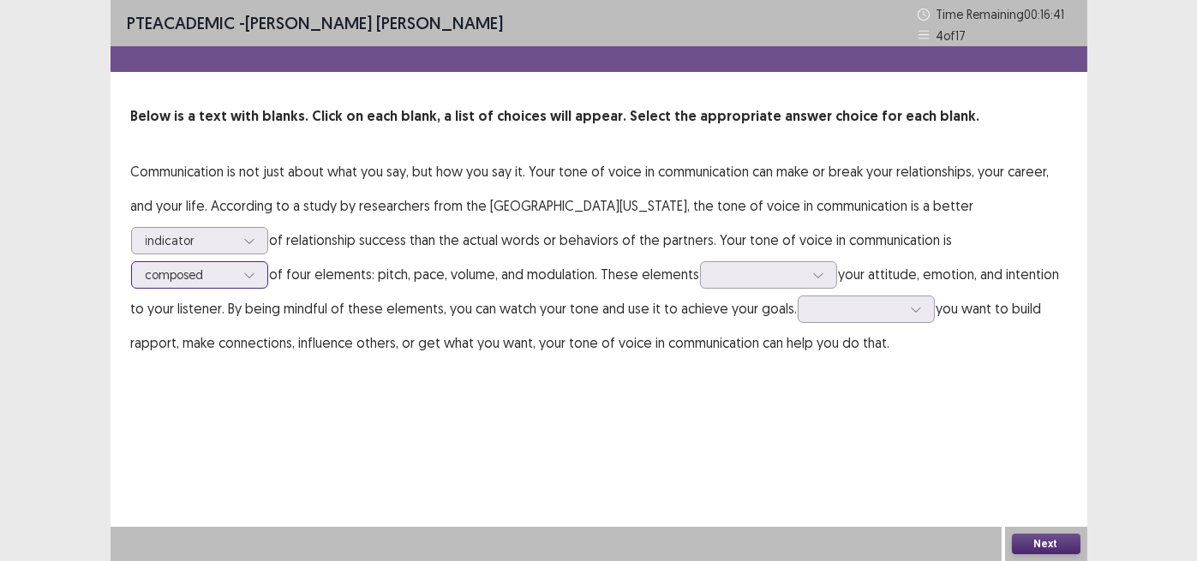
click at [172, 277] on div at bounding box center [190, 275] width 89 height 16
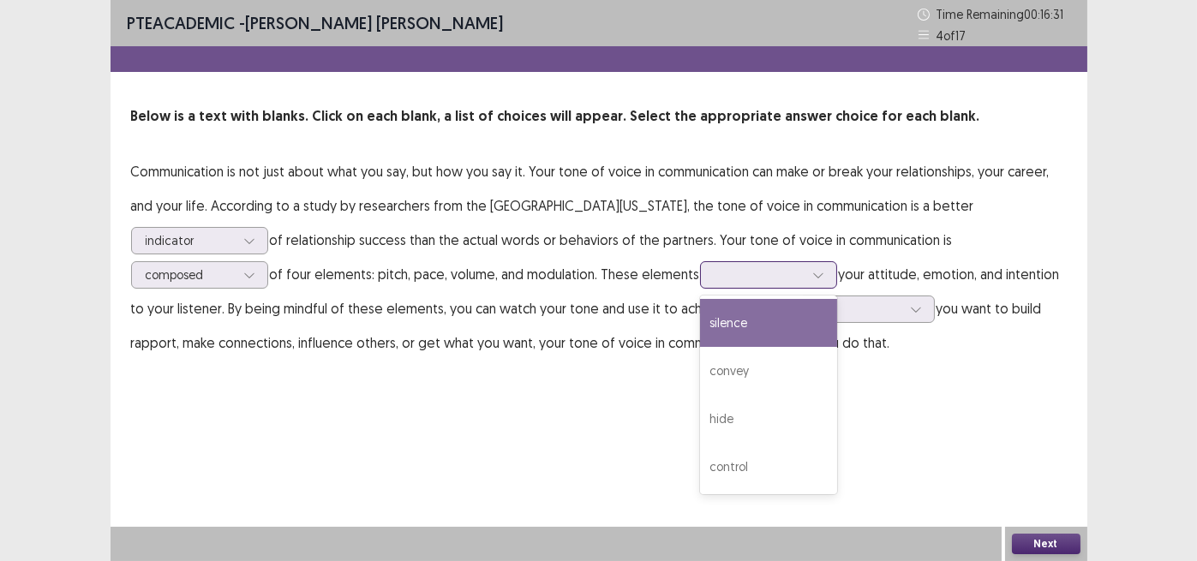
click at [741, 277] on div at bounding box center [759, 275] width 89 height 16
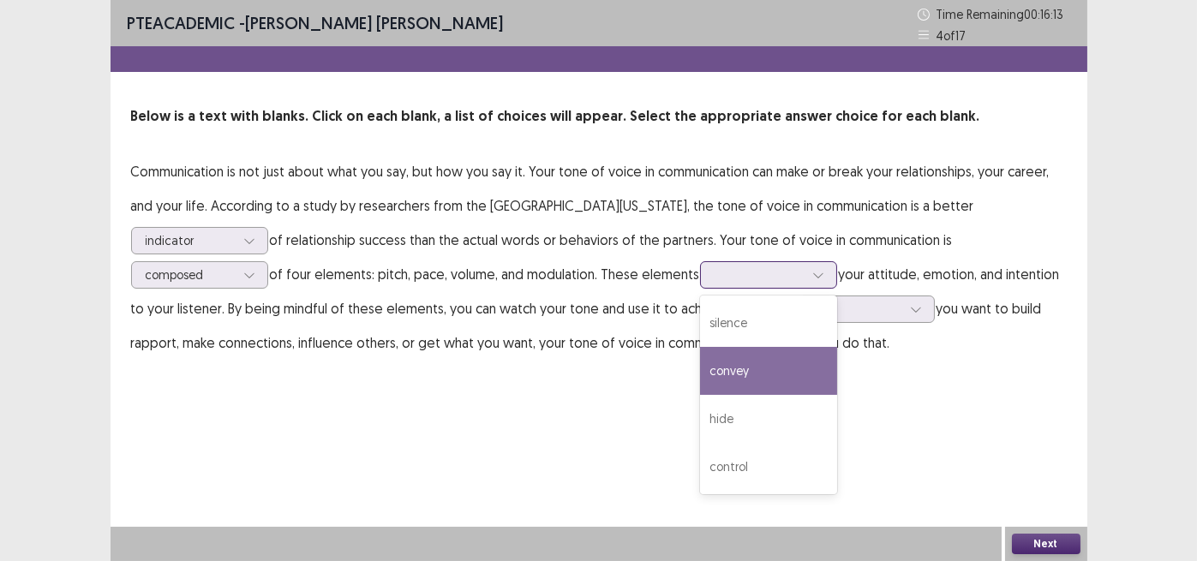
click at [741, 373] on div "convey" at bounding box center [768, 371] width 137 height 48
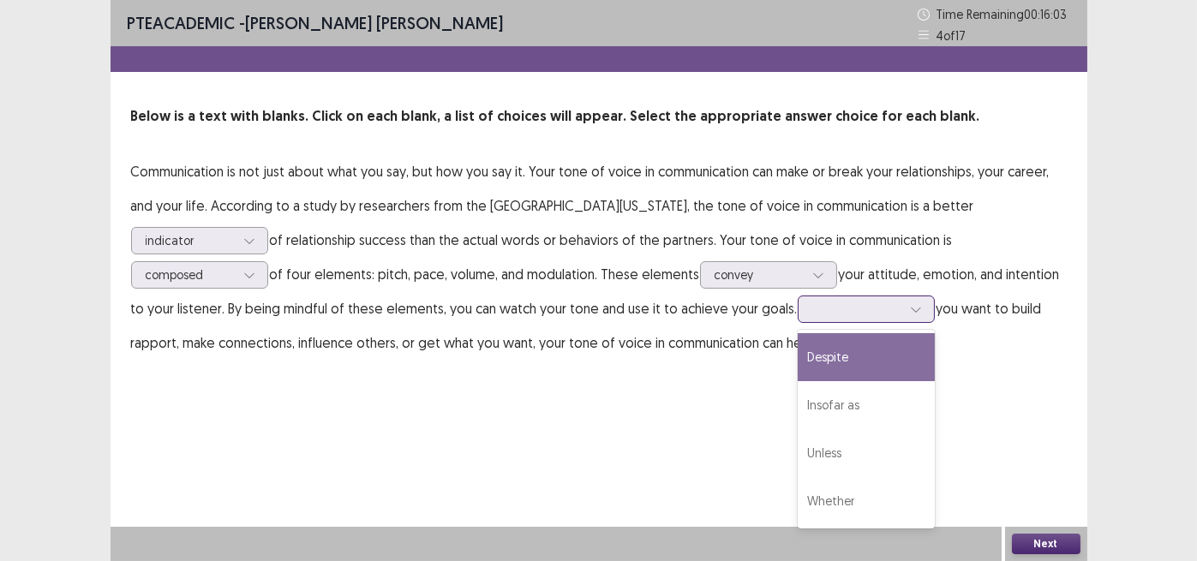
click at [880, 311] on div at bounding box center [857, 309] width 89 height 16
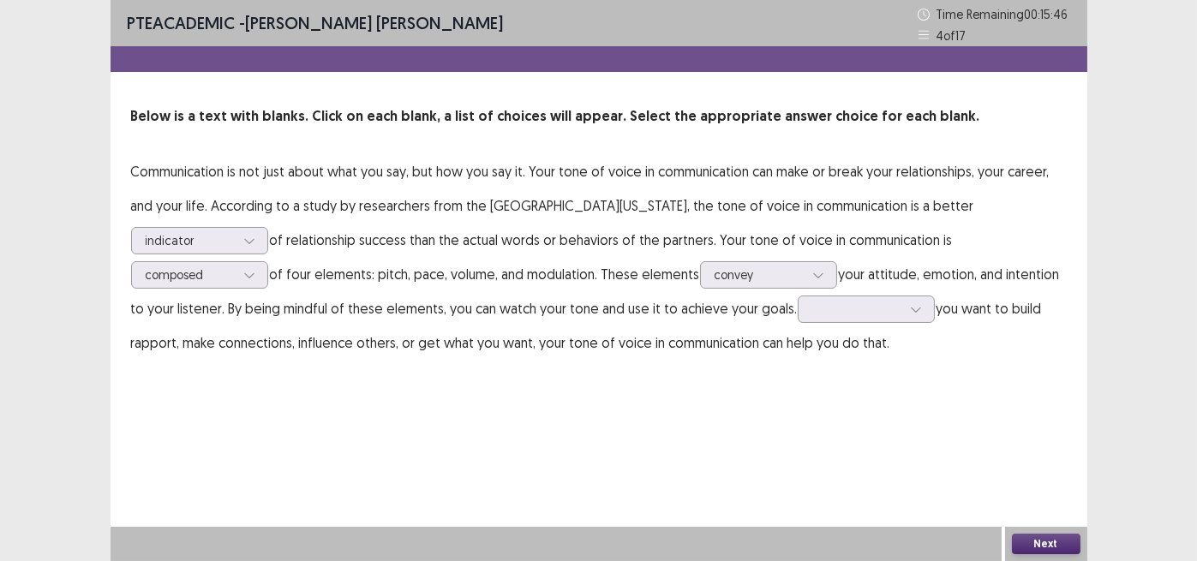
click at [603, 419] on div "PTE academic - [PERSON_NAME] [PERSON_NAME] Time Remaining 00 : 15 : 46 4 of 17 …" at bounding box center [599, 280] width 977 height 561
click at [845, 314] on div at bounding box center [857, 309] width 89 height 16
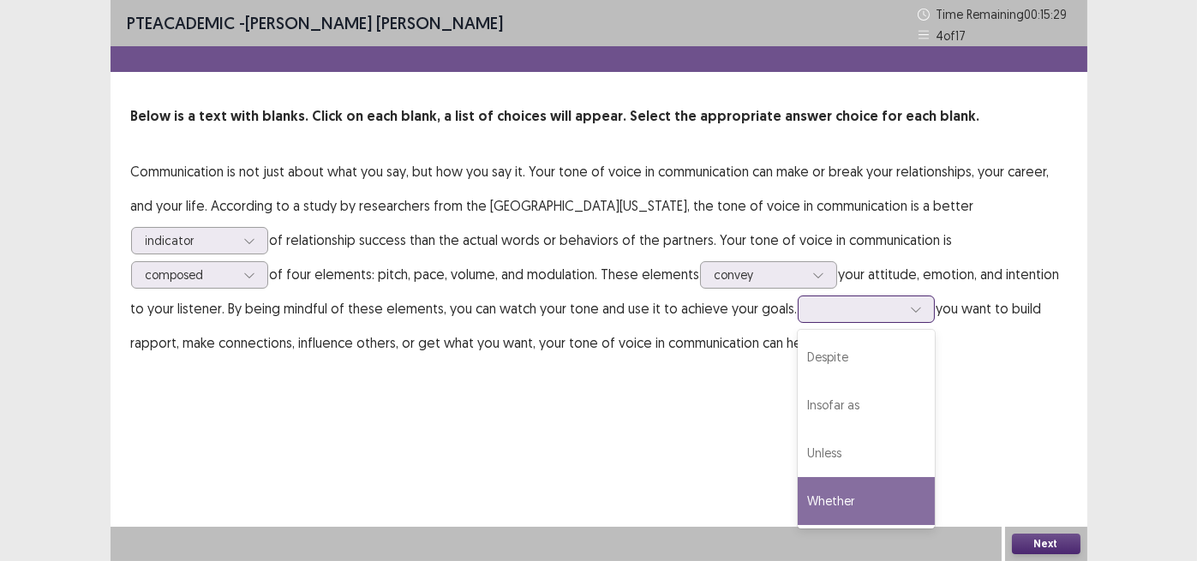
click at [851, 498] on div "Whether" at bounding box center [866, 501] width 137 height 48
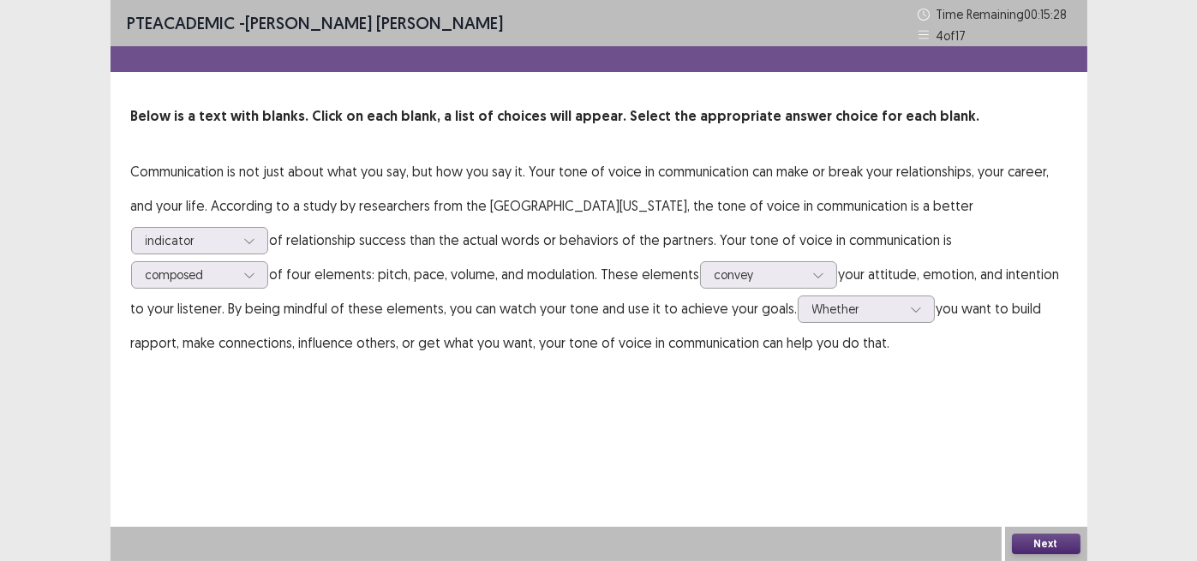
click at [1020, 545] on button "Next" at bounding box center [1046, 544] width 69 height 21
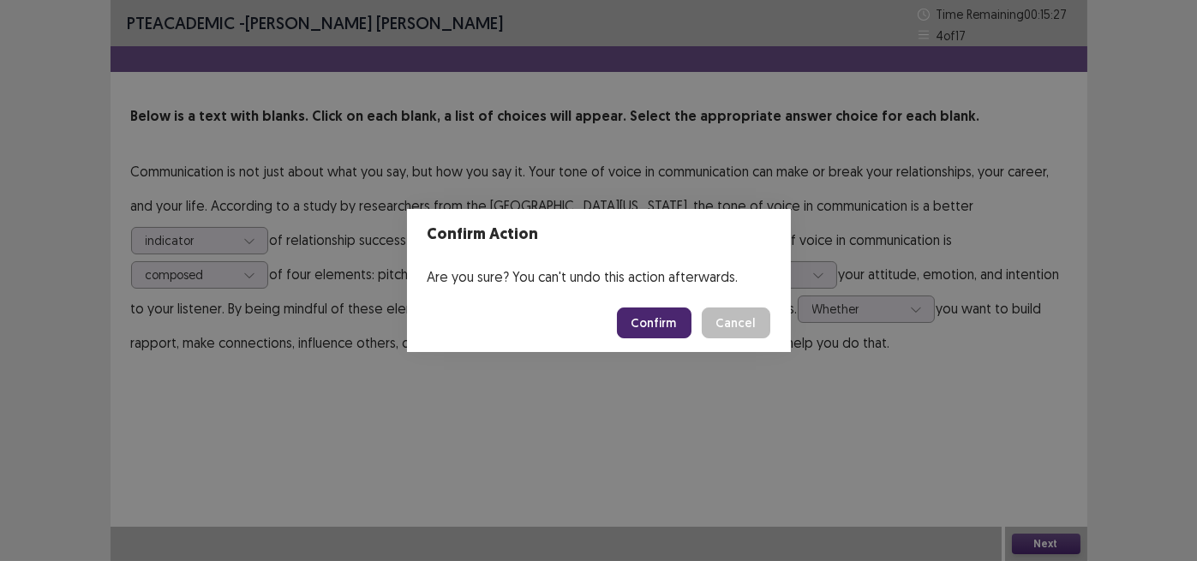
click at [675, 323] on button "Confirm" at bounding box center [654, 323] width 75 height 31
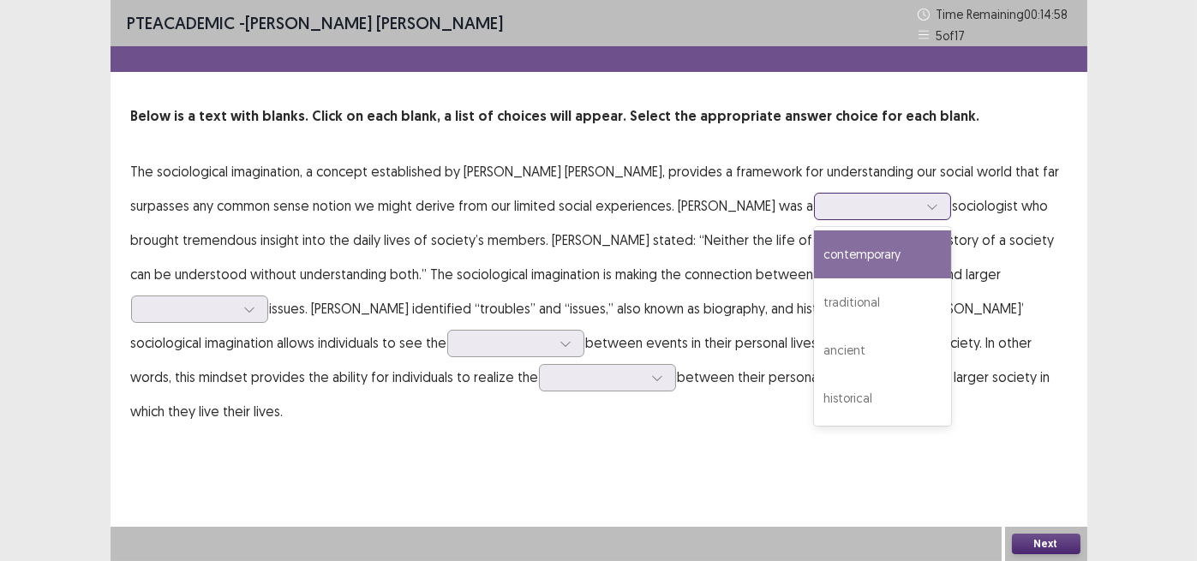
click at [829, 211] on div at bounding box center [873, 206] width 89 height 16
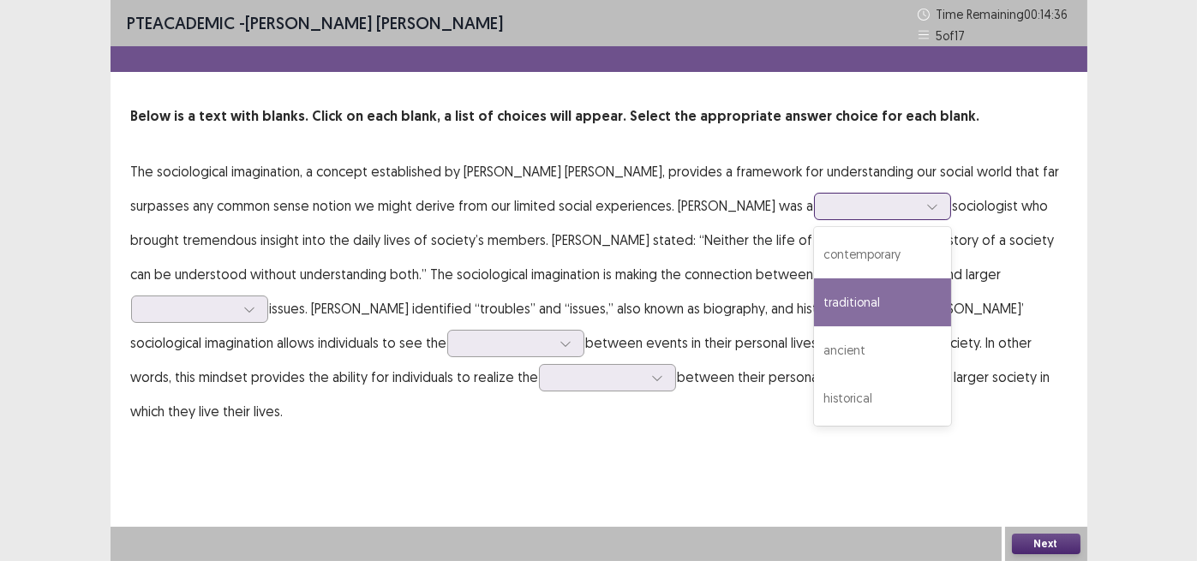
click at [814, 301] on div "traditional" at bounding box center [882, 303] width 137 height 48
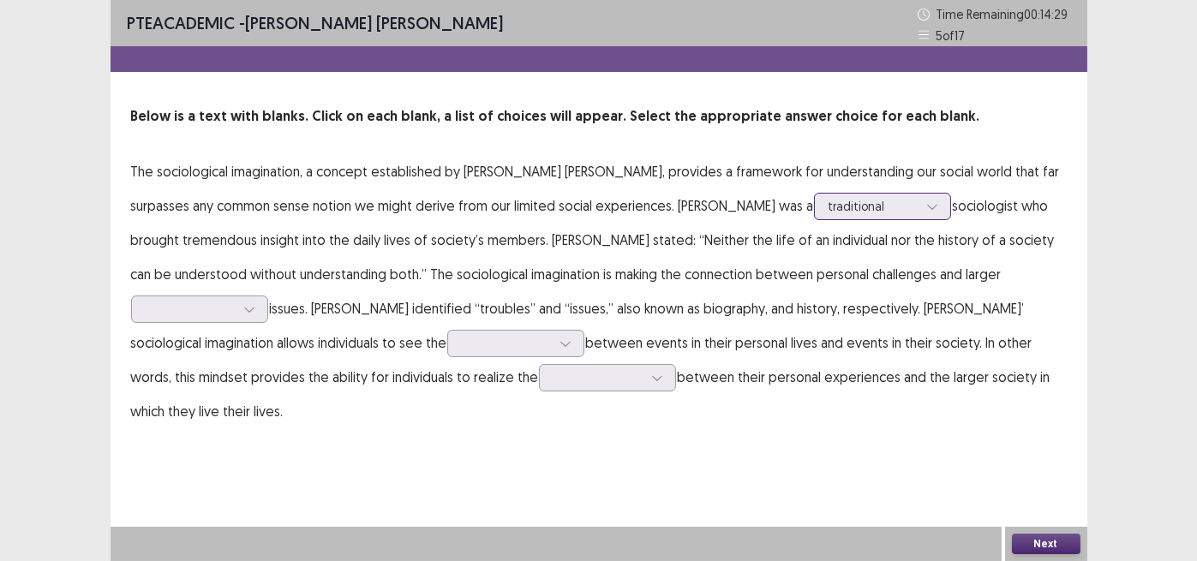
click at [829, 208] on div at bounding box center [873, 206] width 89 height 16
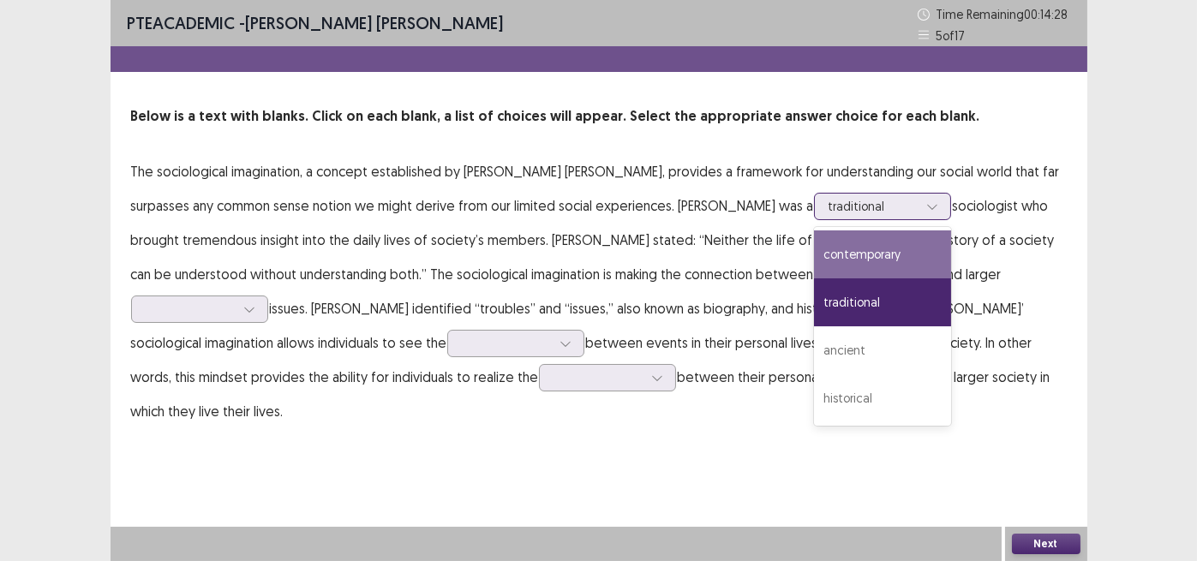
click at [814, 253] on div "contemporary" at bounding box center [882, 255] width 137 height 48
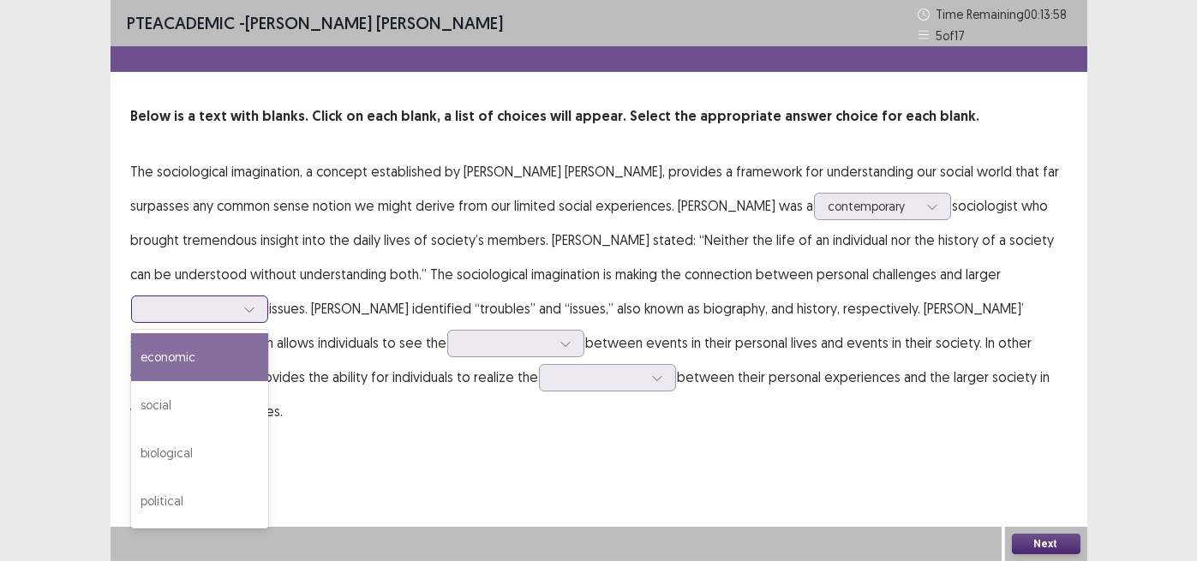
click at [235, 301] on div at bounding box center [190, 309] width 89 height 16
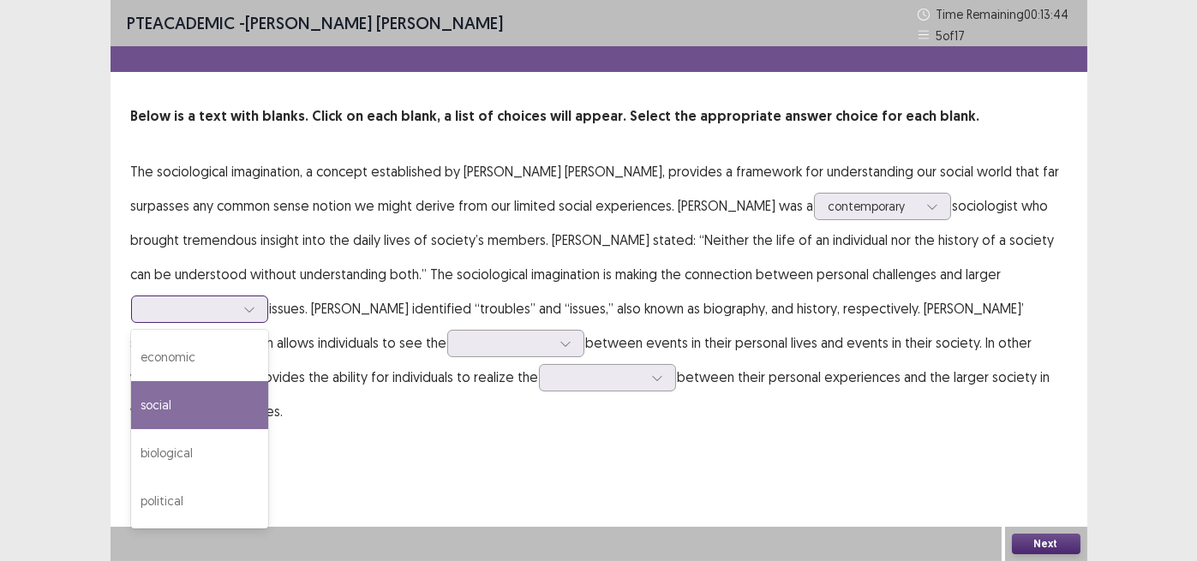
click at [268, 381] on div "social" at bounding box center [199, 405] width 137 height 48
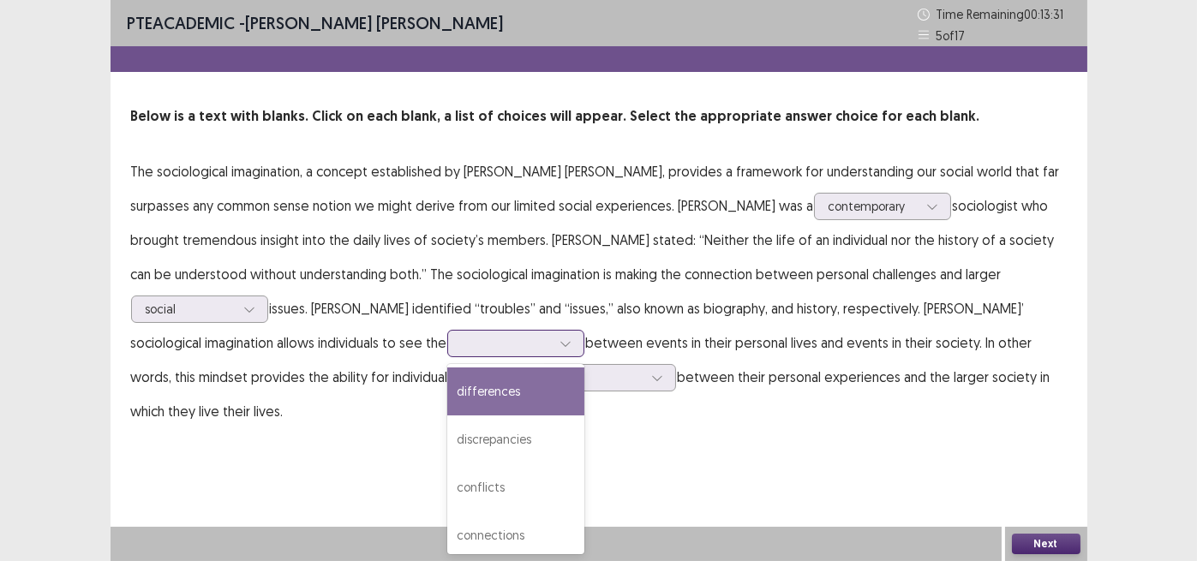
click at [462, 339] on div at bounding box center [506, 343] width 89 height 16
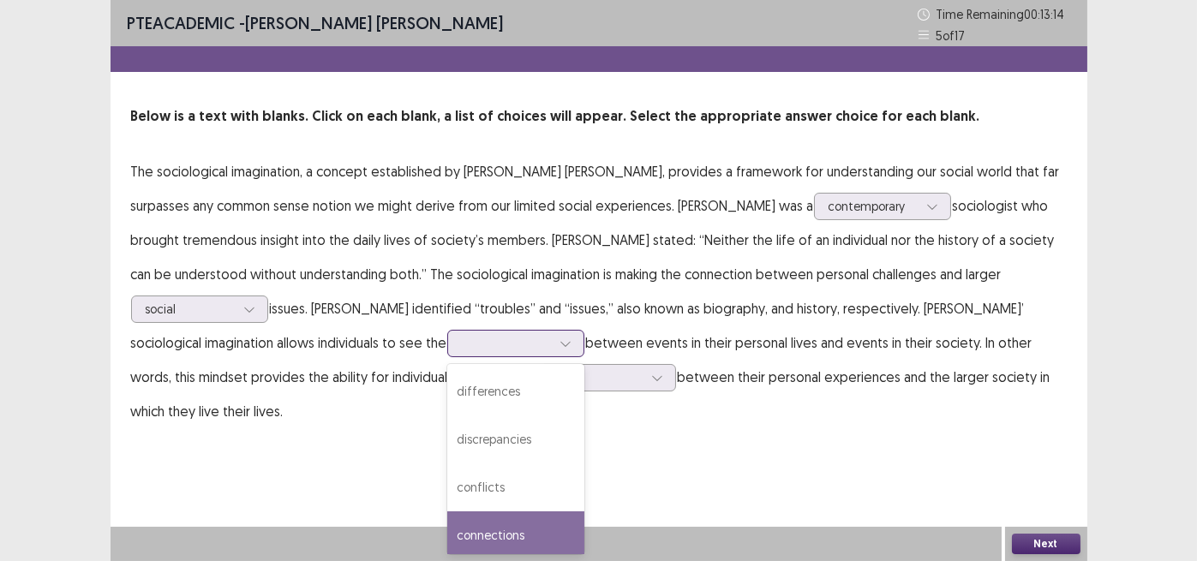
click at [447, 537] on div "connections" at bounding box center [515, 536] width 137 height 48
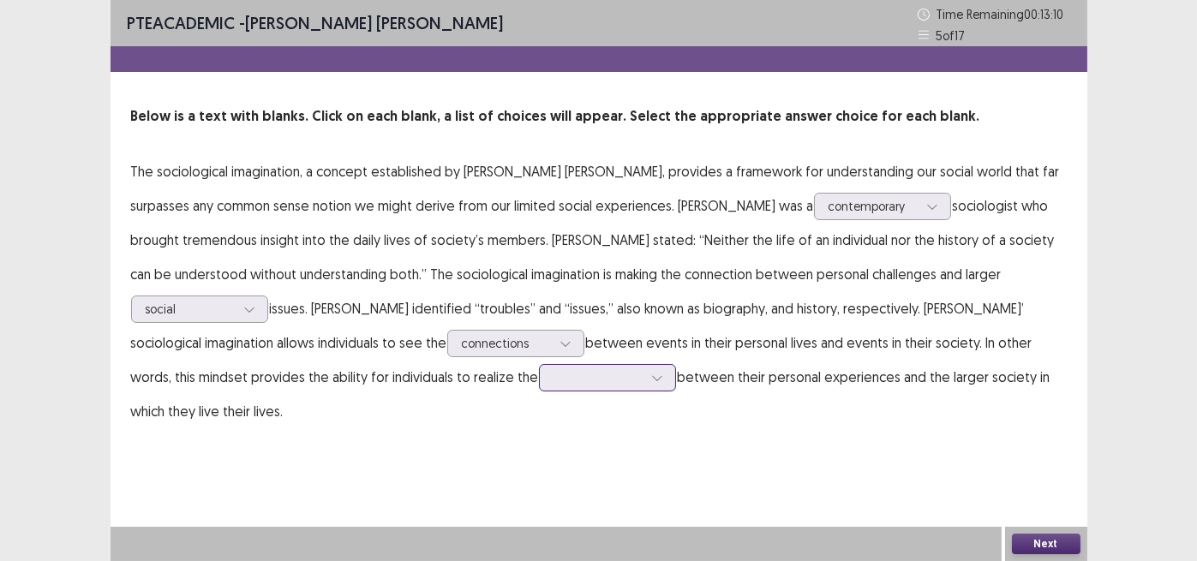
click at [554, 379] on div at bounding box center [598, 377] width 89 height 16
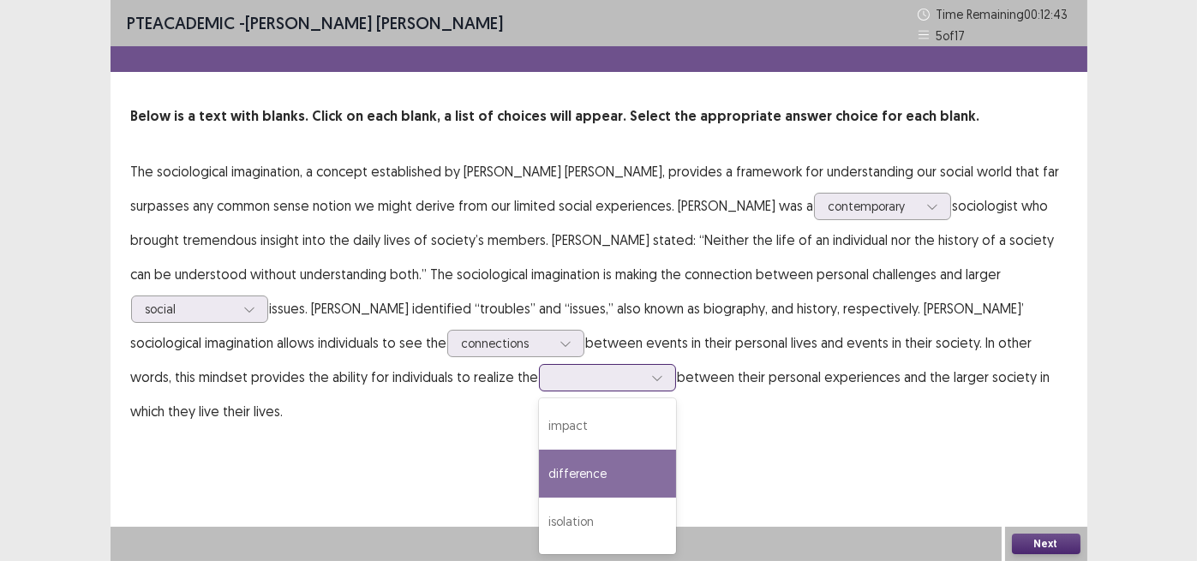
click at [539, 478] on div "difference" at bounding box center [607, 474] width 137 height 48
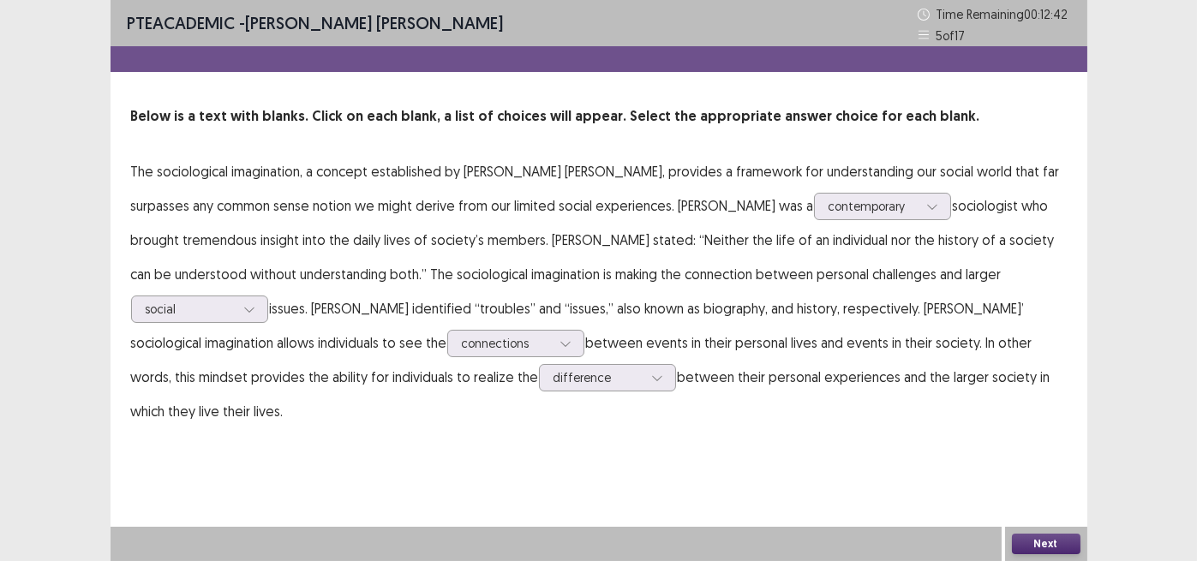
click at [1051, 544] on button "Next" at bounding box center [1046, 544] width 69 height 21
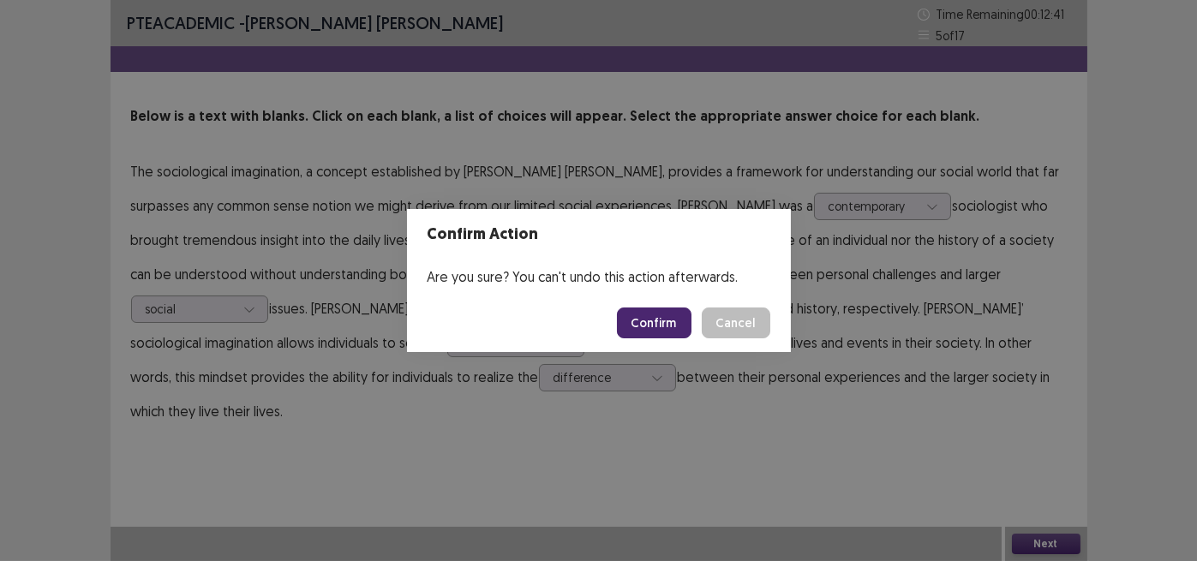
click at [666, 327] on button "Confirm" at bounding box center [654, 323] width 75 height 31
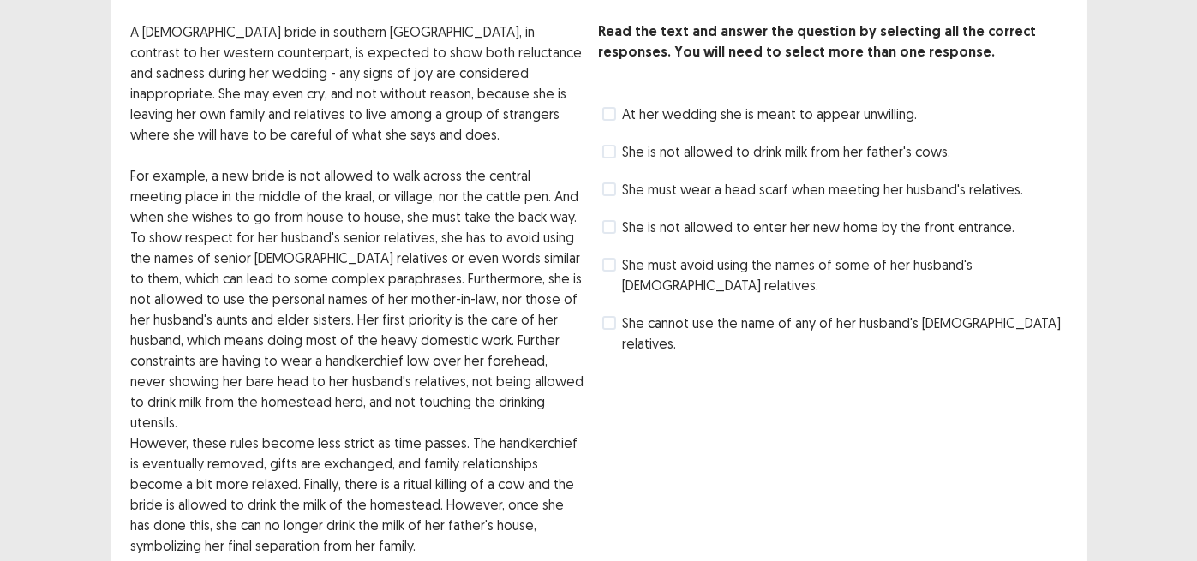
scroll to position [86, 0]
click at [604, 193] on span at bounding box center [610, 189] width 14 height 14
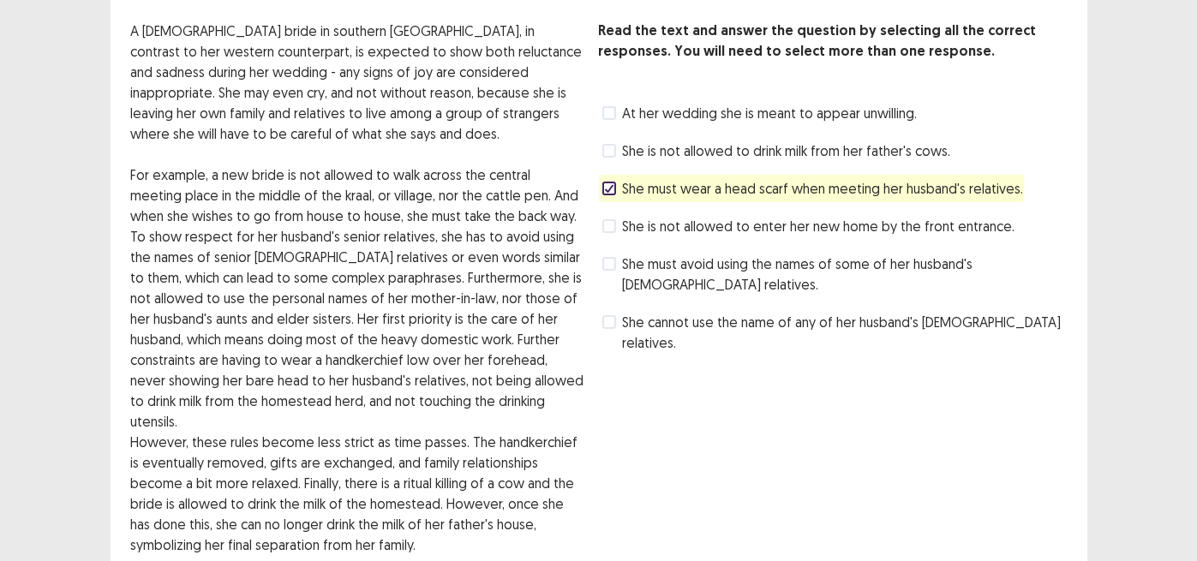
click at [611, 225] on span at bounding box center [610, 226] width 14 height 14
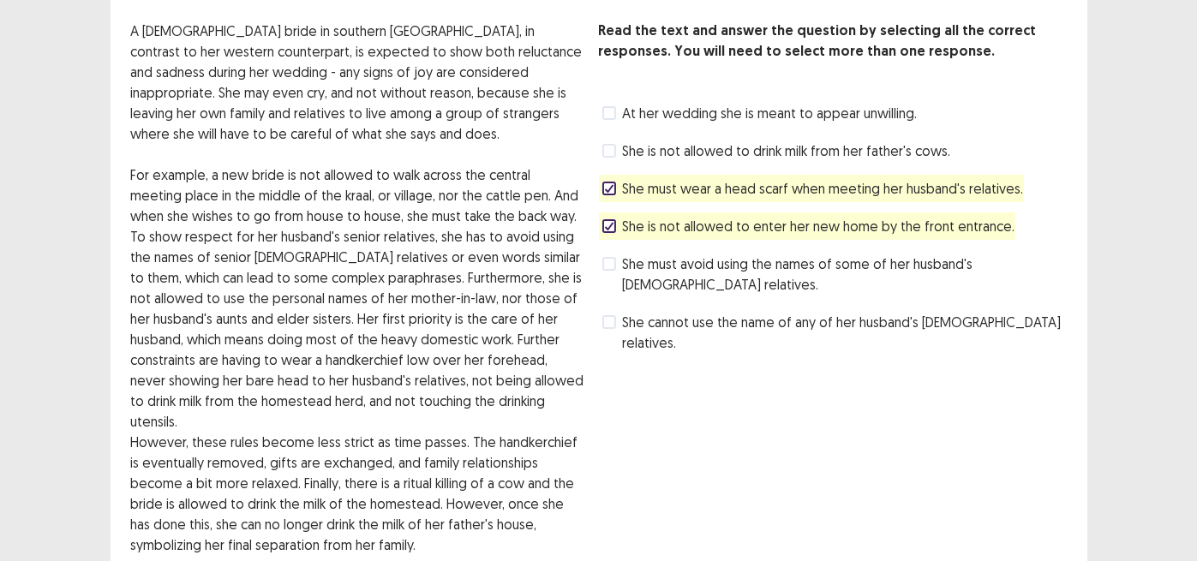
scroll to position [218, 0]
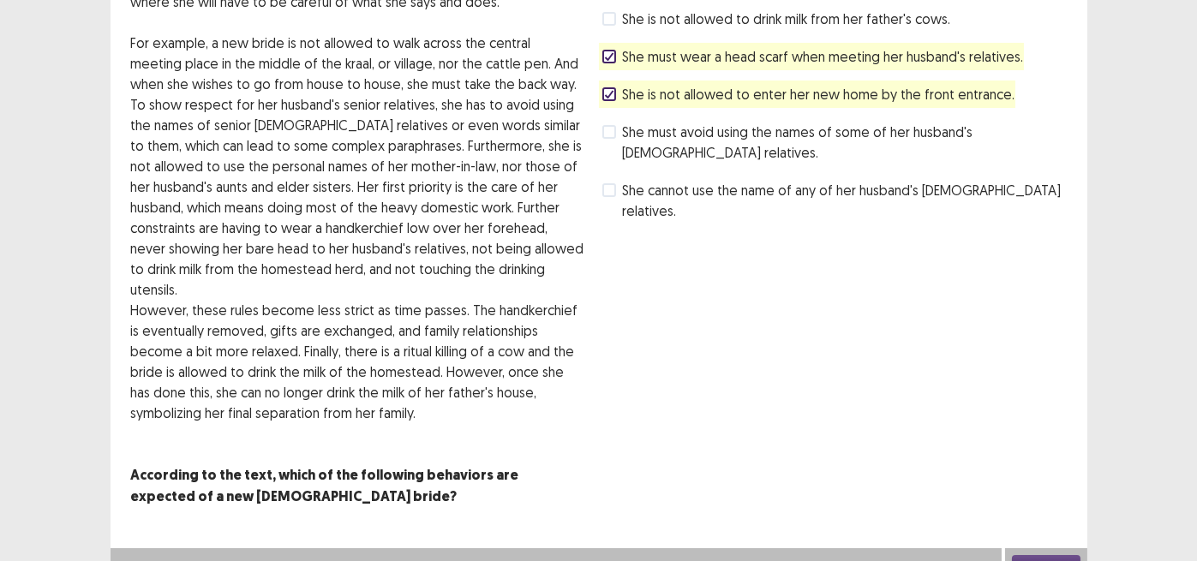
click at [1067, 555] on button "Next" at bounding box center [1046, 565] width 69 height 21
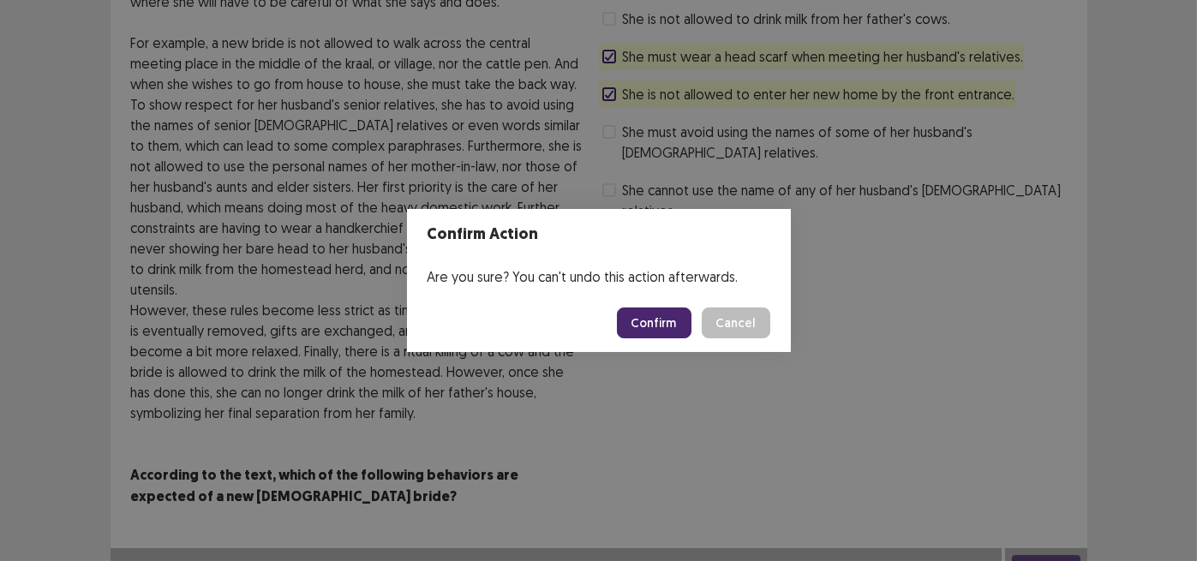
click at [663, 321] on button "Confirm" at bounding box center [654, 323] width 75 height 31
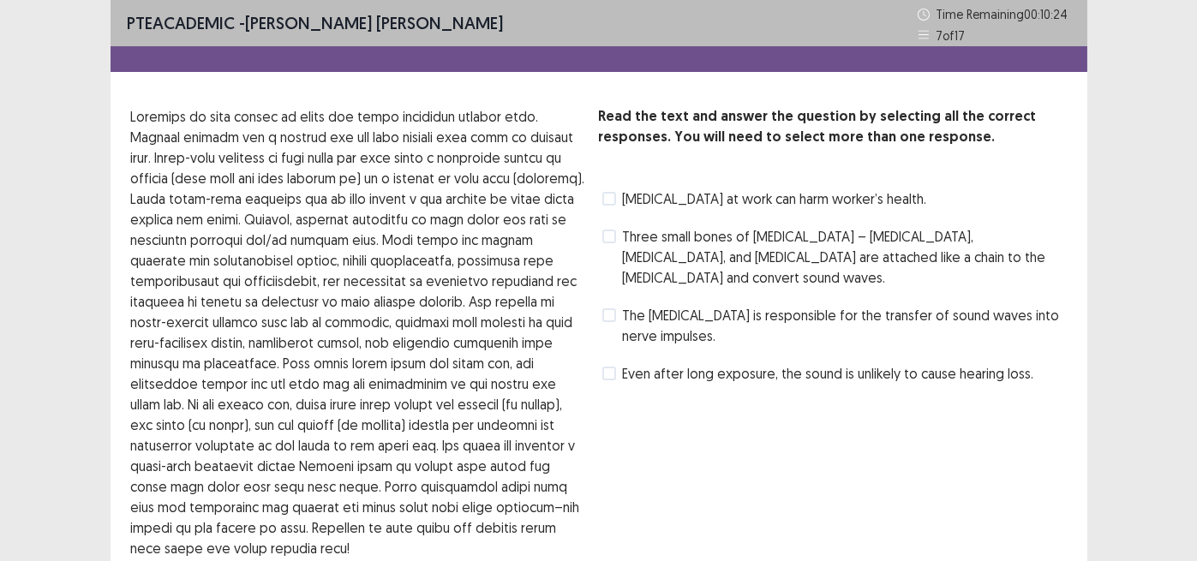
click at [612, 309] on span at bounding box center [610, 316] width 14 height 14
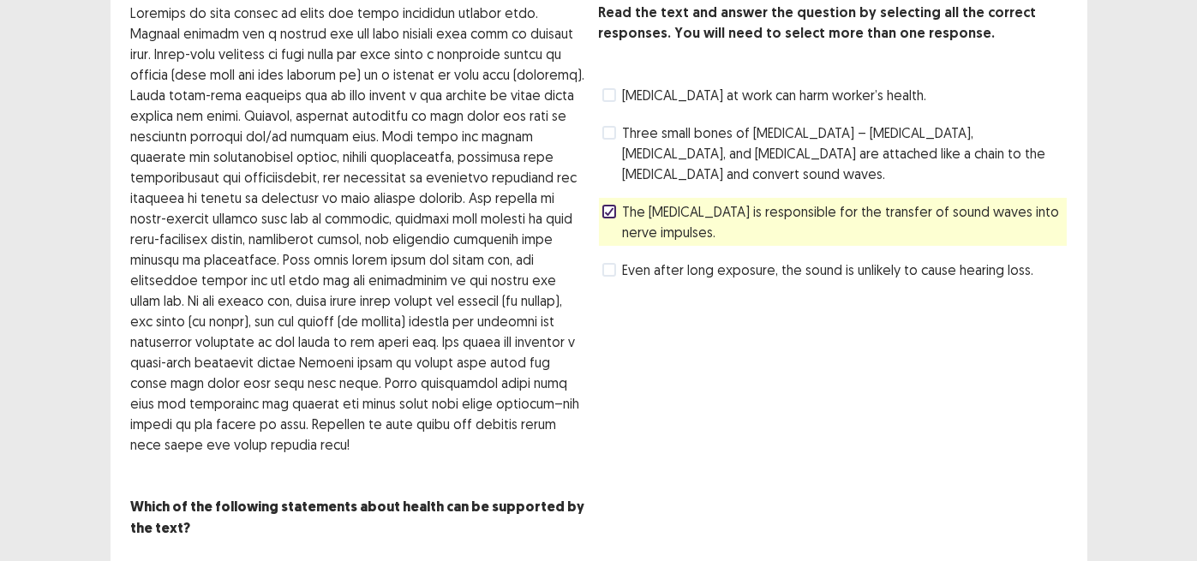
scroll to position [156, 0]
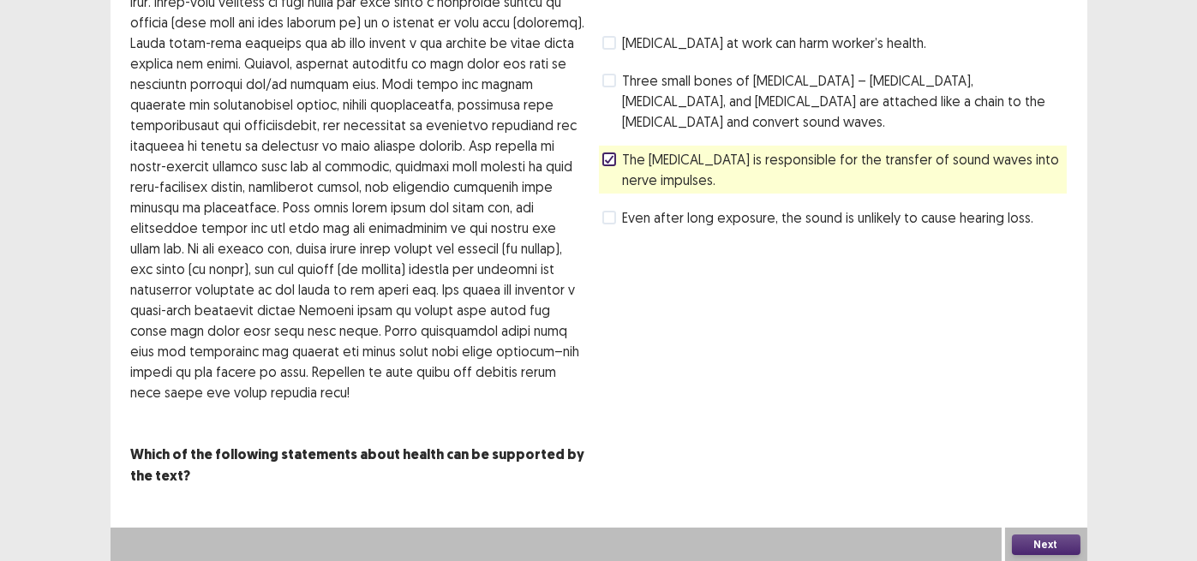
click at [1042, 544] on button "Next" at bounding box center [1046, 545] width 69 height 21
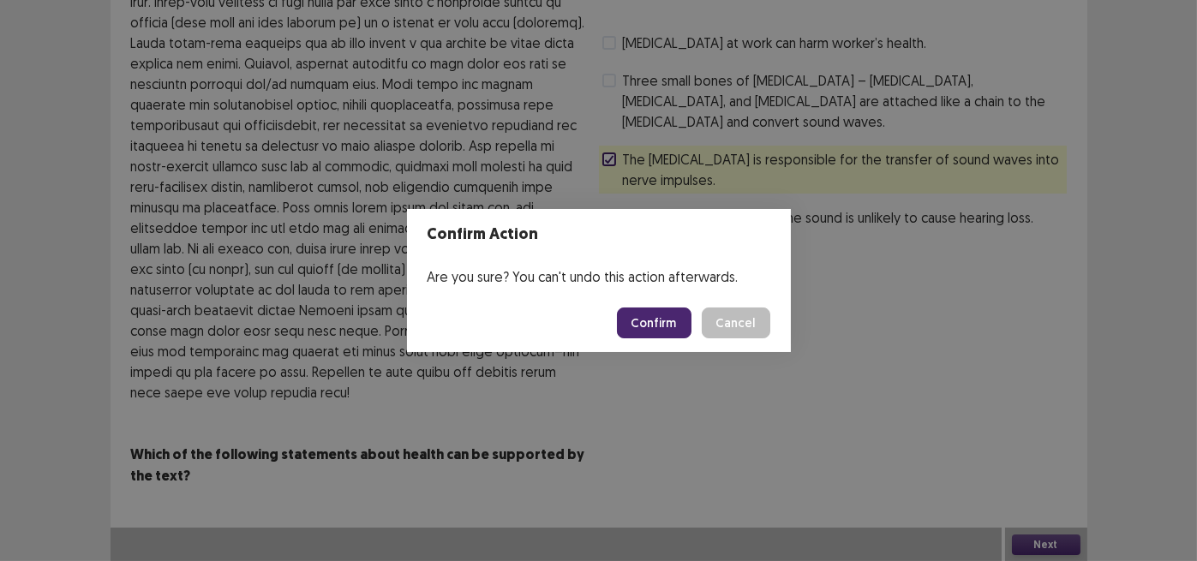
click at [635, 323] on button "Confirm" at bounding box center [654, 323] width 75 height 31
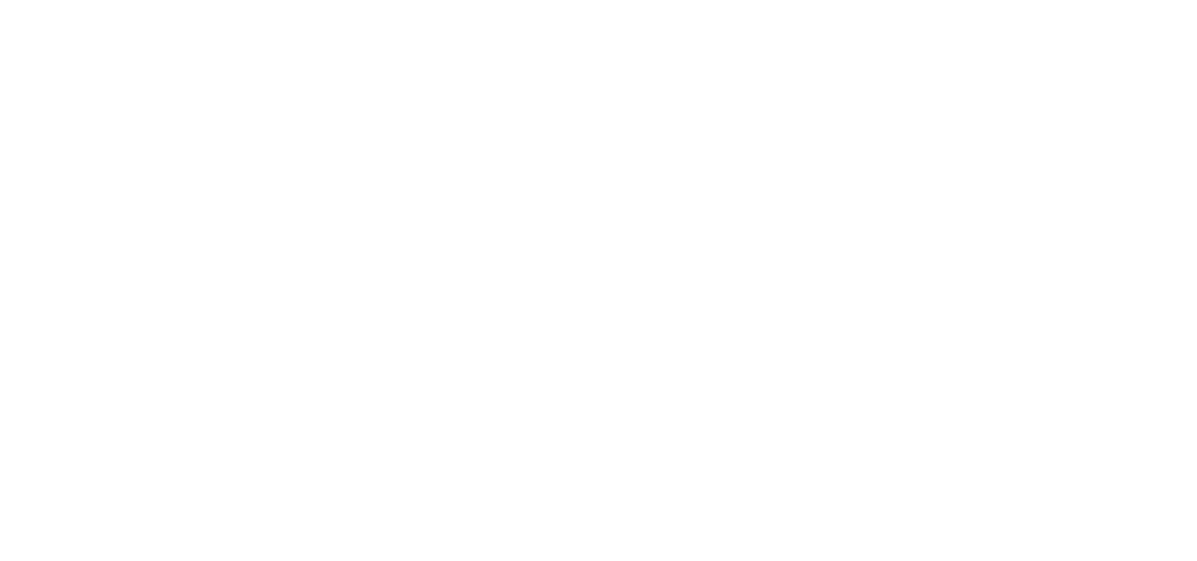
scroll to position [0, 0]
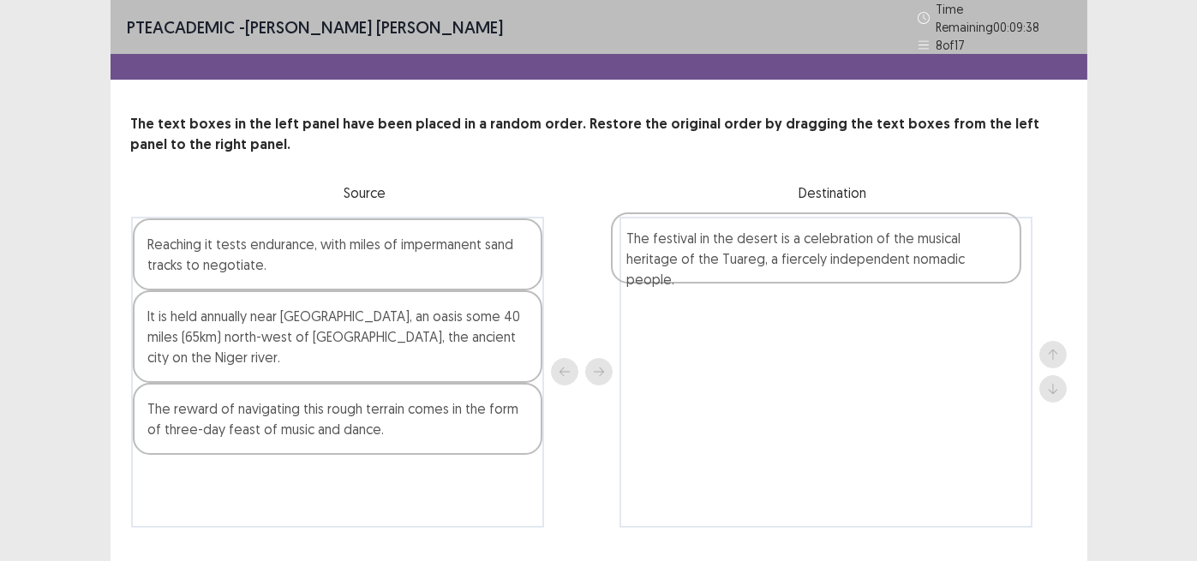
drag, startPoint x: 255, startPoint y: 400, endPoint x: 741, endPoint y: 259, distance: 506.9
click at [741, 259] on div "Reaching it tests endurance, with miles of impermanent sand tracks to negotiate…" at bounding box center [599, 372] width 936 height 311
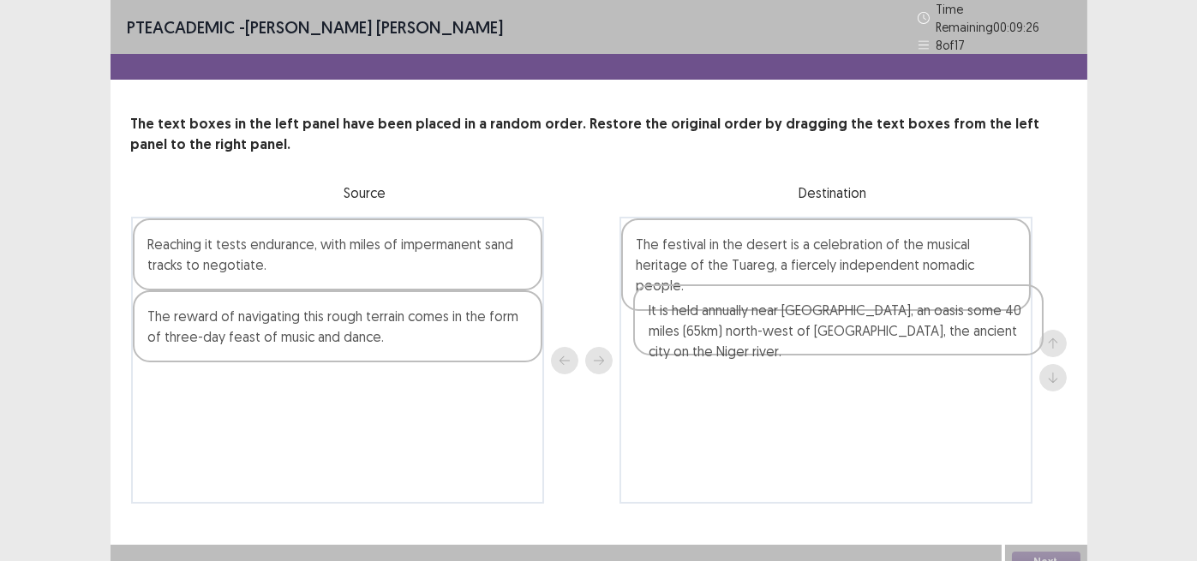
drag, startPoint x: 213, startPoint y: 325, endPoint x: 722, endPoint y: 326, distance: 509.1
click at [727, 330] on div "Reaching it tests endurance, with miles of impermanent sand tracks to negotiate…" at bounding box center [599, 360] width 936 height 287
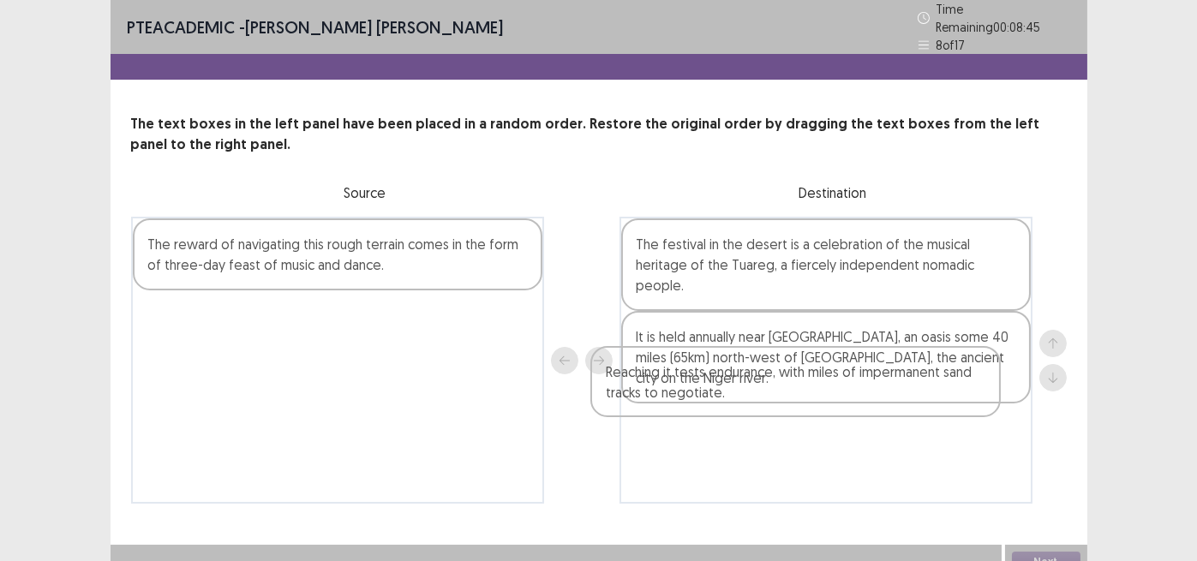
drag, startPoint x: 195, startPoint y: 251, endPoint x: 251, endPoint y: 277, distance: 61.4
click at [654, 386] on div "Reaching it tests endurance, with miles of impermanent sand tracks to negotiate…" at bounding box center [599, 360] width 936 height 287
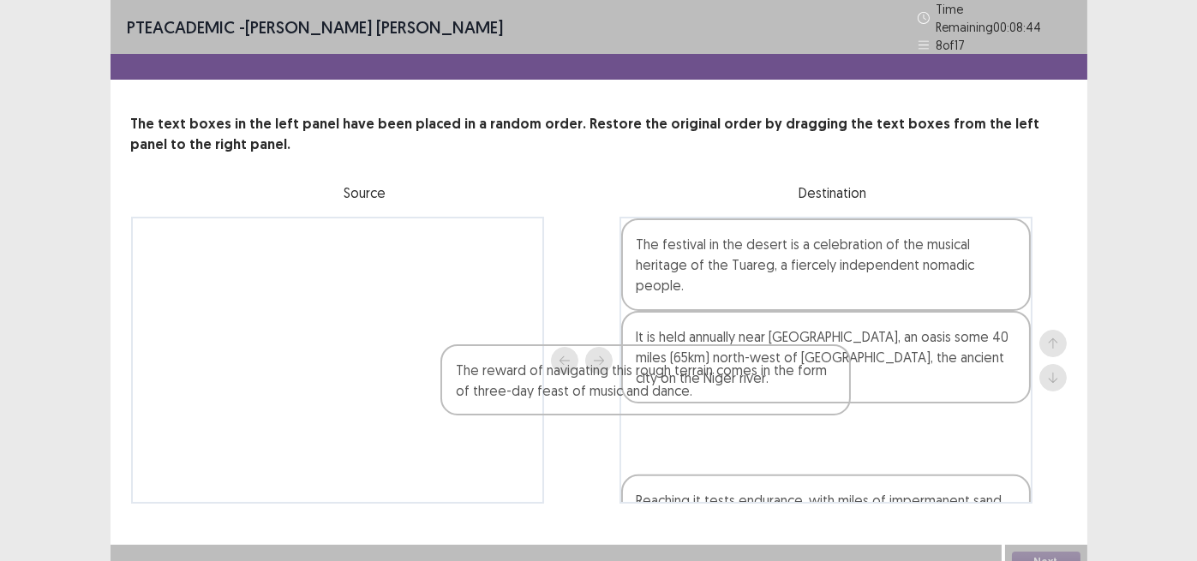
scroll to position [9, 0]
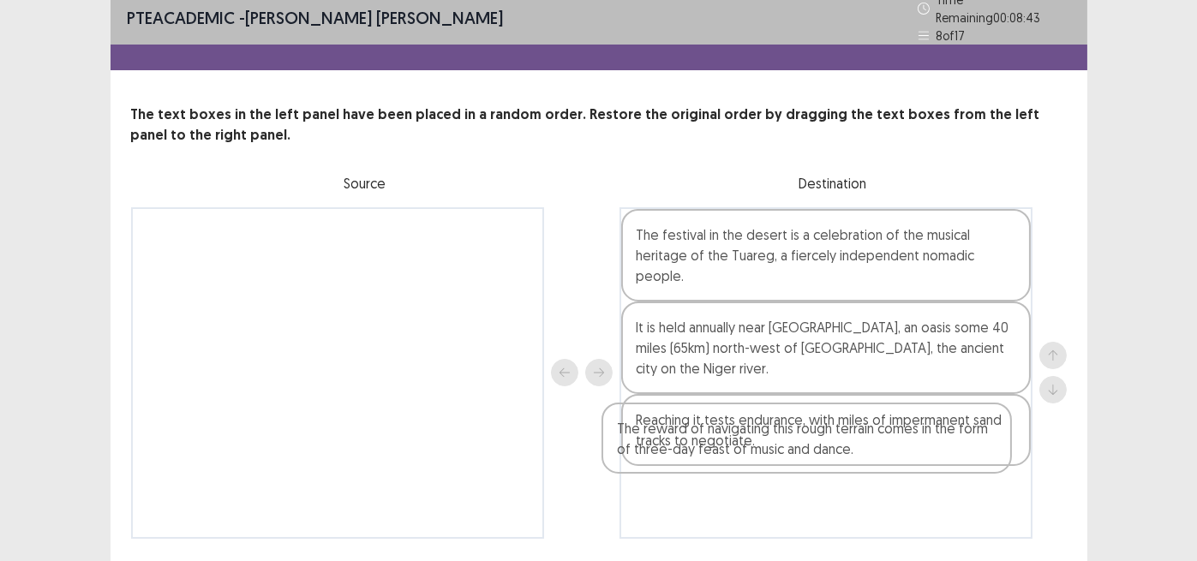
drag, startPoint x: 216, startPoint y: 249, endPoint x: 693, endPoint y: 447, distance: 516.5
click at [693, 447] on div "The reward of navigating this rough terrain comes in the form of three-day feas…" at bounding box center [599, 373] width 936 height 332
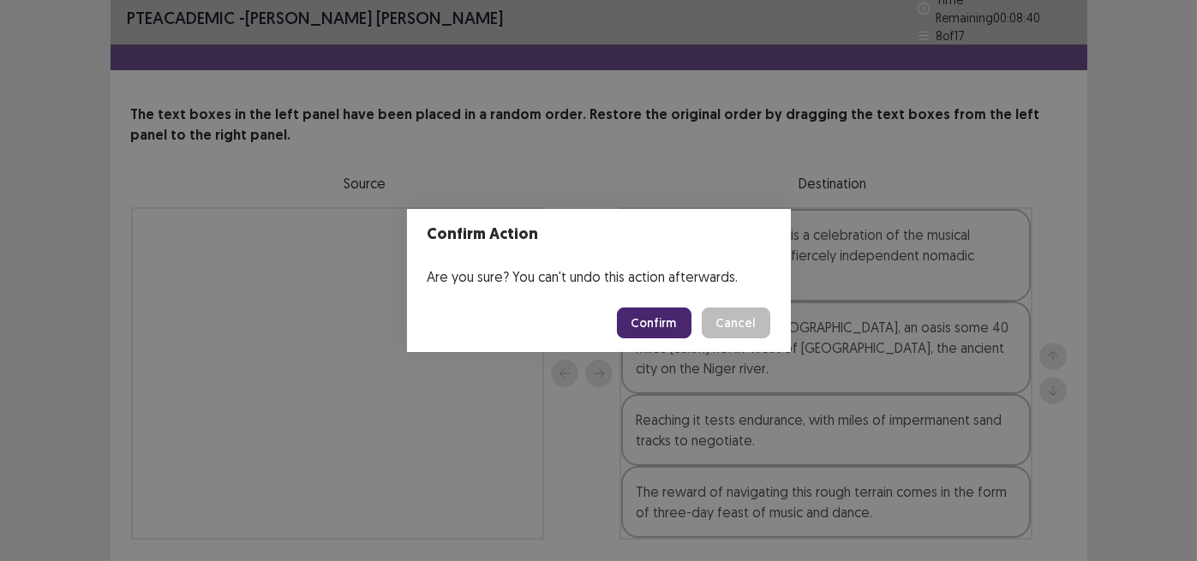
click at [656, 316] on button "Confirm" at bounding box center [654, 323] width 75 height 31
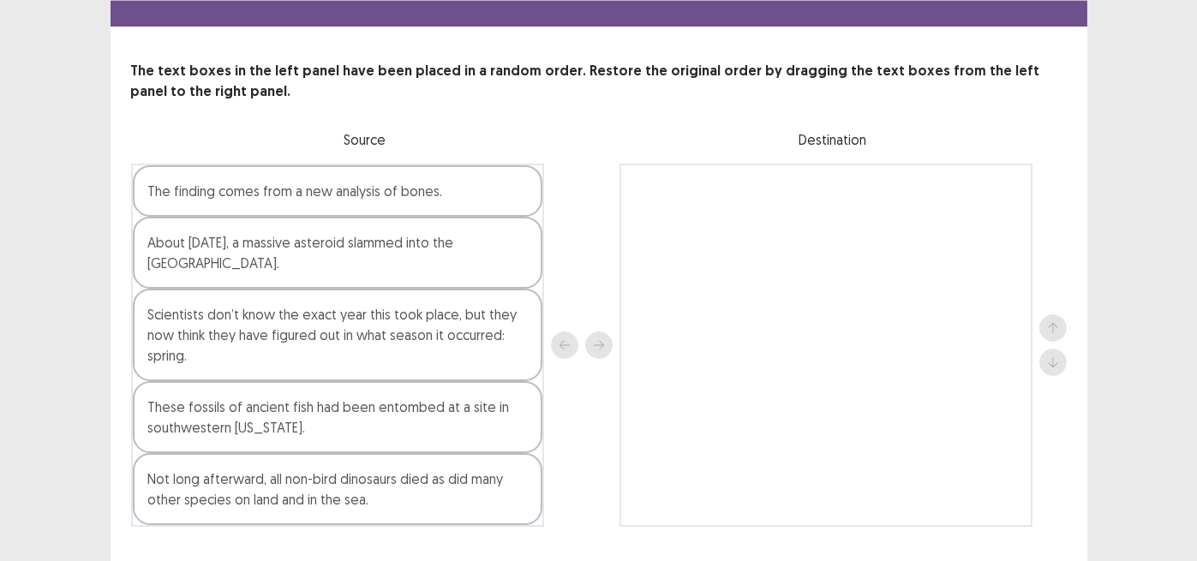
scroll to position [81, 0]
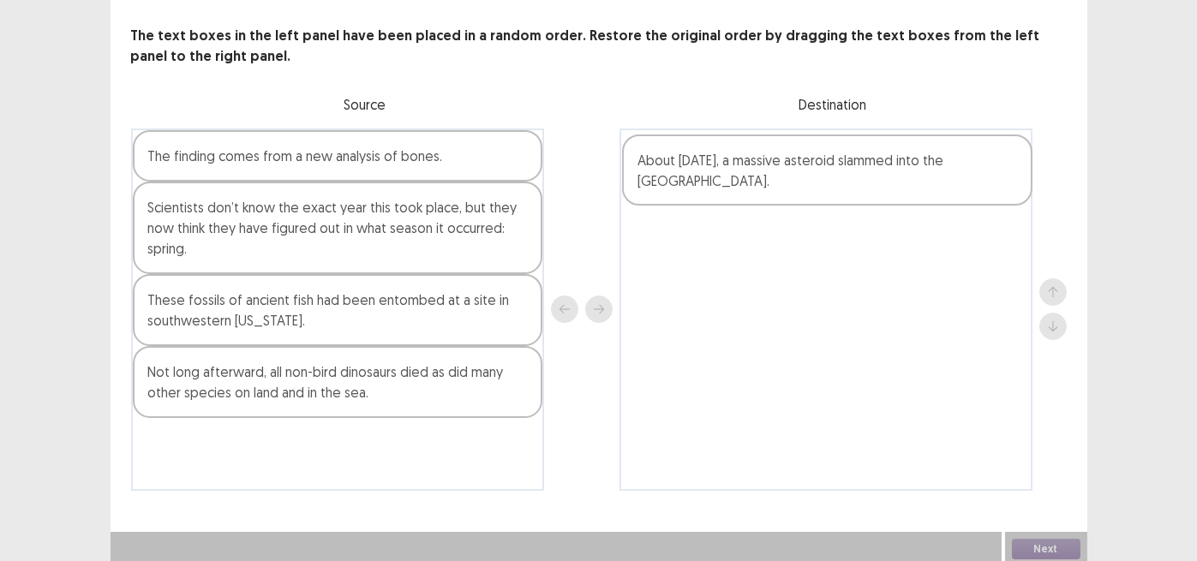
drag, startPoint x: 183, startPoint y: 220, endPoint x: 681, endPoint y: 177, distance: 499.0
click at [681, 177] on div "The finding comes from a new analysis of bones. About [DATE], a massive asteroi…" at bounding box center [599, 310] width 936 height 363
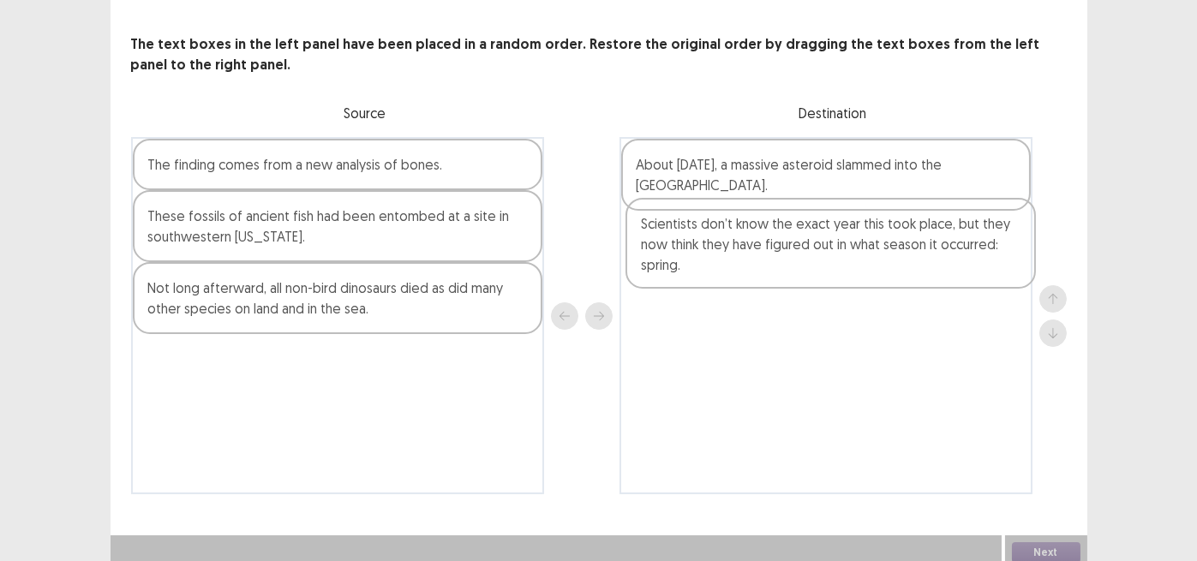
drag, startPoint x: 310, startPoint y: 240, endPoint x: 811, endPoint y: 257, distance: 500.8
click at [811, 257] on div "The finding comes from a new analysis of bones. Scientists don’t know the exact…" at bounding box center [599, 315] width 936 height 357
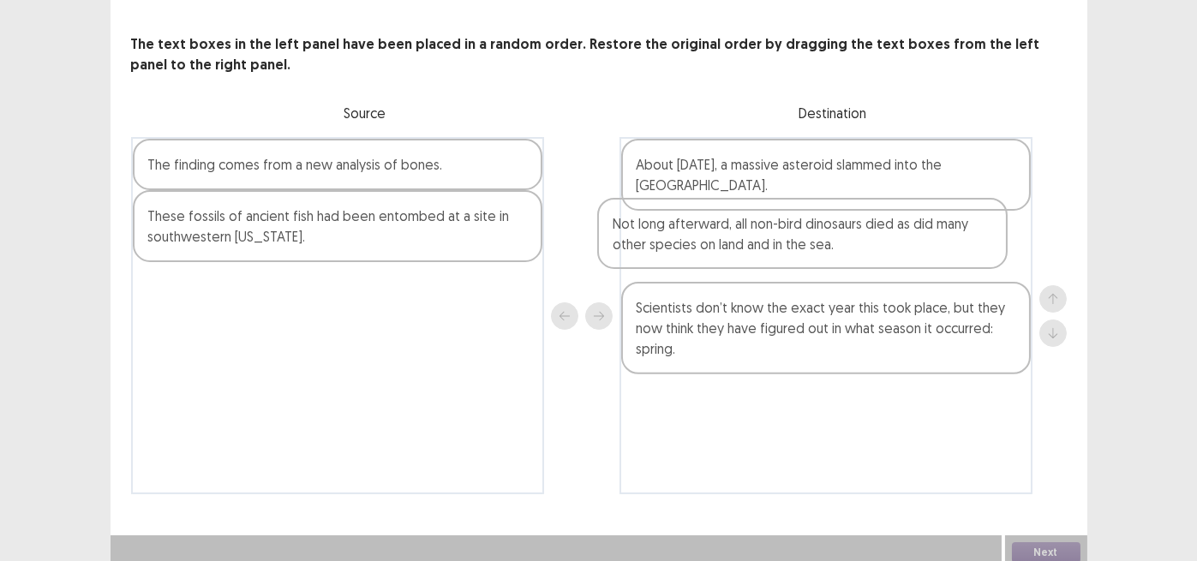
drag, startPoint x: 354, startPoint y: 296, endPoint x: 825, endPoint y: 241, distance: 473.7
click at [825, 241] on div "The finding comes from a new analysis of bones. These fossils of ancient fish h…" at bounding box center [599, 315] width 936 height 357
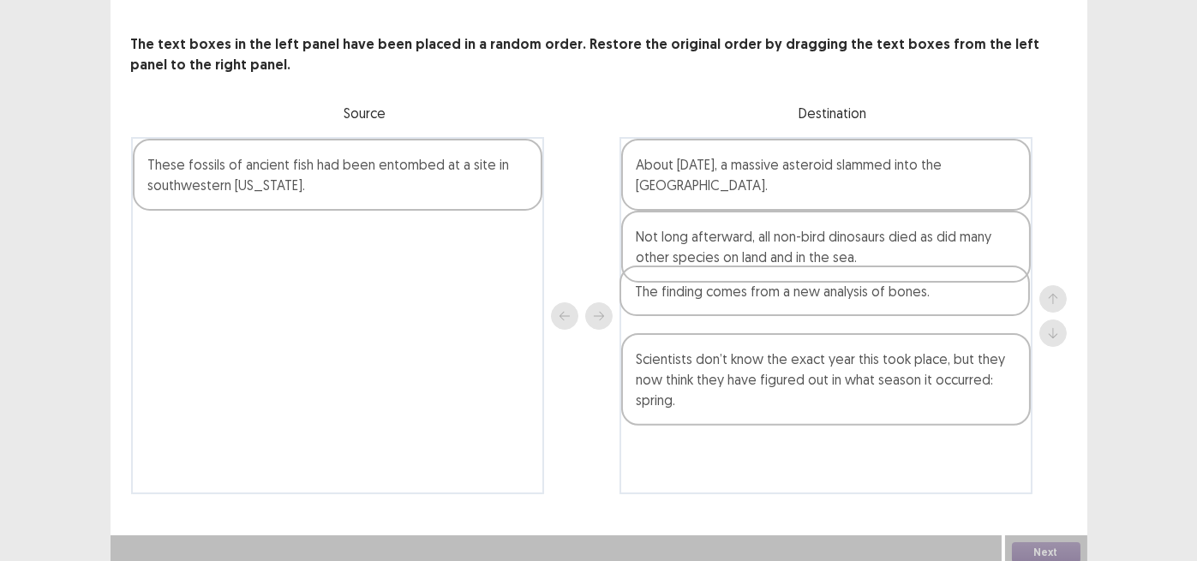
drag, startPoint x: 307, startPoint y: 165, endPoint x: 800, endPoint y: 303, distance: 511.8
click at [800, 303] on div "The finding comes from a new analysis of bones. These fossils of ancient fish h…" at bounding box center [599, 315] width 936 height 357
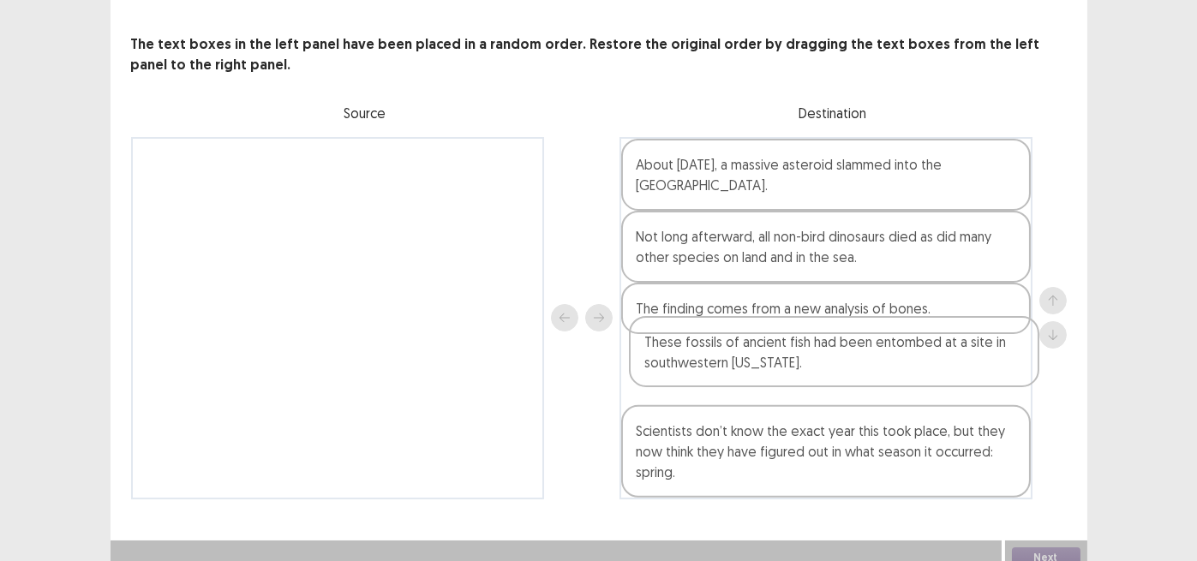
drag, startPoint x: 217, startPoint y: 178, endPoint x: 713, endPoint y: 365, distance: 530.3
click at [718, 366] on div "These fossils of ancient fish had been entombed at a site in southwestern [US_S…" at bounding box center [599, 318] width 936 height 363
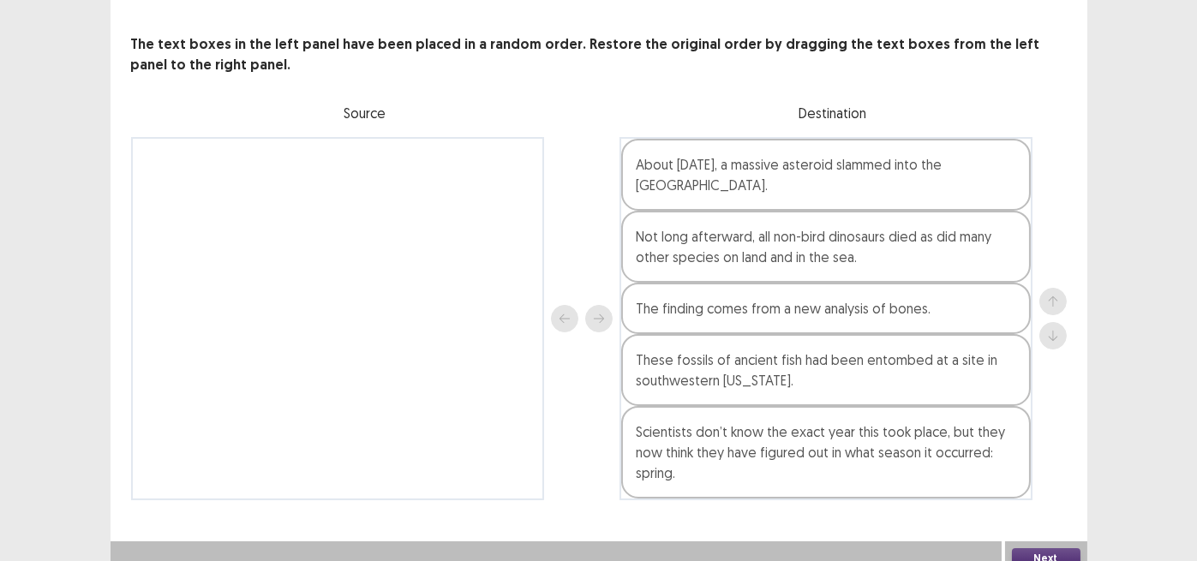
scroll to position [81, 0]
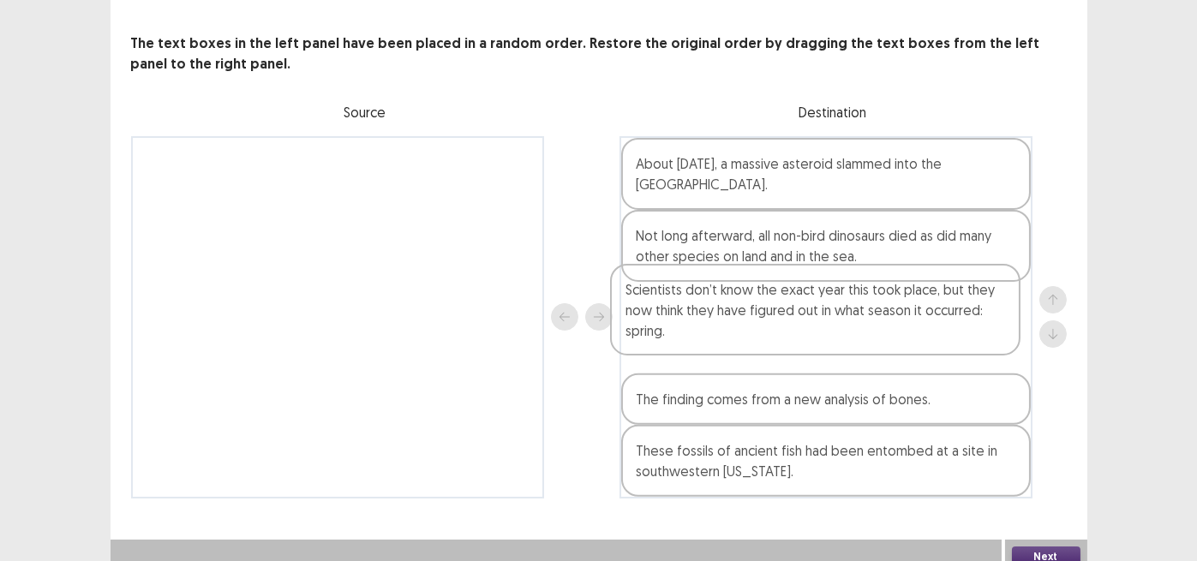
drag, startPoint x: 749, startPoint y: 457, endPoint x: 741, endPoint y: 323, distance: 133.9
click at [741, 321] on div "About [DATE], a massive asteroid slammed into the [GEOGRAPHIC_DATA]. Not long a…" at bounding box center [826, 317] width 413 height 363
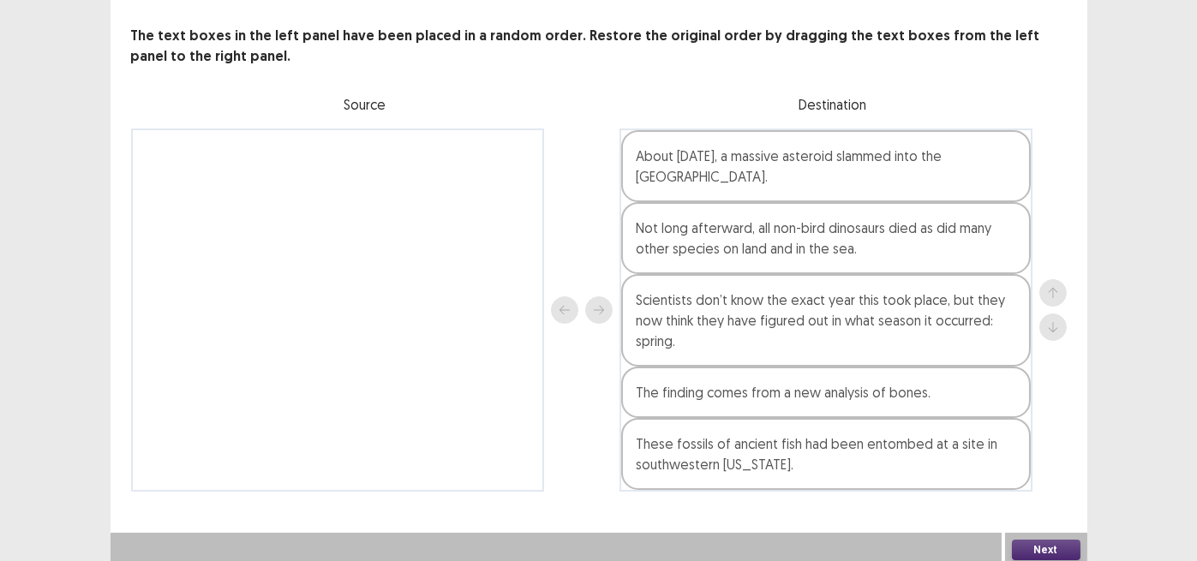
click at [1044, 542] on button "Next" at bounding box center [1046, 550] width 69 height 21
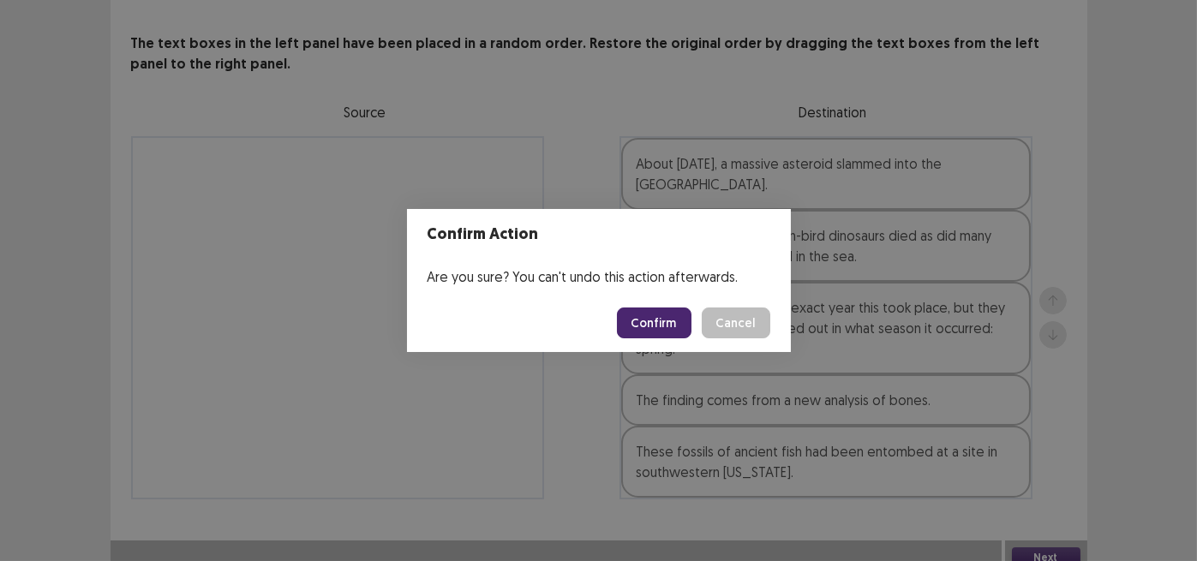
click at [646, 332] on button "Confirm" at bounding box center [654, 323] width 75 height 31
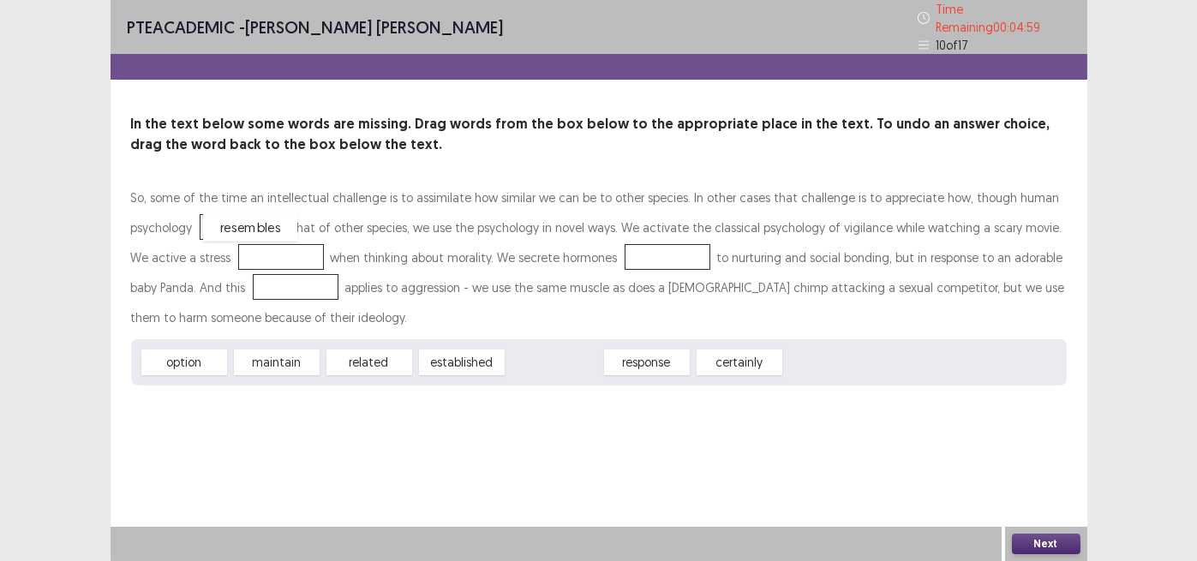
drag, startPoint x: 548, startPoint y: 360, endPoint x: 243, endPoint y: 225, distance: 333.0
drag, startPoint x: 567, startPoint y: 358, endPoint x: 267, endPoint y: 255, distance: 317.4
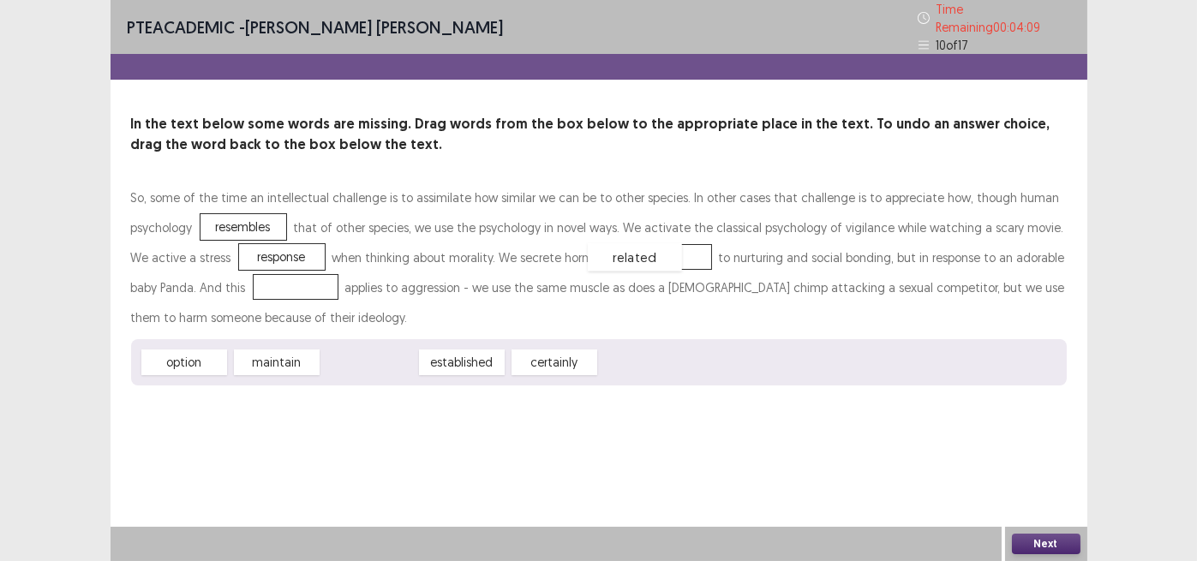
drag, startPoint x: 377, startPoint y: 360, endPoint x: 643, endPoint y: 255, distance: 285.8
drag, startPoint x: 191, startPoint y: 357, endPoint x: 267, endPoint y: 279, distance: 107.9
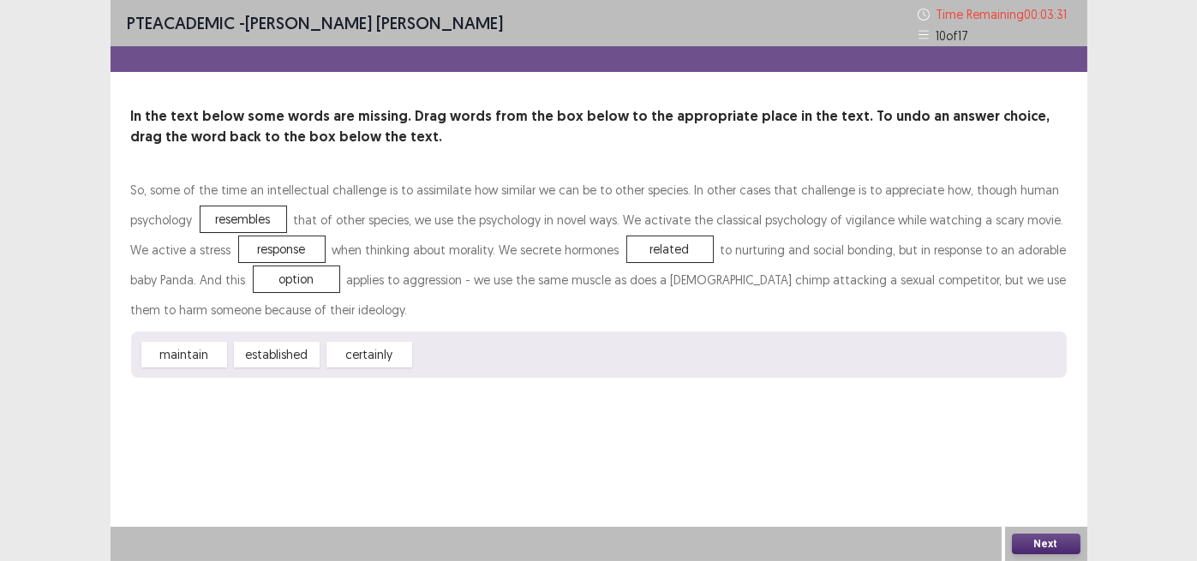
click at [1064, 548] on button "Next" at bounding box center [1046, 544] width 69 height 21
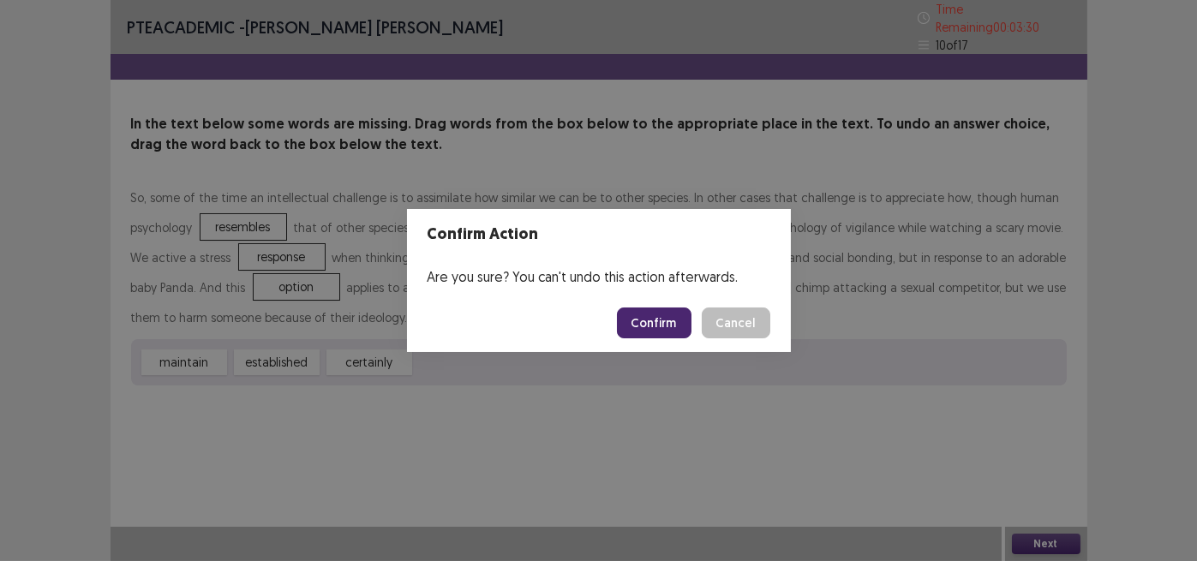
click at [658, 327] on button "Confirm" at bounding box center [654, 323] width 75 height 31
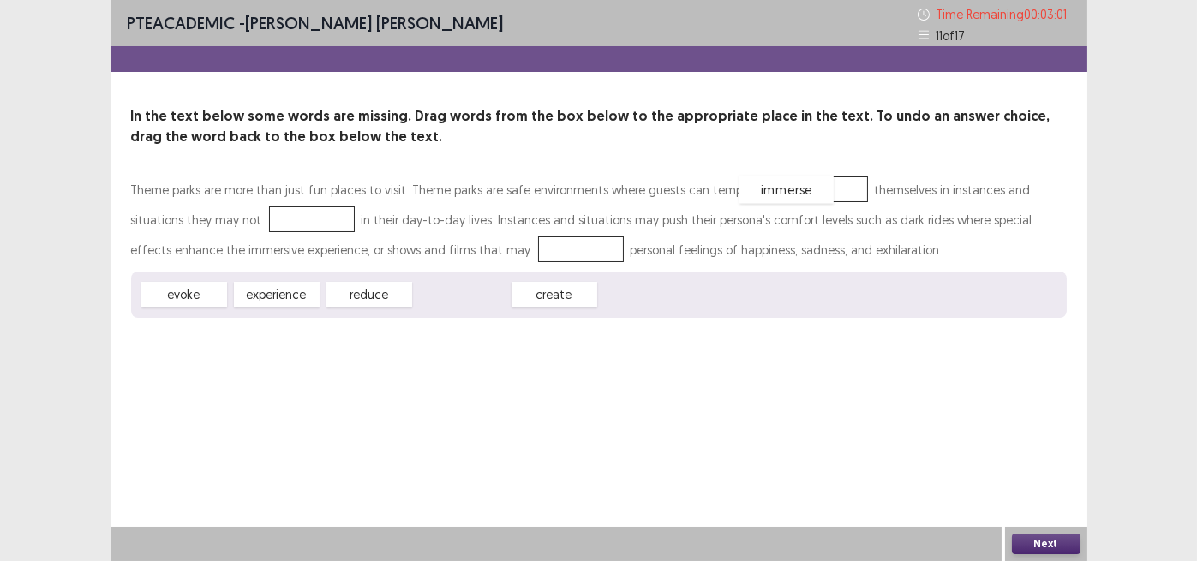
drag, startPoint x: 458, startPoint y: 296, endPoint x: 781, endPoint y: 190, distance: 339.9
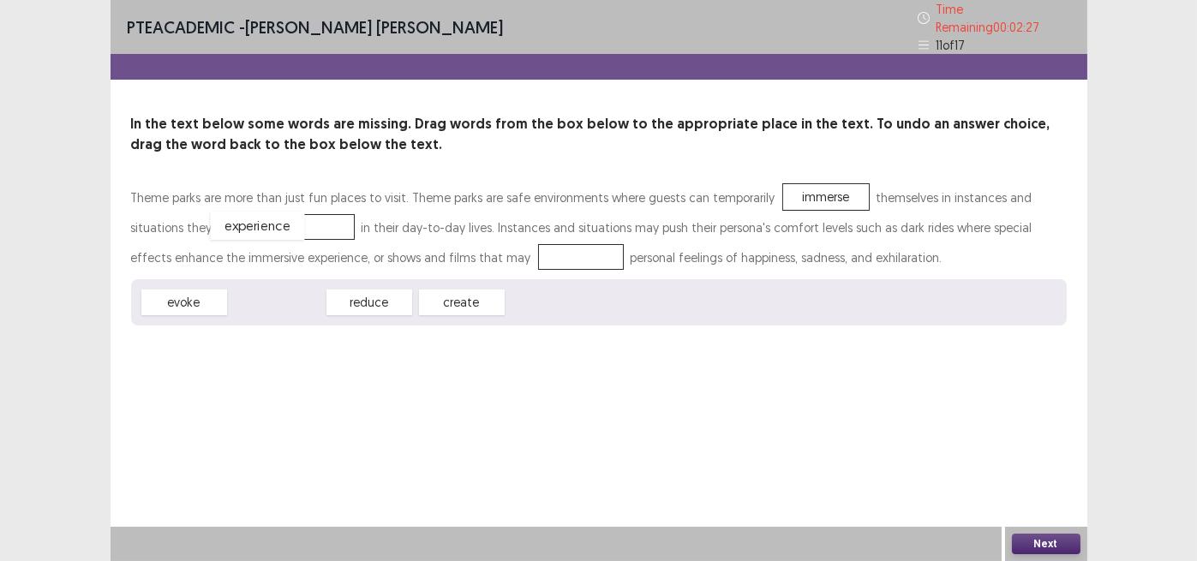
drag, startPoint x: 292, startPoint y: 302, endPoint x: 273, endPoint y: 225, distance: 79.6
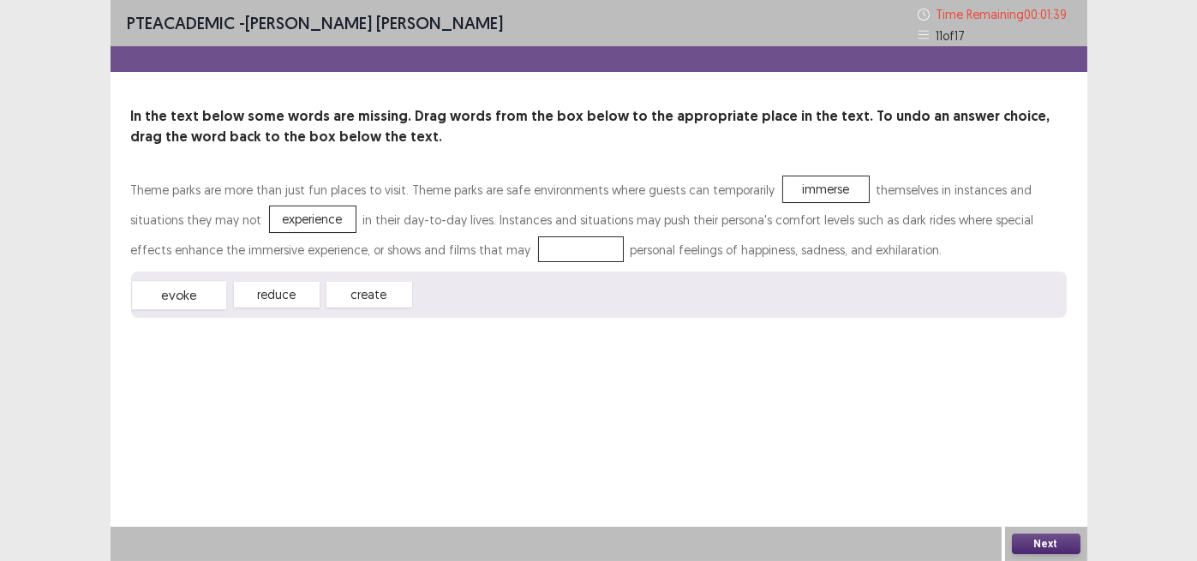
click at [193, 301] on div "evoke" at bounding box center [179, 295] width 94 height 28
drag, startPoint x: 389, startPoint y: 291, endPoint x: 437, endPoint y: 254, distance: 60.5
click at [1035, 543] on button "Next" at bounding box center [1046, 544] width 69 height 21
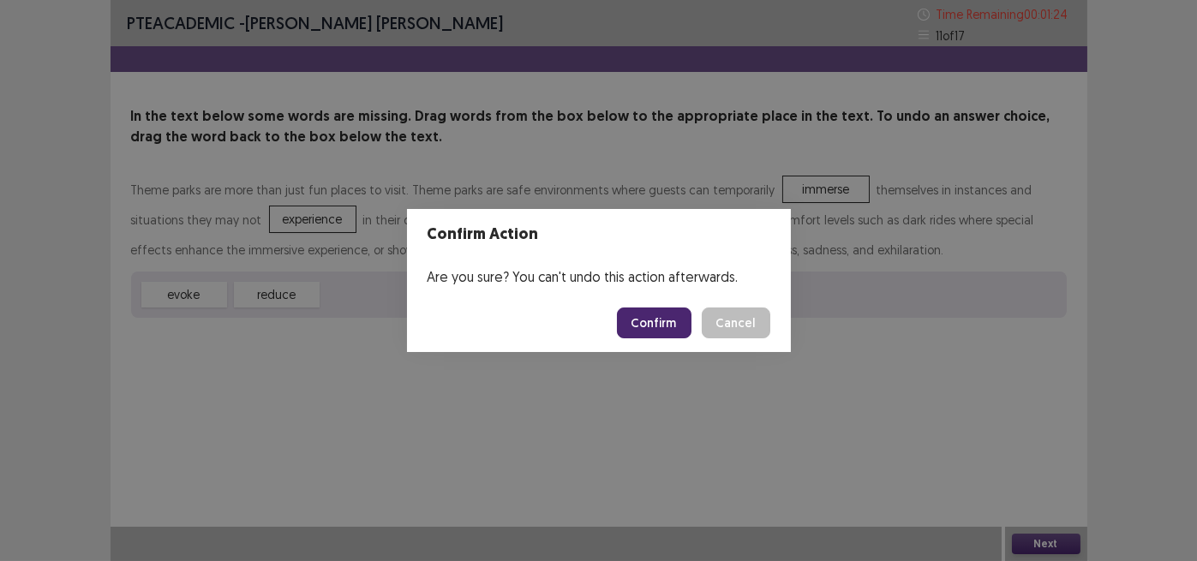
click at [656, 321] on button "Confirm" at bounding box center [654, 323] width 75 height 31
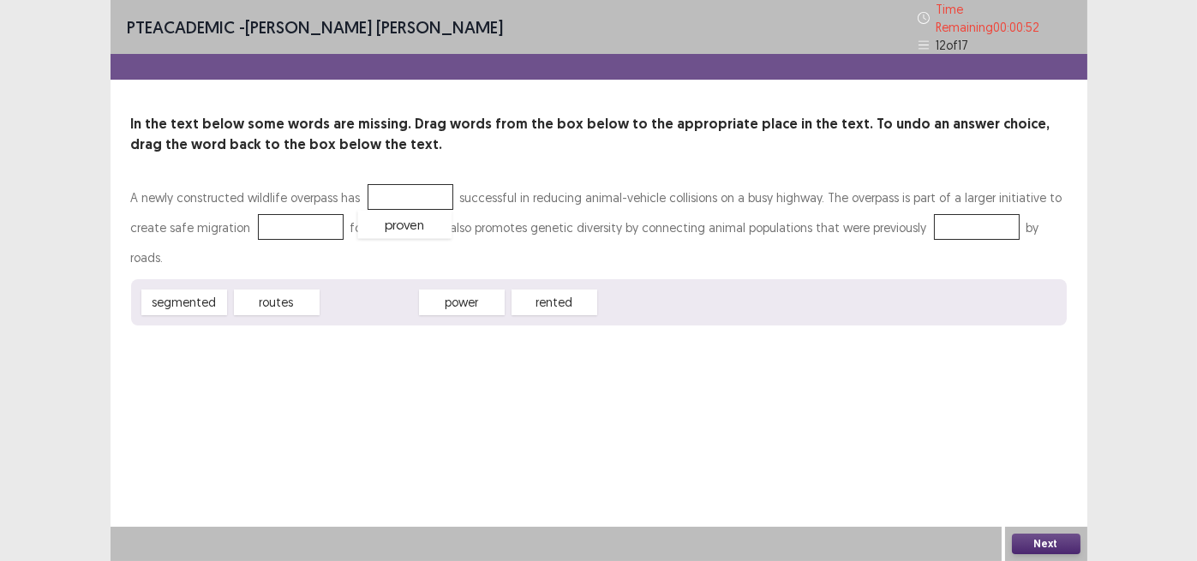
drag, startPoint x: 370, startPoint y: 271, endPoint x: 405, endPoint y: 193, distance: 85.5
drag, startPoint x: 280, startPoint y: 266, endPoint x: 291, endPoint y: 222, distance: 44.9
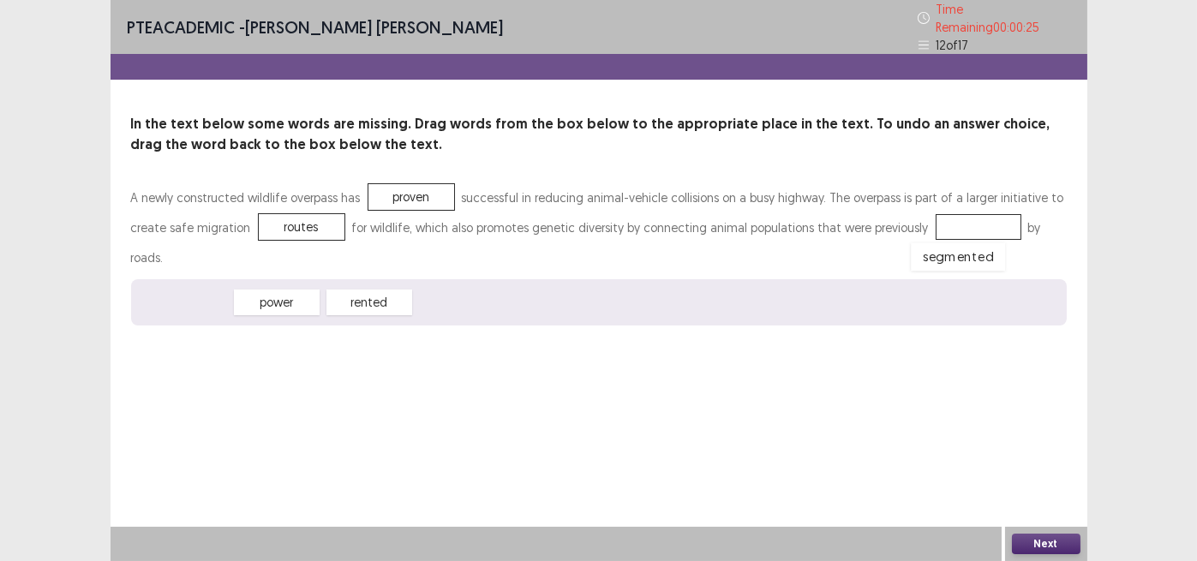
drag, startPoint x: 184, startPoint y: 269, endPoint x: 941, endPoint y: 355, distance: 761.6
click at [1055, 541] on button "Next" at bounding box center [1046, 544] width 69 height 21
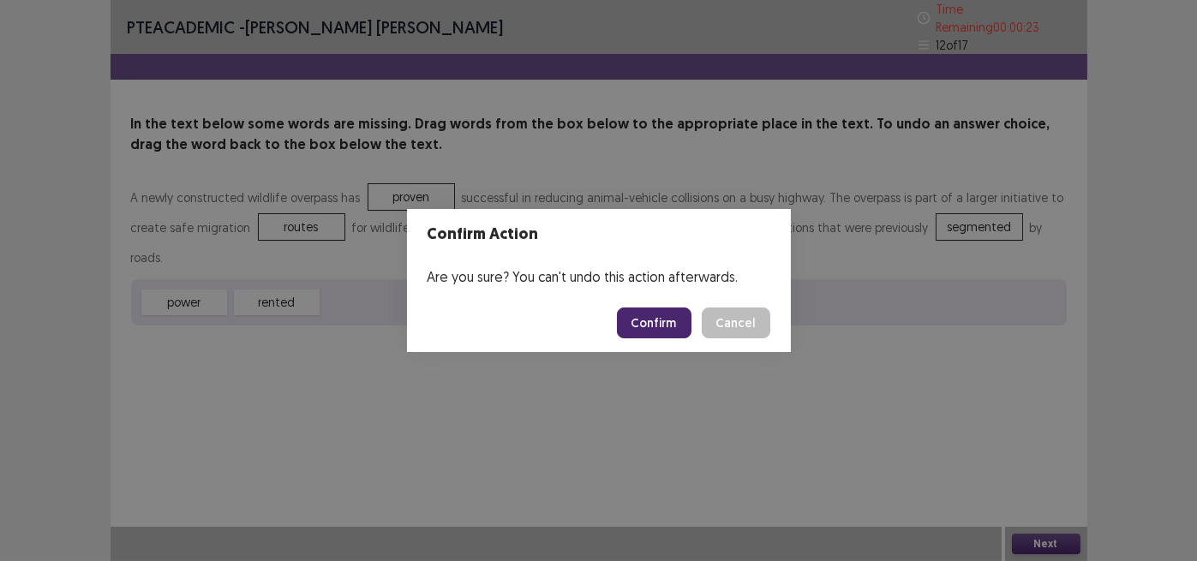
click at [652, 323] on button "Confirm" at bounding box center [654, 323] width 75 height 31
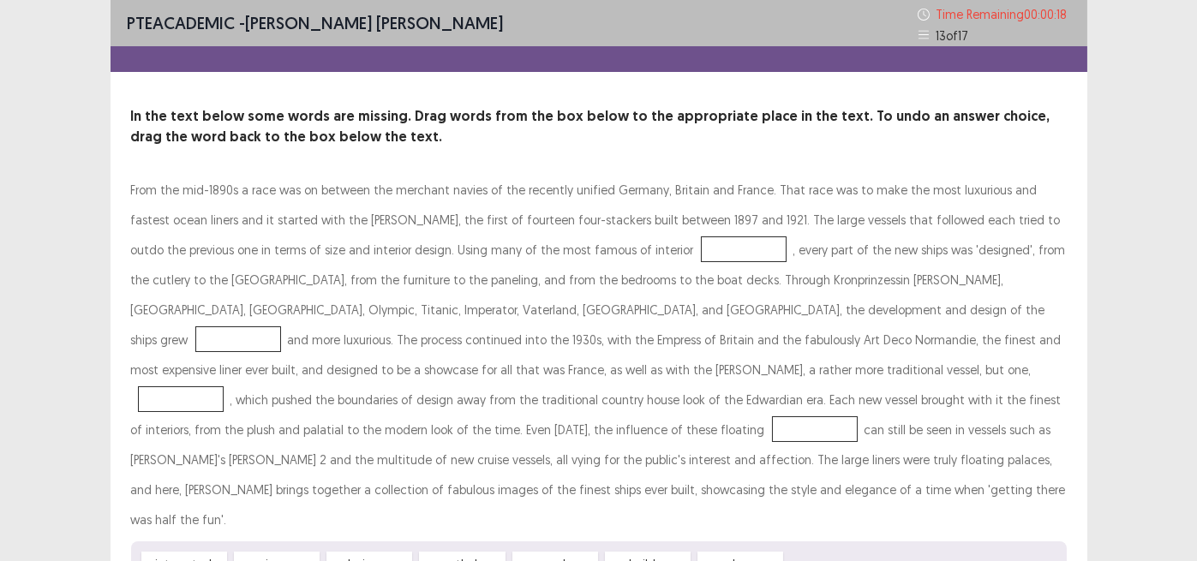
scroll to position [71, 0]
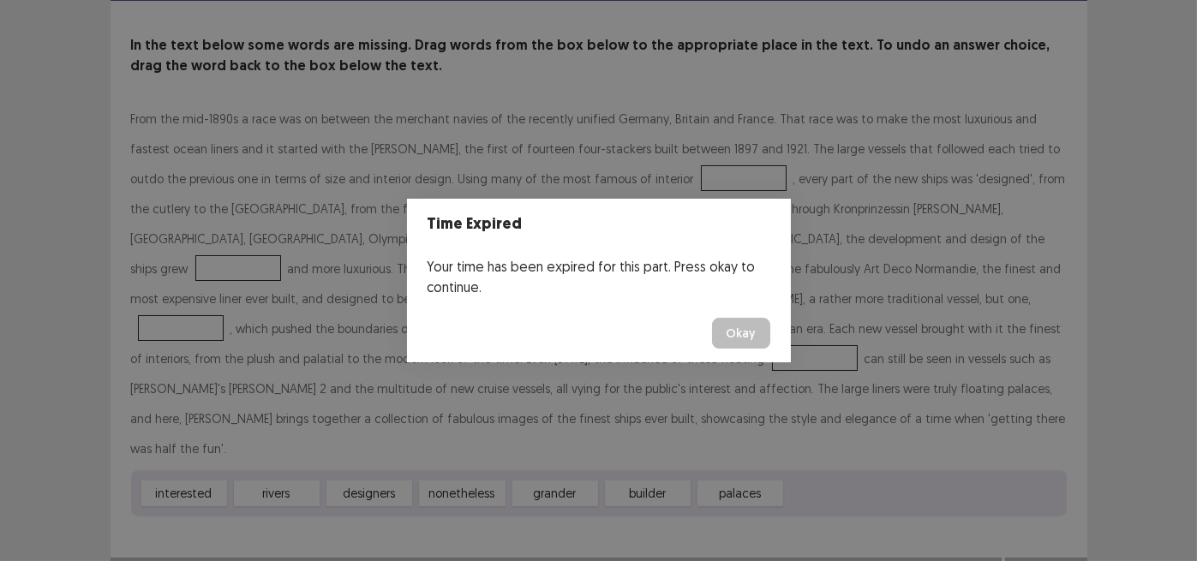
click at [749, 336] on button "Okay" at bounding box center [741, 333] width 58 height 31
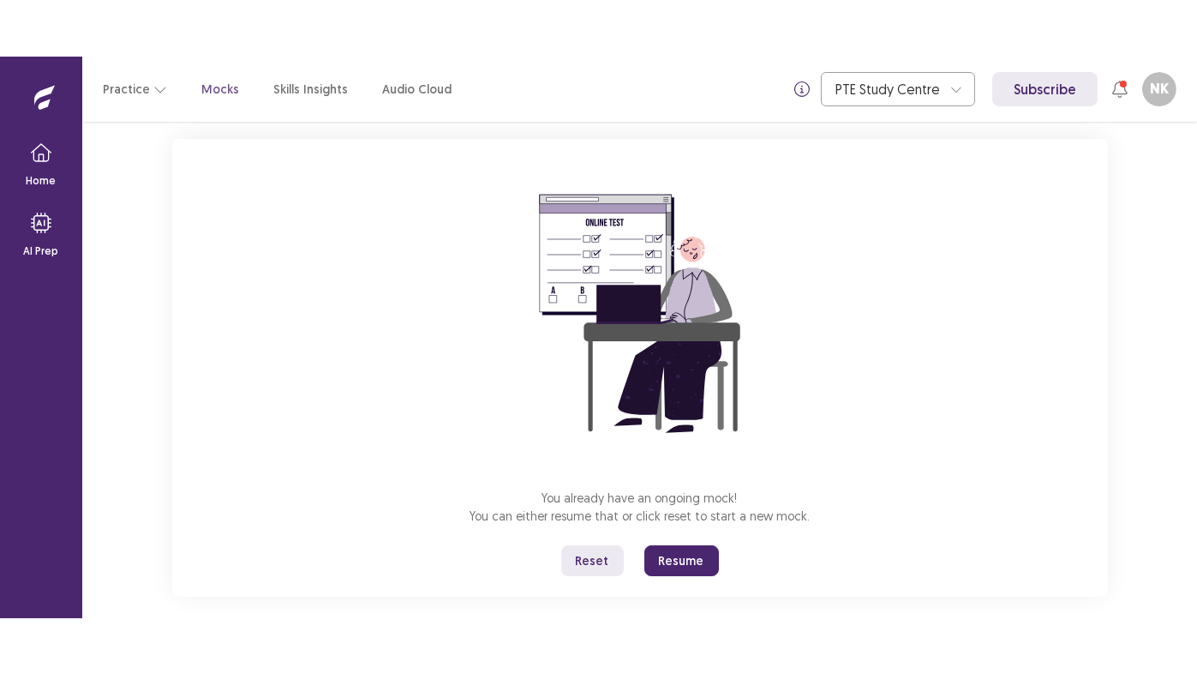
scroll to position [115, 0]
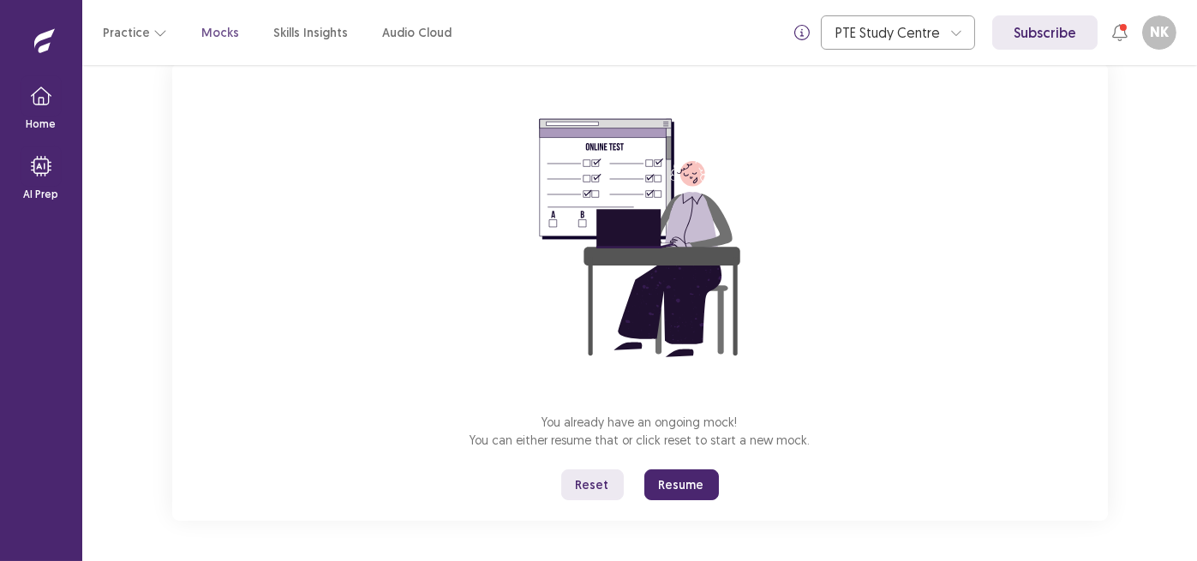
drag, startPoint x: 687, startPoint y: 486, endPoint x: 687, endPoint y: 560, distance: 73.7
click at [687, 483] on button "Resume" at bounding box center [682, 485] width 75 height 31
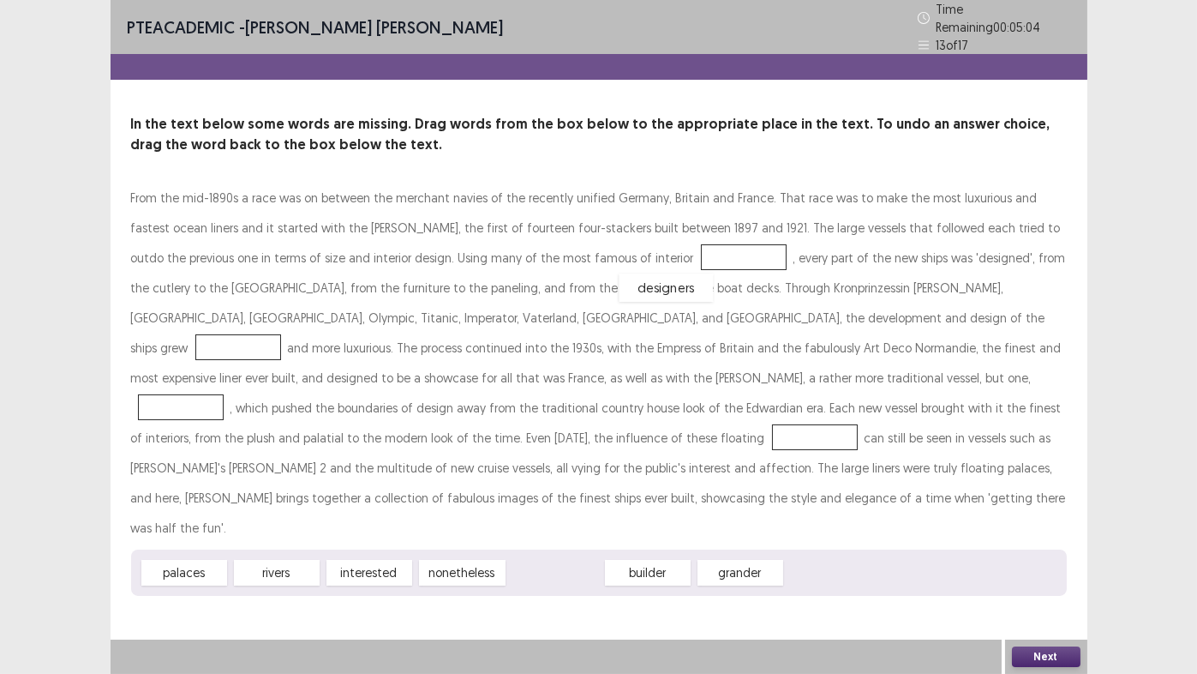
drag, startPoint x: 560, startPoint y: 537, endPoint x: 670, endPoint y: 253, distance: 305.3
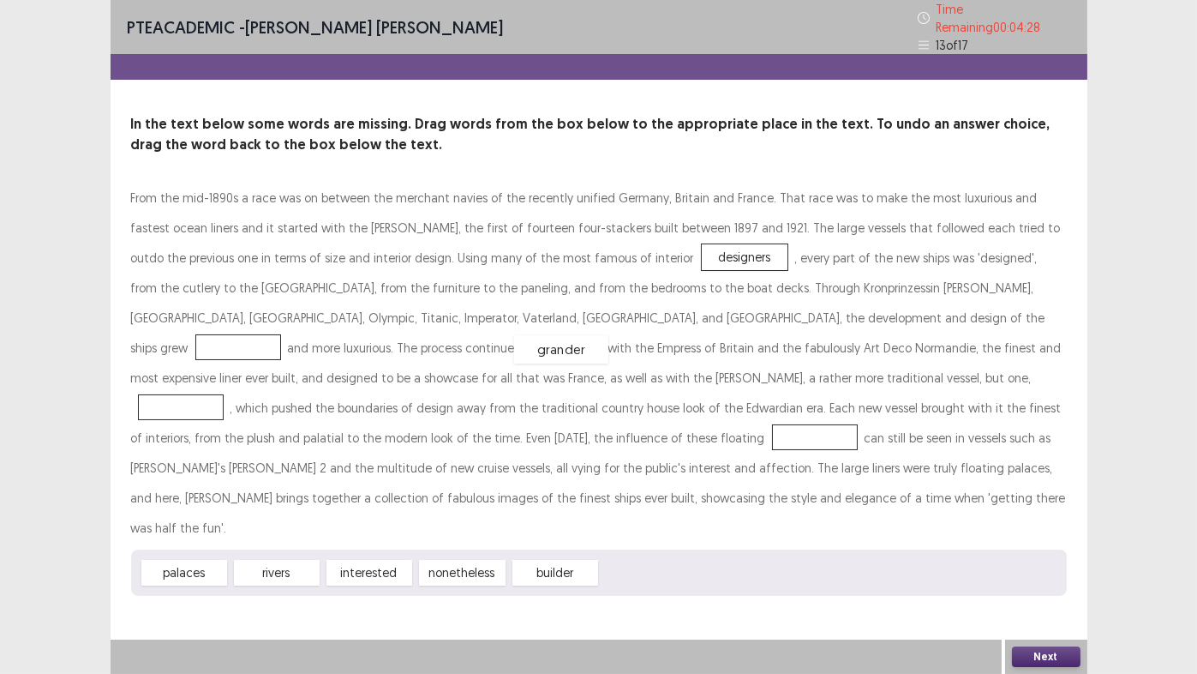
drag, startPoint x: 639, startPoint y: 535, endPoint x: 553, endPoint y: 311, distance: 239.9
drag, startPoint x: 576, startPoint y: 535, endPoint x: 422, endPoint y: 368, distance: 227.4
drag, startPoint x: 181, startPoint y: 539, endPoint x: 913, endPoint y: 395, distance: 746.0
click at [1054, 561] on button "Next" at bounding box center [1046, 656] width 69 height 21
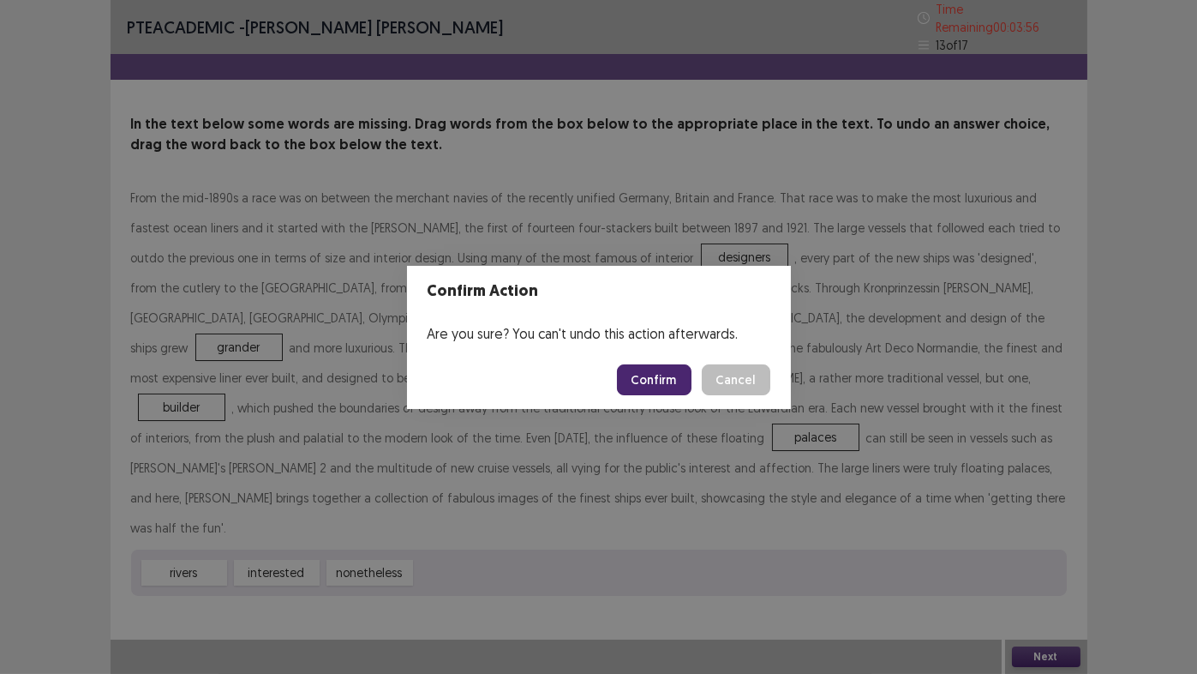
click at [666, 384] on button "Confirm" at bounding box center [654, 379] width 75 height 31
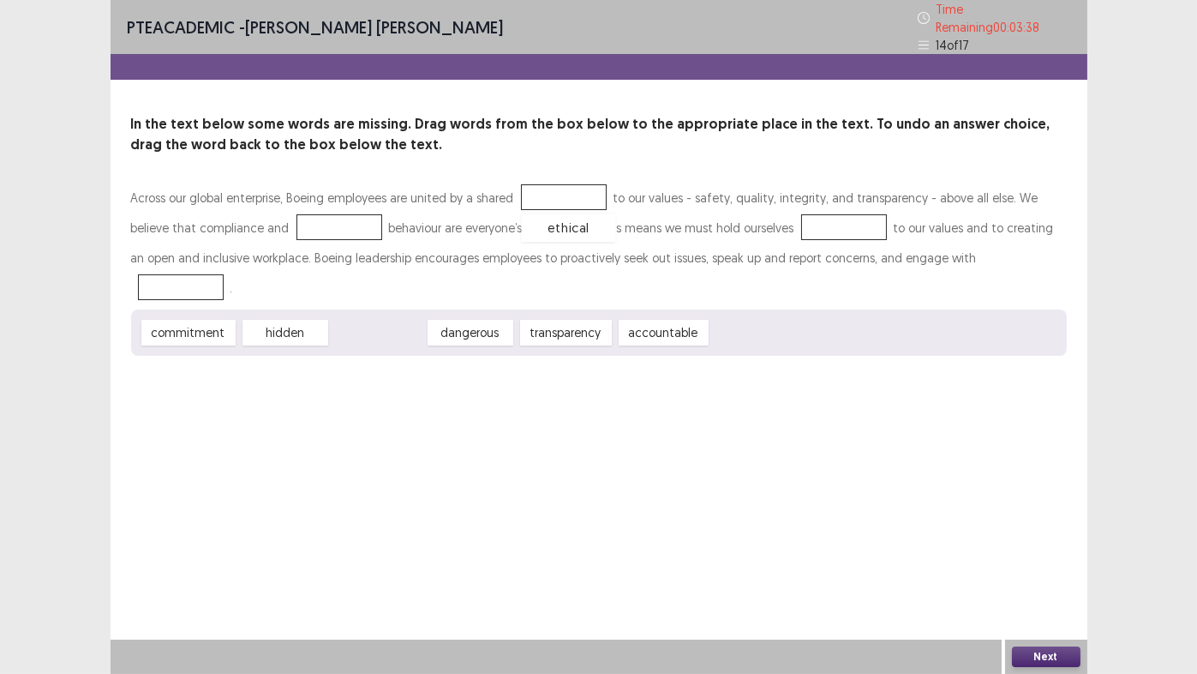
drag, startPoint x: 366, startPoint y: 297, endPoint x: 557, endPoint y: 193, distance: 217.9
drag, startPoint x: 175, startPoint y: 295, endPoint x: 547, endPoint y: 189, distance: 386.9
drag, startPoint x: 562, startPoint y: 292, endPoint x: 297, endPoint y: 216, distance: 275.6
drag, startPoint x: 451, startPoint y: 300, endPoint x: 774, endPoint y: 220, distance: 332.8
drag, startPoint x: 379, startPoint y: 297, endPoint x: 971, endPoint y: 253, distance: 593.8
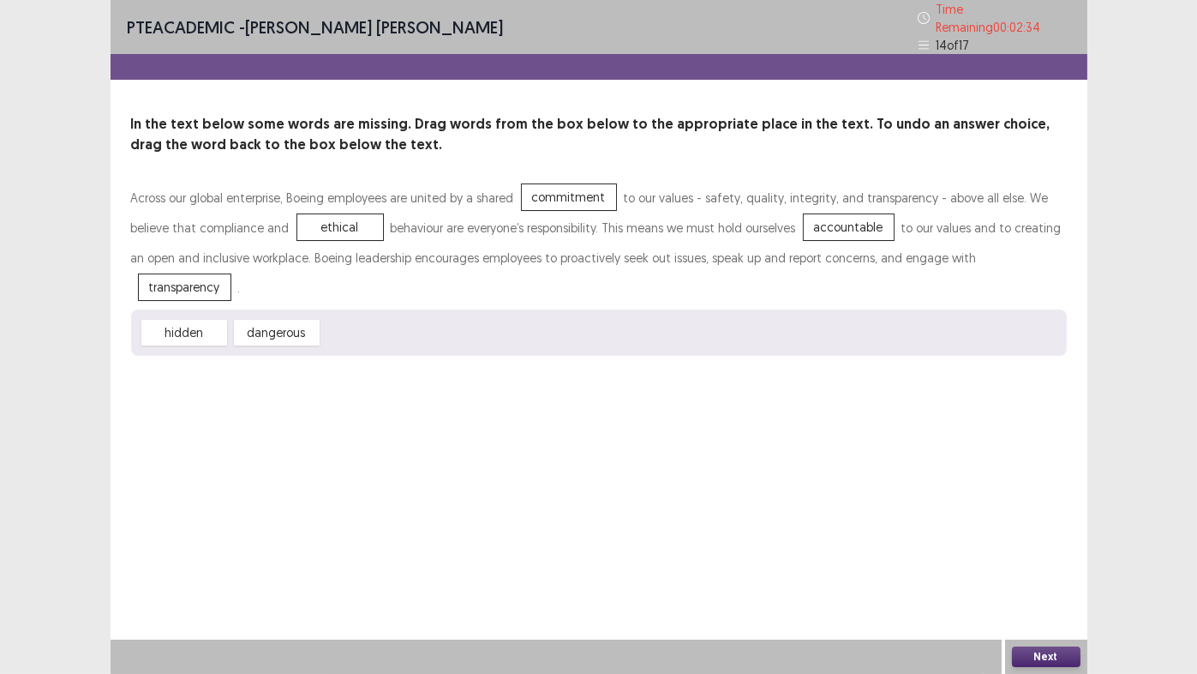
click at [1040, 561] on button "Next" at bounding box center [1046, 656] width 69 height 21
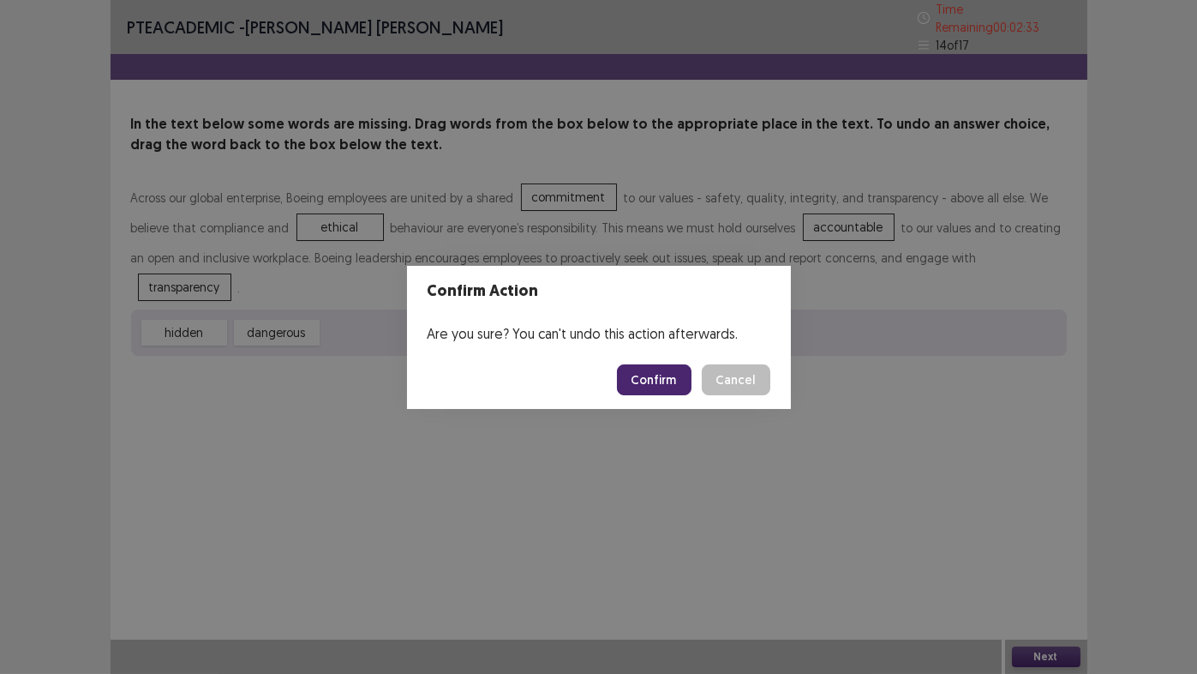
click at [647, 372] on button "Confirm" at bounding box center [654, 379] width 75 height 31
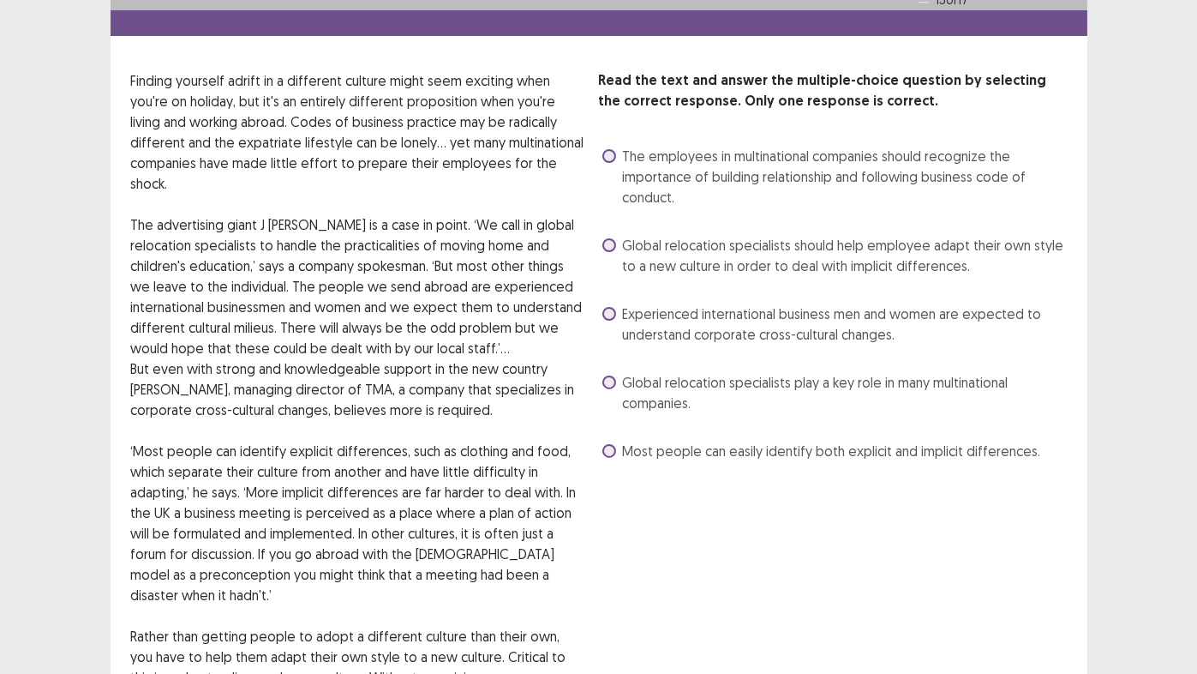
scroll to position [30, 0]
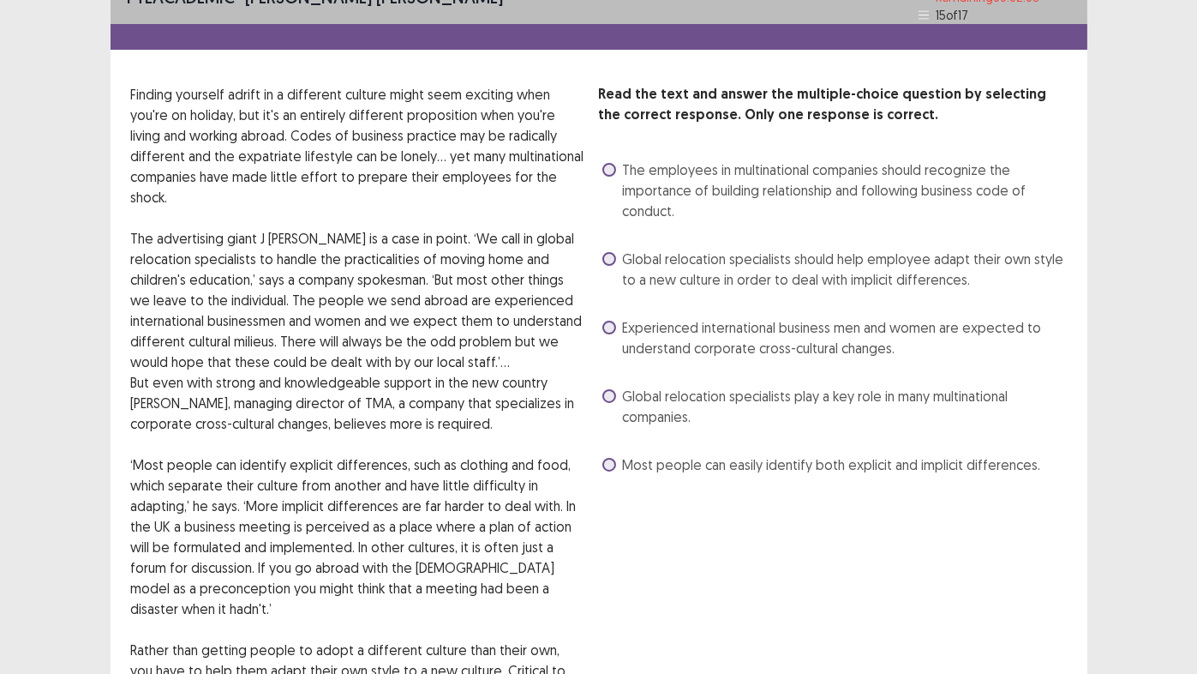
click at [612, 165] on span at bounding box center [610, 170] width 14 height 14
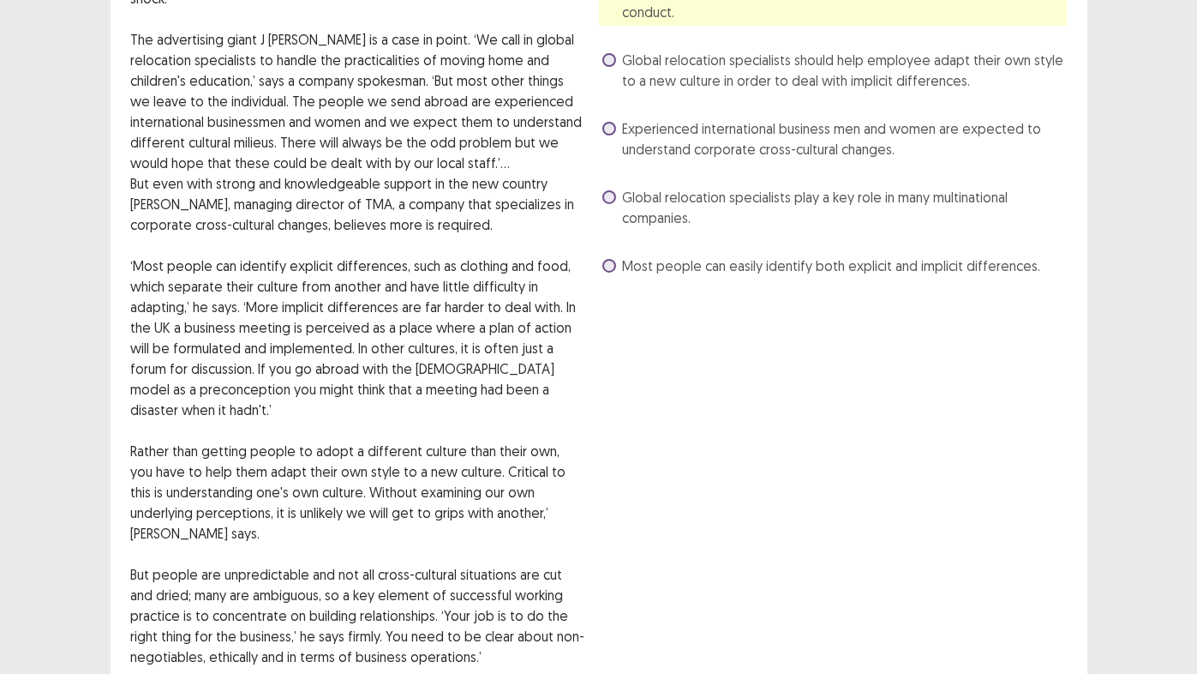
scroll to position [373, 0]
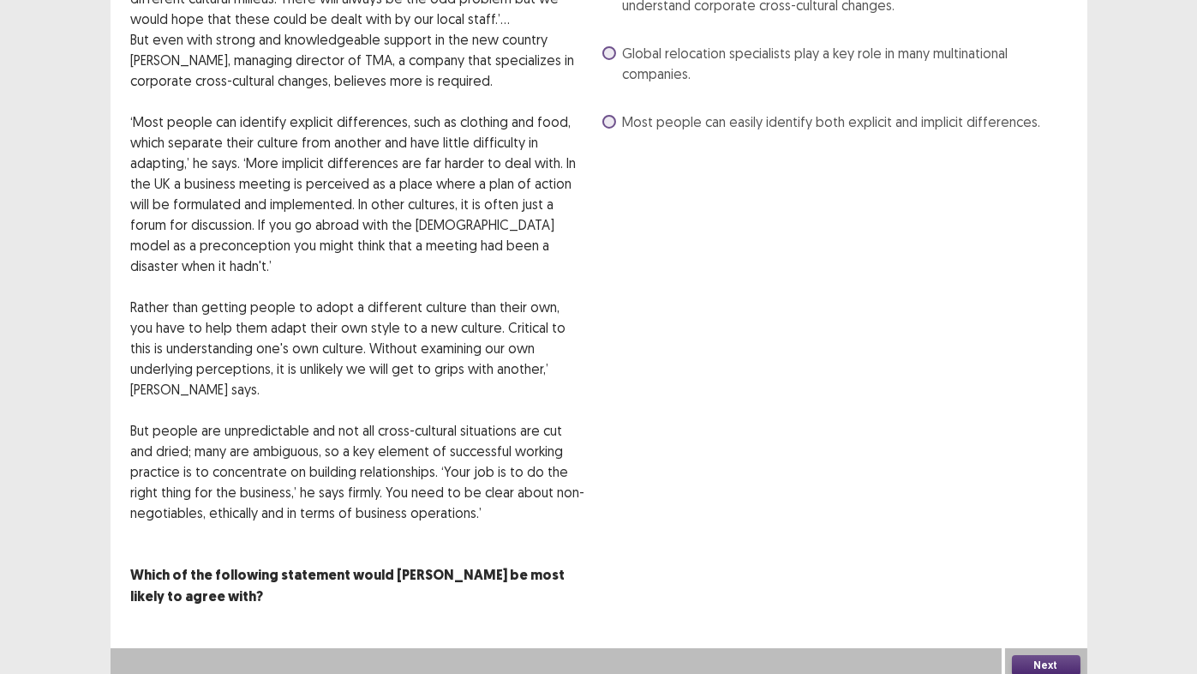
click at [1035, 561] on button "Next" at bounding box center [1046, 665] width 69 height 21
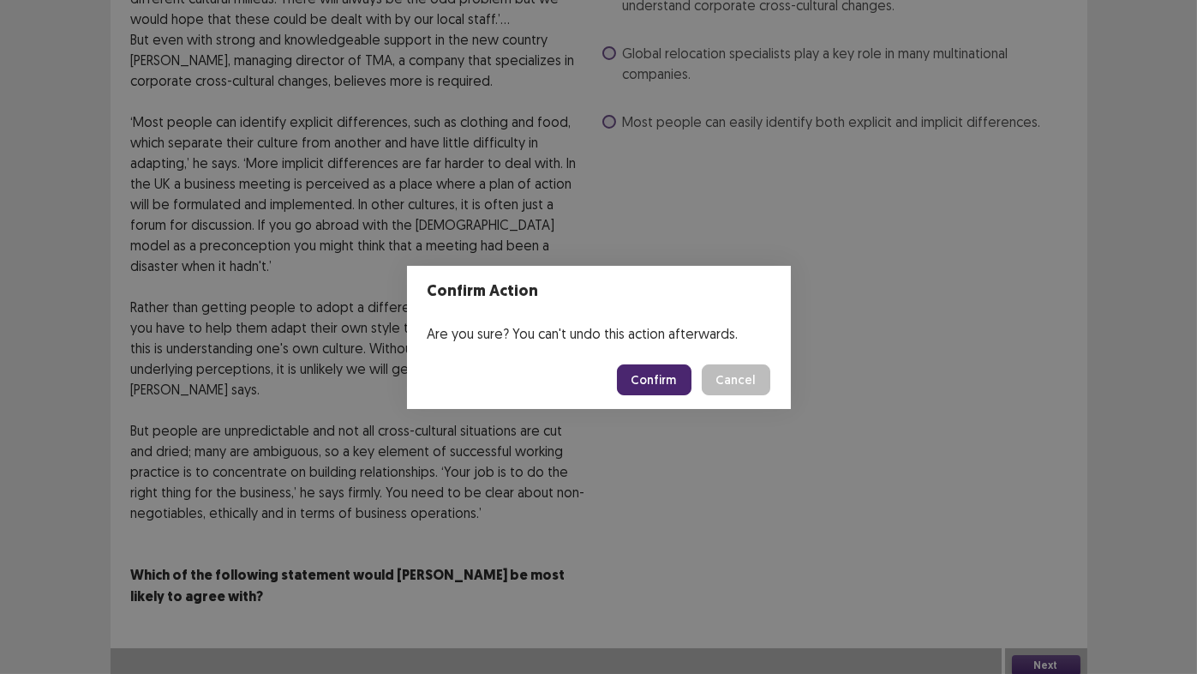
click at [634, 382] on button "Confirm" at bounding box center [654, 379] width 75 height 31
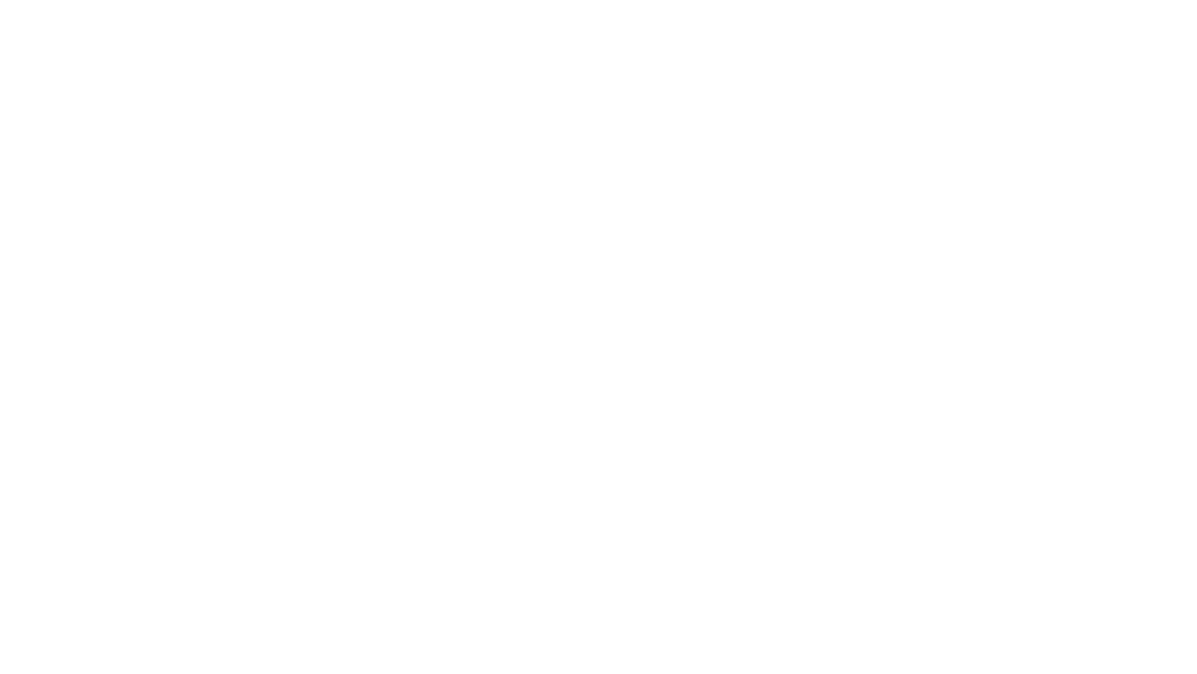
scroll to position [0, 0]
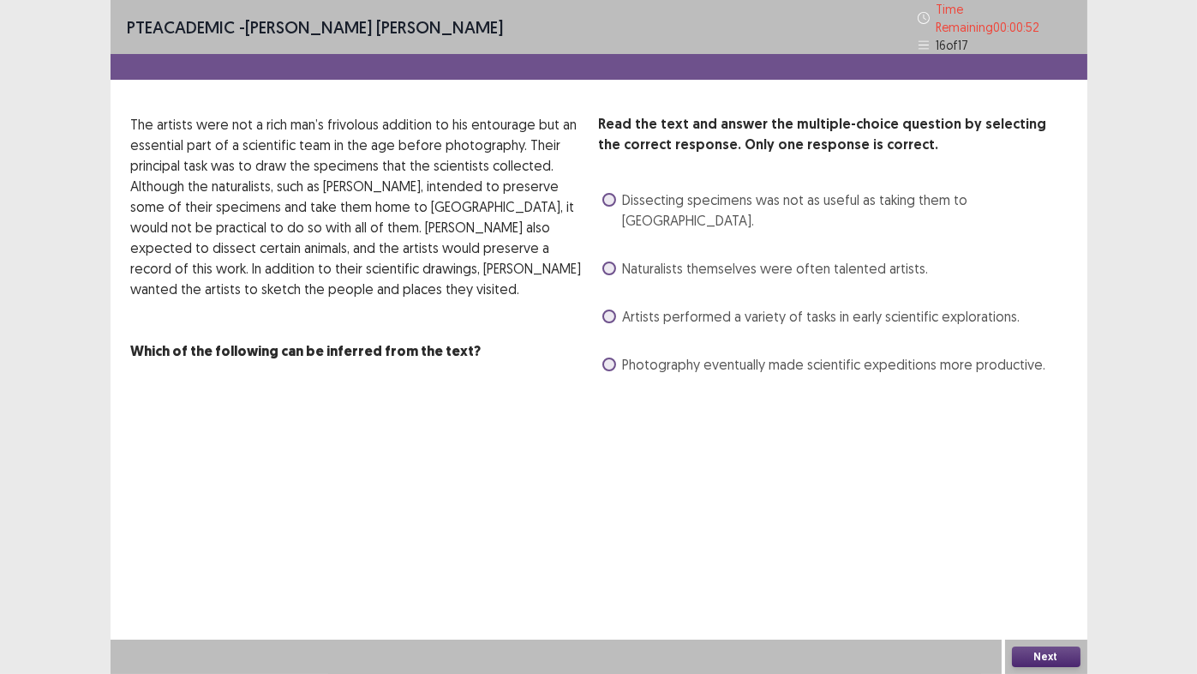
click at [611, 357] on span at bounding box center [610, 364] width 14 height 14
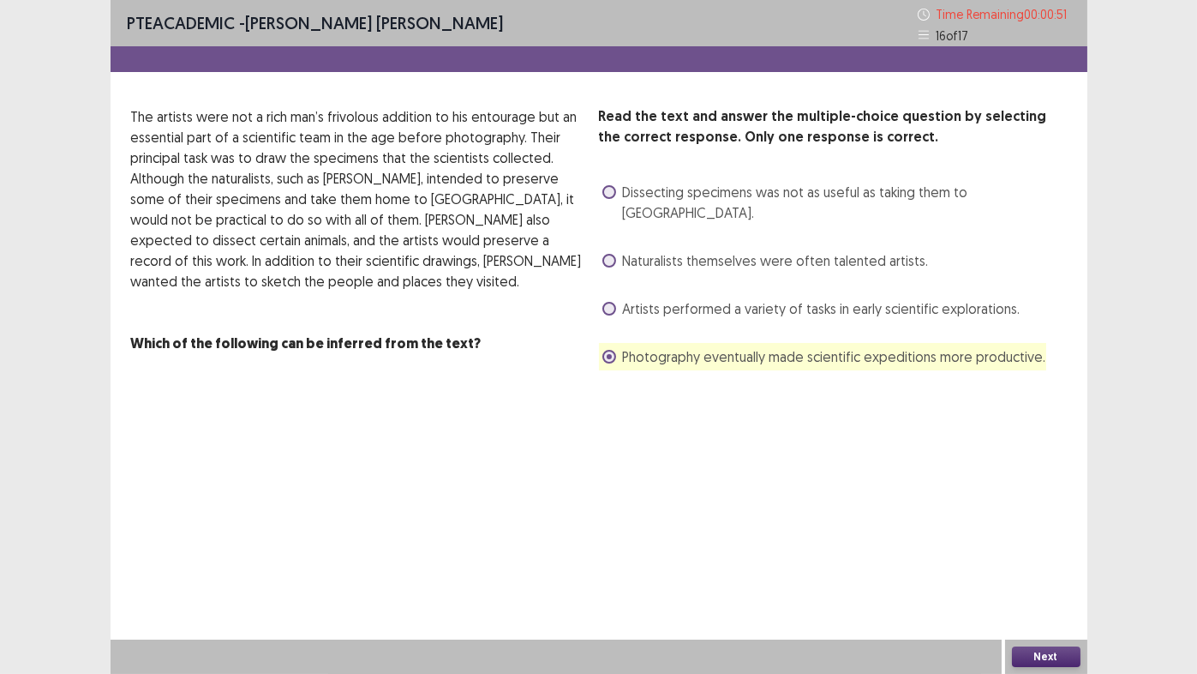
click at [1054, 561] on button "Next" at bounding box center [1046, 656] width 69 height 21
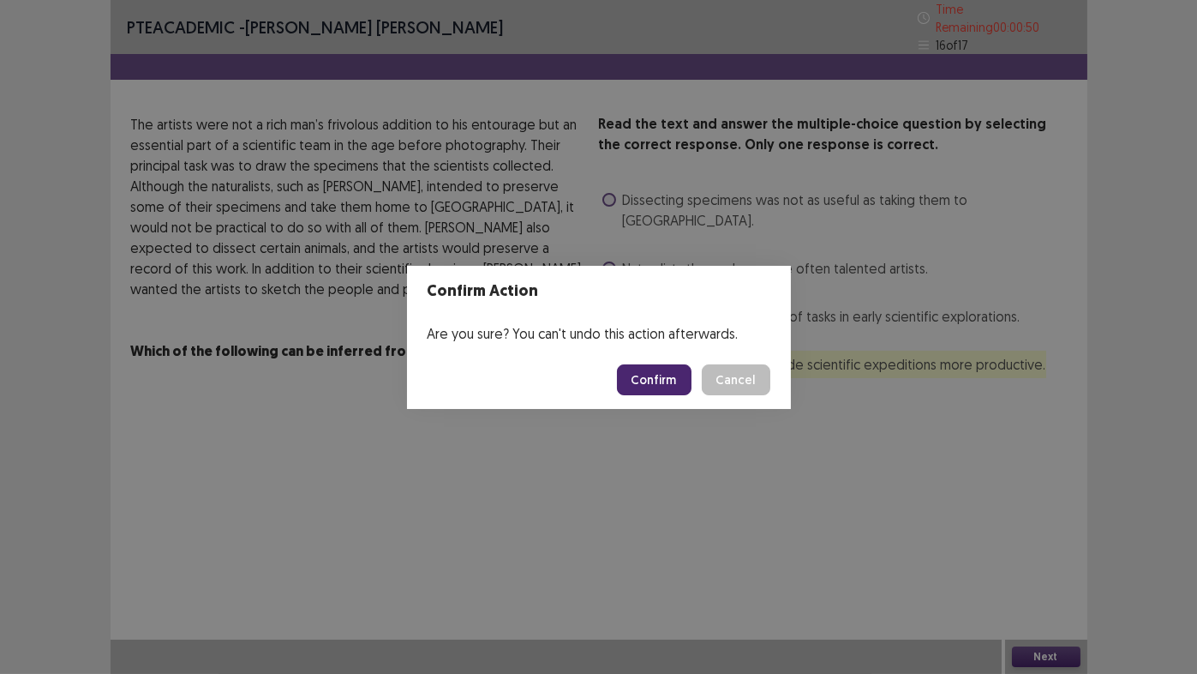
click at [665, 375] on button "Confirm" at bounding box center [654, 379] width 75 height 31
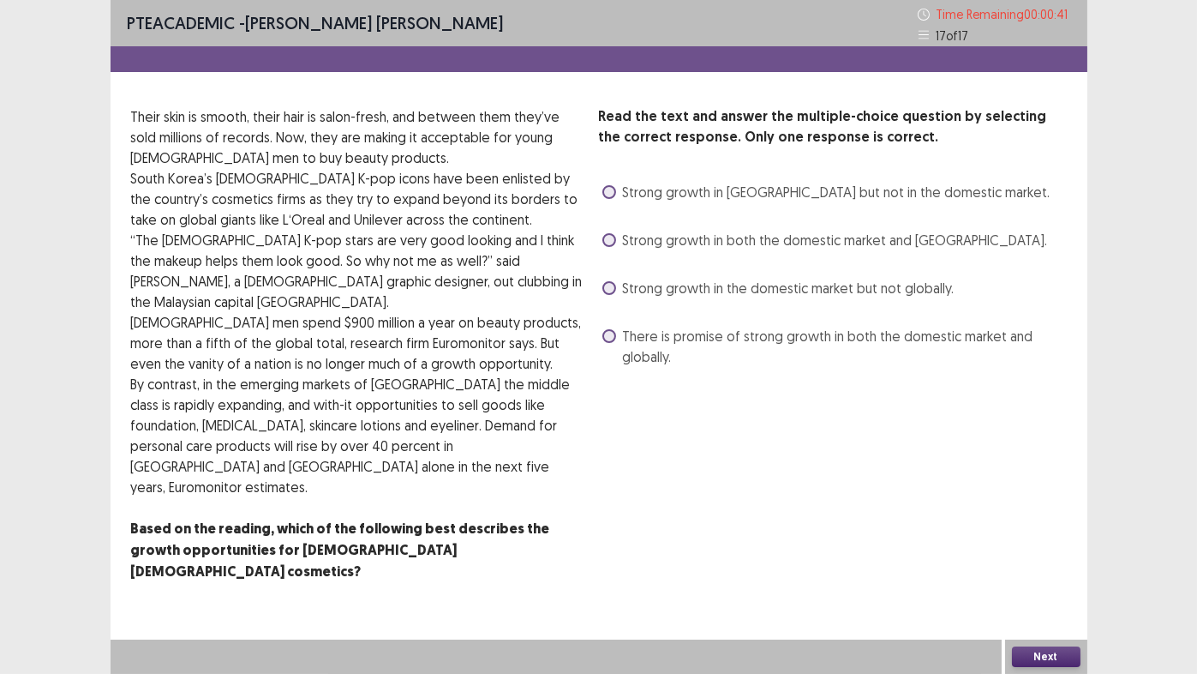
click at [608, 333] on span at bounding box center [610, 336] width 14 height 14
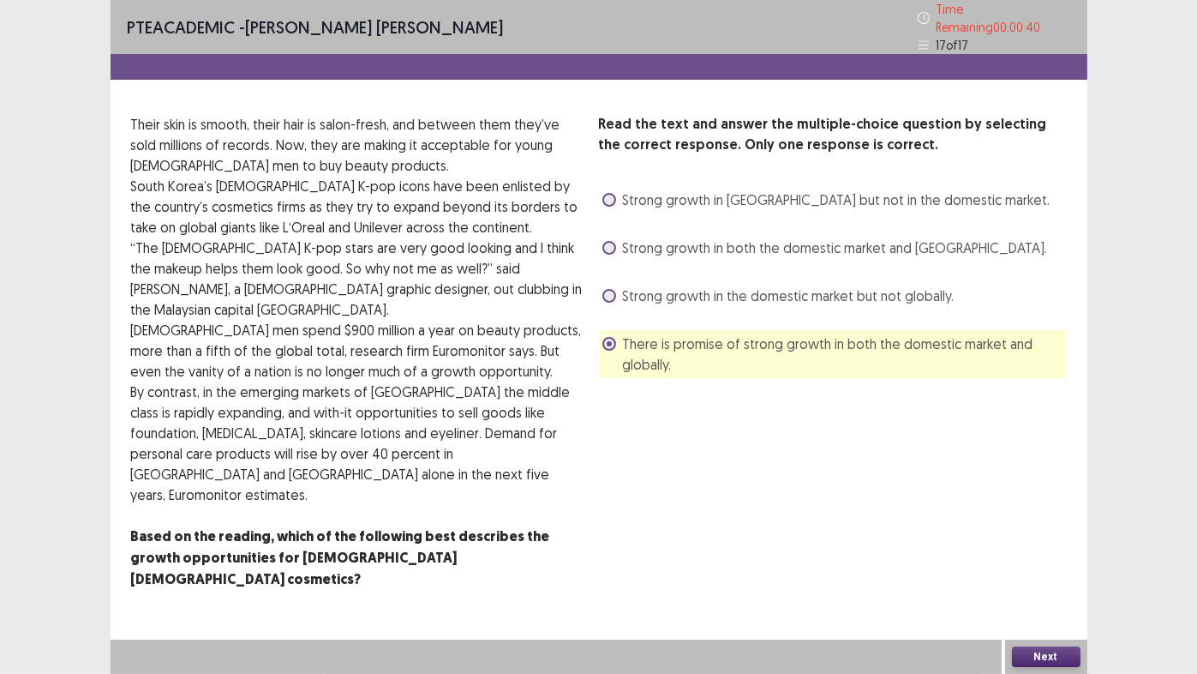
click at [1049, 561] on button "Next" at bounding box center [1046, 656] width 69 height 21
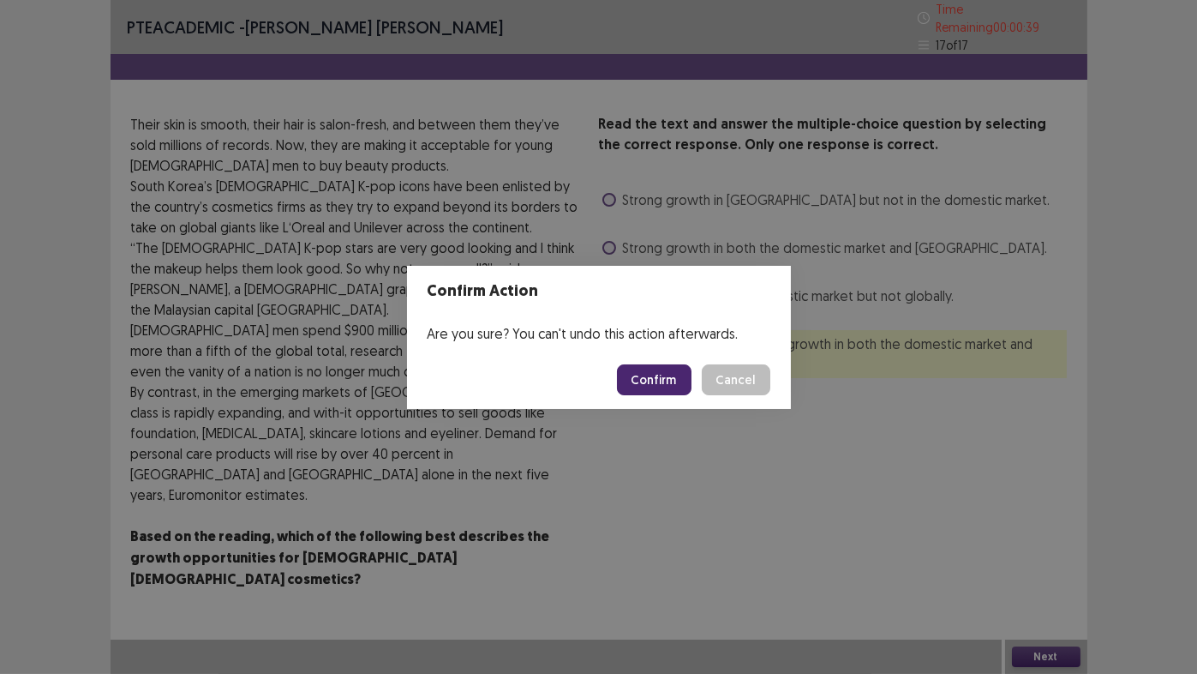
click at [645, 376] on button "Confirm" at bounding box center [654, 379] width 75 height 31
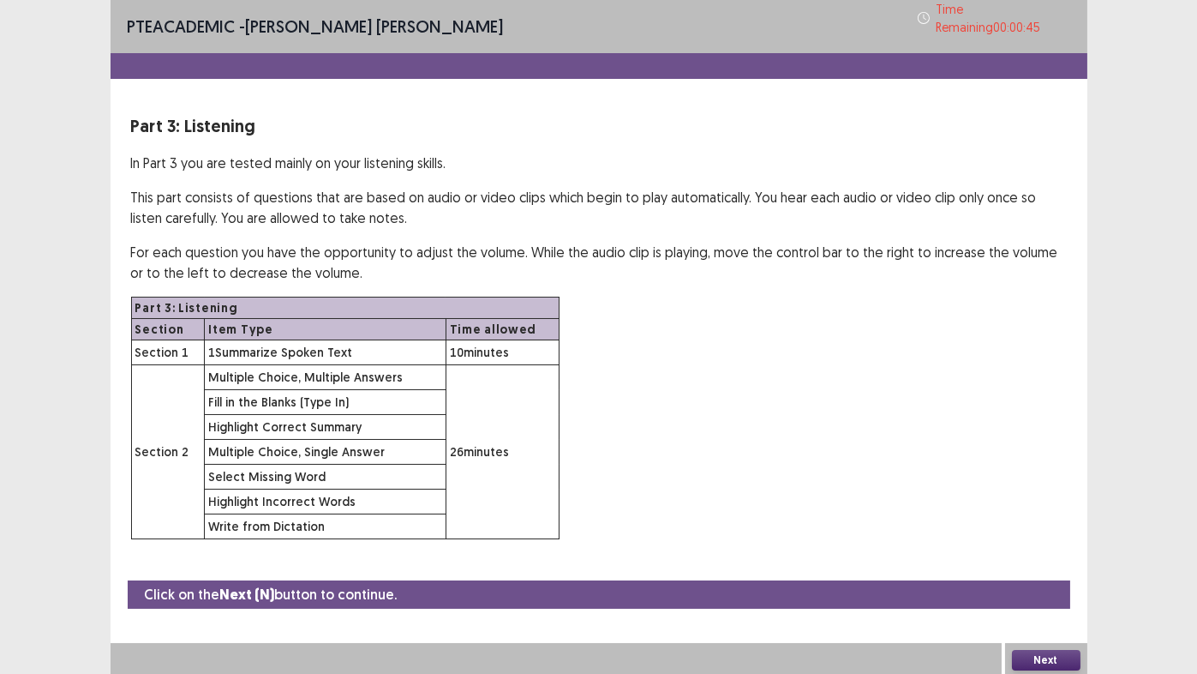
click at [1060, 561] on button "Next" at bounding box center [1046, 660] width 69 height 21
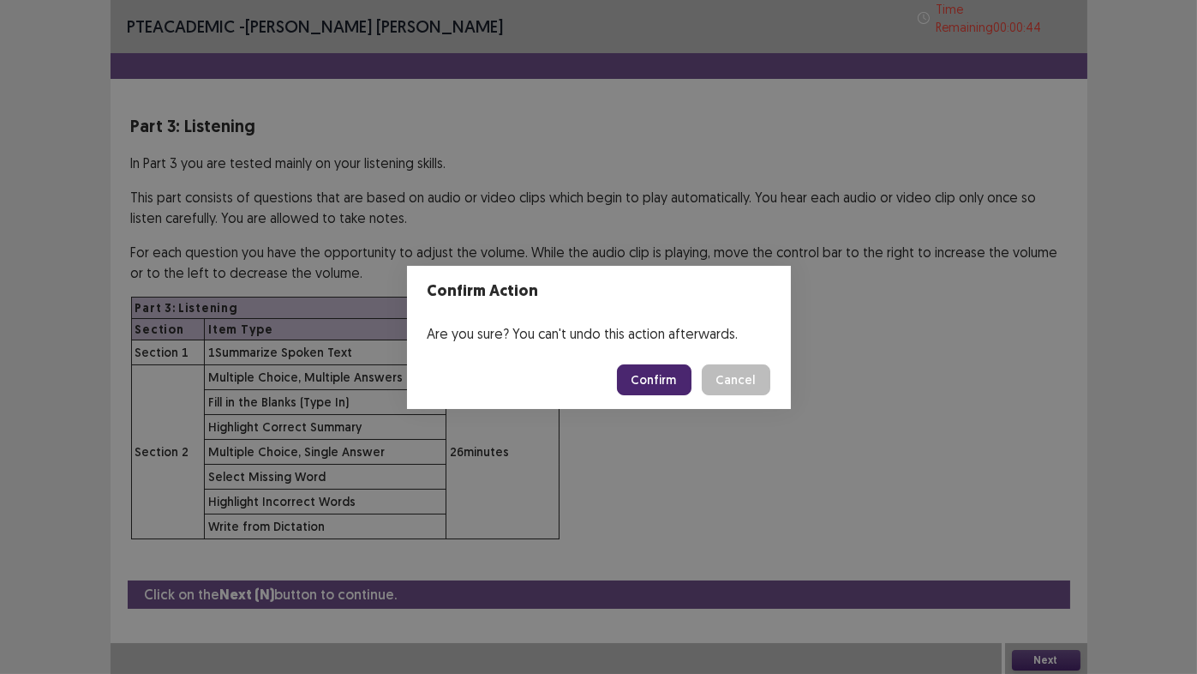
click at [671, 383] on button "Confirm" at bounding box center [654, 379] width 75 height 31
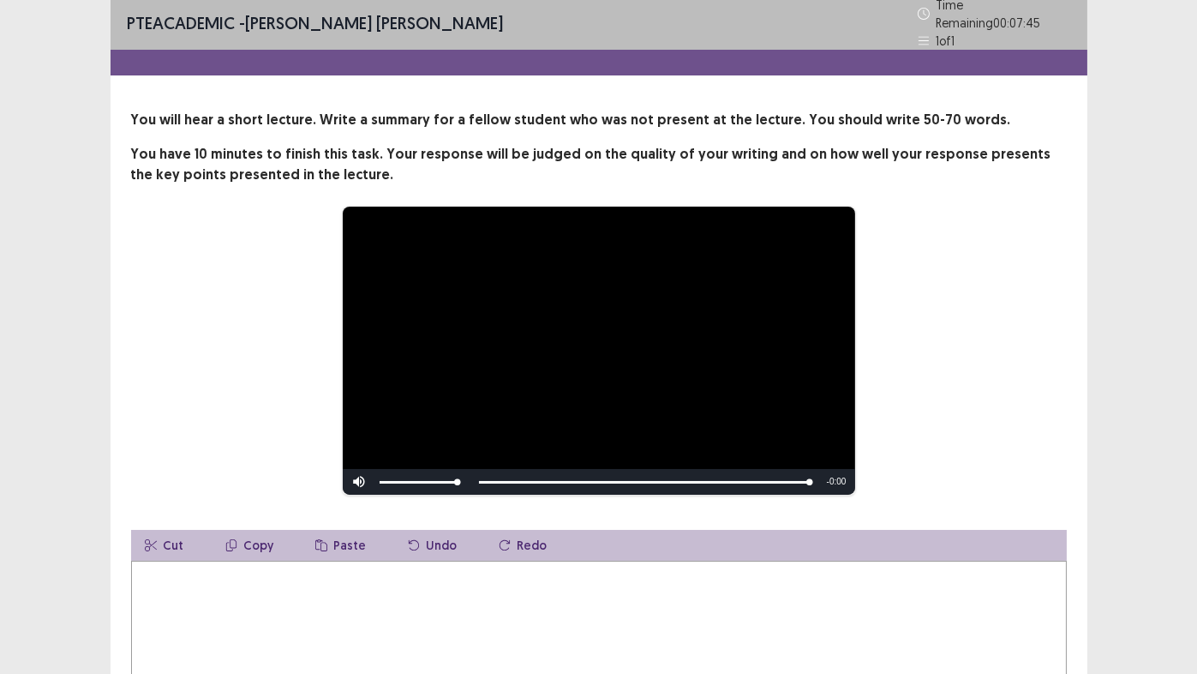
scroll to position [171, 0]
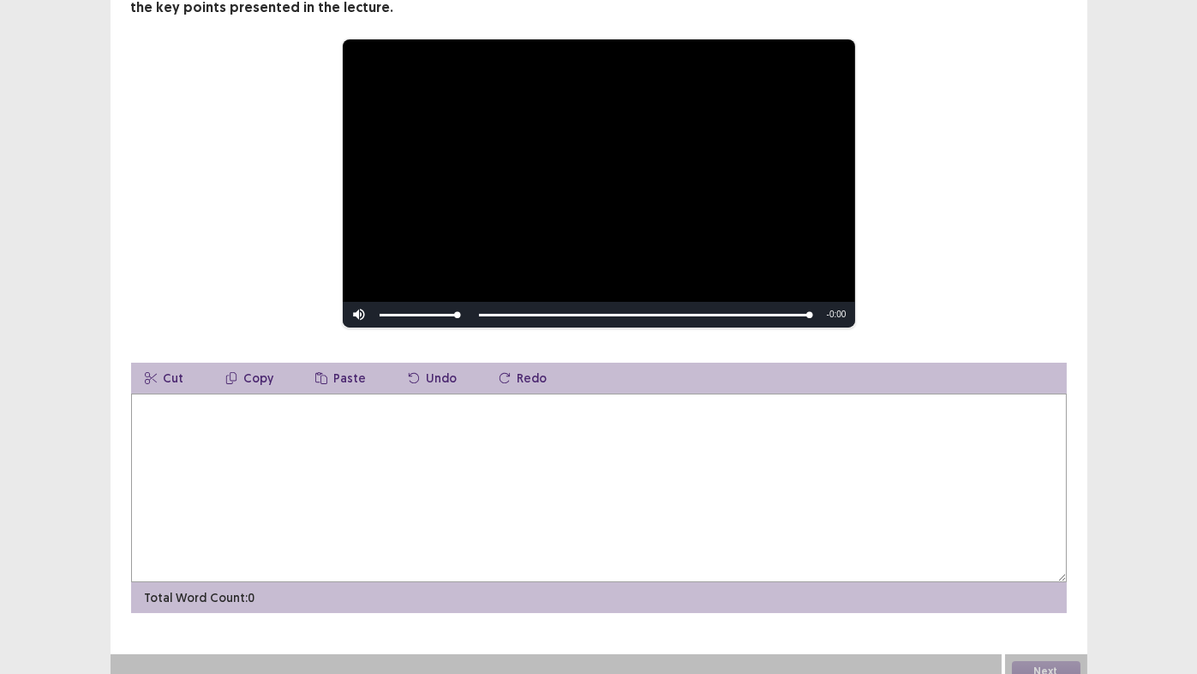
click at [428, 434] on textarea at bounding box center [599, 487] width 936 height 189
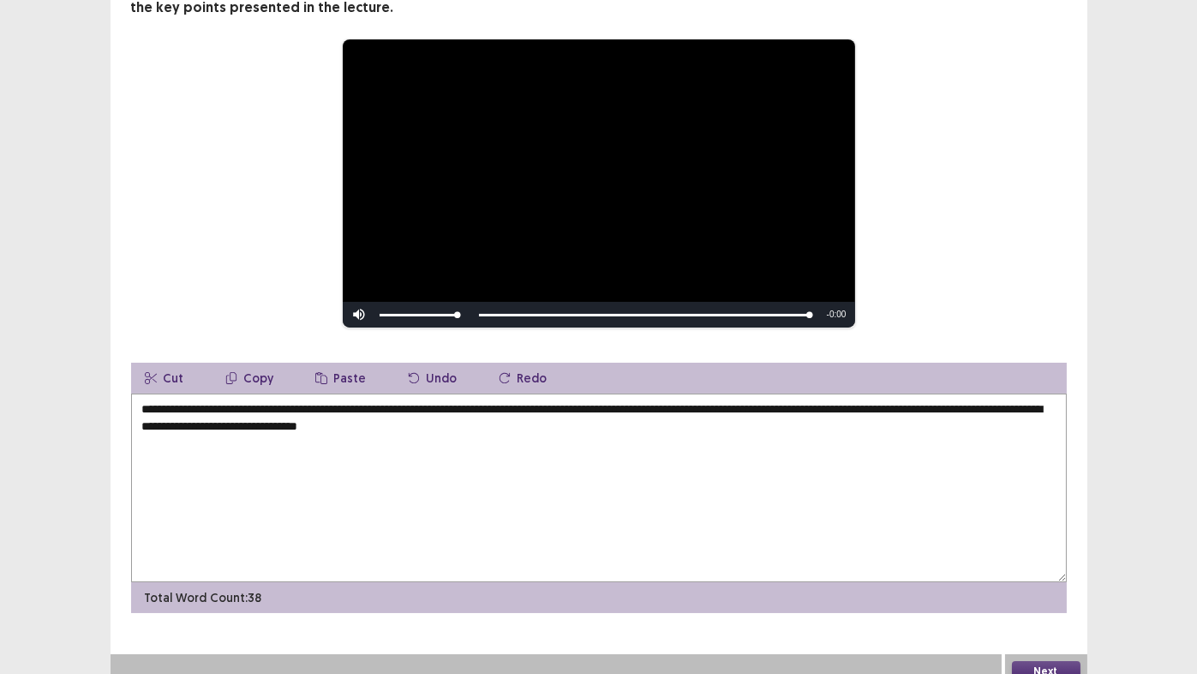
type textarea "**********"
click at [142, 434] on textarea "**********" at bounding box center [599, 487] width 936 height 189
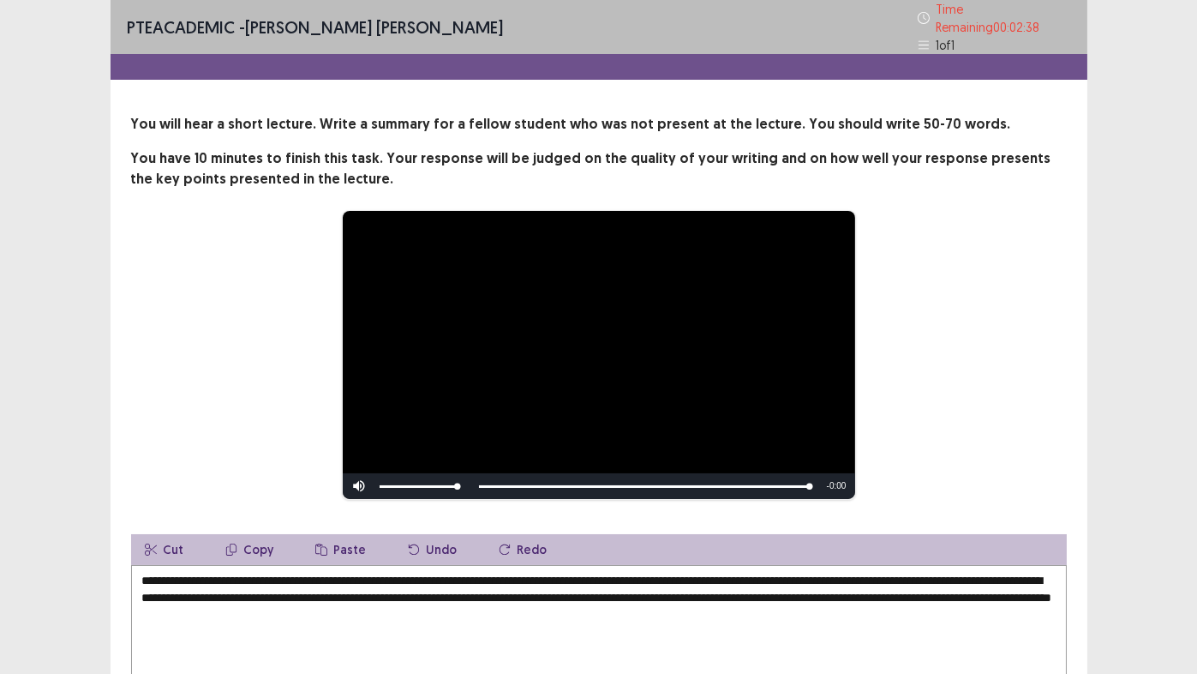
scroll to position [178, 0]
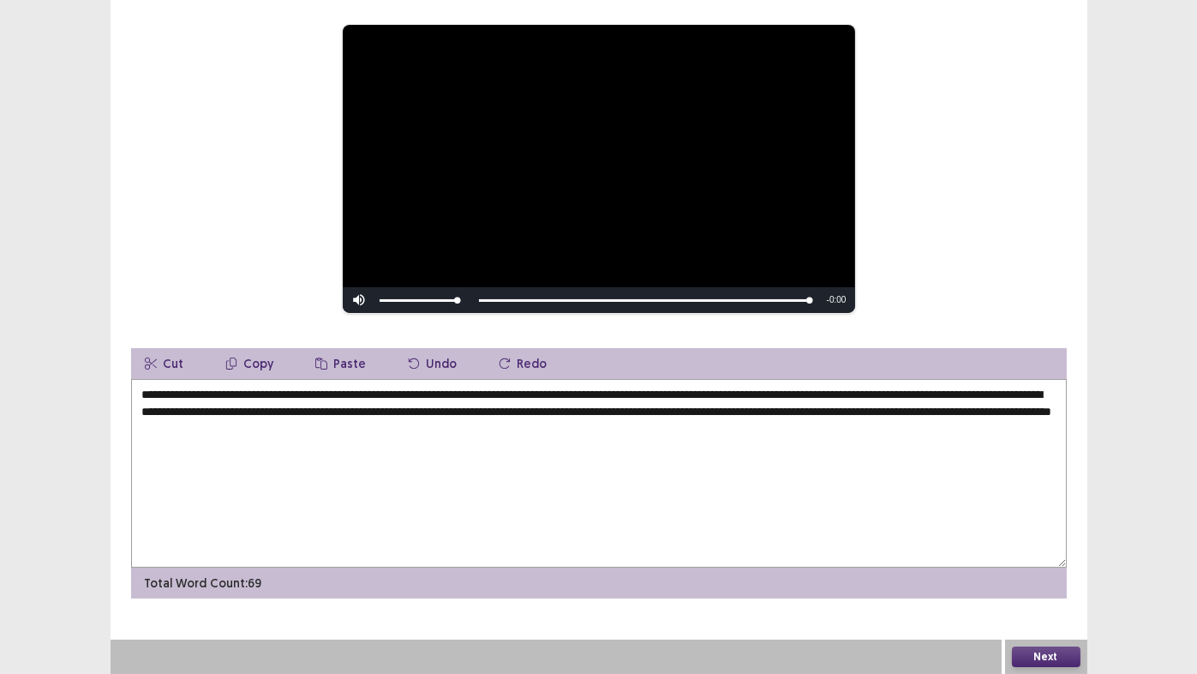
click at [430, 411] on textarea "**********" at bounding box center [599, 473] width 936 height 189
drag, startPoint x: 502, startPoint y: 411, endPoint x: 319, endPoint y: 416, distance: 183.5
click at [319, 416] on textarea "**********" at bounding box center [599, 473] width 936 height 189
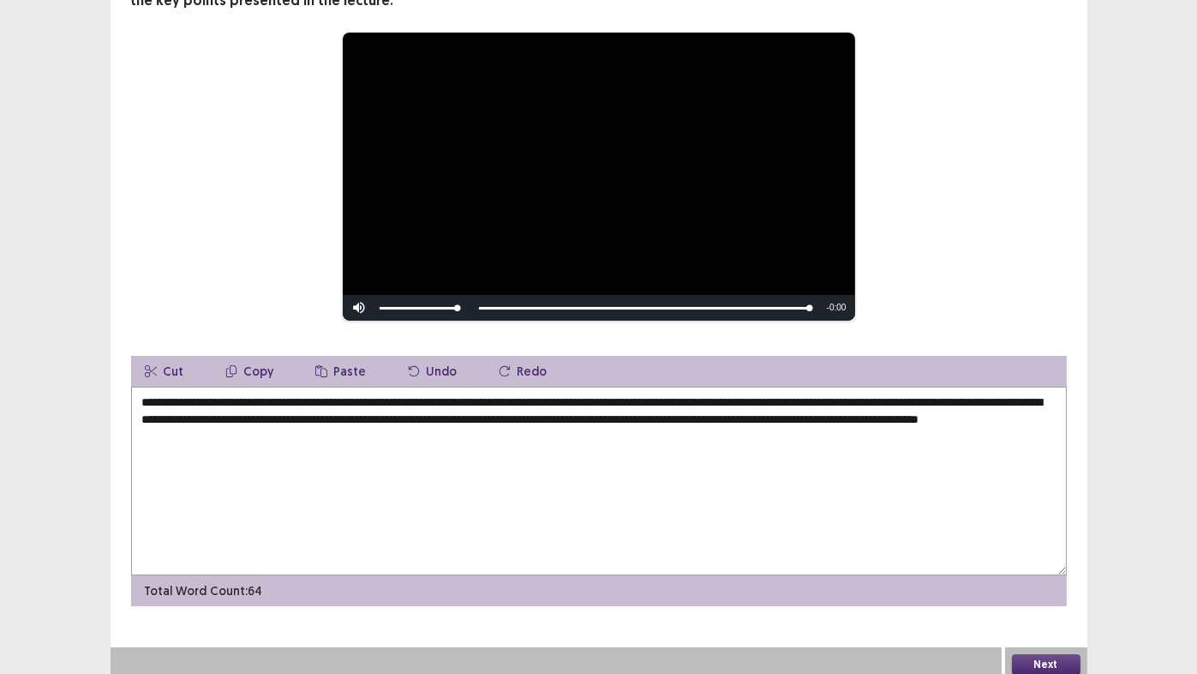
click at [356, 405] on textarea "**********" at bounding box center [599, 481] width 936 height 189
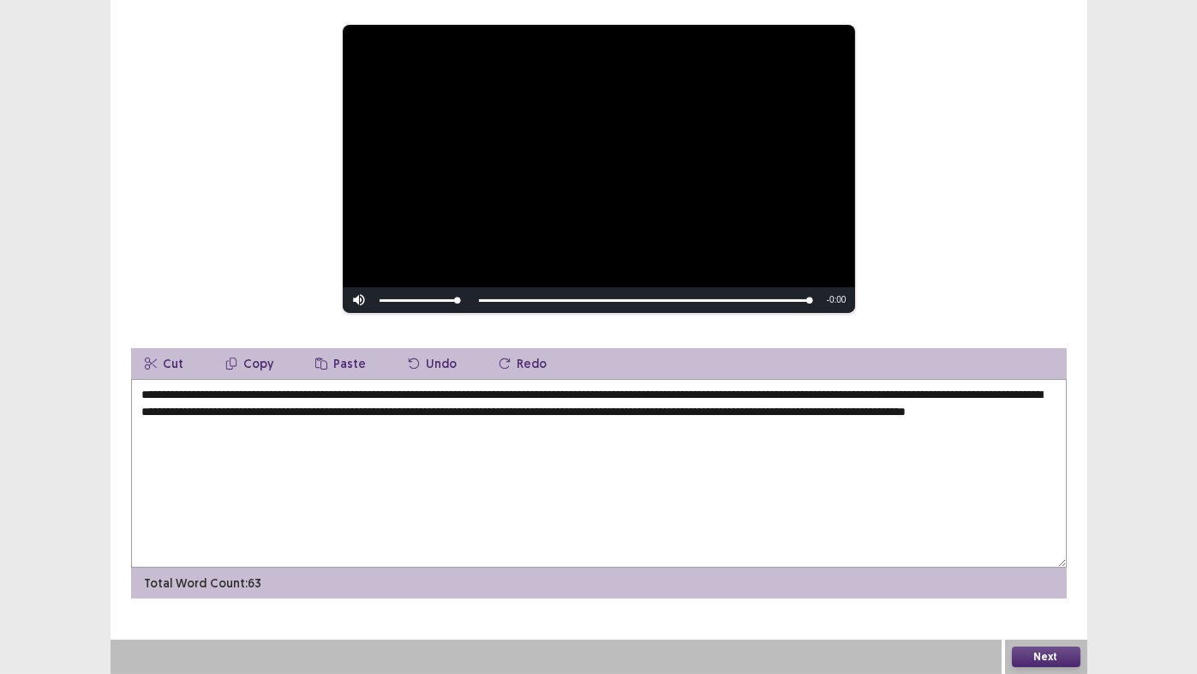
click at [354, 428] on textarea "**********" at bounding box center [599, 473] width 936 height 189
click at [405, 393] on textarea "**********" at bounding box center [599, 473] width 936 height 189
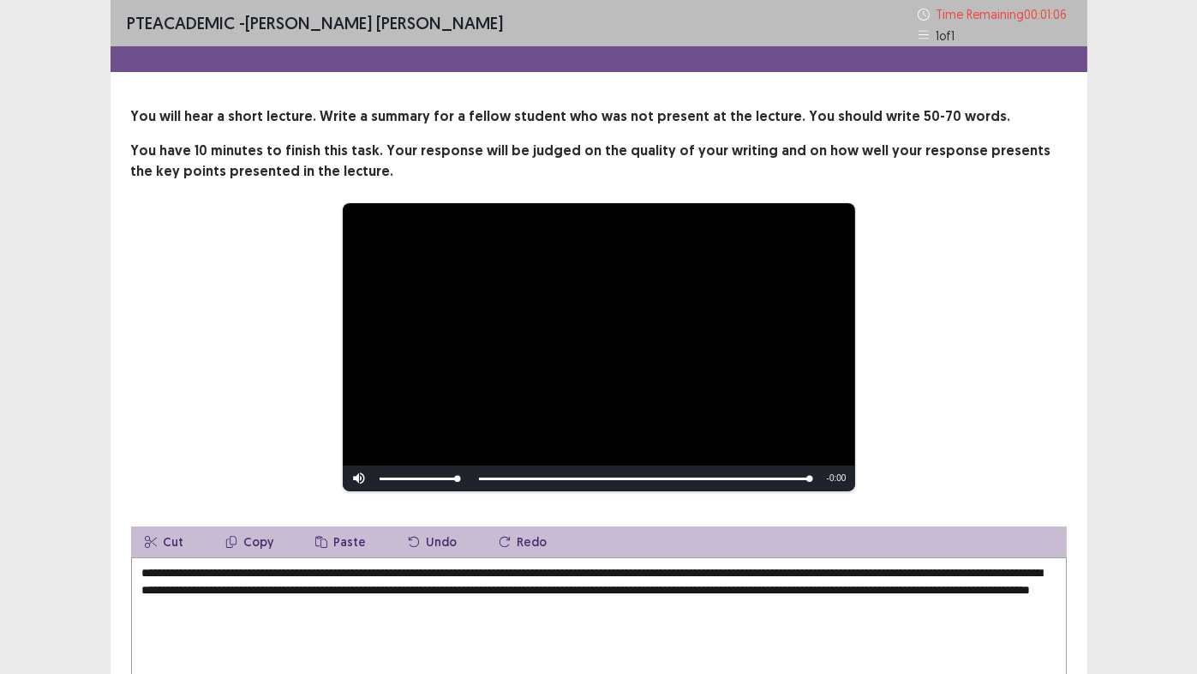
scroll to position [171, 0]
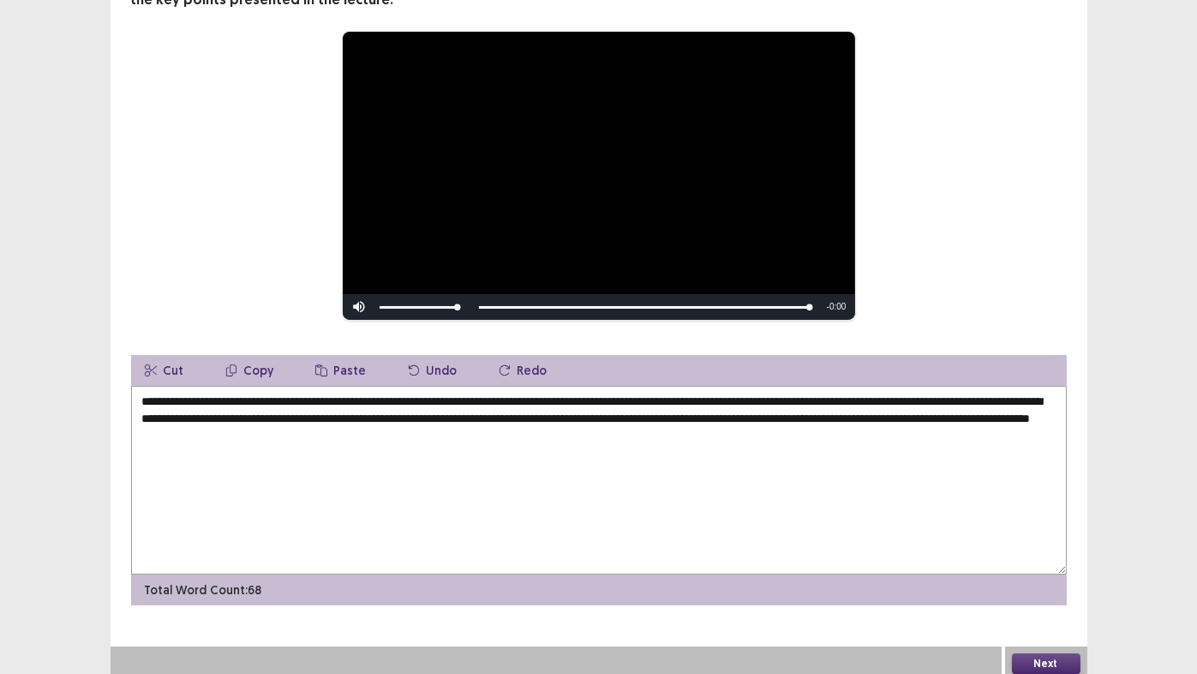
click at [256, 416] on textarea "**********" at bounding box center [599, 480] width 936 height 189
click at [255, 417] on textarea "**********" at bounding box center [599, 480] width 936 height 189
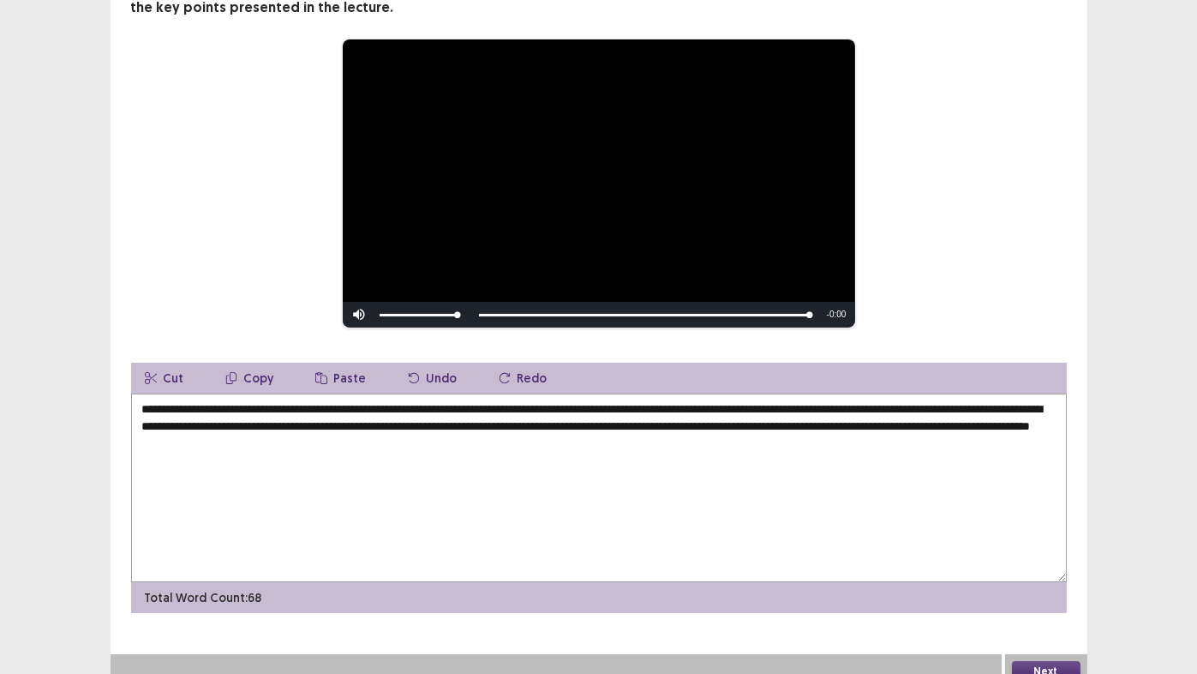
click at [340, 416] on textarea "**********" at bounding box center [599, 487] width 936 height 189
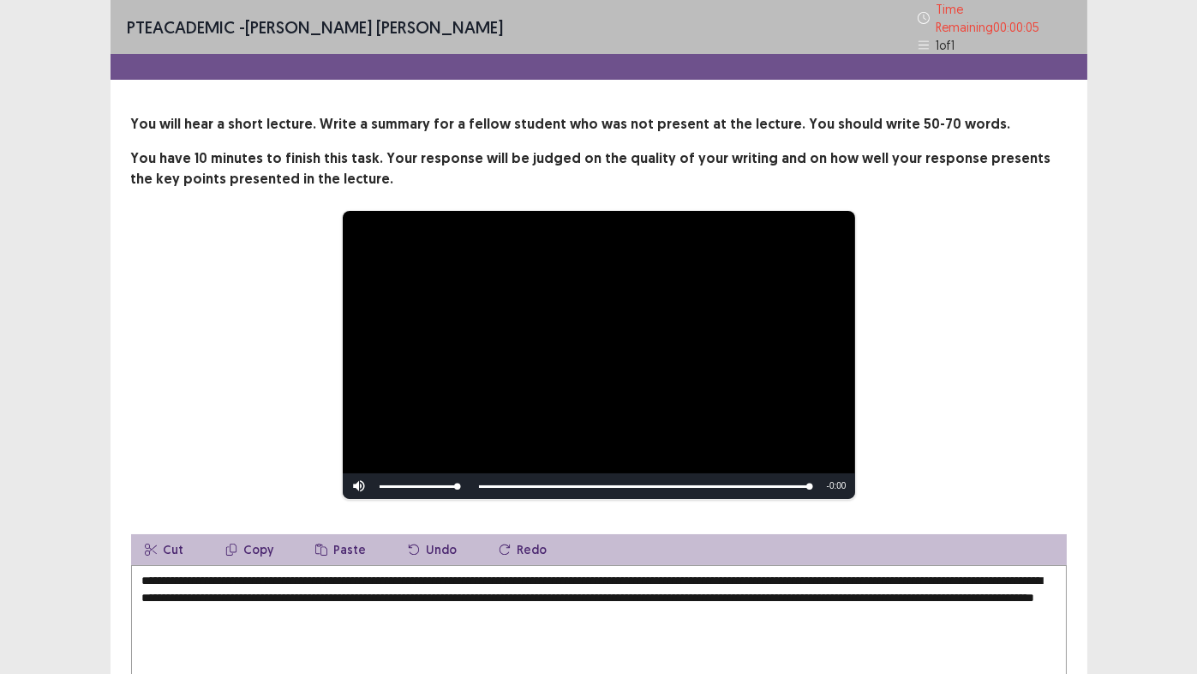
scroll to position [178, 0]
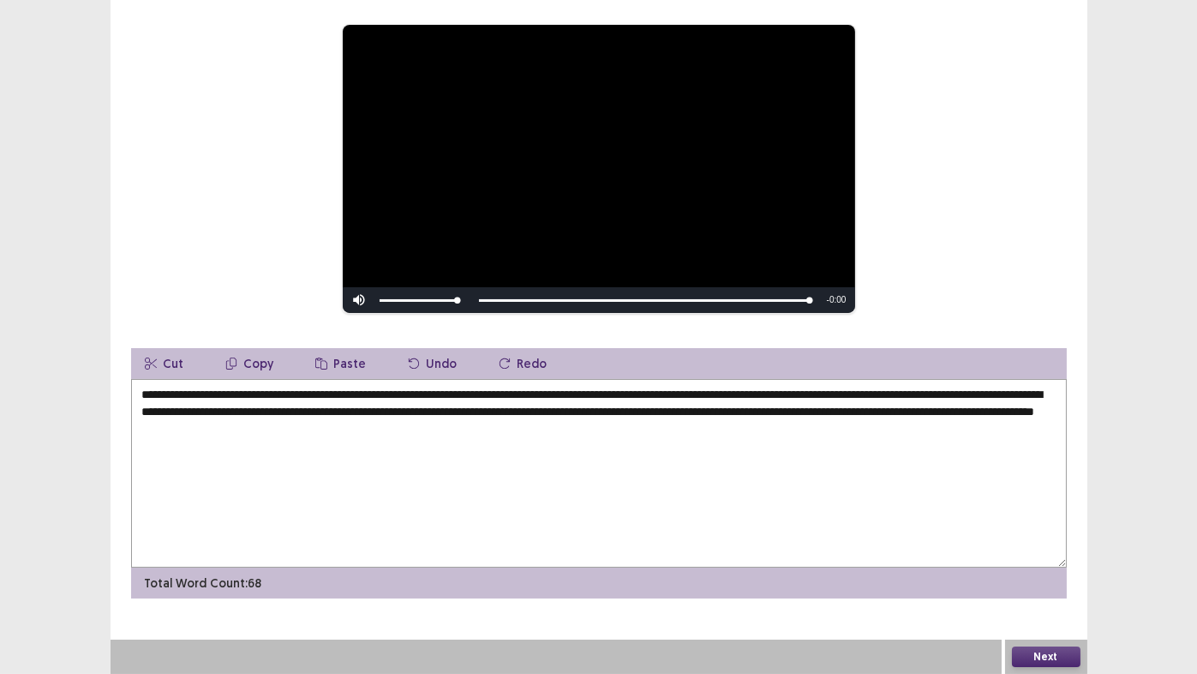
type textarea "**********"
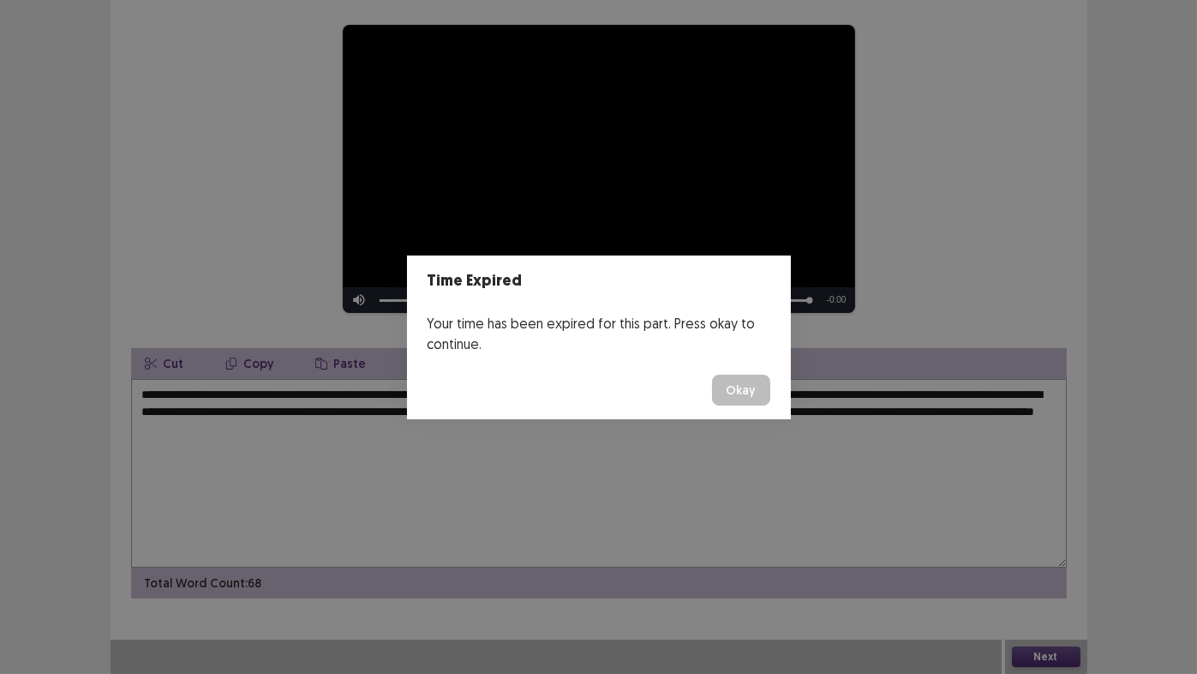
click at [753, 389] on button "Okay" at bounding box center [741, 390] width 58 height 31
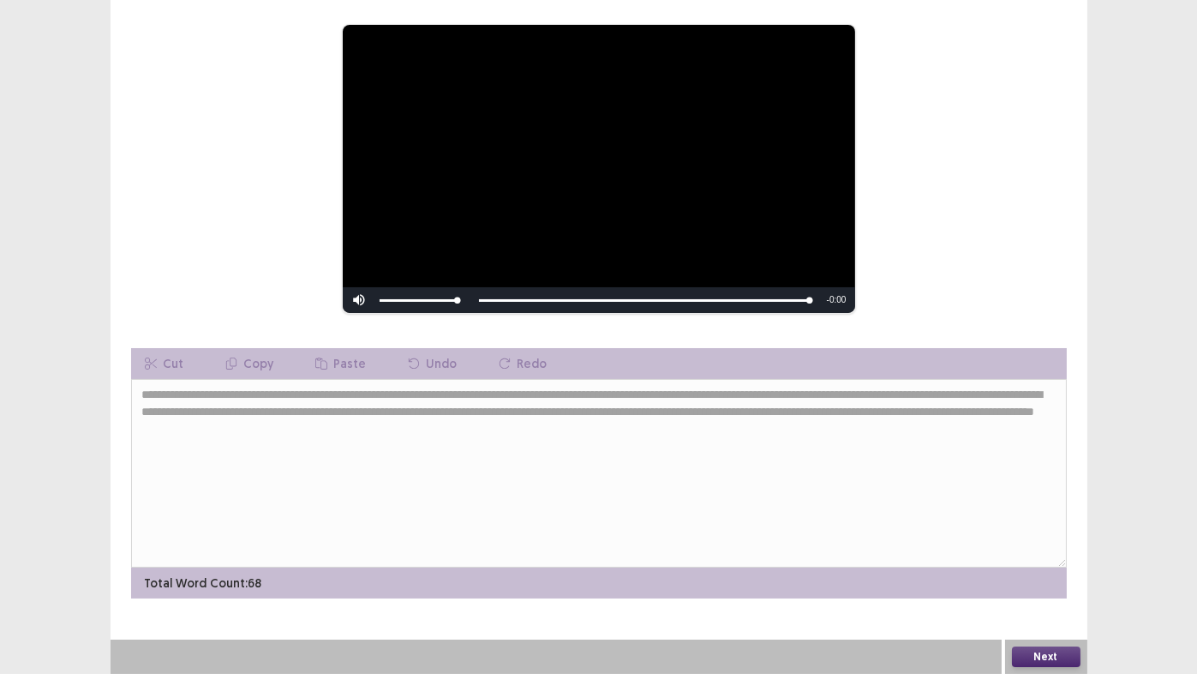
click at [1056, 657] on button "Next" at bounding box center [1046, 656] width 69 height 21
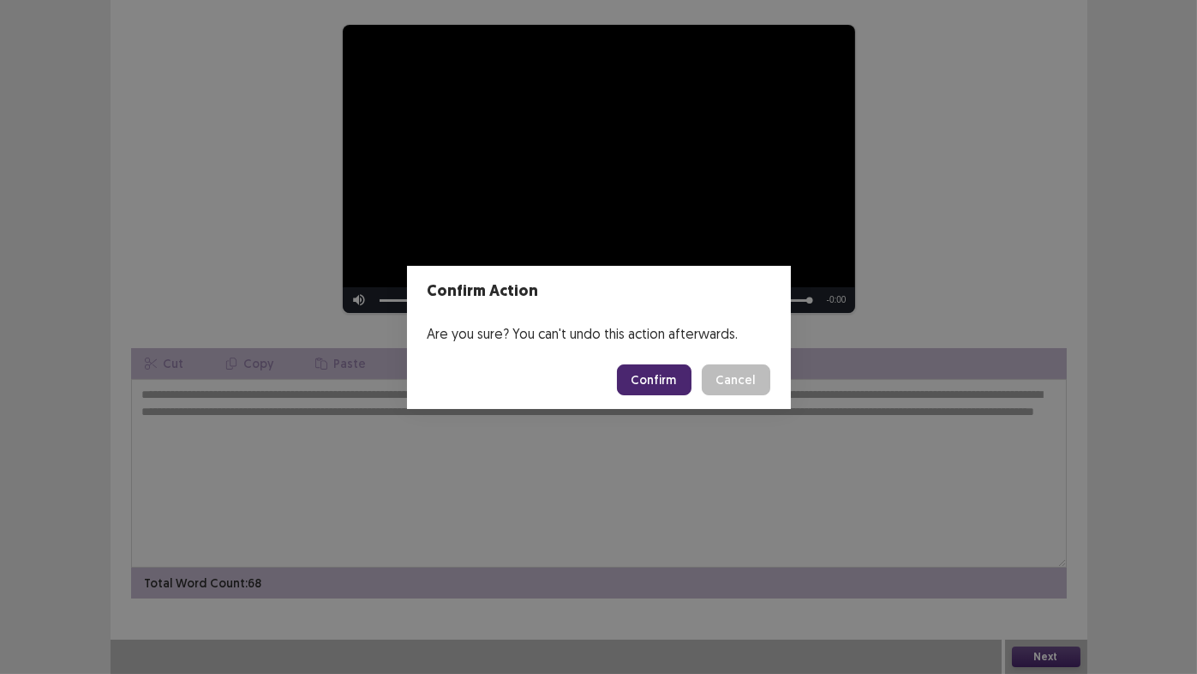
click at [664, 376] on button "Confirm" at bounding box center [654, 379] width 75 height 31
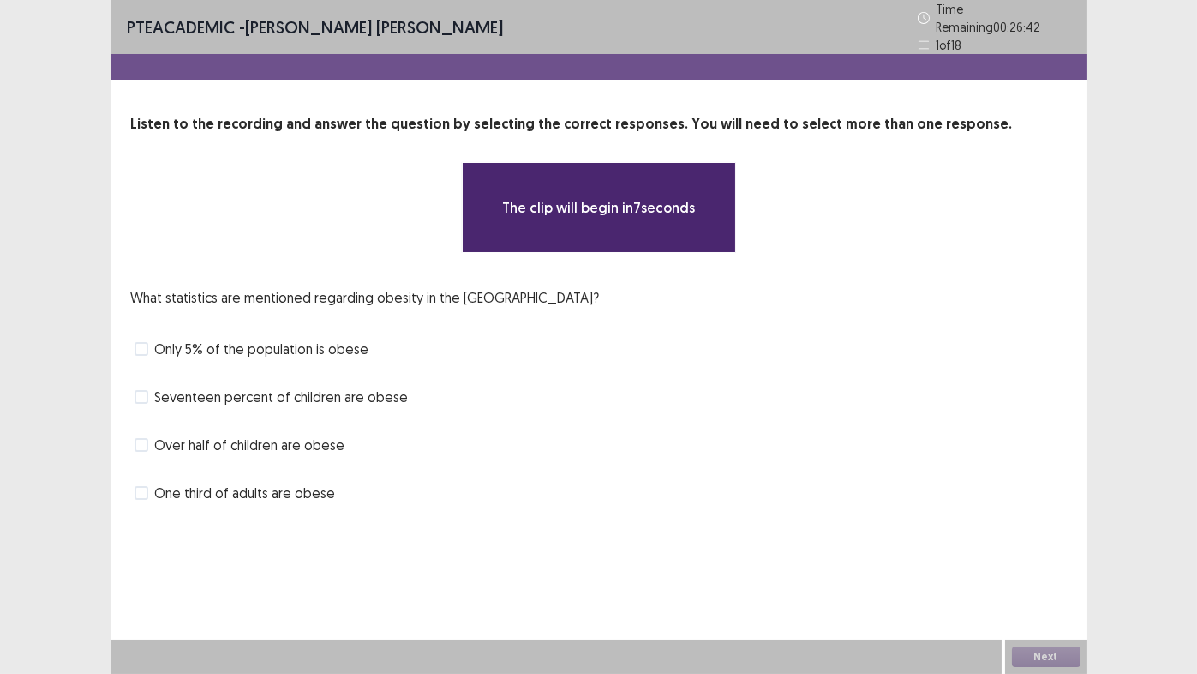
scroll to position [0, 0]
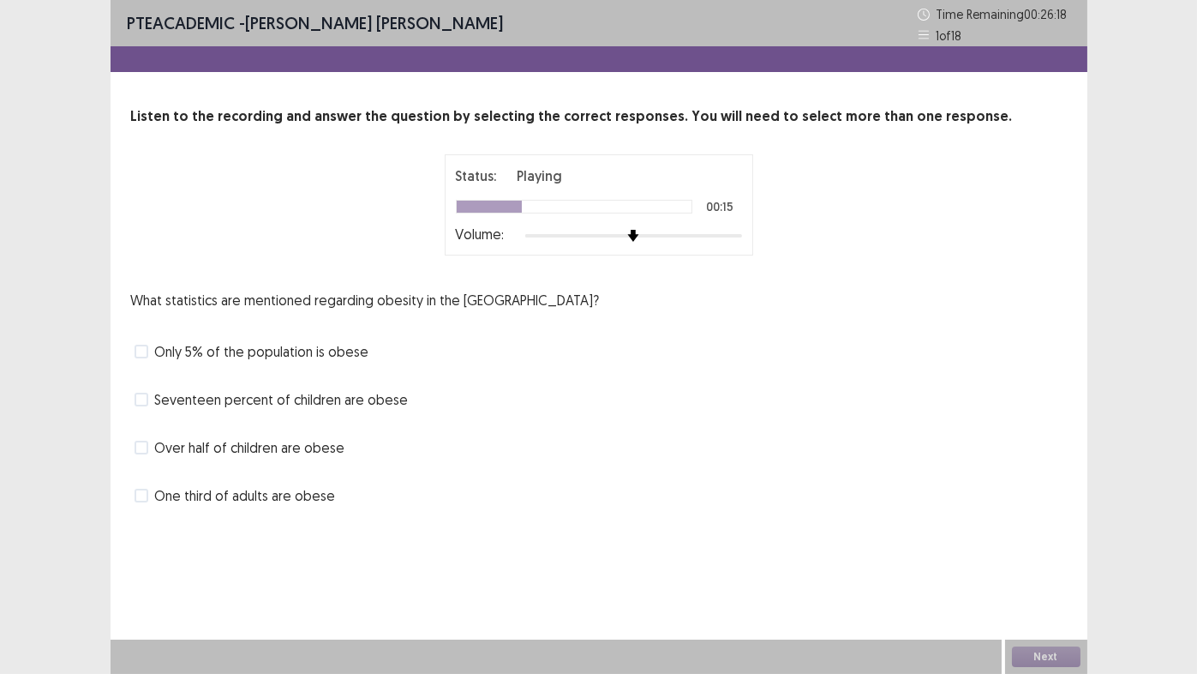
click at [139, 494] on span at bounding box center [142, 496] width 14 height 14
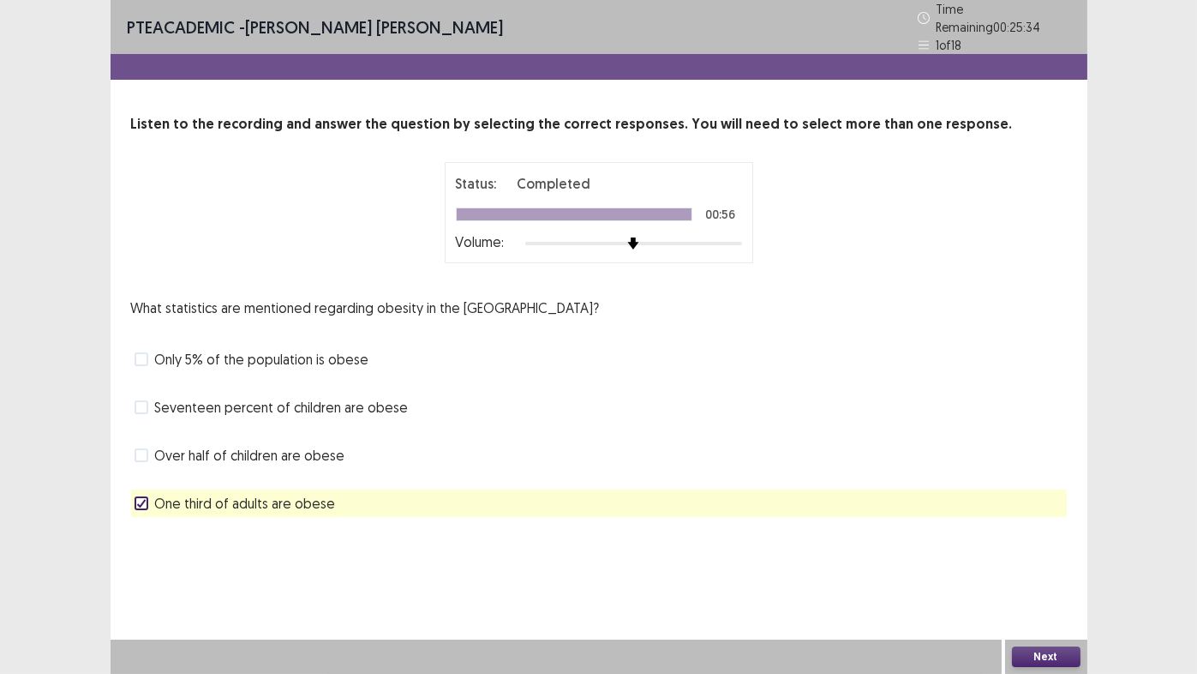
click at [1059, 656] on button "Next" at bounding box center [1046, 656] width 69 height 21
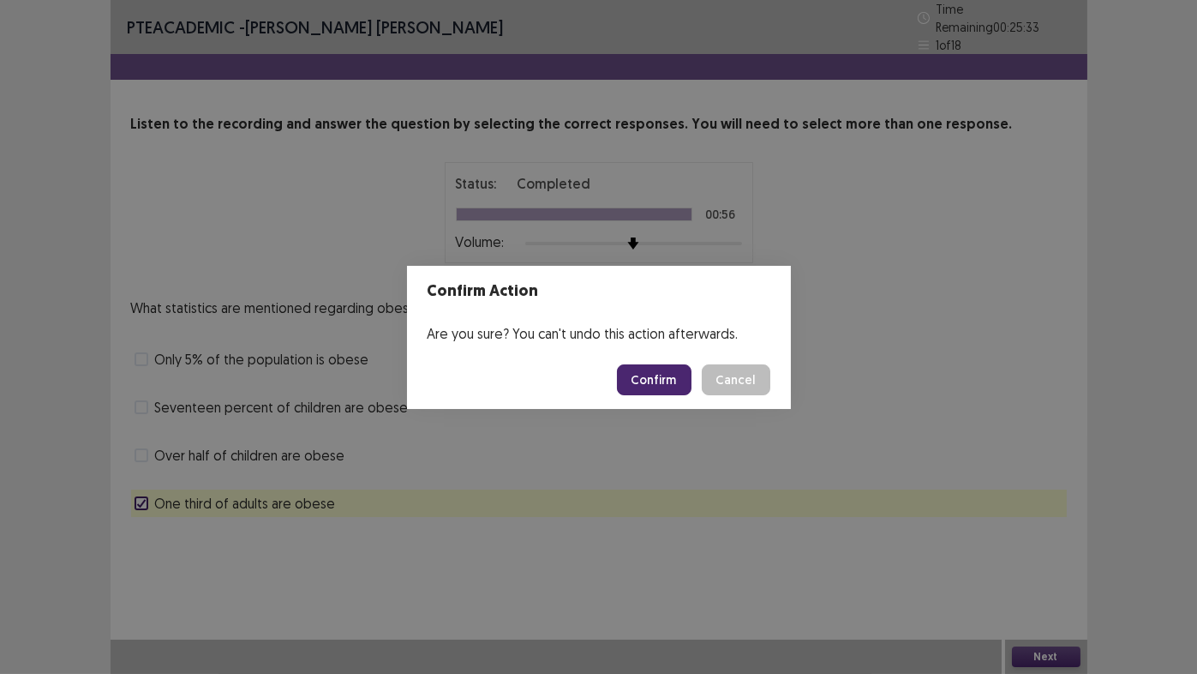
click at [653, 377] on button "Confirm" at bounding box center [654, 379] width 75 height 31
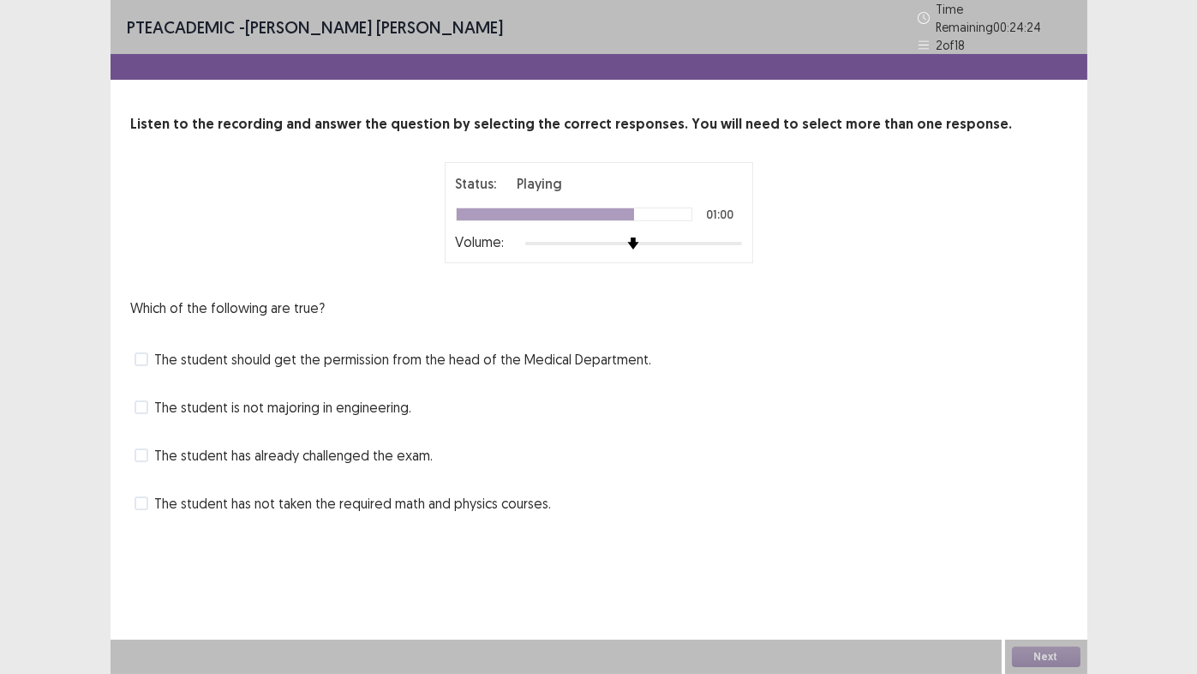
click at [146, 496] on span at bounding box center [142, 503] width 14 height 14
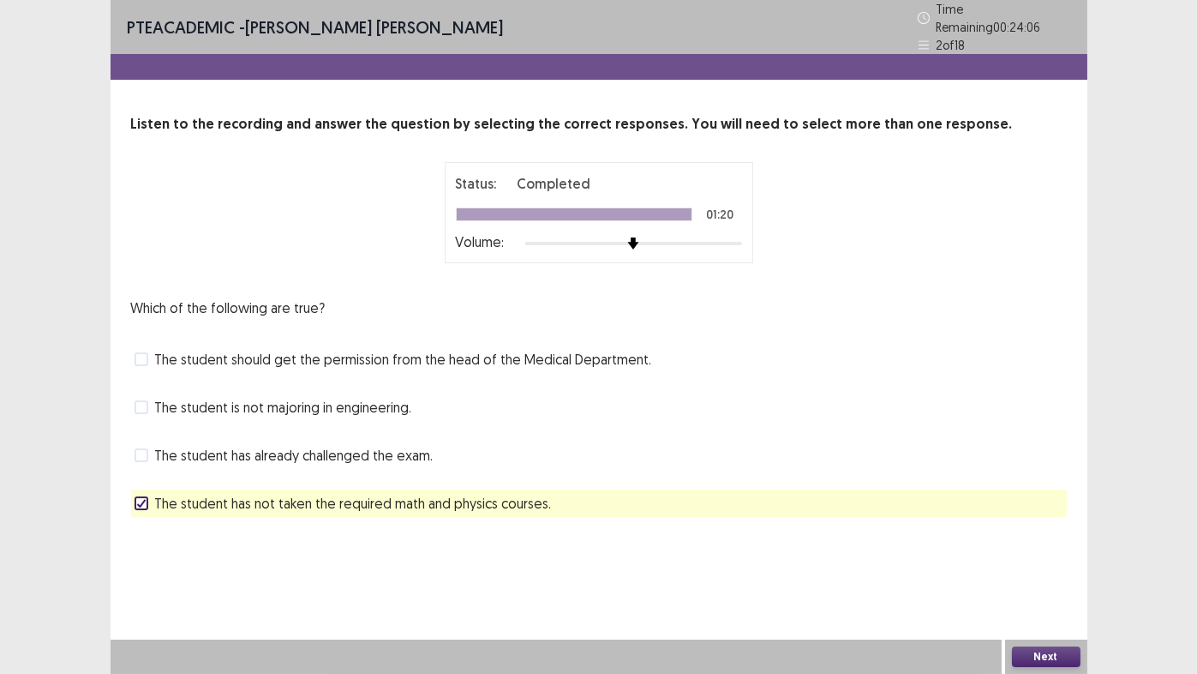
click at [1037, 658] on button "Next" at bounding box center [1046, 656] width 69 height 21
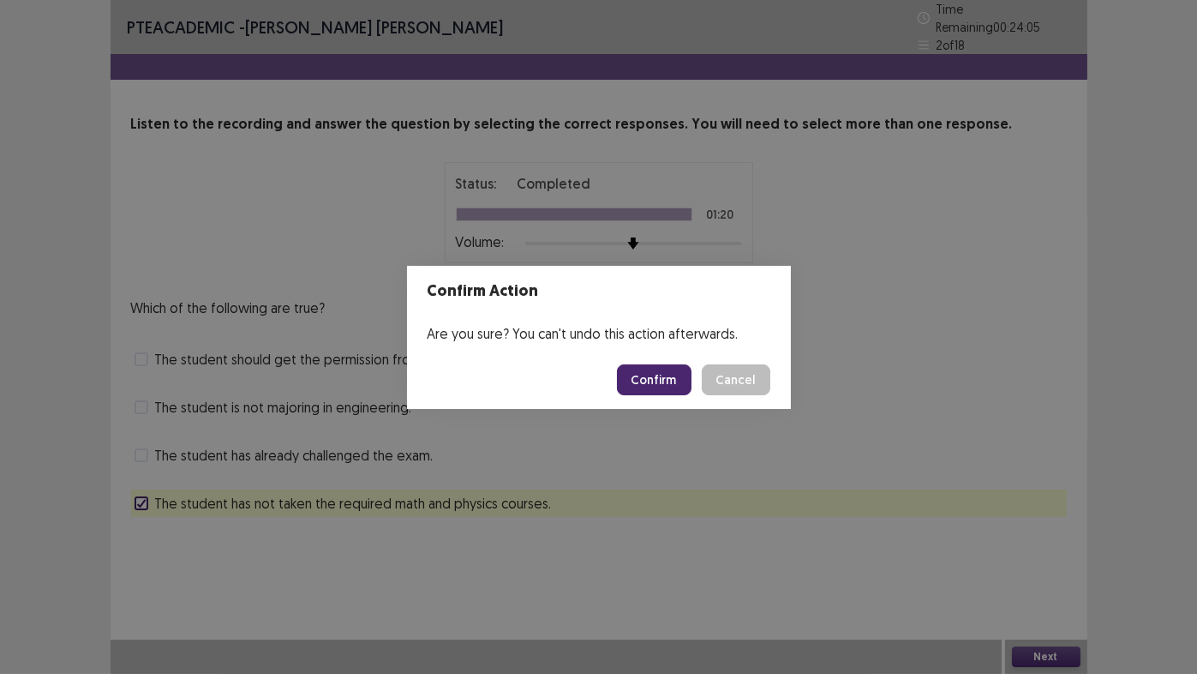
click at [624, 367] on div "Confirm Cancel" at bounding box center [693, 379] width 153 height 31
click at [655, 378] on button "Confirm" at bounding box center [654, 379] width 75 height 31
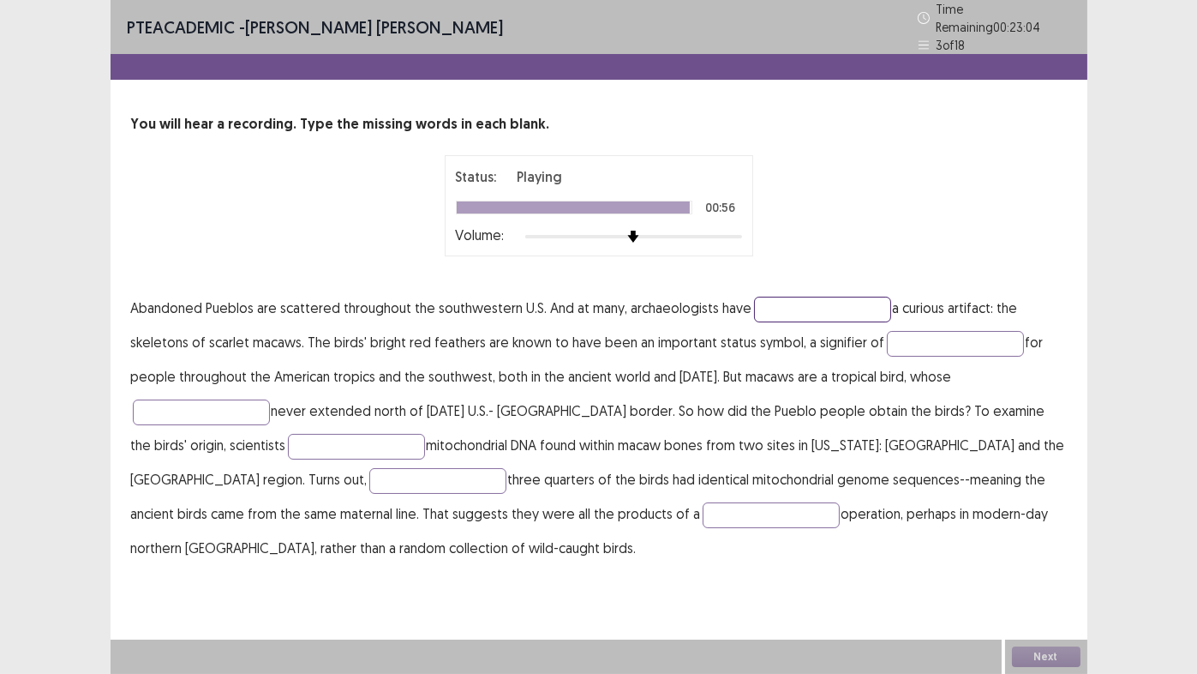
click at [831, 298] on input "text" at bounding box center [822, 310] width 137 height 26
type input "*********"
type input "********"
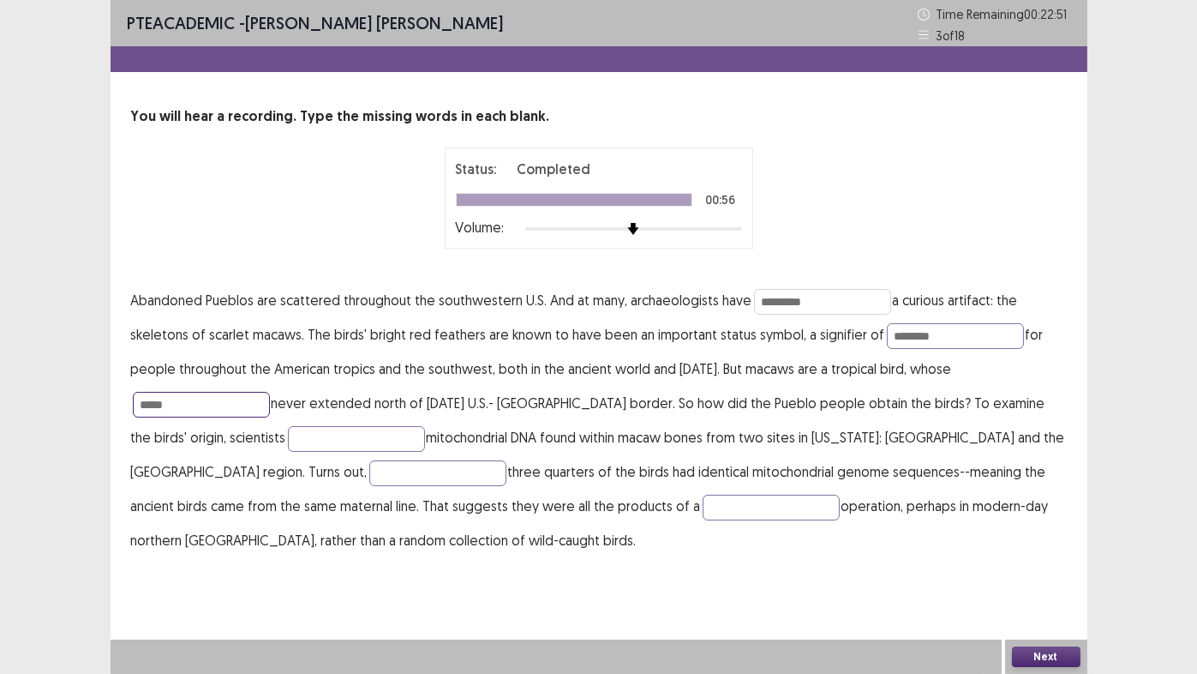
type input "*****"
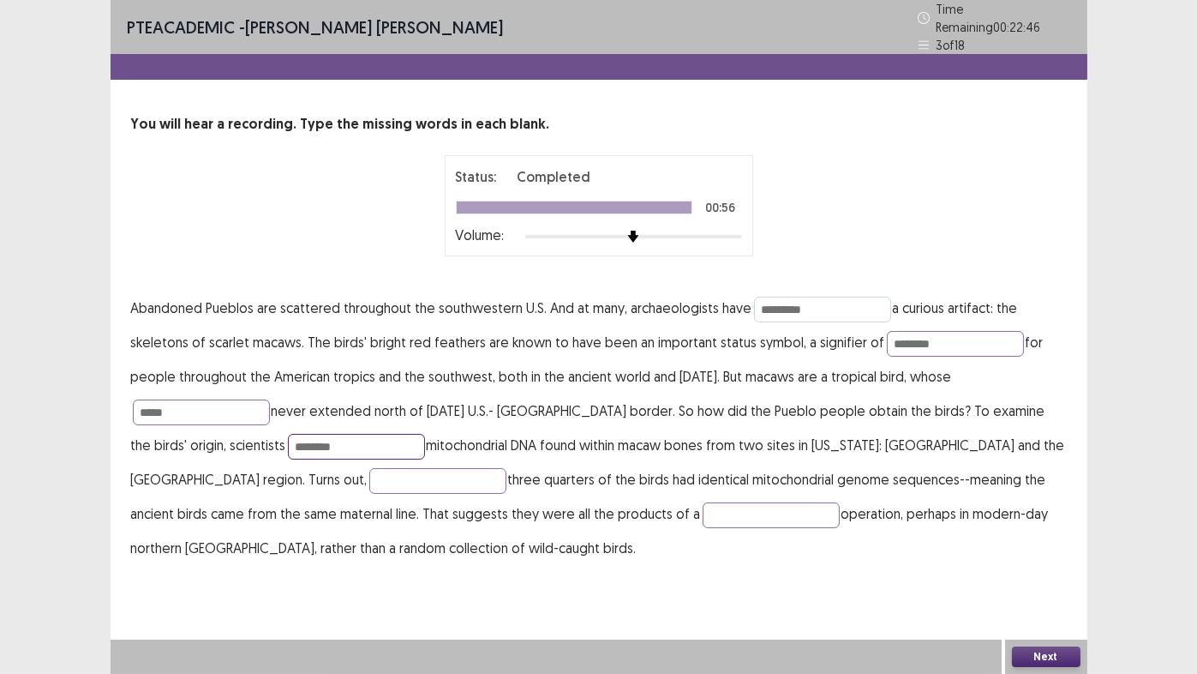
type input "********"
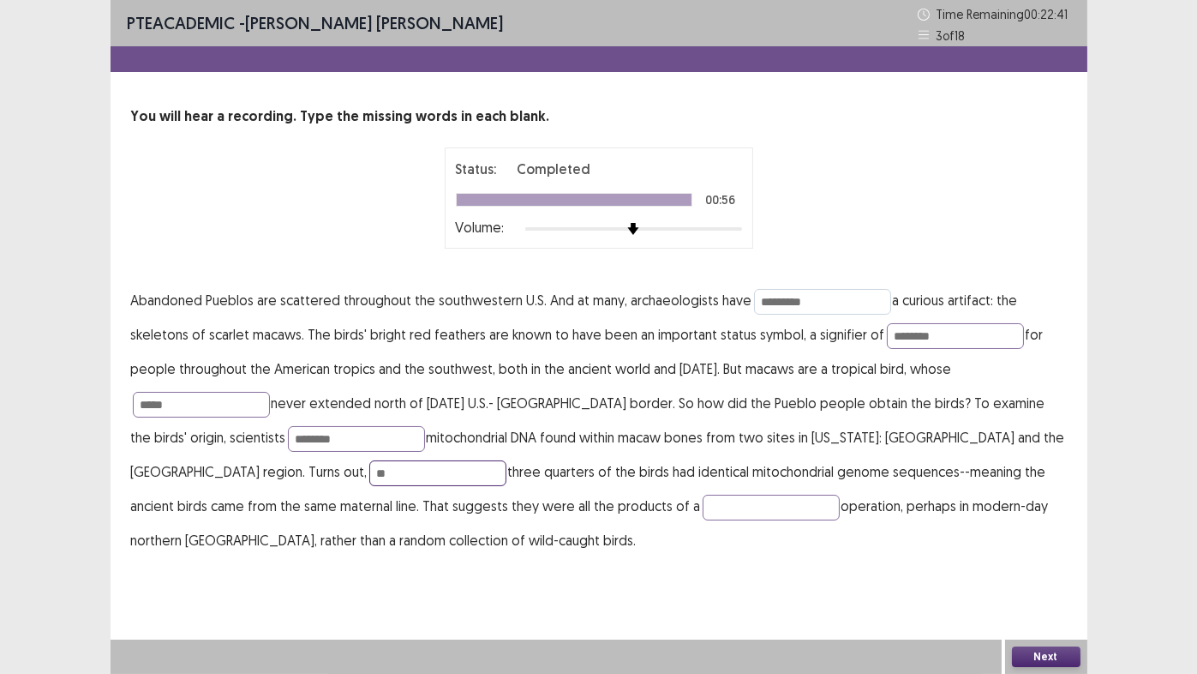
type input "*"
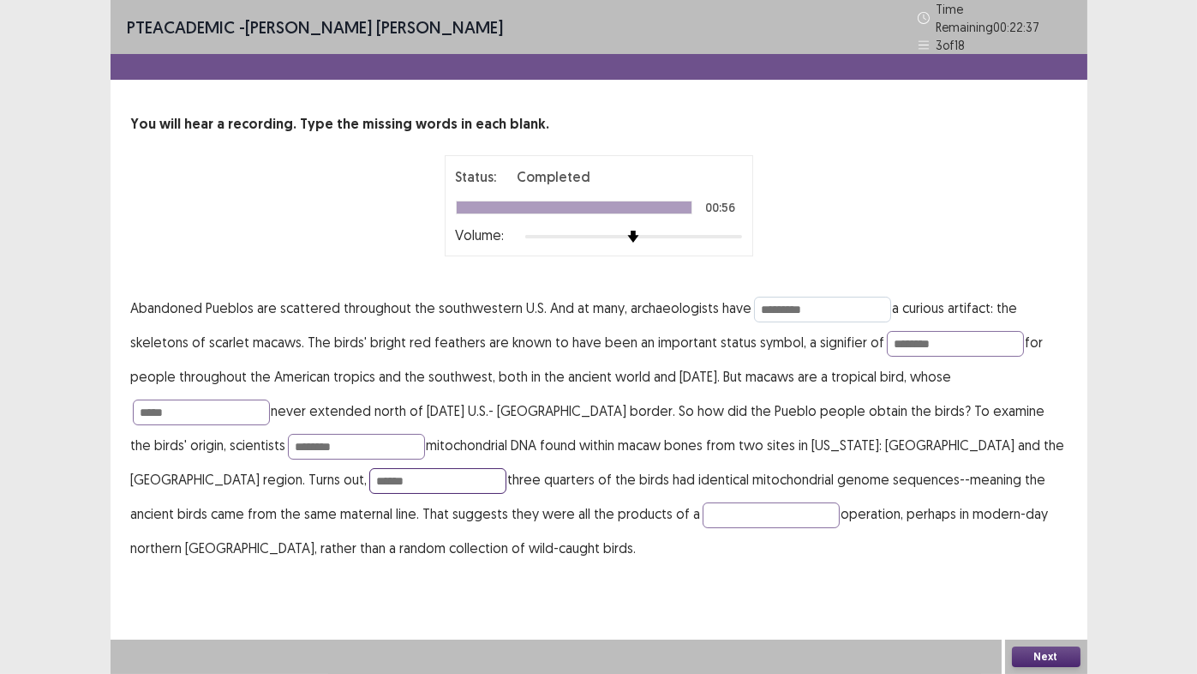
type input "******"
type input "********"
click at [1053, 658] on button "Next" at bounding box center [1046, 656] width 69 height 21
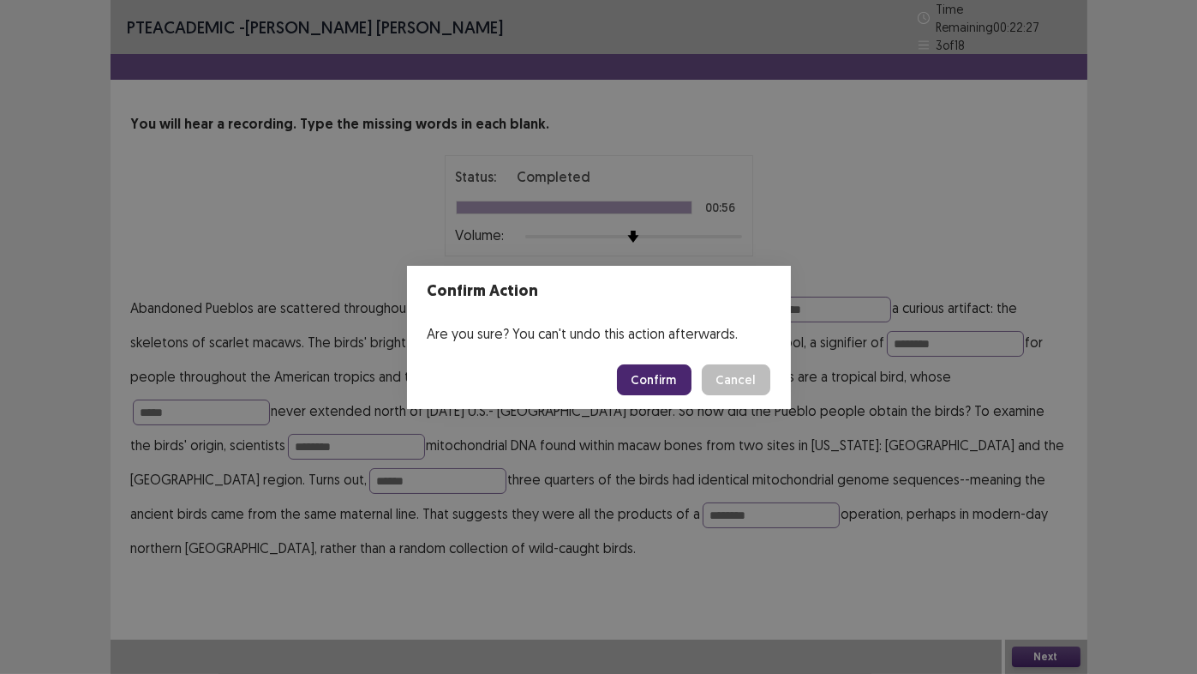
click at [666, 384] on button "Confirm" at bounding box center [654, 379] width 75 height 31
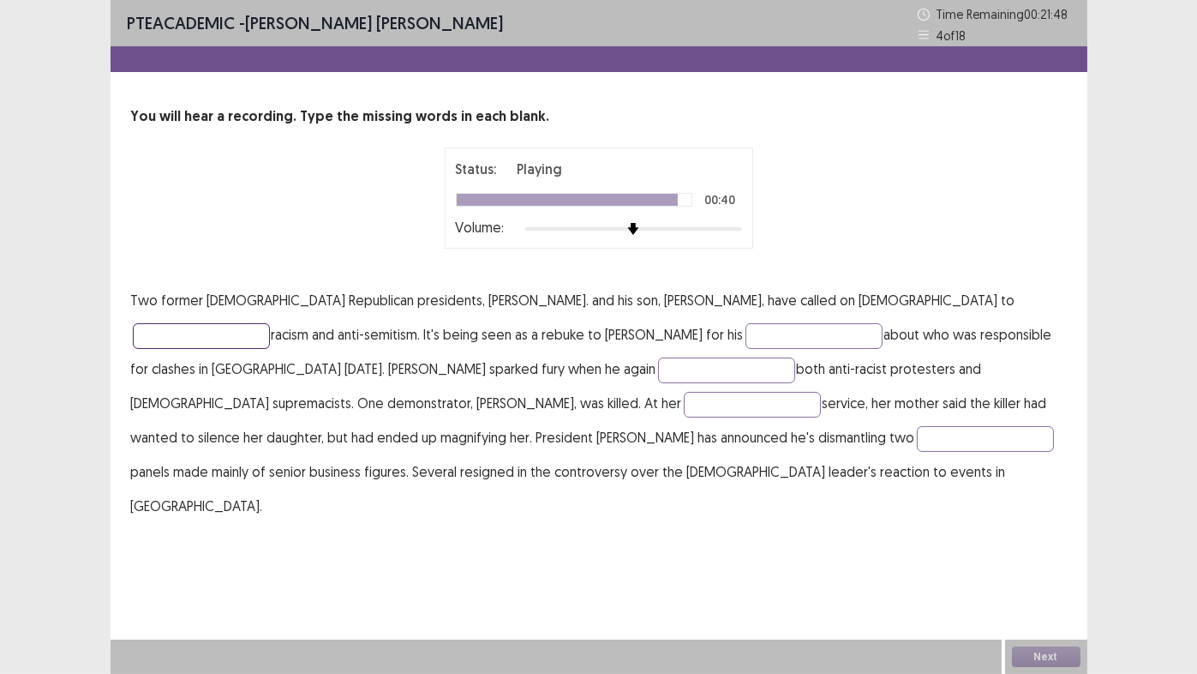
click at [270, 323] on input "text" at bounding box center [201, 336] width 137 height 26
type input "******"
type input "********"
type input "******"
type input "********"
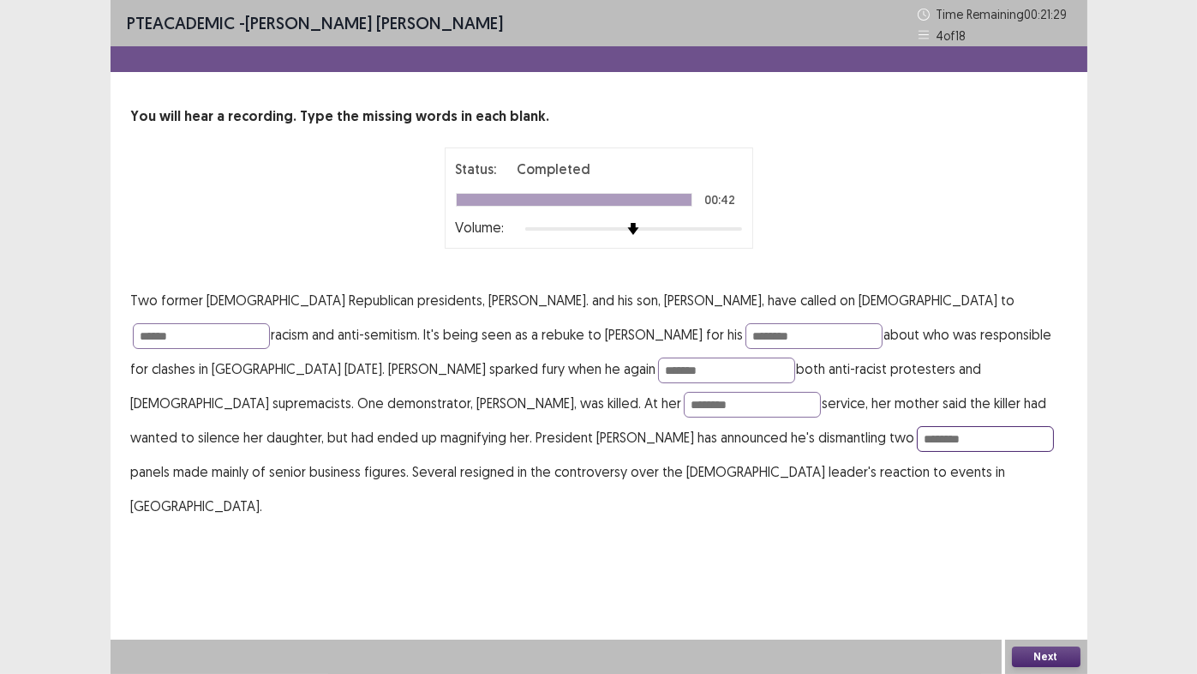
type input "********"
click at [1040, 657] on button "Next" at bounding box center [1046, 656] width 69 height 21
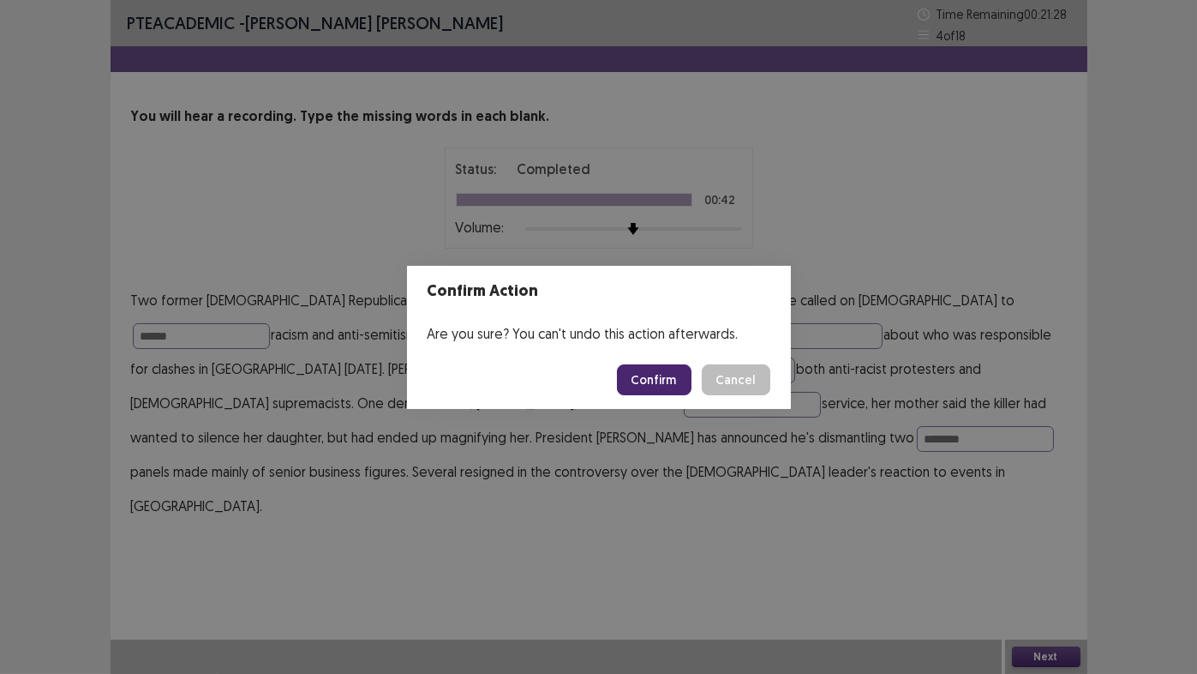
click at [667, 383] on button "Confirm" at bounding box center [654, 379] width 75 height 31
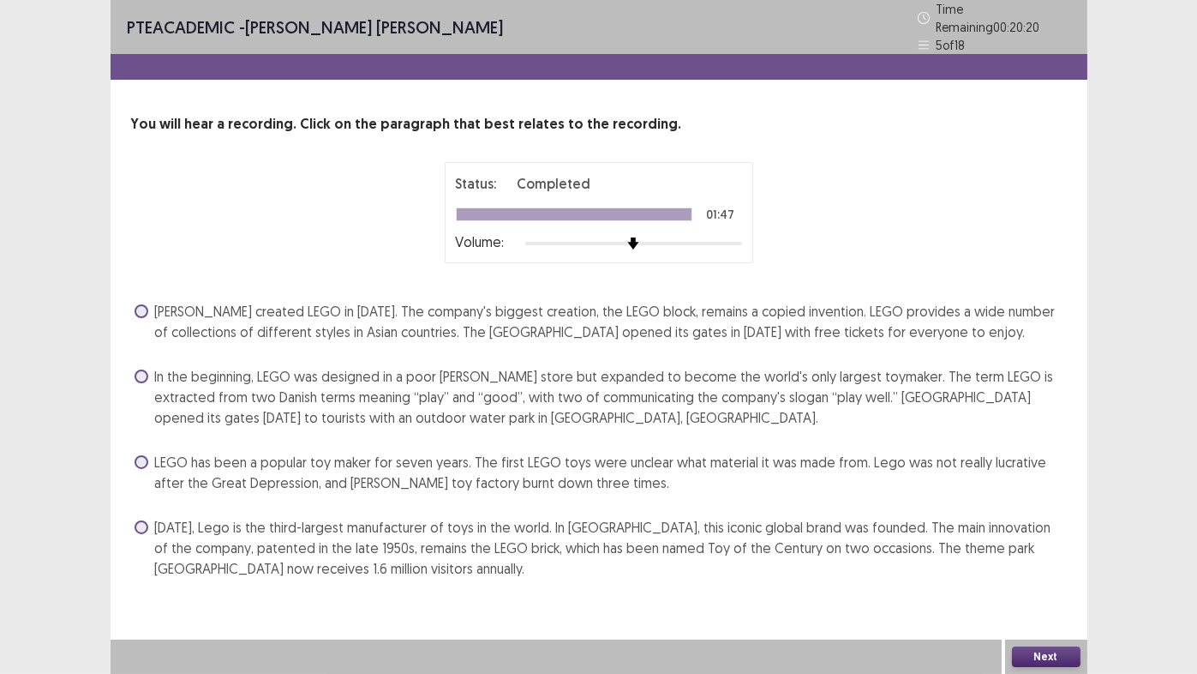
click at [254, 335] on div "Ole Kirk Christiansen created LEGO in 1932. The company's biggest creation, the…" at bounding box center [599, 321] width 936 height 48
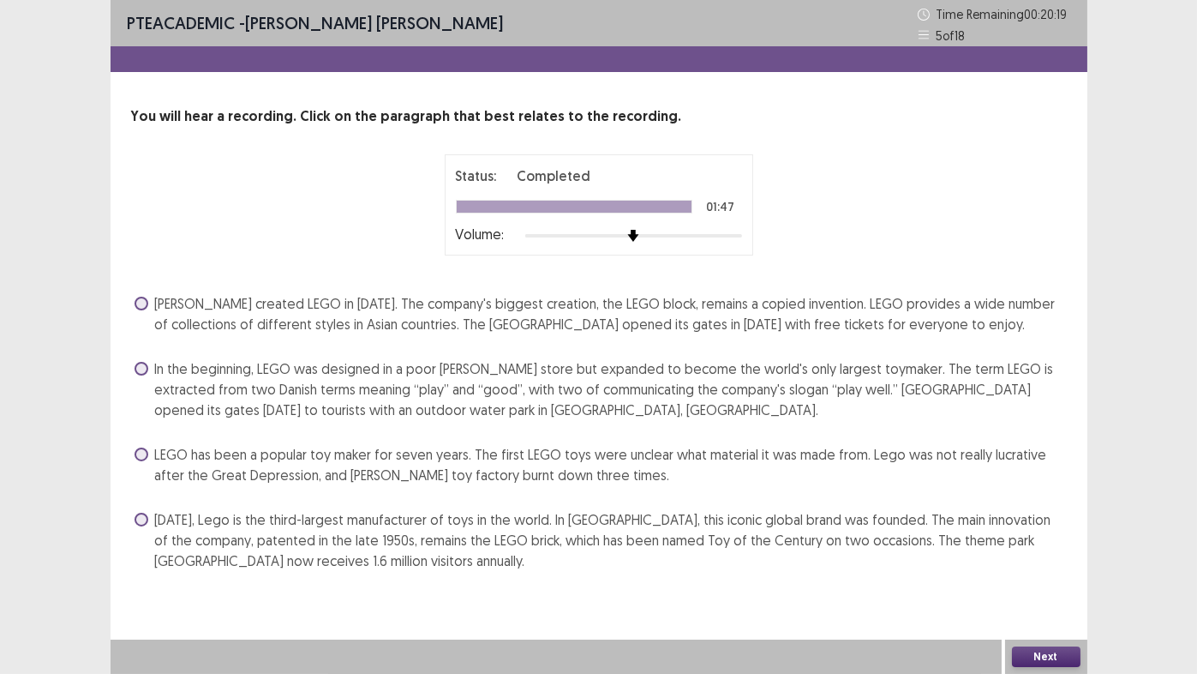
drag, startPoint x: 203, startPoint y: 376, endPoint x: 194, endPoint y: 375, distance: 9.5
click at [203, 375] on span "In the beginning, LEGO was designed in a poor carpenter's store but expanded to…" at bounding box center [611, 389] width 912 height 62
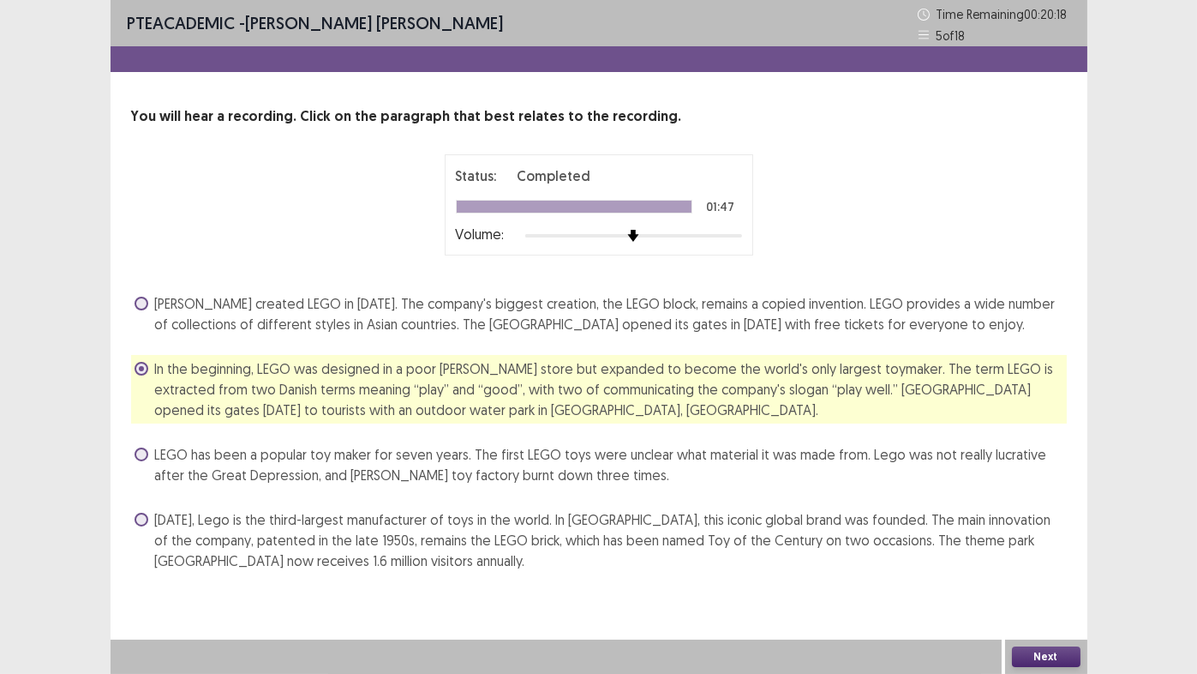
click at [1068, 657] on button "Next" at bounding box center [1046, 656] width 69 height 21
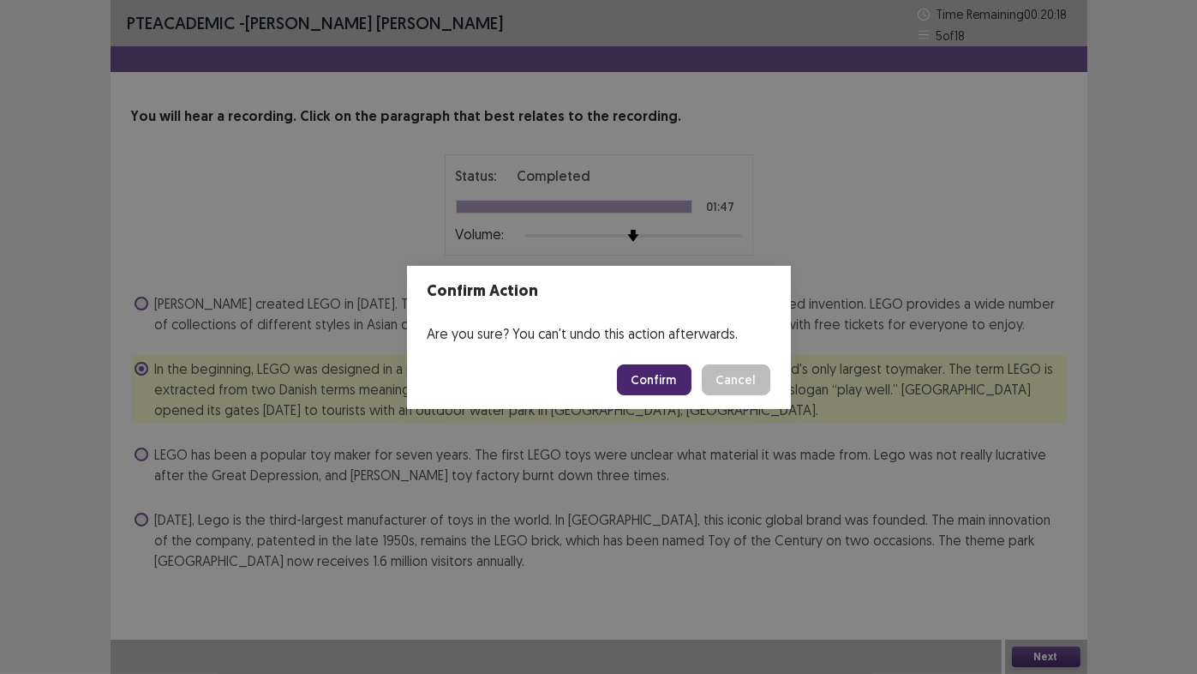
click at [672, 381] on button "Confirm" at bounding box center [654, 379] width 75 height 31
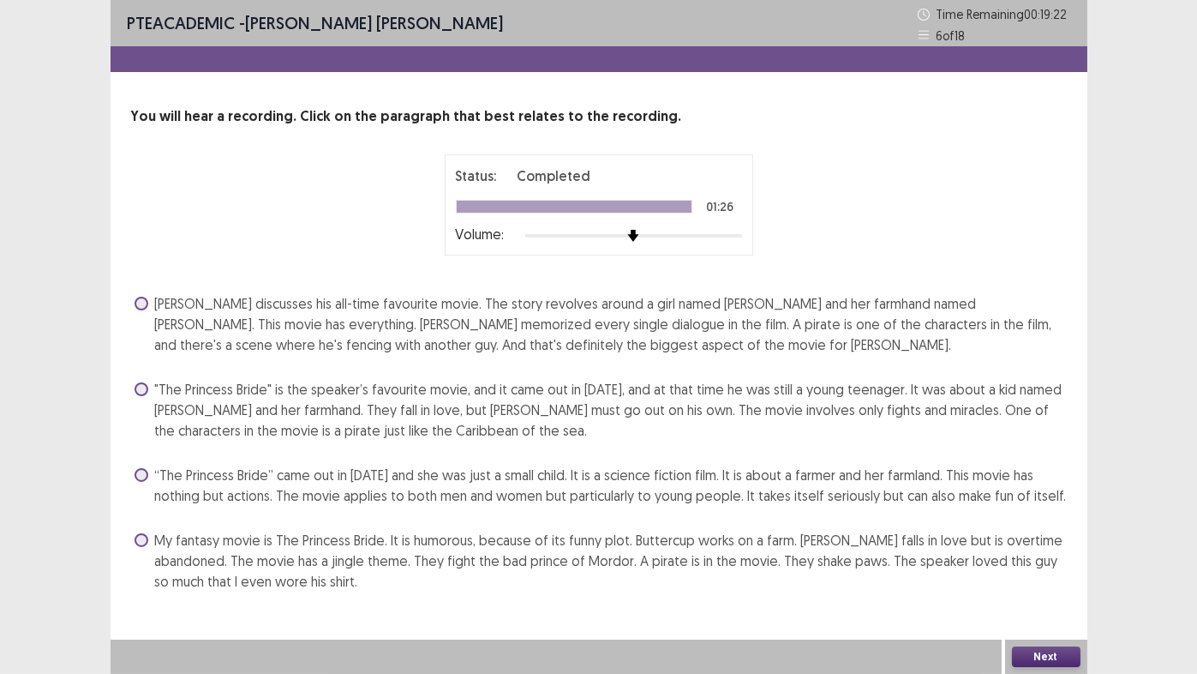
click at [144, 300] on span at bounding box center [142, 304] width 14 height 14
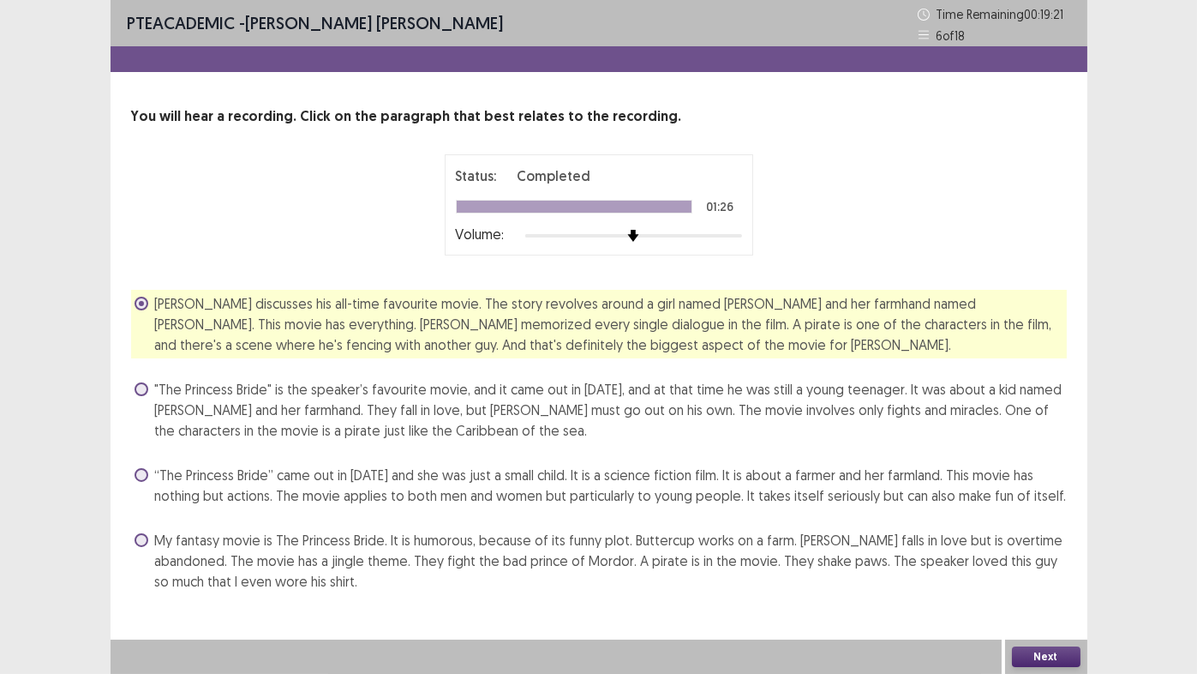
click at [1040, 658] on button "Next" at bounding box center [1046, 656] width 69 height 21
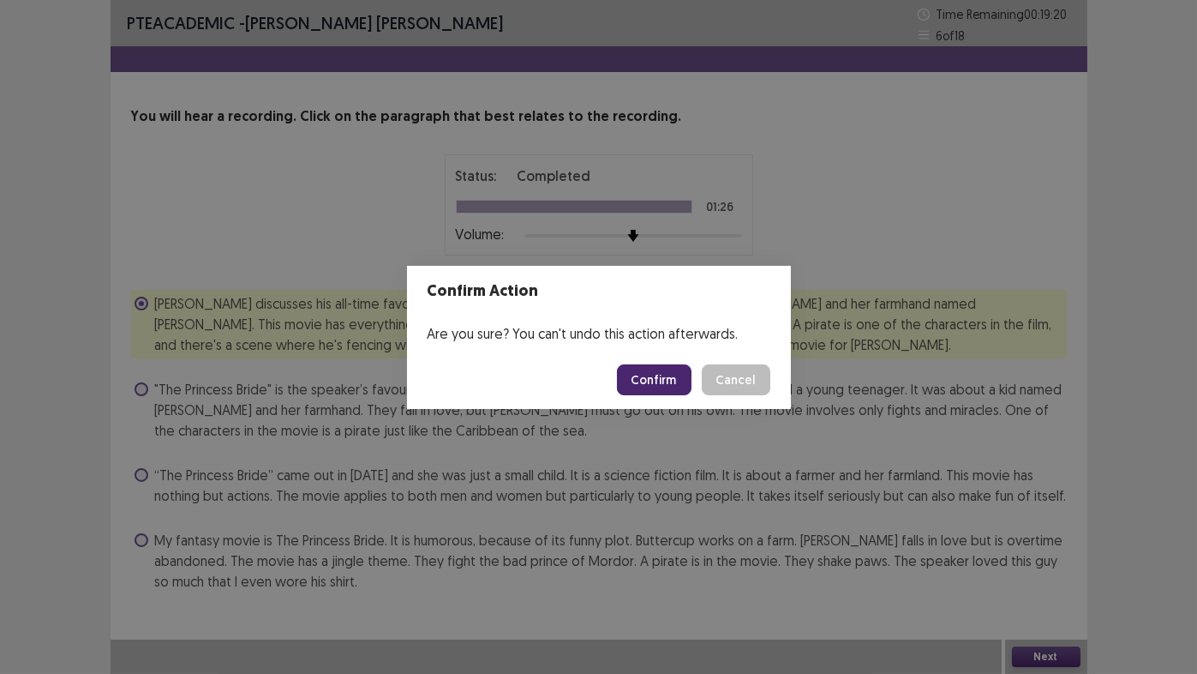
click at [645, 381] on button "Confirm" at bounding box center [654, 379] width 75 height 31
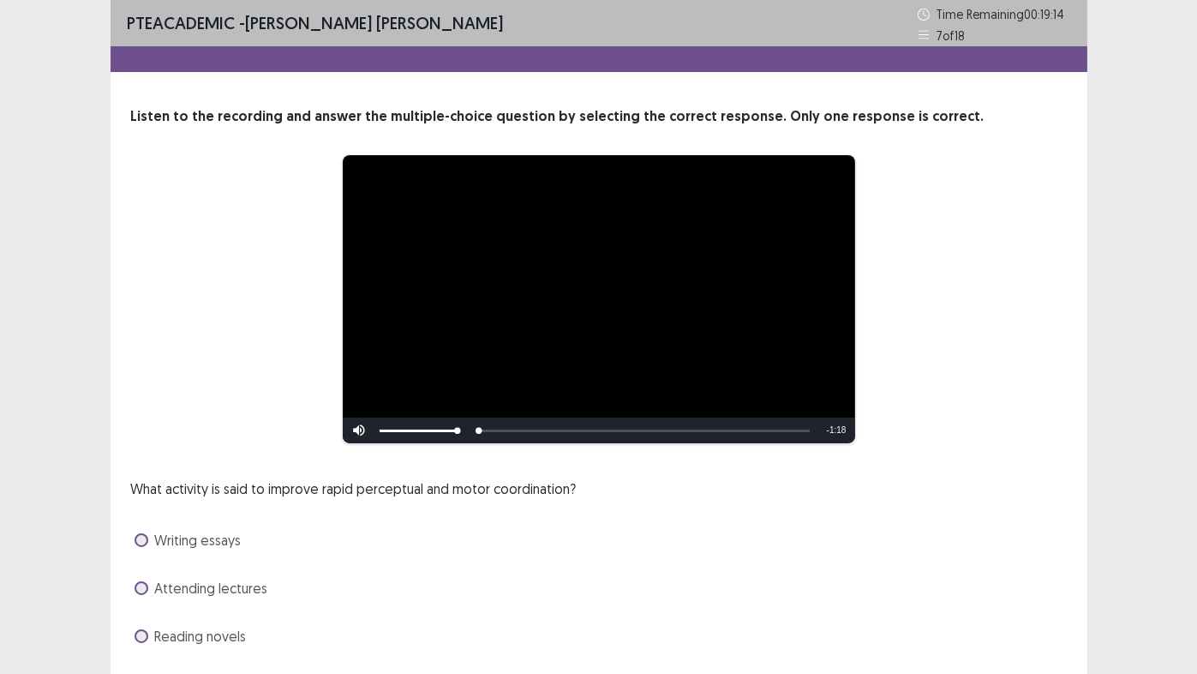
scroll to position [86, 0]
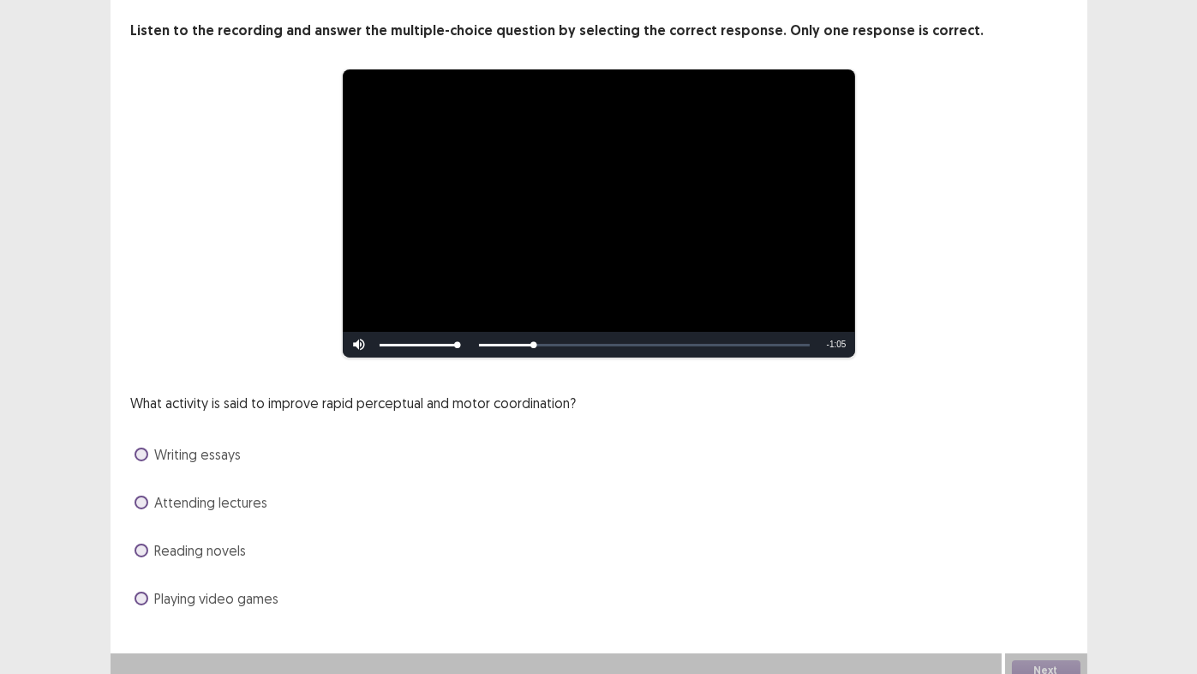
click at [141, 594] on span at bounding box center [142, 598] width 14 height 14
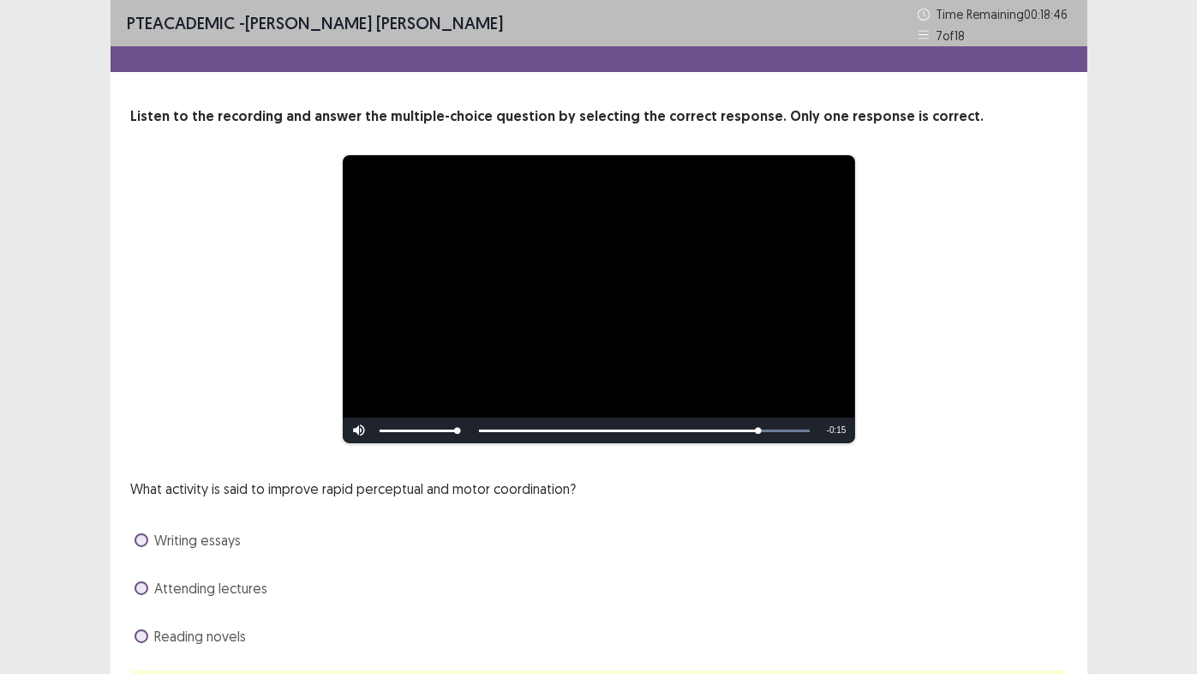
scroll to position [99, 0]
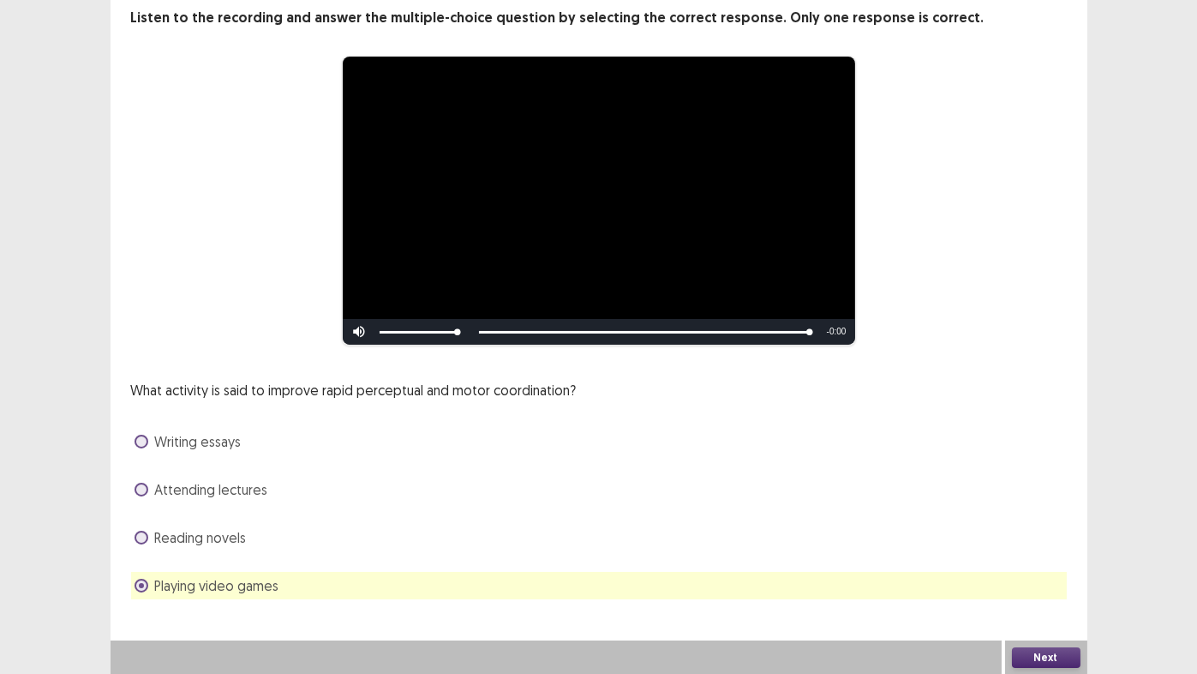
click at [1046, 661] on button "Next" at bounding box center [1046, 657] width 69 height 21
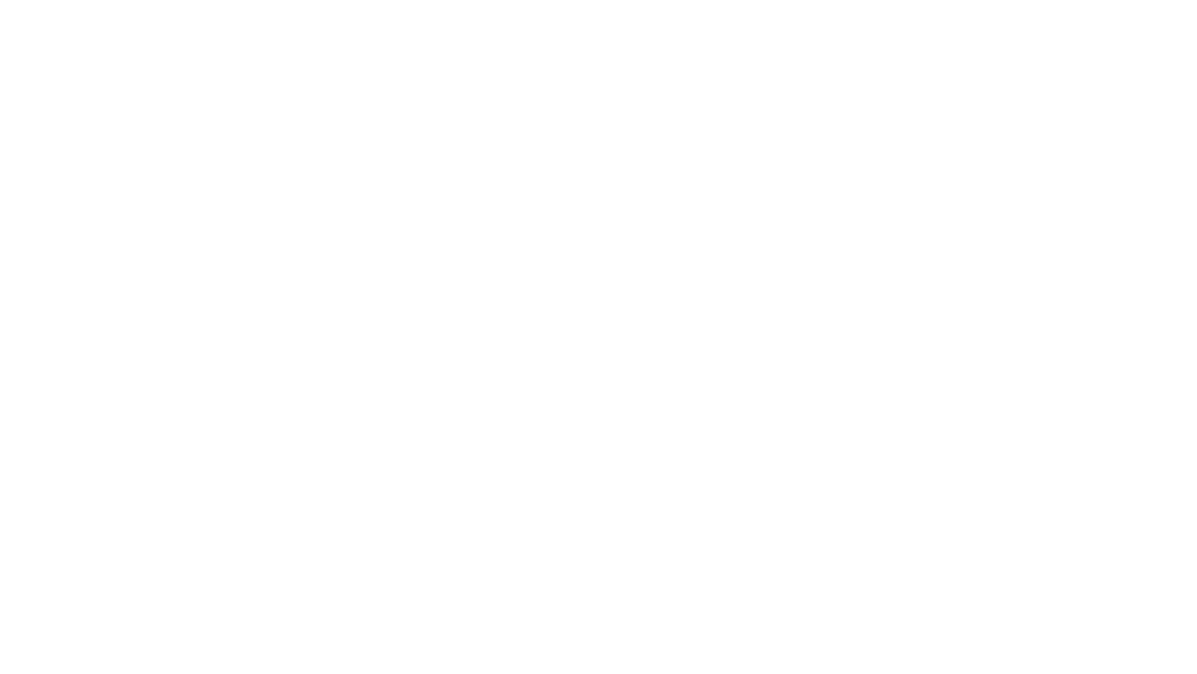
scroll to position [0, 0]
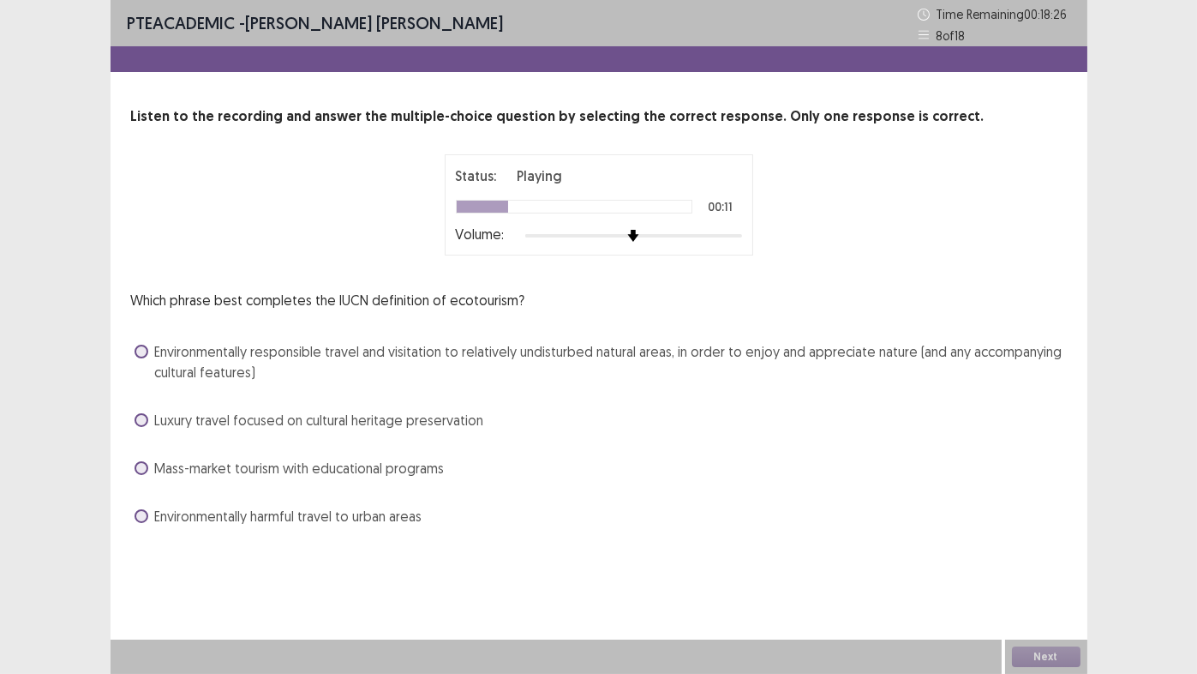
click at [141, 352] on span at bounding box center [142, 352] width 14 height 14
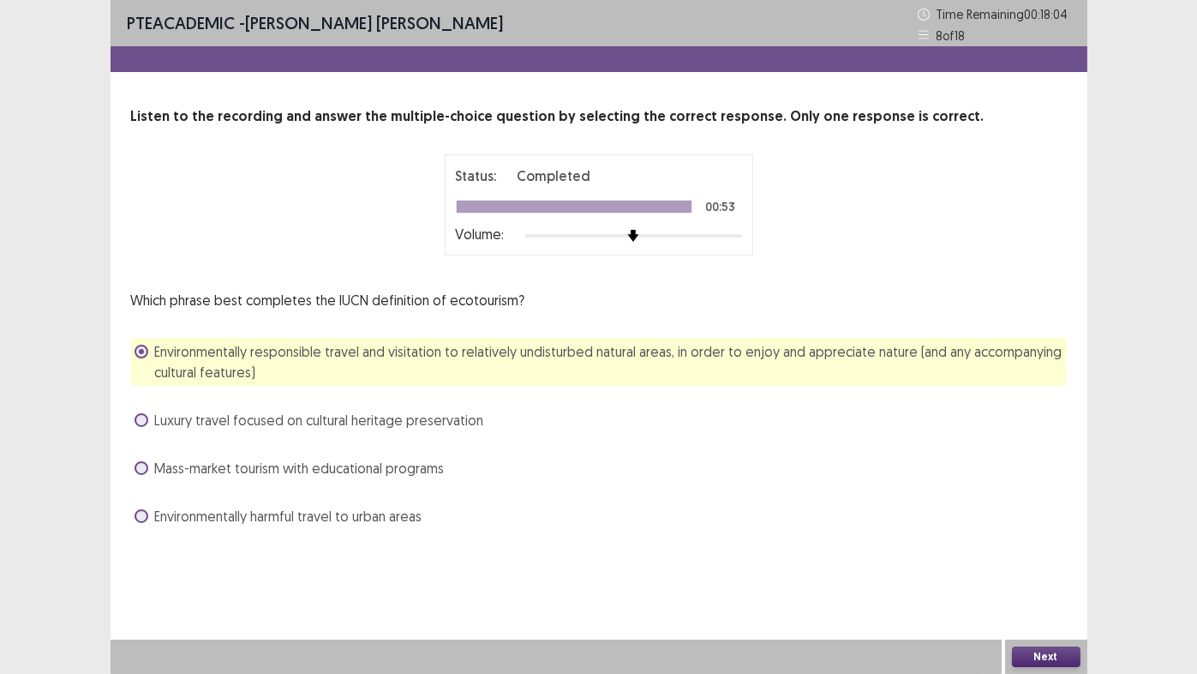
click at [1026, 651] on button "Next" at bounding box center [1046, 656] width 69 height 21
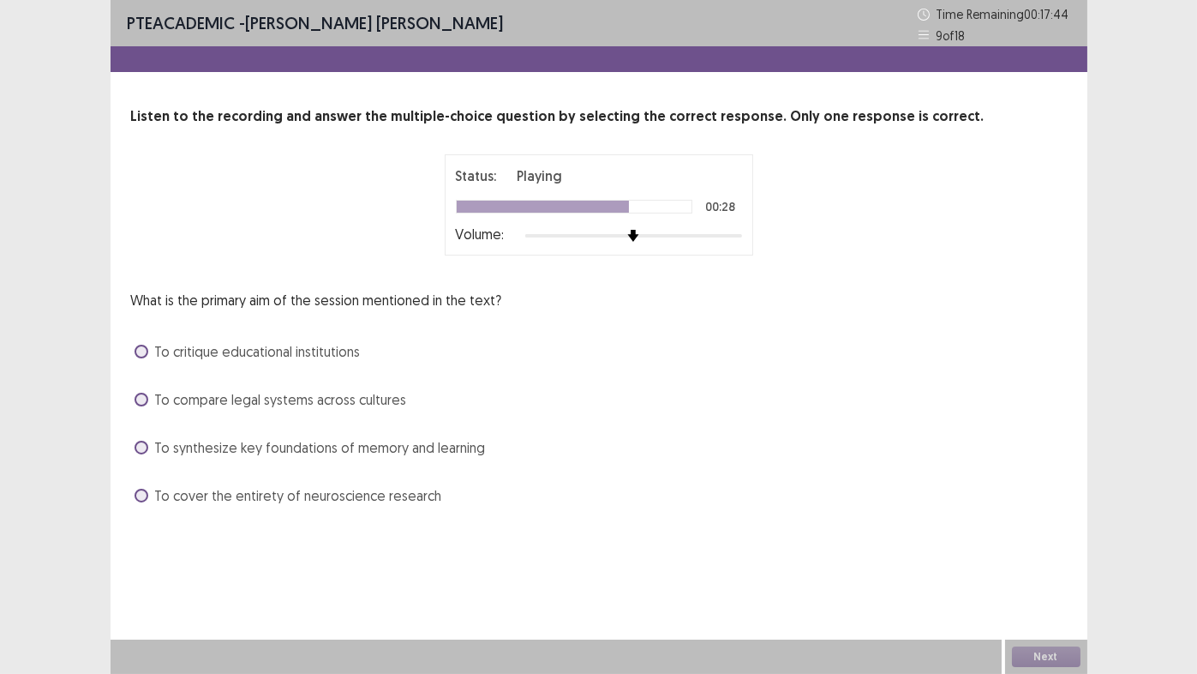
click at [143, 444] on span at bounding box center [142, 448] width 14 height 14
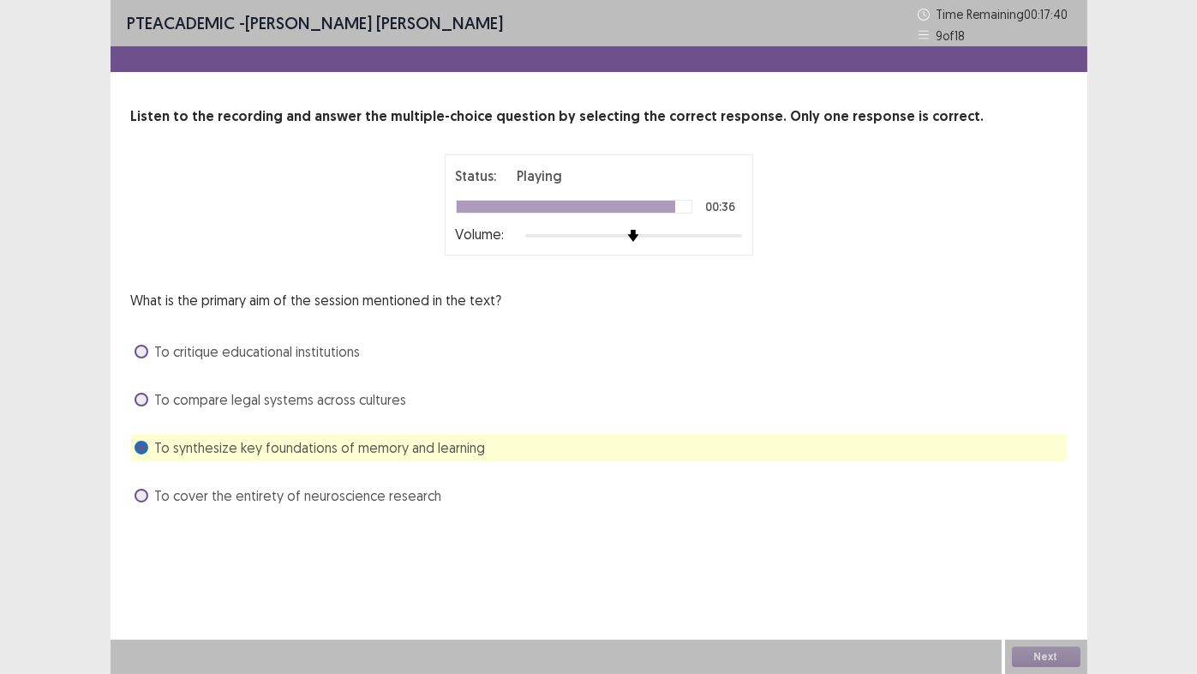
drag, startPoint x: 144, startPoint y: 444, endPoint x: 519, endPoint y: 445, distance: 375.4
click at [600, 477] on div "What is the primary aim of the session mentioned in the text? To critique educa…" at bounding box center [599, 399] width 936 height 219
click at [1028, 660] on button "Next" at bounding box center [1046, 656] width 69 height 21
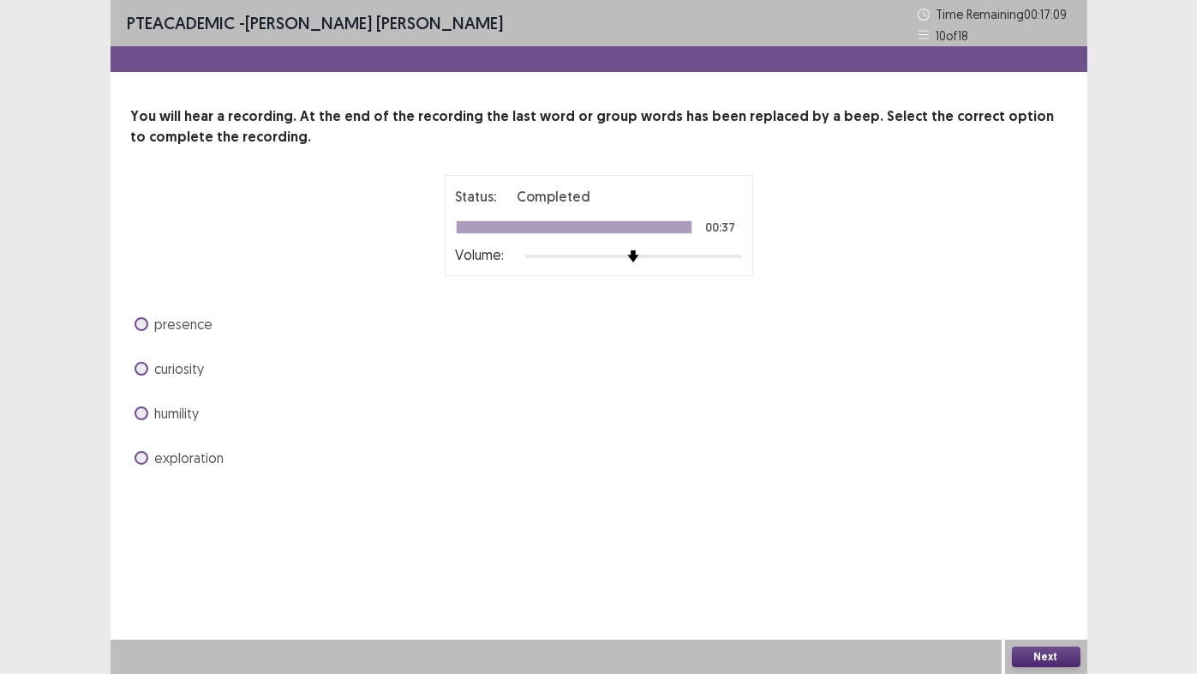
click at [141, 456] on span at bounding box center [142, 458] width 14 height 14
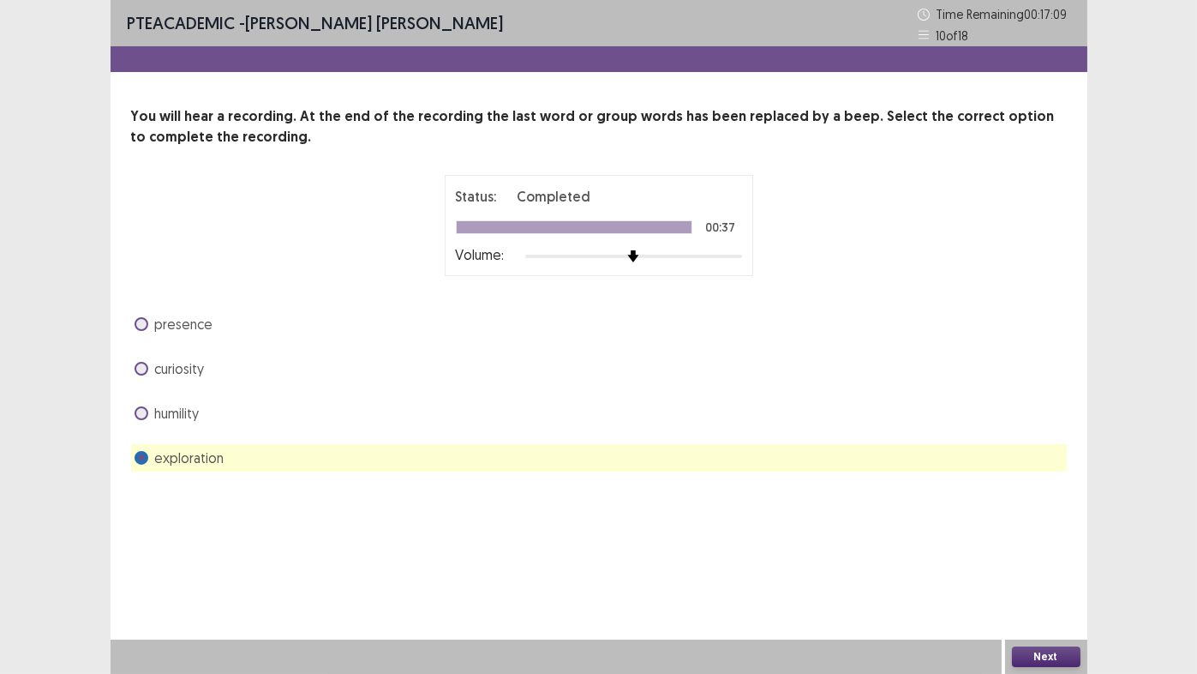
click at [1048, 658] on button "Next" at bounding box center [1046, 656] width 69 height 21
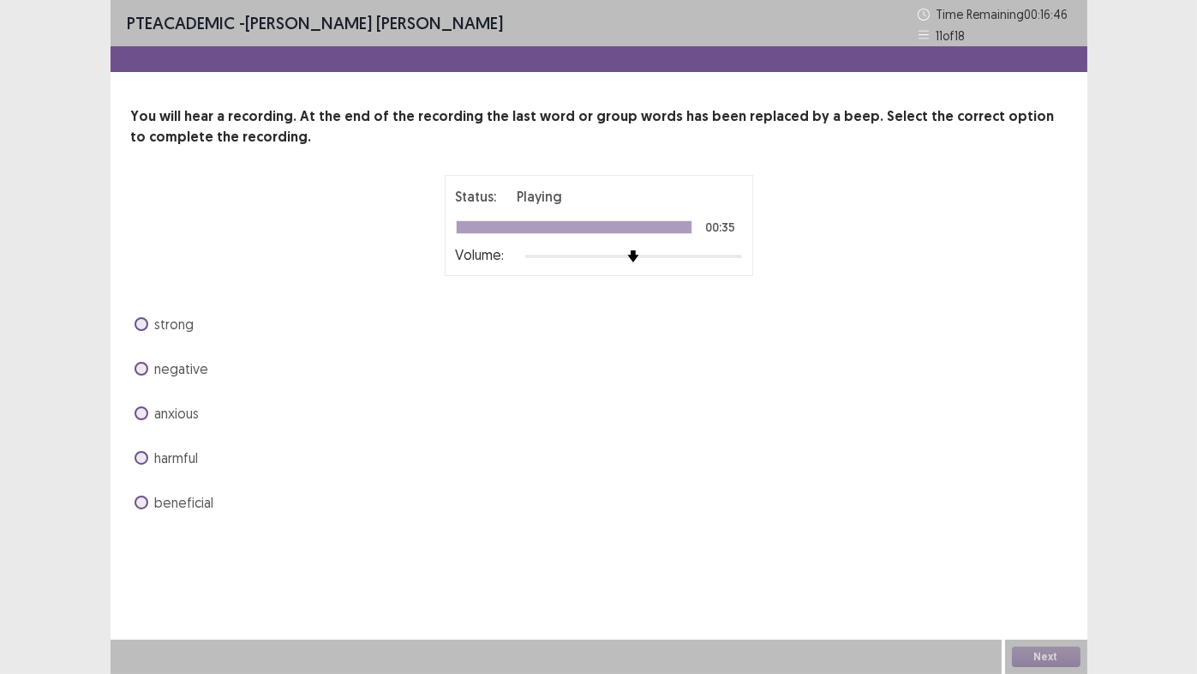
click at [167, 502] on span "beneficial" at bounding box center [184, 502] width 59 height 21
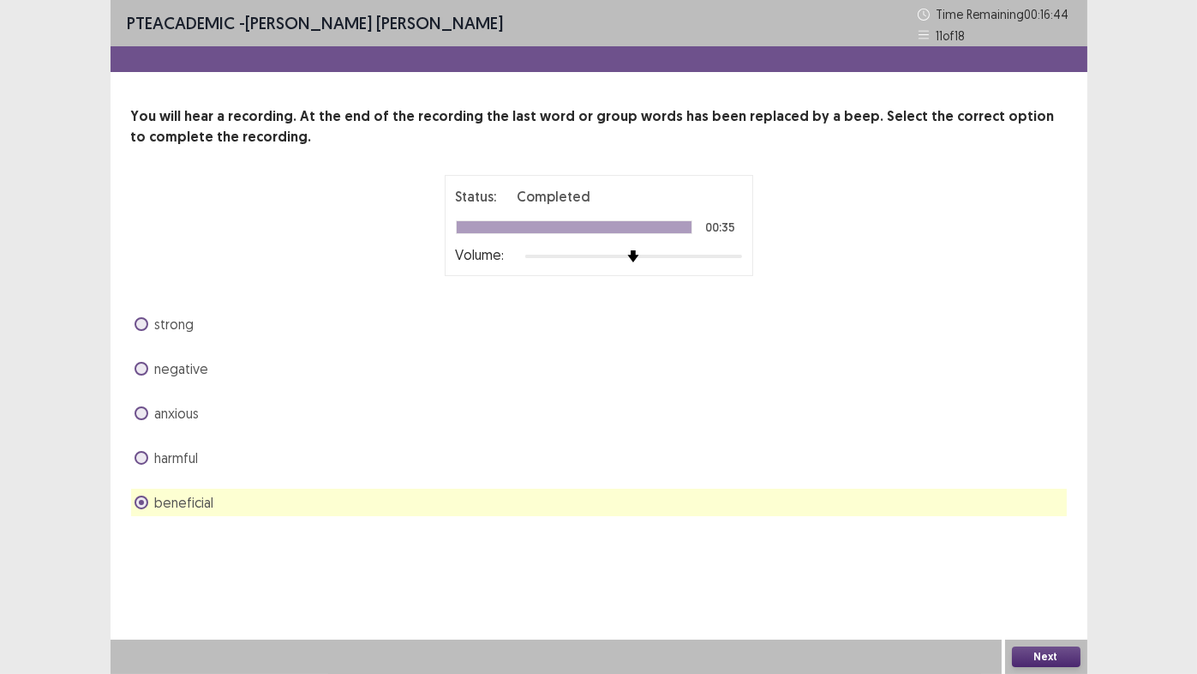
click at [1039, 655] on button "Next" at bounding box center [1046, 656] width 69 height 21
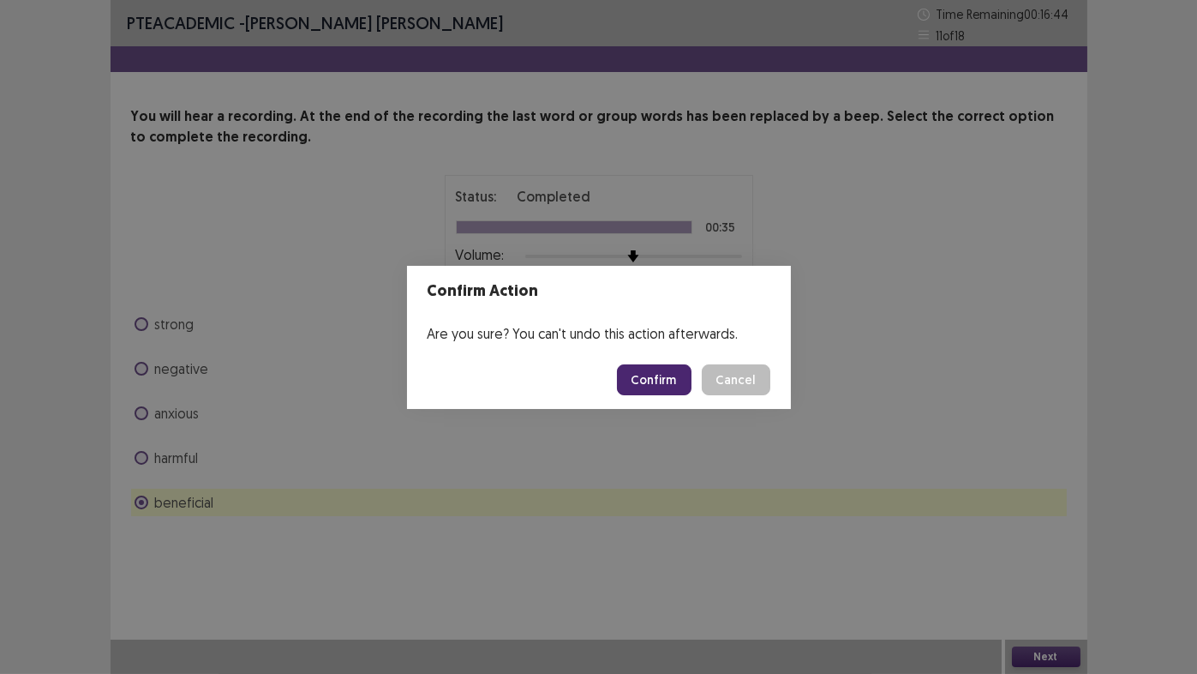
click at [663, 386] on button "Confirm" at bounding box center [654, 379] width 75 height 31
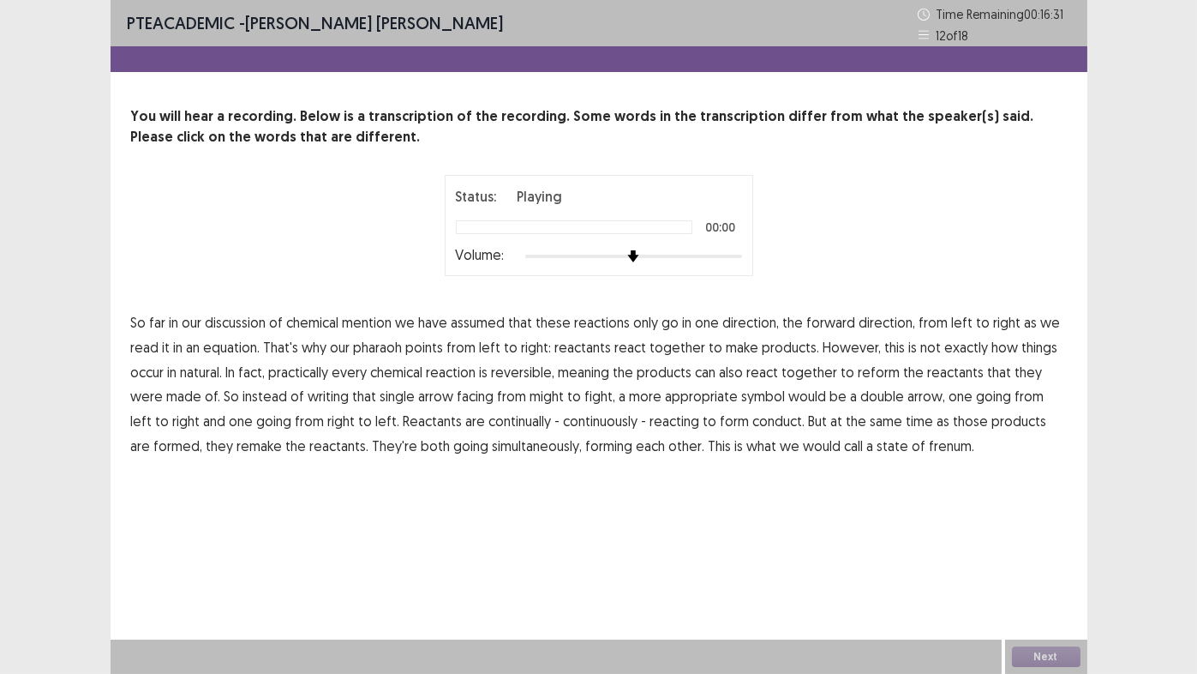
click at [369, 327] on span "mention" at bounding box center [368, 322] width 50 height 21
click at [373, 350] on span "pharaoh" at bounding box center [378, 347] width 49 height 21
click at [210, 372] on span "natural." at bounding box center [202, 372] width 42 height 21
drag, startPoint x: 512, startPoint y: 399, endPoint x: 543, endPoint y: 397, distance: 31.8
click at [531, 399] on span "might" at bounding box center [548, 396] width 34 height 21
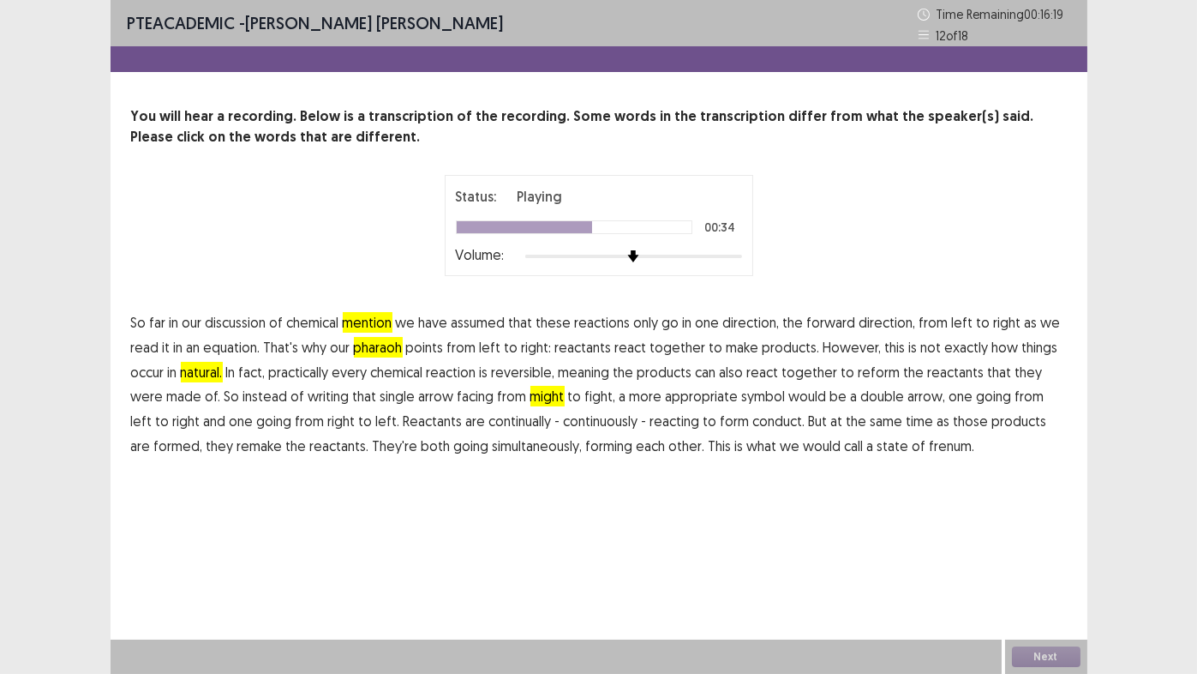
click at [585, 399] on span "fight," at bounding box center [600, 396] width 31 height 21
click at [753, 421] on span "conduct." at bounding box center [779, 421] width 52 height 21
click at [930, 447] on span "frenum." at bounding box center [952, 445] width 45 height 21
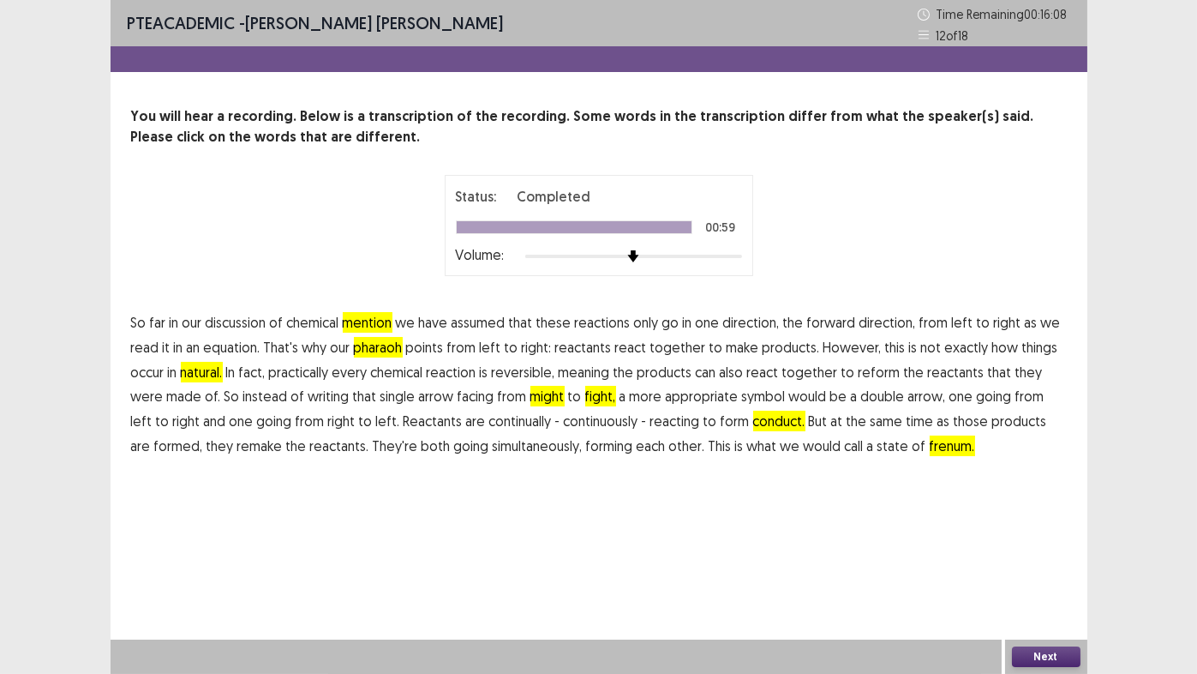
click at [1051, 655] on button "Next" at bounding box center [1046, 656] width 69 height 21
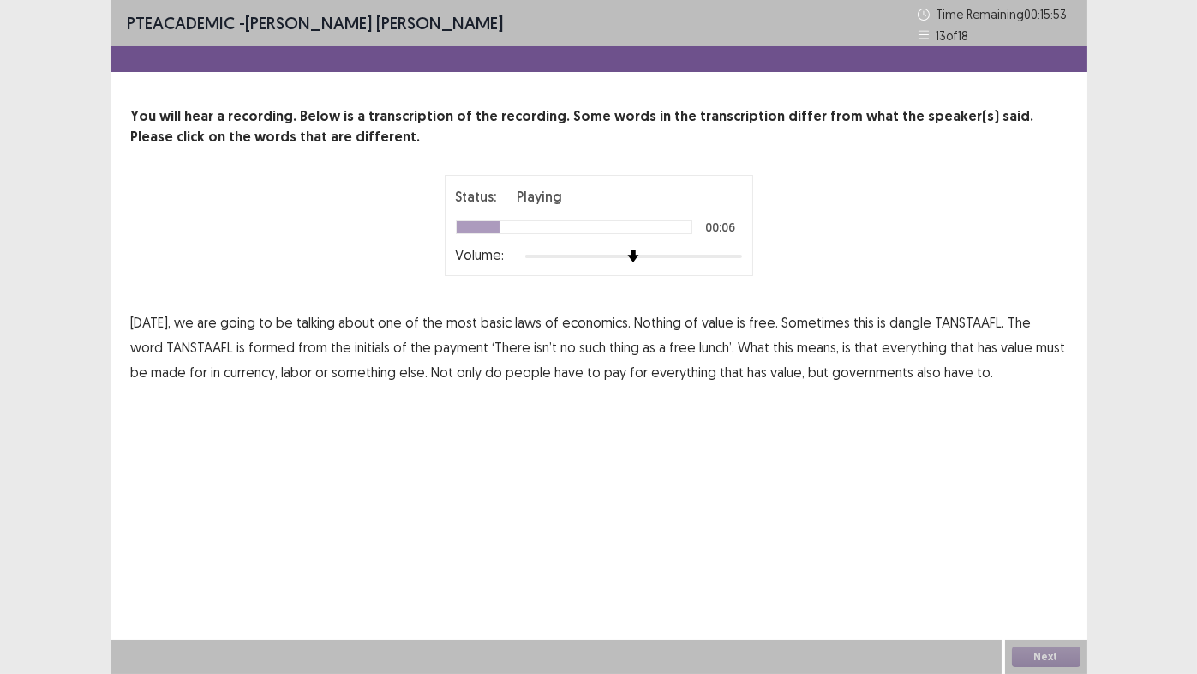
click at [909, 327] on span "dangle" at bounding box center [911, 322] width 42 height 21
click at [435, 347] on span "payment" at bounding box center [462, 347] width 54 height 21
click at [535, 345] on span "isn’t" at bounding box center [546, 347] width 23 height 21
click at [152, 375] on span "made" at bounding box center [169, 372] width 35 height 21
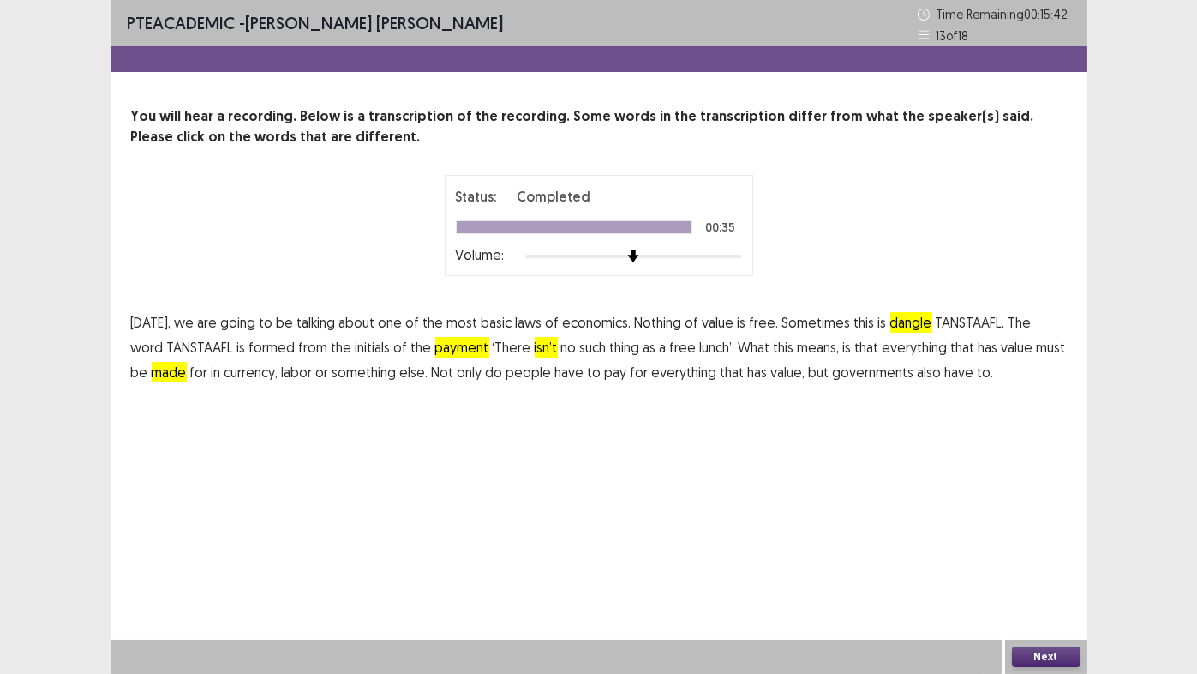
click at [1042, 655] on button "Next" at bounding box center [1046, 656] width 69 height 21
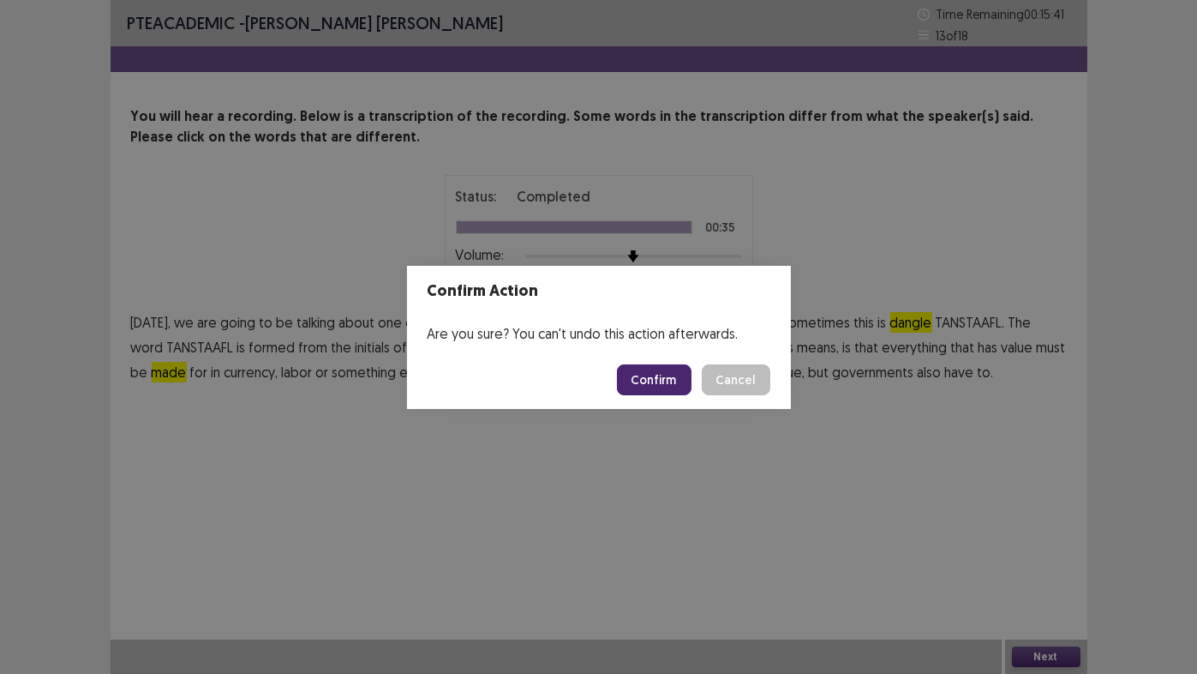
click at [657, 372] on button "Confirm" at bounding box center [654, 379] width 75 height 31
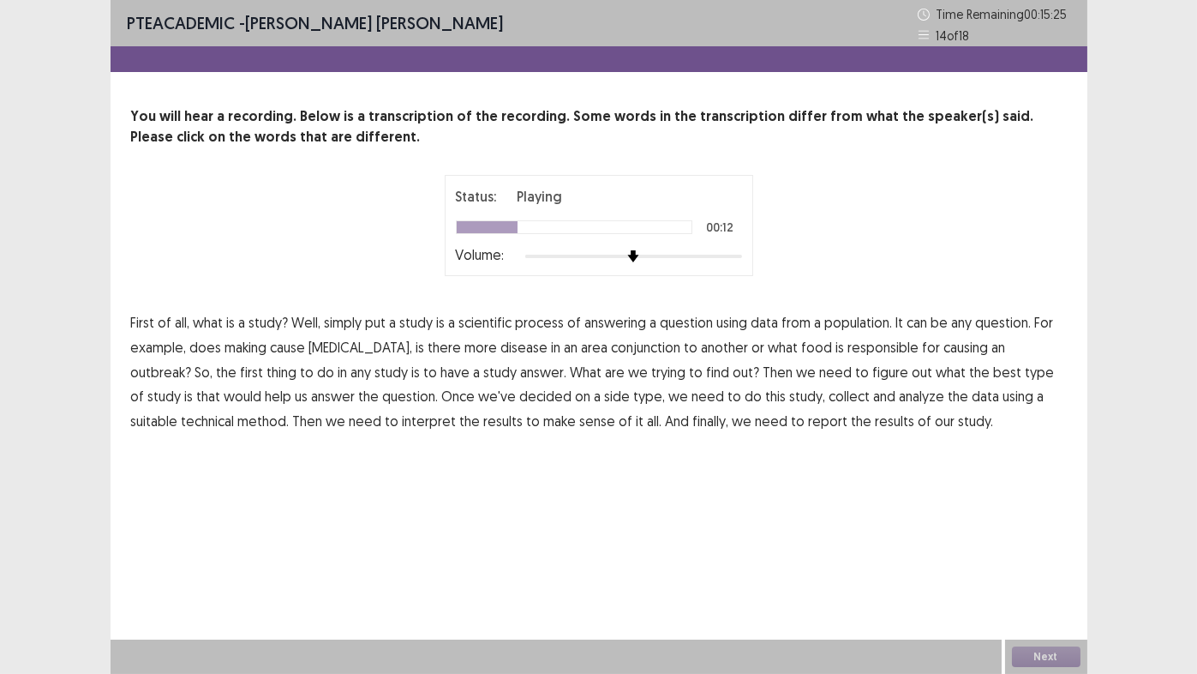
click at [243, 348] on span "making" at bounding box center [246, 347] width 42 height 21
click at [612, 348] on span "conjunction" at bounding box center [646, 347] width 69 height 21
click at [521, 375] on span "answer." at bounding box center [544, 372] width 46 height 21
click at [235, 411] on span "technical" at bounding box center [208, 421] width 53 height 21
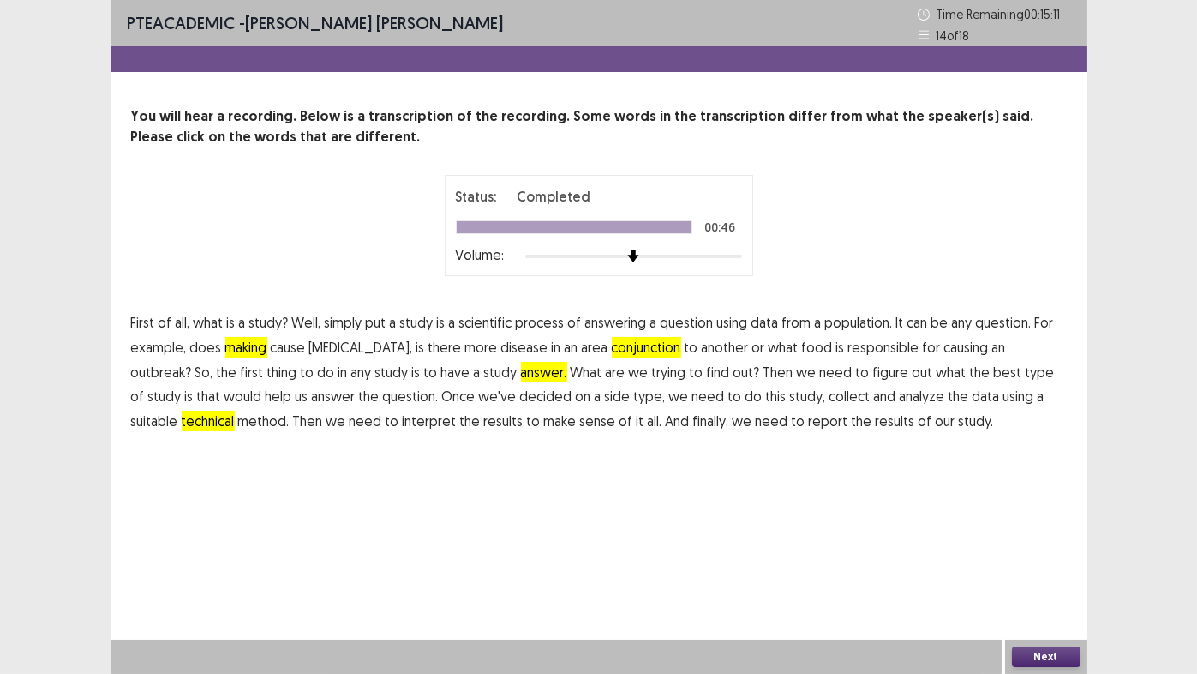
click at [1048, 656] on button "Next" at bounding box center [1046, 656] width 69 height 21
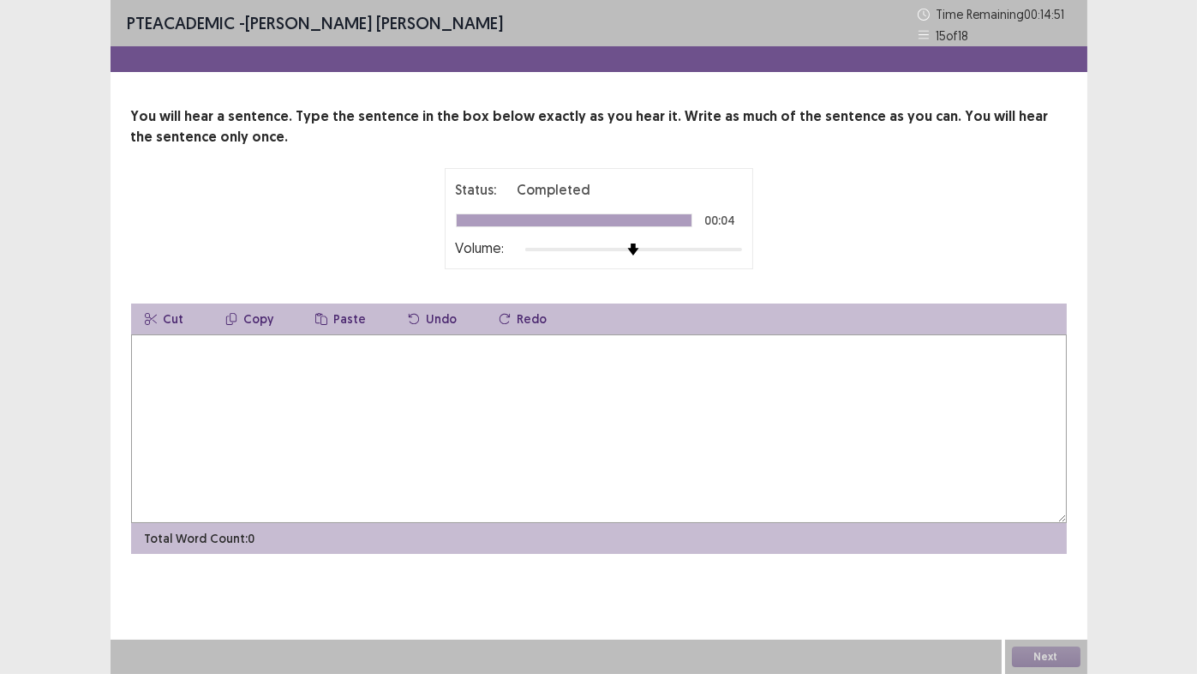
click at [678, 364] on textarea at bounding box center [599, 428] width 936 height 189
type textarea "*"
type textarea "**********"
click at [1063, 656] on button "Next" at bounding box center [1046, 656] width 69 height 21
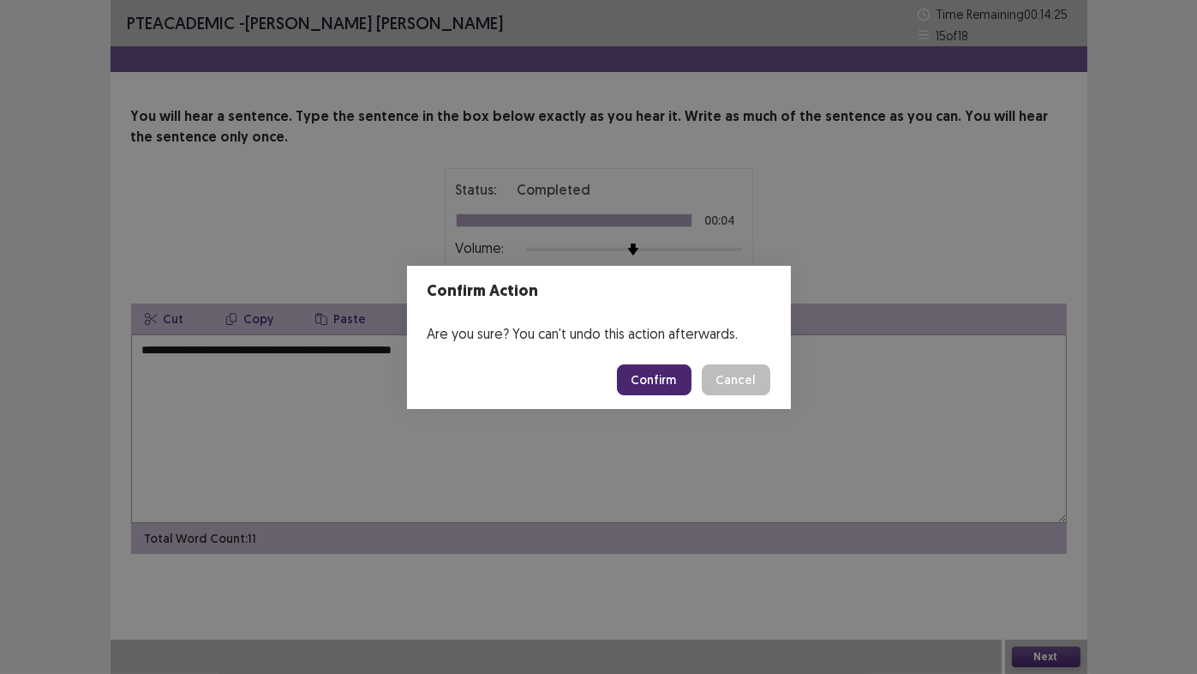
click at [645, 374] on button "Confirm" at bounding box center [654, 379] width 75 height 31
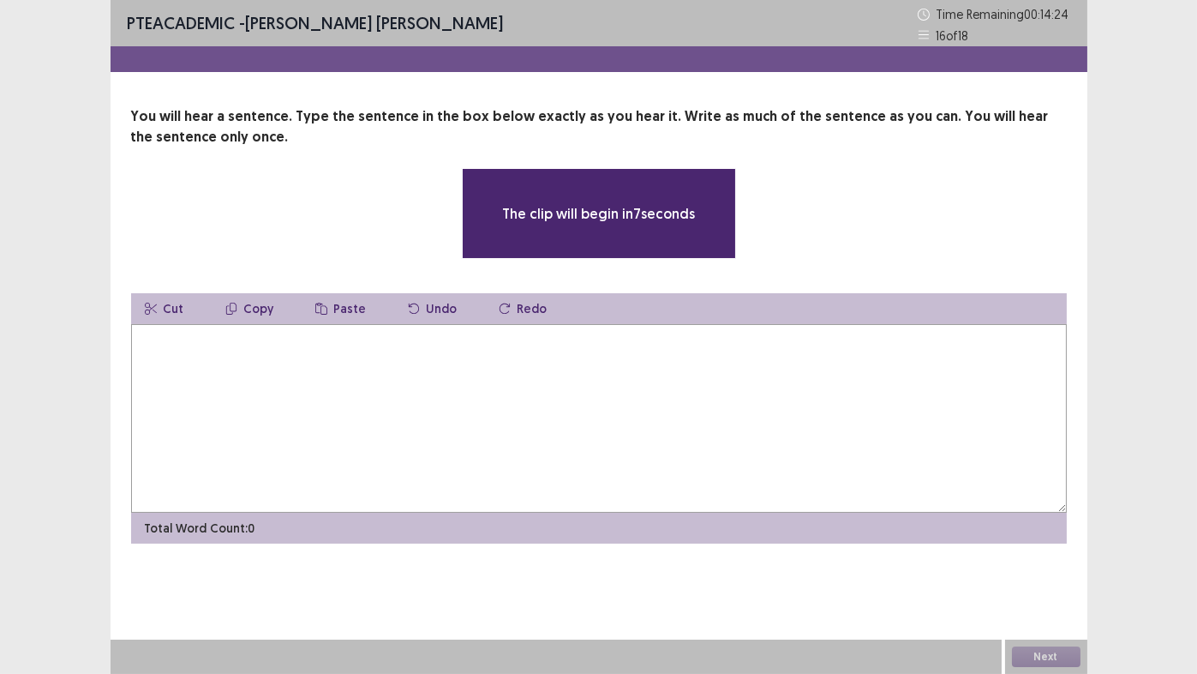
click at [646, 374] on textarea at bounding box center [599, 418] width 936 height 189
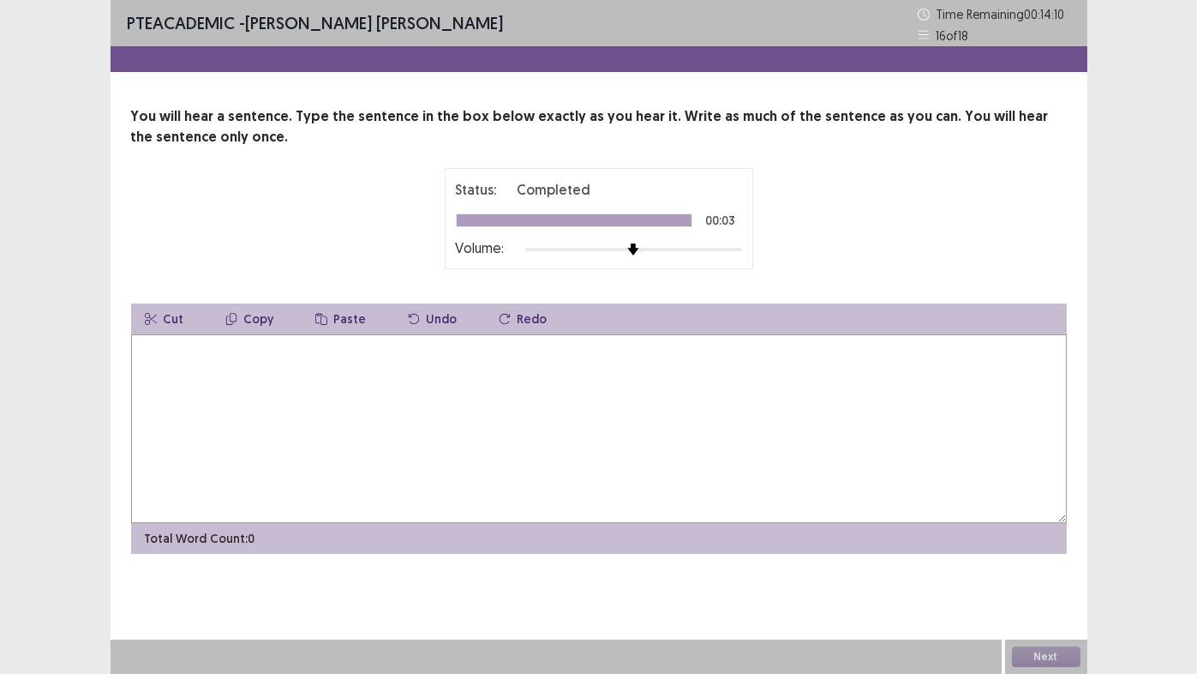
click at [625, 367] on textarea at bounding box center [599, 428] width 936 height 189
type textarea "**********"
click at [1036, 655] on button "Next" at bounding box center [1046, 656] width 69 height 21
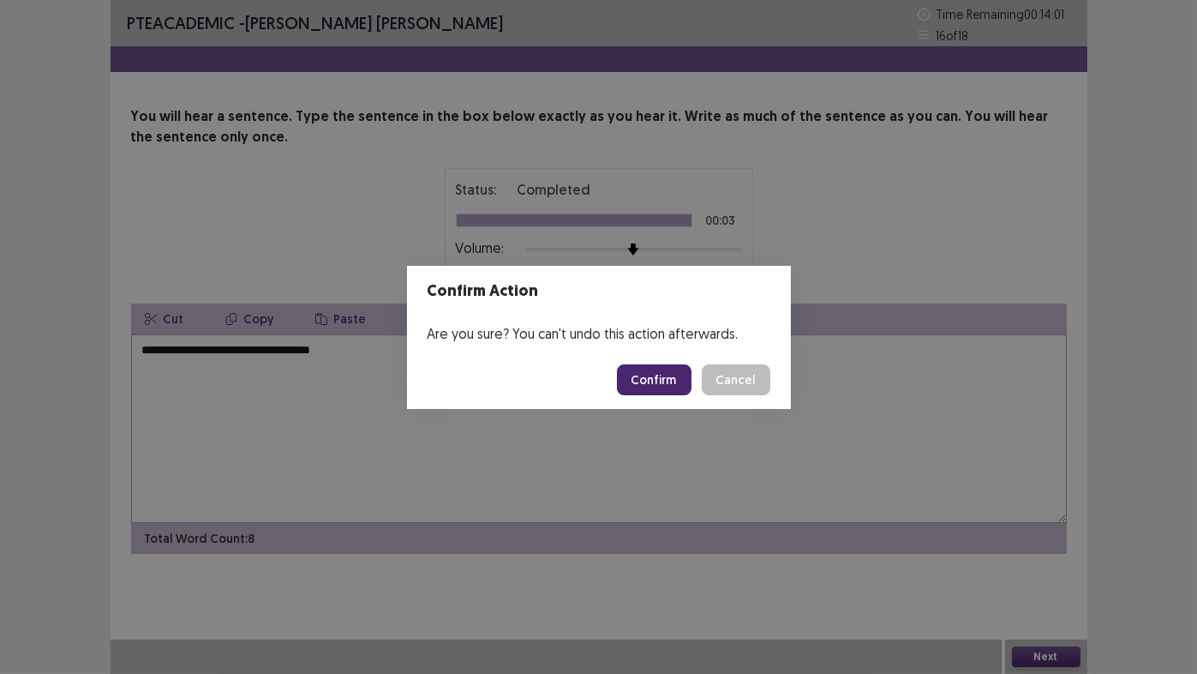
click at [657, 382] on button "Confirm" at bounding box center [654, 379] width 75 height 31
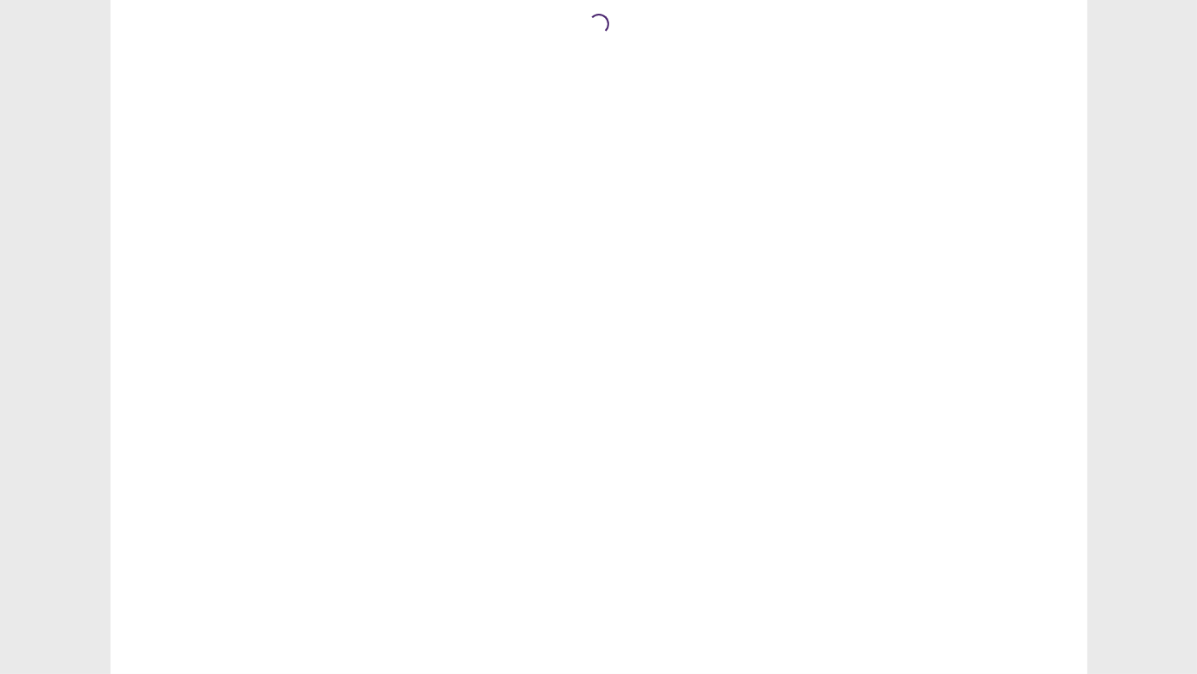
drag, startPoint x: 681, startPoint y: 388, endPoint x: 461, endPoint y: 340, distance: 224.6
click at [461, 340] on div "Loading..." at bounding box center [599, 337] width 977 height 674
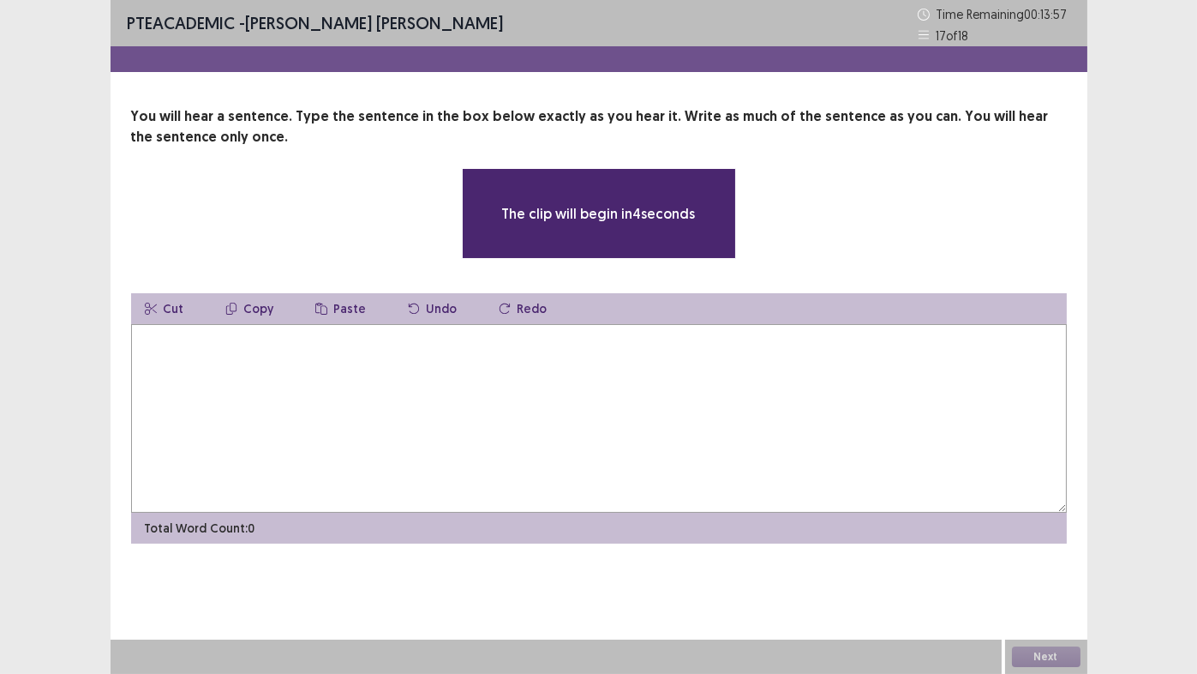
click at [466, 357] on textarea at bounding box center [599, 418] width 936 height 189
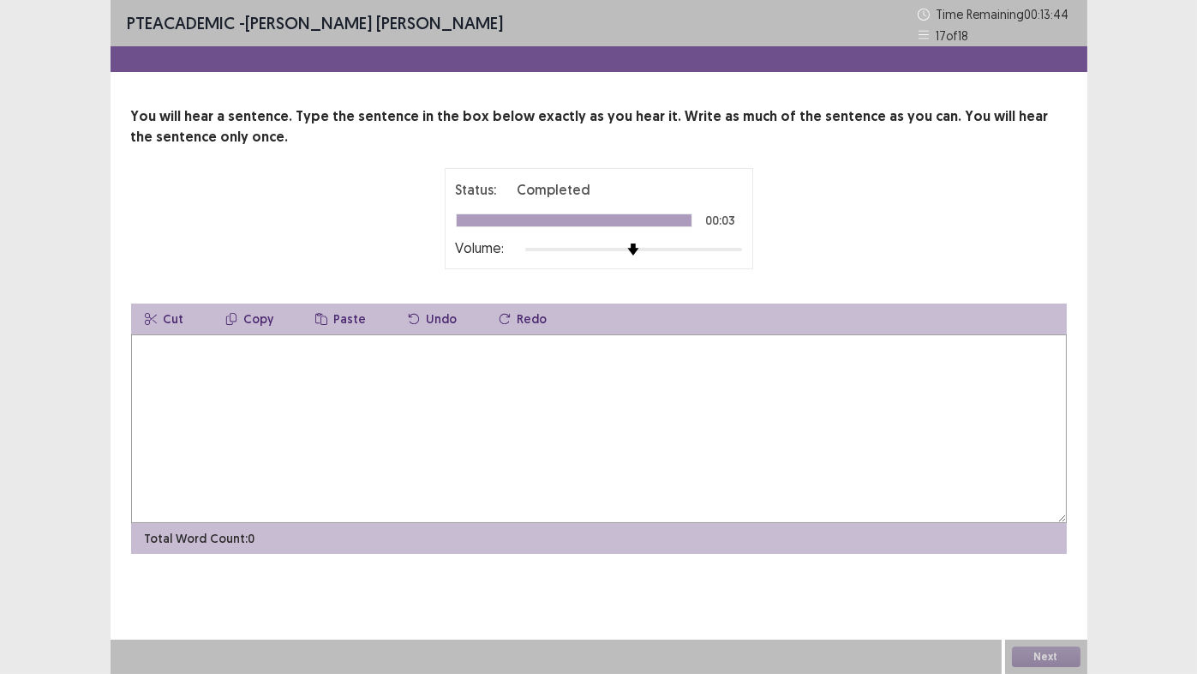
click at [466, 357] on textarea at bounding box center [599, 428] width 936 height 189
click at [456, 410] on textarea at bounding box center [599, 428] width 936 height 189
type textarea "**********"
click at [1046, 656] on button "Next" at bounding box center [1046, 656] width 69 height 21
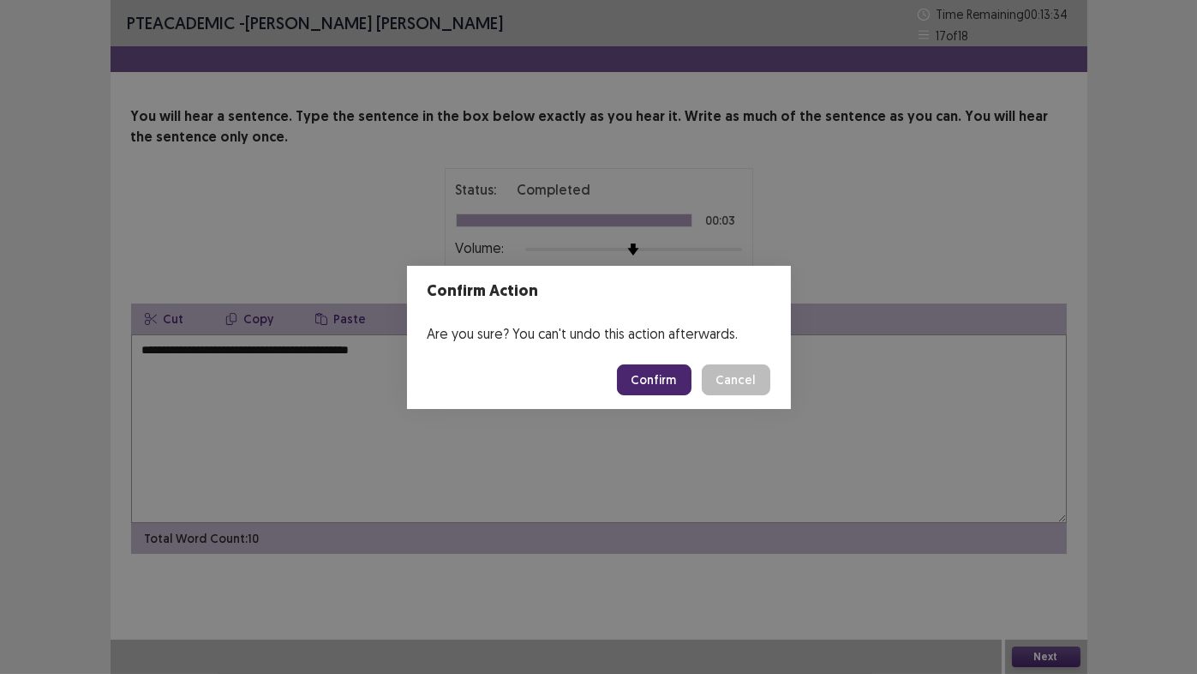
drag, startPoint x: 1046, startPoint y: 656, endPoint x: 660, endPoint y: 375, distance: 477.5
click at [660, 375] on button "Confirm" at bounding box center [654, 379] width 75 height 31
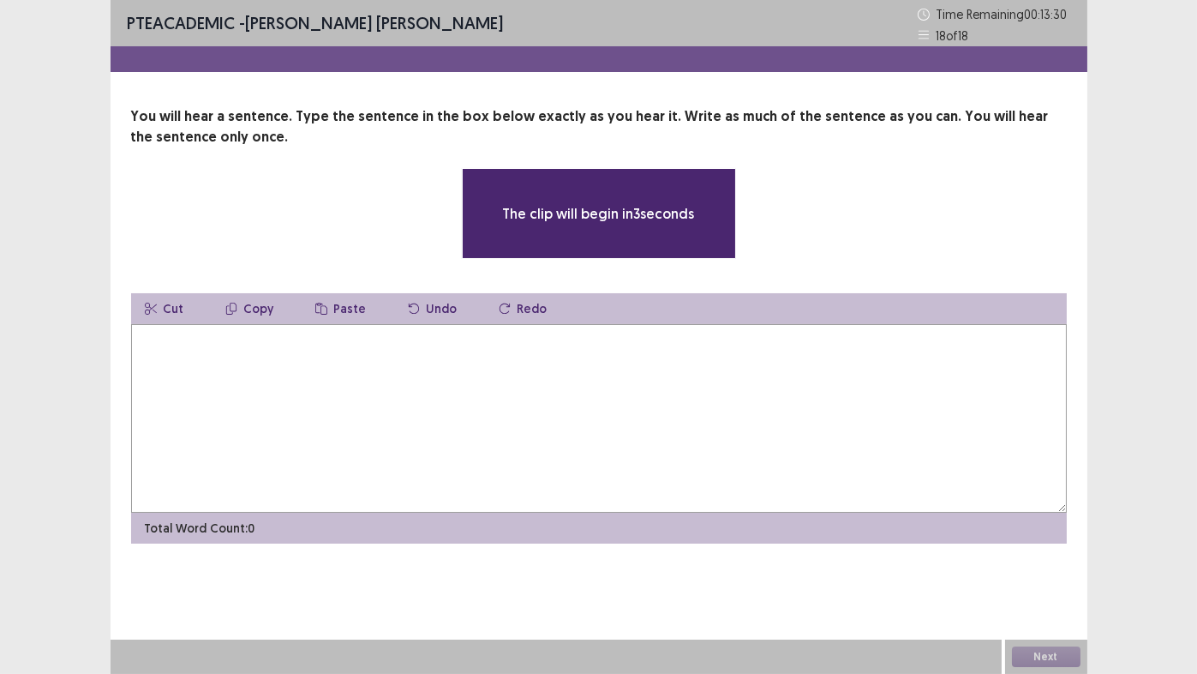
click at [664, 377] on textarea at bounding box center [599, 418] width 936 height 189
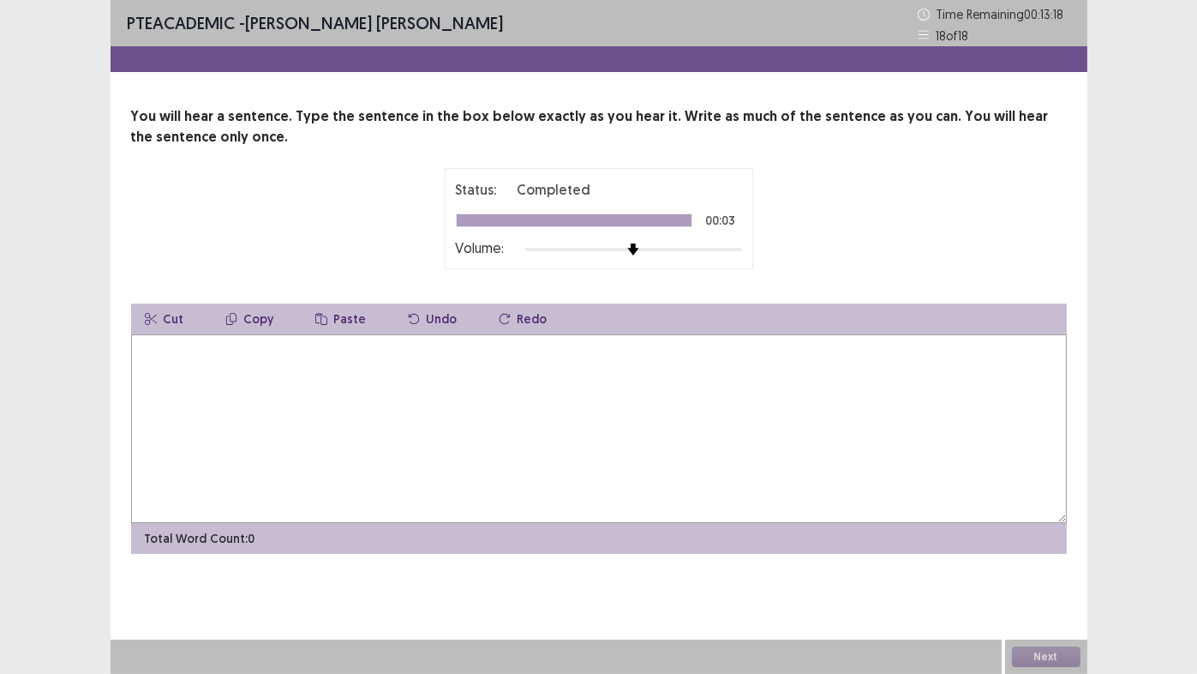
click at [664, 377] on textarea at bounding box center [599, 428] width 936 height 189
type textarea "**********"
click at [1037, 657] on button "Next" at bounding box center [1046, 656] width 69 height 21
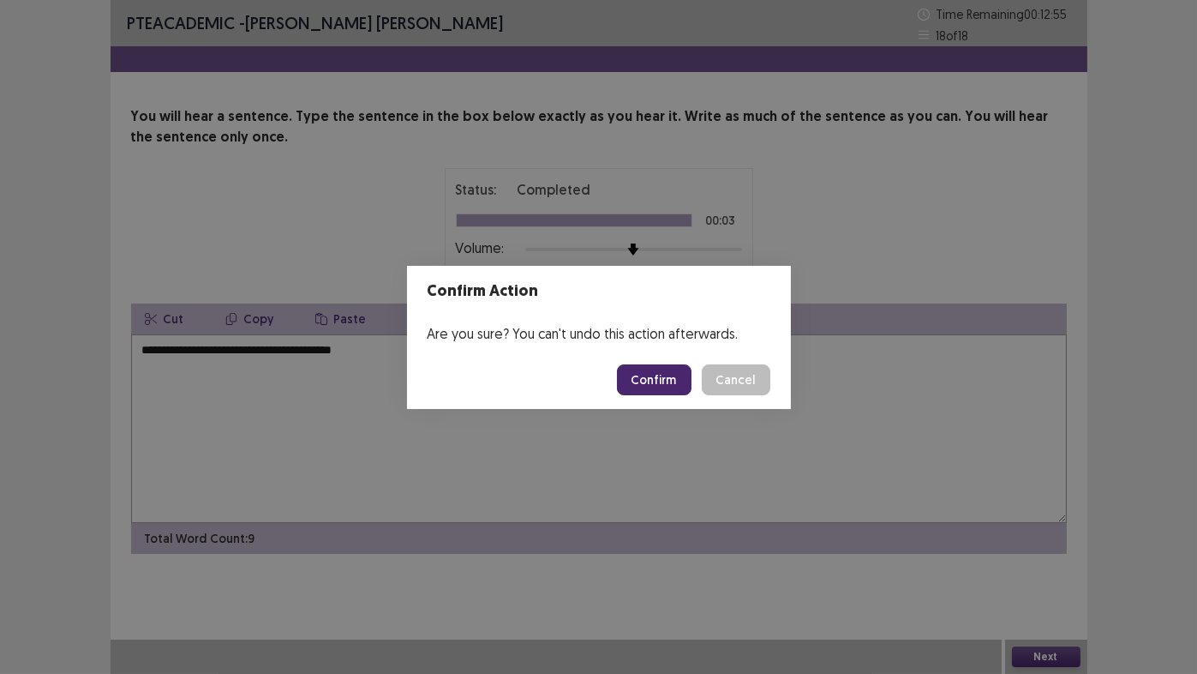
click at [646, 380] on button "Confirm" at bounding box center [654, 379] width 75 height 31
